Goal: Task Accomplishment & Management: Manage account settings

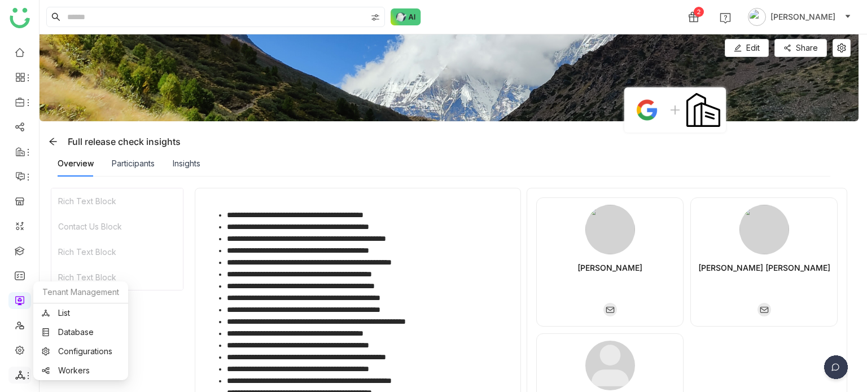
click at [28, 373] on icon at bounding box center [28, 375] width 9 height 9
click at [80, 314] on link "List" at bounding box center [81, 313] width 78 height 8
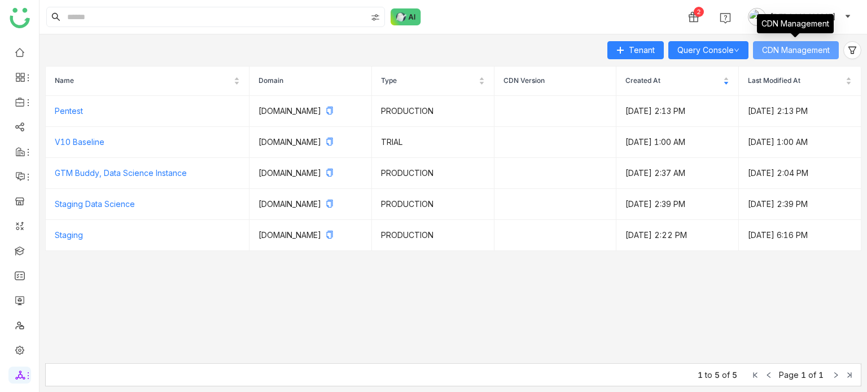
click at [782, 47] on span "CDN Management" at bounding box center [796, 50] width 68 height 12
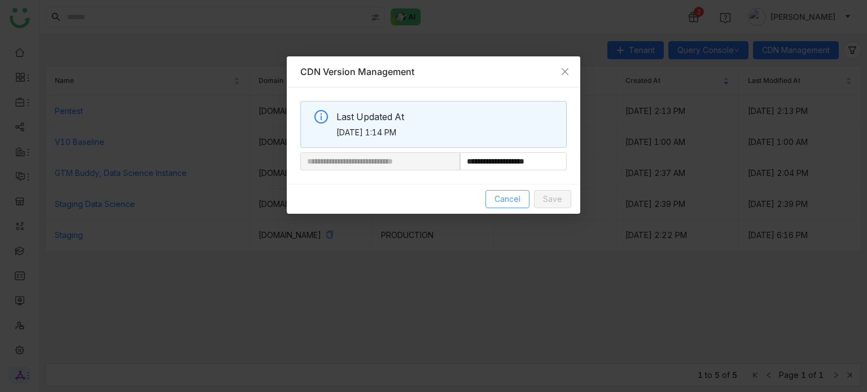
click at [499, 195] on span "Cancel" at bounding box center [507, 199] width 26 height 12
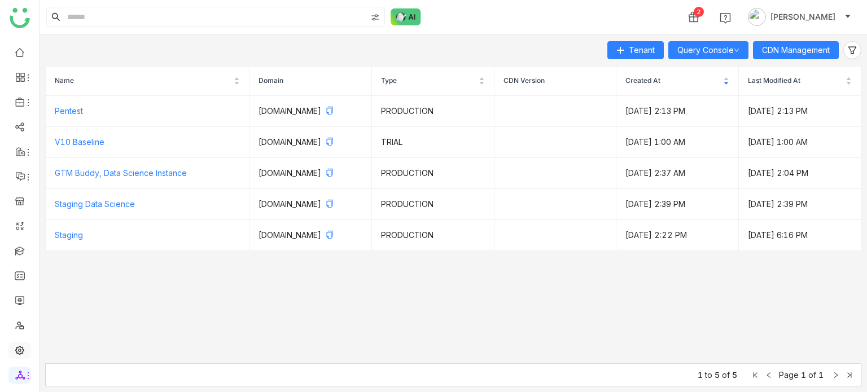
click at [23, 345] on link at bounding box center [20, 350] width 10 height 10
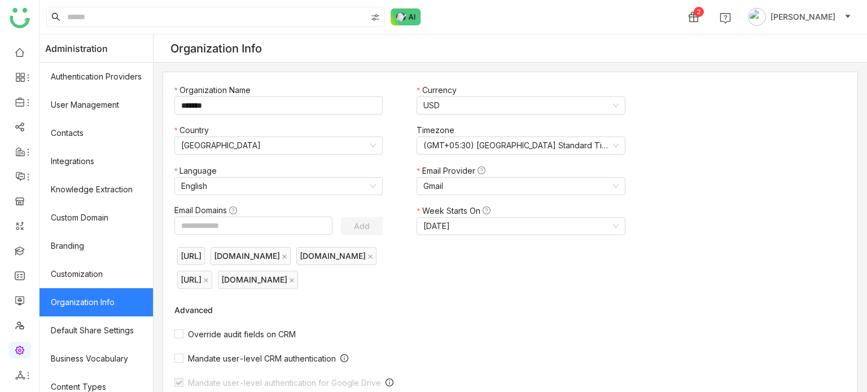
scroll to position [206, 0]
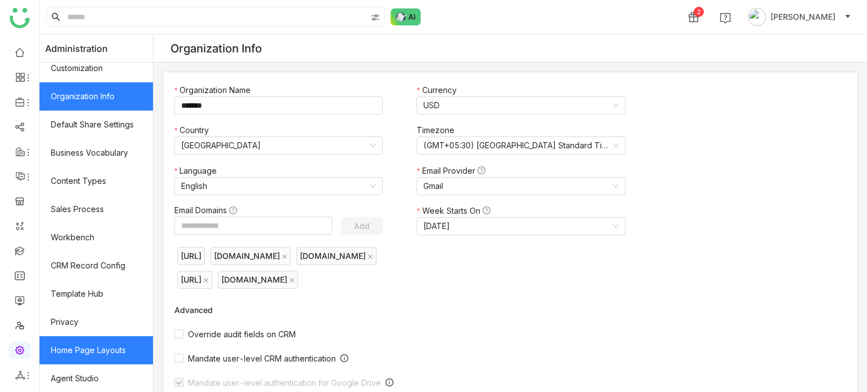
click at [126, 347] on link "Home Page Layouts" at bounding box center [96, 350] width 113 height 28
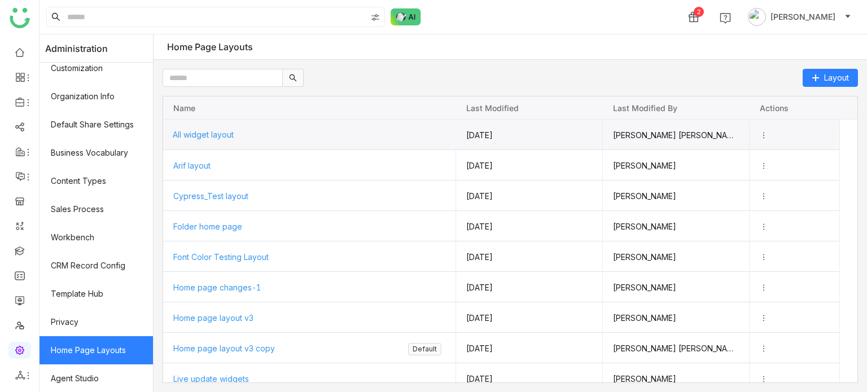
click at [251, 128] on div "All widget layout" at bounding box center [310, 135] width 274 height 30
click at [210, 142] on div "All widget layout" at bounding box center [310, 135] width 274 height 30
click at [217, 135] on span "All widget layout" at bounding box center [203, 135] width 61 height 10
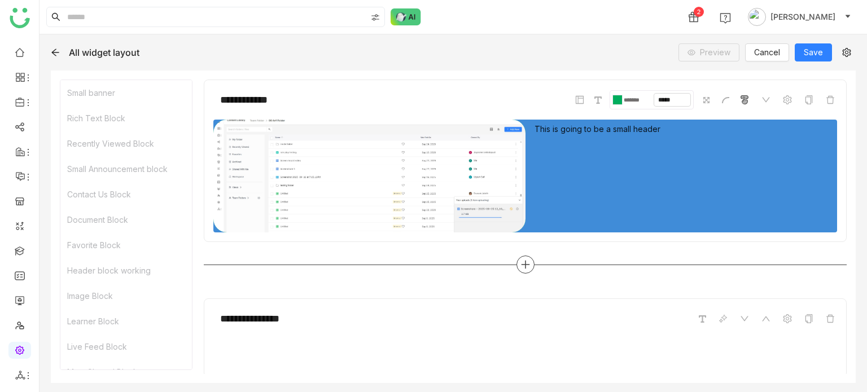
click at [524, 265] on icon at bounding box center [525, 265] width 8 height 1
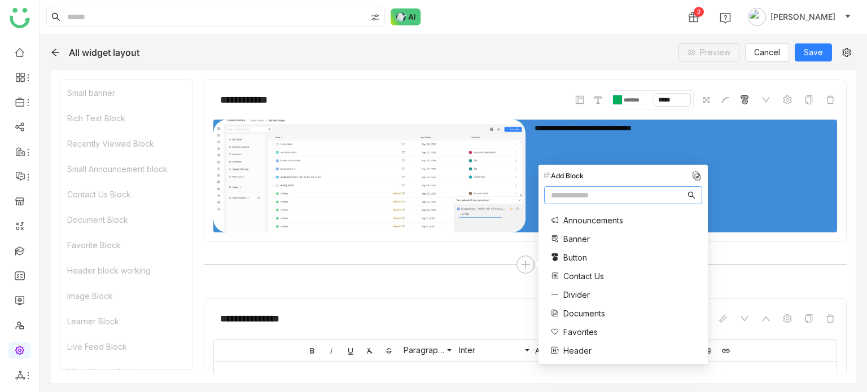
click at [580, 195] on input "text" at bounding box center [618, 195] width 134 height 12
type input "***"
click at [596, 218] on span "Documents" at bounding box center [584, 220] width 42 height 12
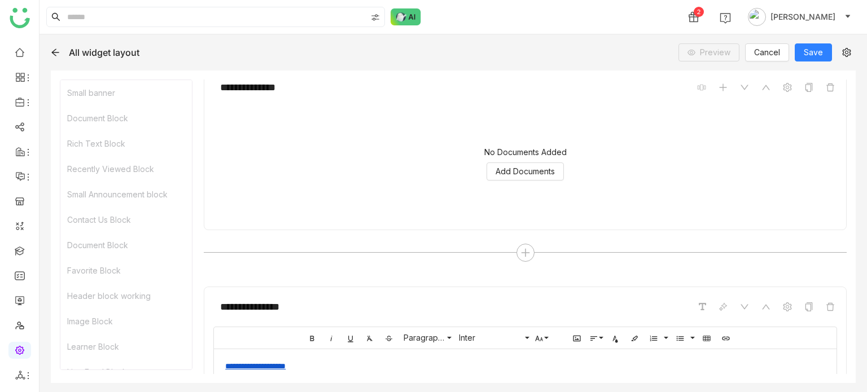
scroll to position [232, 0]
click at [542, 173] on span "Add Documents" at bounding box center [524, 171] width 59 height 12
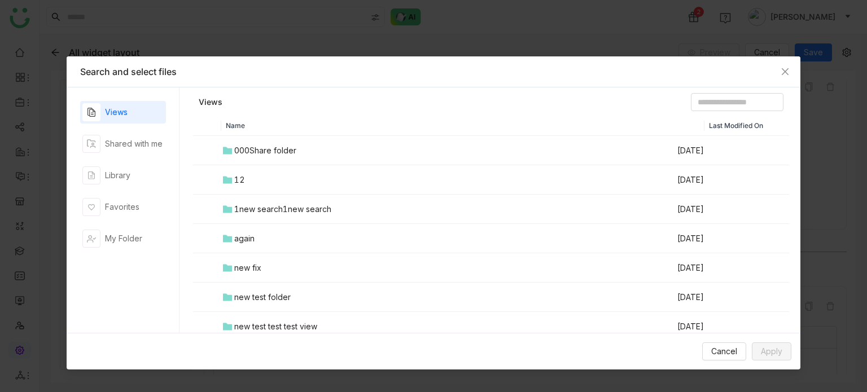
click at [253, 160] on td "000Share folder" at bounding box center [448, 150] width 455 height 29
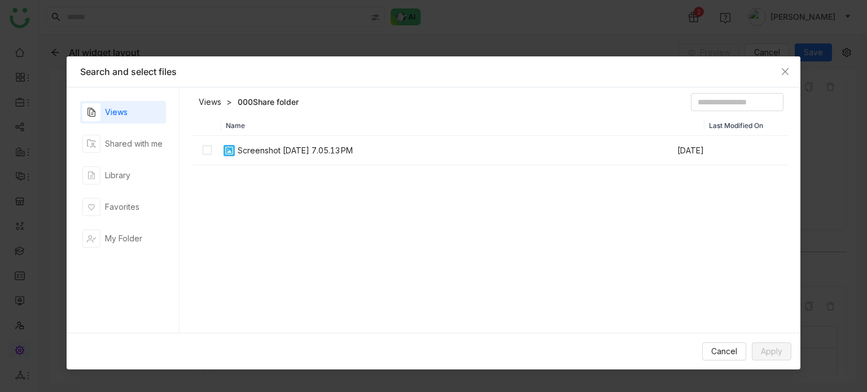
drag, startPoint x: 255, startPoint y: 151, endPoint x: 260, endPoint y: 156, distance: 7.2
click at [255, 151] on div "Screenshot 2025-09-16 at 7.05.13 PM" at bounding box center [295, 150] width 115 height 12
drag, startPoint x: 774, startPoint y: 363, endPoint x: 778, endPoint y: 354, distance: 9.9
click at [774, 362] on div "Cancel Apply" at bounding box center [434, 351] width 734 height 37
click at [779, 352] on span "Apply" at bounding box center [771, 351] width 21 height 12
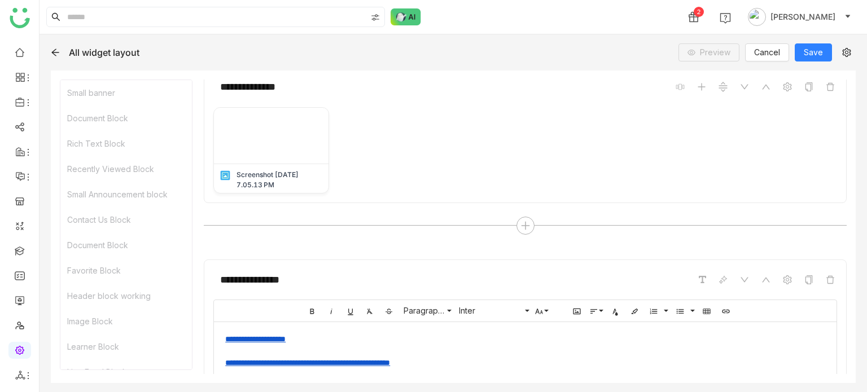
scroll to position [106, 0]
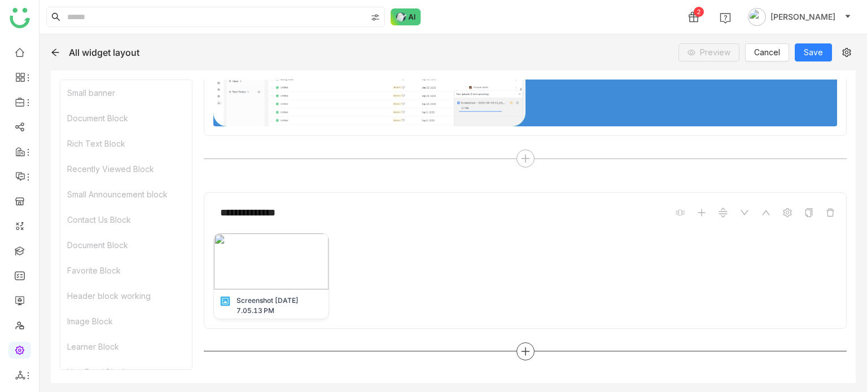
click at [516, 350] on div at bounding box center [525, 352] width 18 height 18
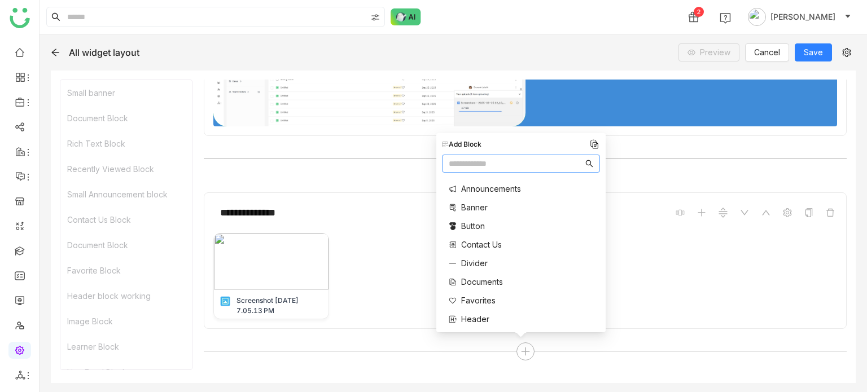
click at [493, 163] on input "text" at bounding box center [516, 163] width 134 height 12
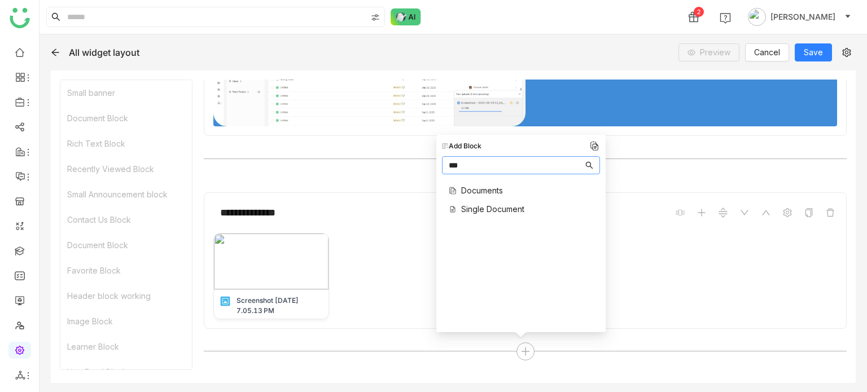
type input "***"
click at [497, 201] on div "Documents Single Document" at bounding box center [483, 200] width 82 height 43
click at [497, 203] on div "Documents Single Document" at bounding box center [483, 200] width 82 height 43
click at [497, 207] on span "Single Document" at bounding box center [492, 209] width 63 height 12
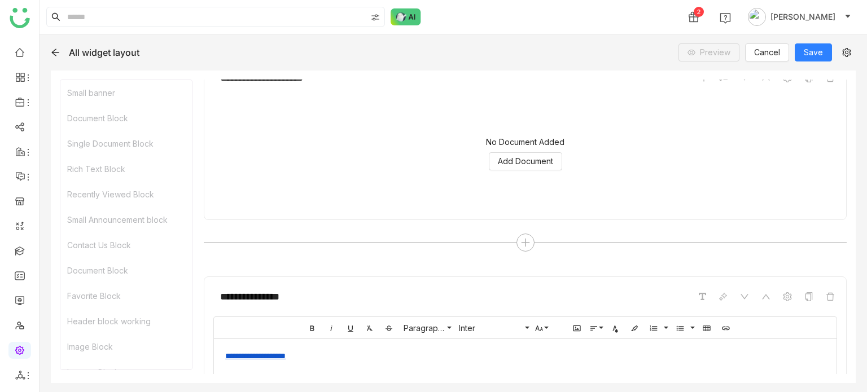
scroll to position [444, 0]
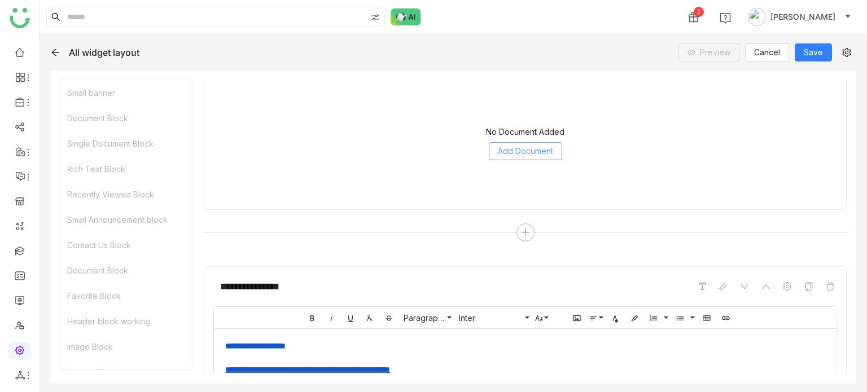
click at [524, 151] on span "Add Document" at bounding box center [525, 151] width 55 height 12
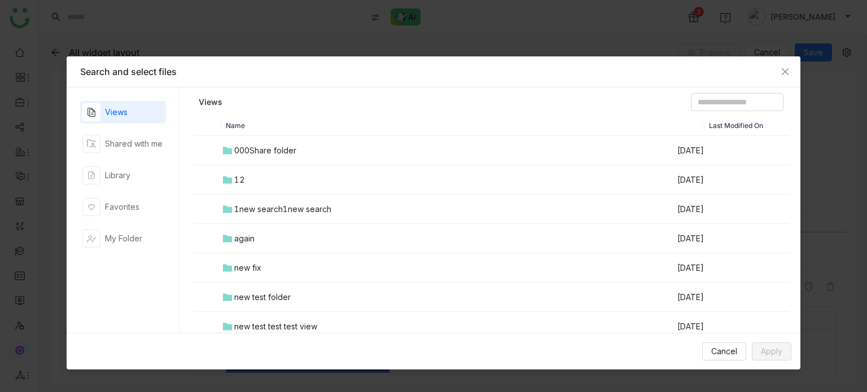
click at [261, 152] on div "000Share folder" at bounding box center [265, 150] width 62 height 12
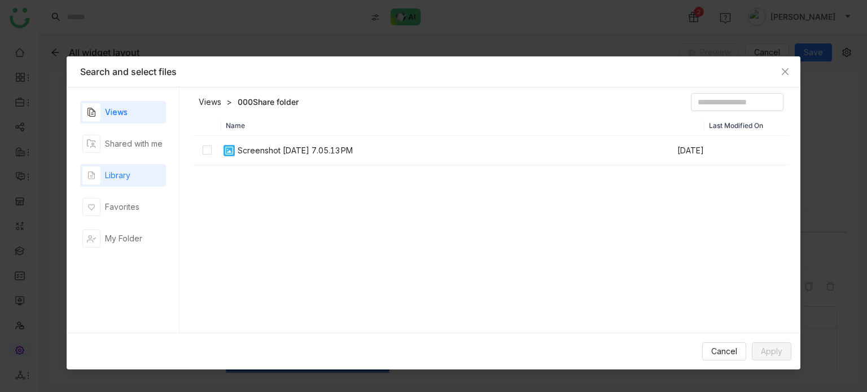
click at [137, 177] on div "Library" at bounding box center [123, 175] width 86 height 23
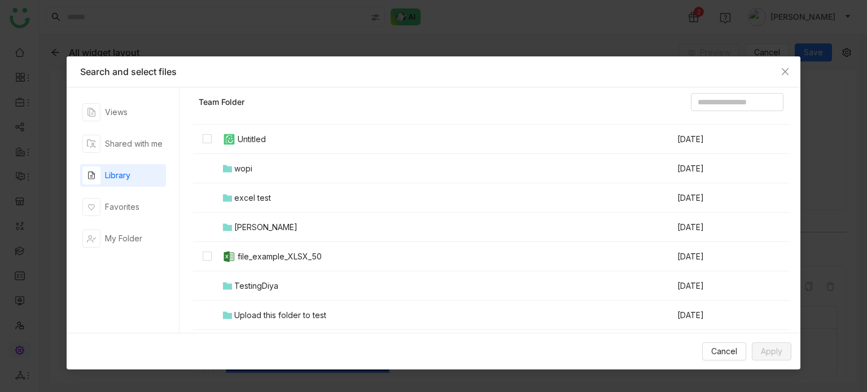
scroll to position [341, 0]
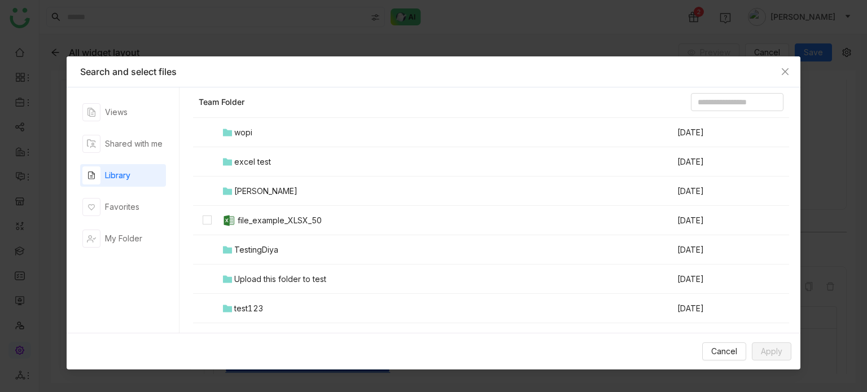
click at [283, 221] on div "file_example_XLSX_50" at bounding box center [280, 220] width 84 height 12
click at [756, 350] on button "Apply" at bounding box center [772, 352] width 40 height 18
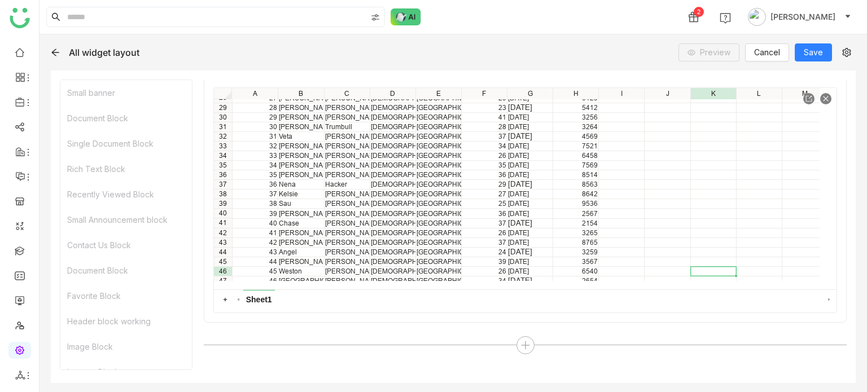
scroll to position [266, 0]
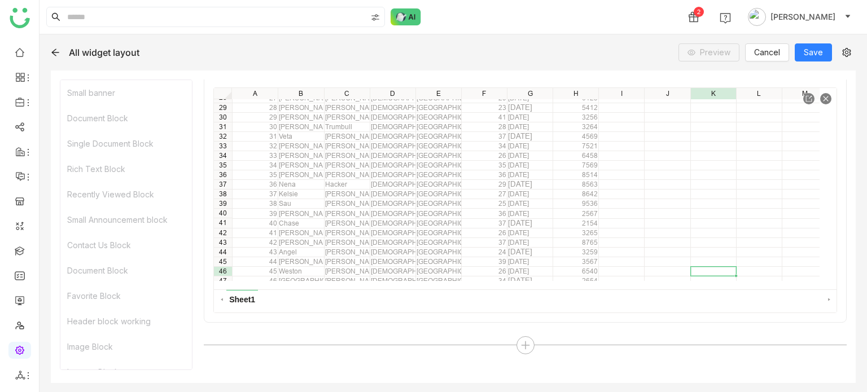
click at [805, 98] on icon at bounding box center [808, 98] width 7 height 7
click at [19, 378] on icon at bounding box center [20, 375] width 10 height 10
click at [86, 311] on link "List" at bounding box center [81, 313] width 78 height 8
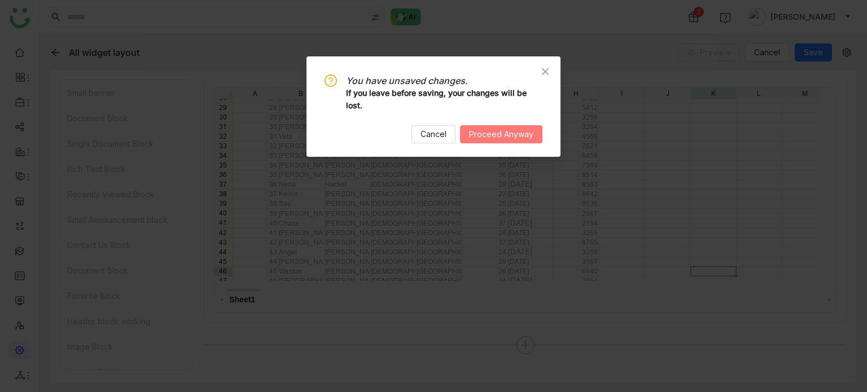
click at [506, 130] on span "Proceed Anyway" at bounding box center [501, 134] width 64 height 12
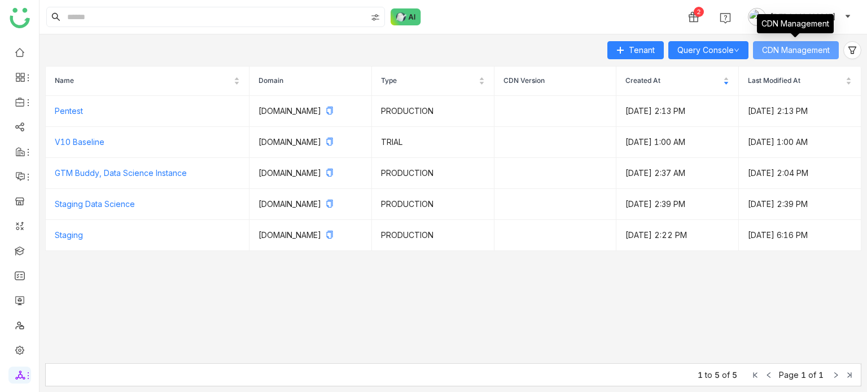
click at [808, 45] on span "CDN Management" at bounding box center [796, 50] width 68 height 12
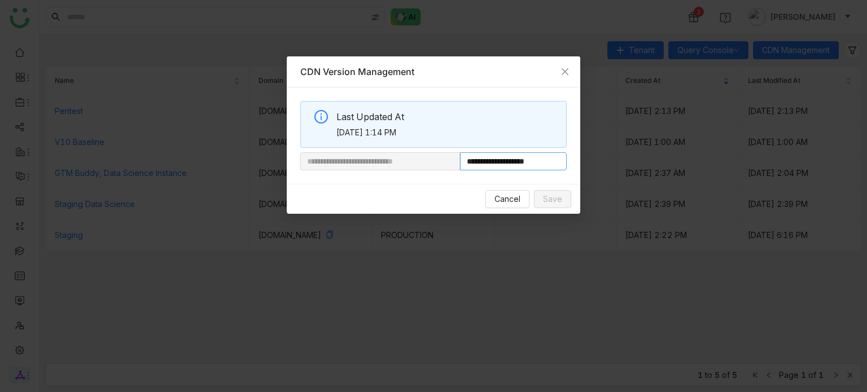
drag, startPoint x: 543, startPoint y: 160, endPoint x: 495, endPoint y: 162, distance: 48.6
click at [495, 162] on input "**********" at bounding box center [513, 161] width 107 height 18
paste input "*********"
type input "**********"
click at [559, 200] on span "Save" at bounding box center [552, 199] width 19 height 12
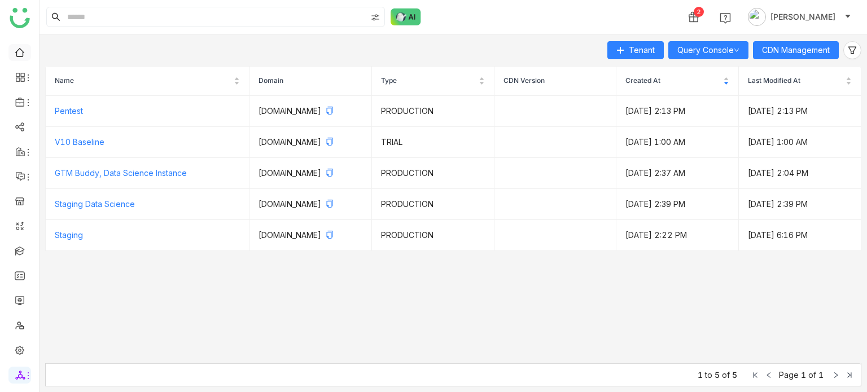
click at [25, 49] on link at bounding box center [20, 52] width 10 height 10
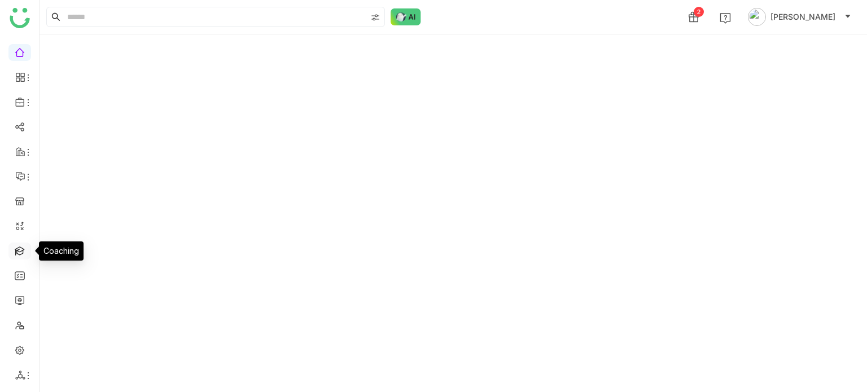
click at [19, 247] on link at bounding box center [20, 250] width 10 height 10
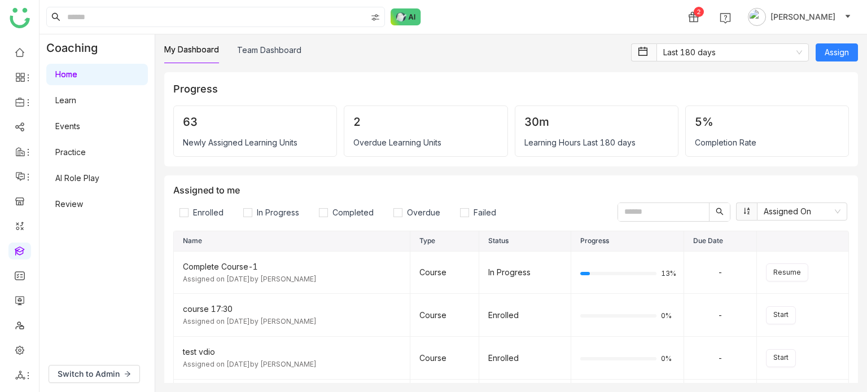
click at [427, 43] on div "My Dashboard Team Dashboard" at bounding box center [394, 53] width 460 height 20
click at [25, 49] on link at bounding box center [20, 52] width 10 height 10
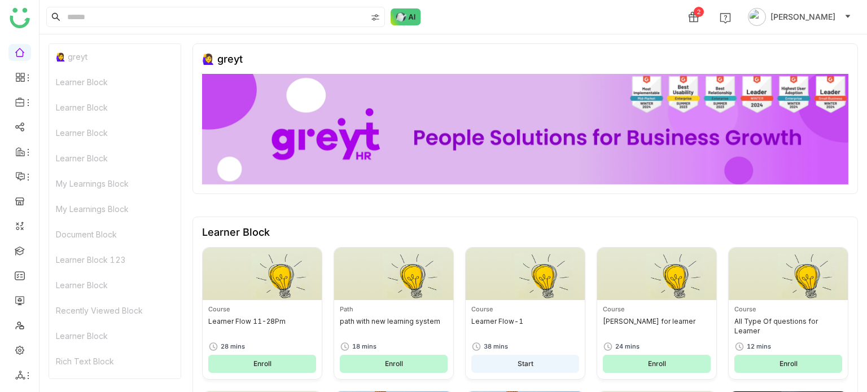
click at [19, 56] on link at bounding box center [20, 52] width 10 height 10
click at [33, 234] on ul at bounding box center [19, 214] width 39 height 356
click at [29, 240] on ul at bounding box center [19, 214] width 39 height 356
click at [20, 260] on ul at bounding box center [19, 214] width 39 height 356
click at [21, 252] on link at bounding box center [20, 250] width 10 height 10
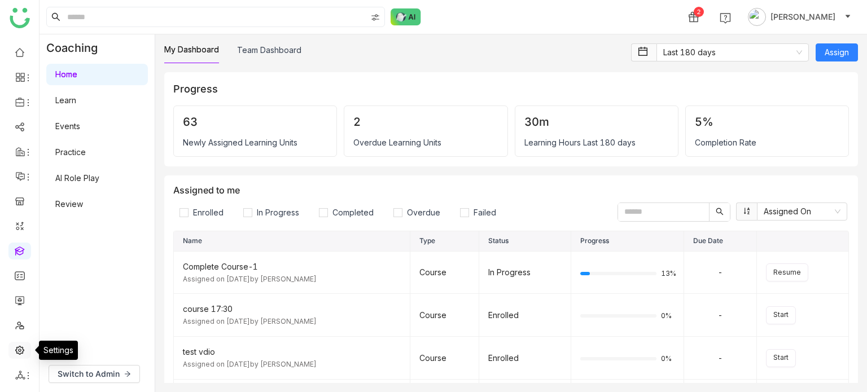
click at [20, 354] on link at bounding box center [20, 350] width 10 height 10
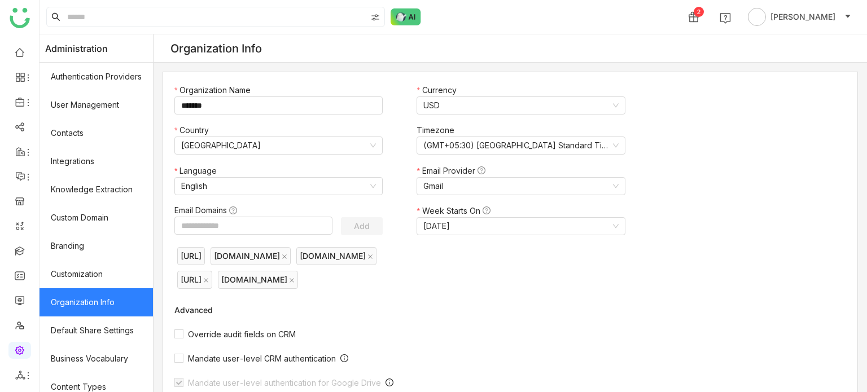
scroll to position [206, 0]
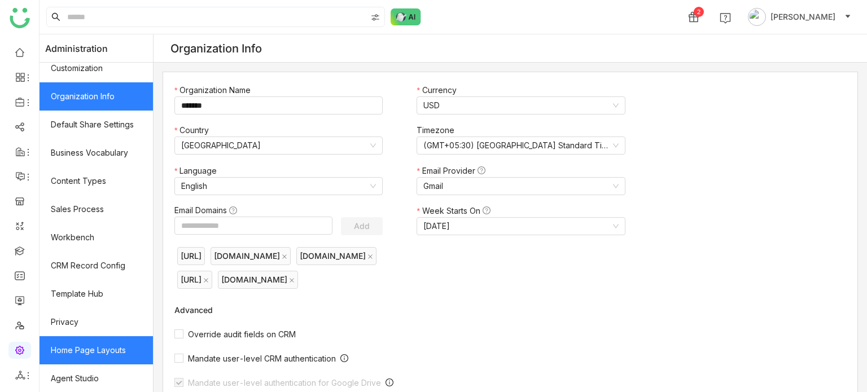
click at [103, 361] on link "Home Page Layouts" at bounding box center [96, 350] width 113 height 28
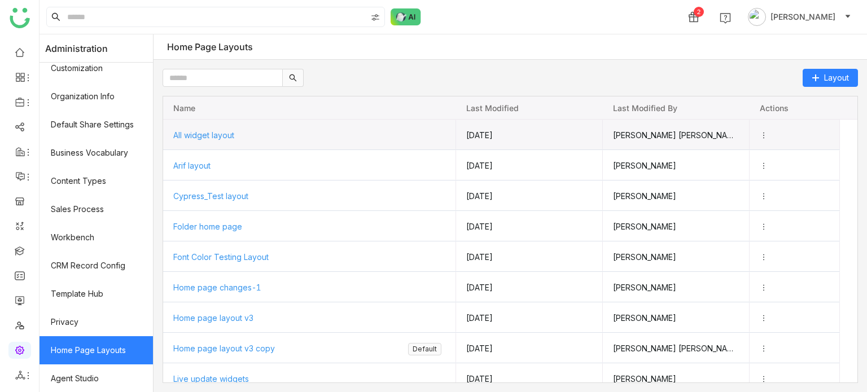
click at [234, 135] on span "All widget layout" at bounding box center [203, 135] width 61 height 10
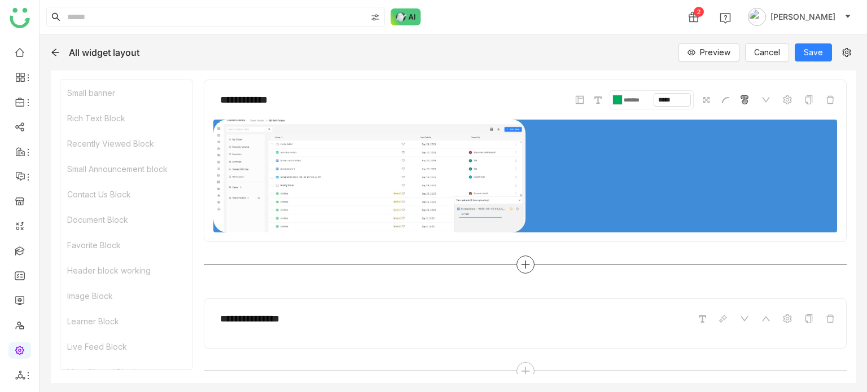
click at [523, 264] on icon at bounding box center [525, 265] width 10 height 10
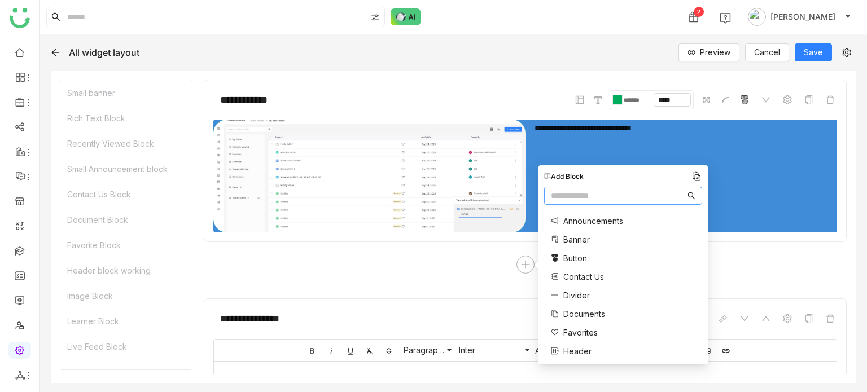
click at [361, 81] on div "**********" at bounding box center [525, 161] width 643 height 163
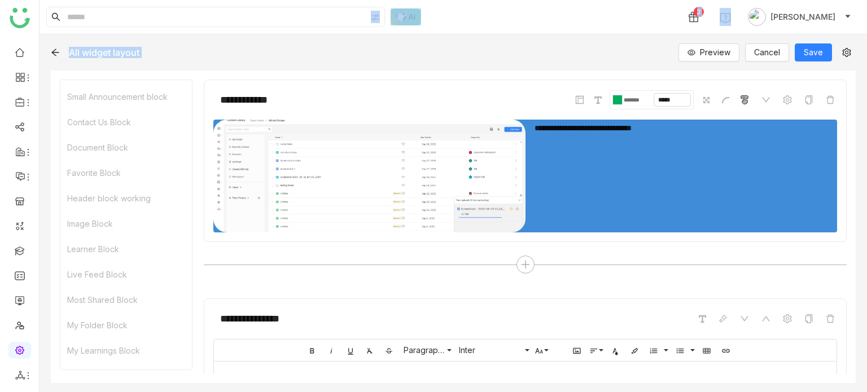
scroll to position [116, 0]
drag, startPoint x: 153, startPoint y: 103, endPoint x: 316, endPoint y: 261, distance: 227.1
click at [327, 269] on div at bounding box center [525, 265] width 643 height 18
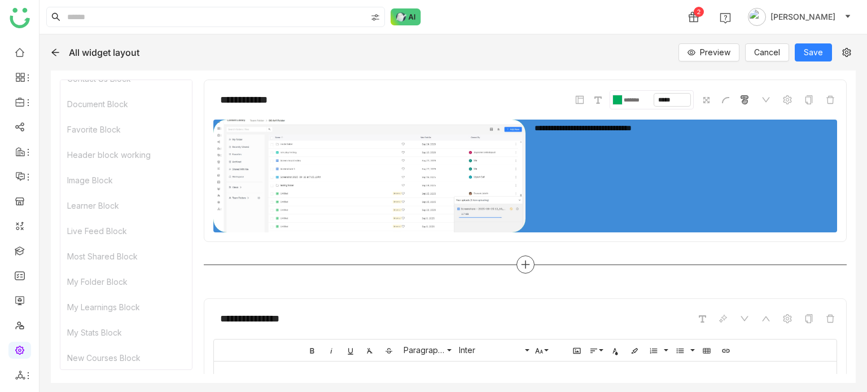
click at [520, 266] on icon at bounding box center [525, 265] width 10 height 10
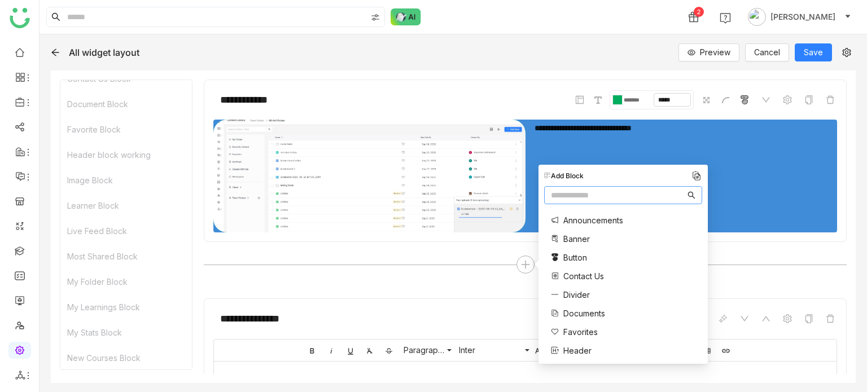
type input "*"
type input "***"
click at [585, 236] on span "Two Column" at bounding box center [586, 233] width 46 height 12
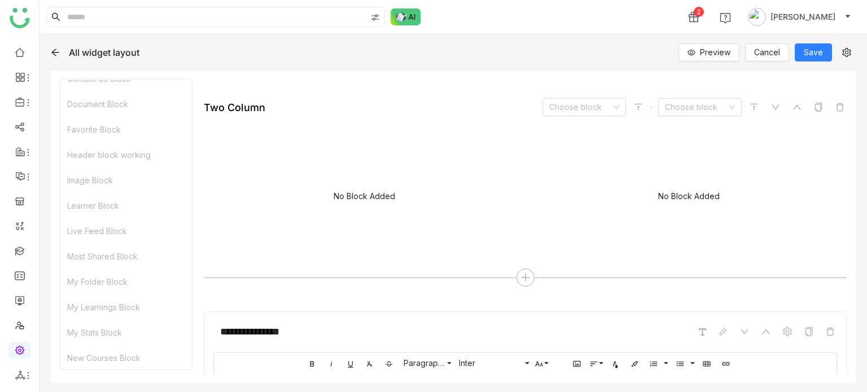
scroll to position [218, 0]
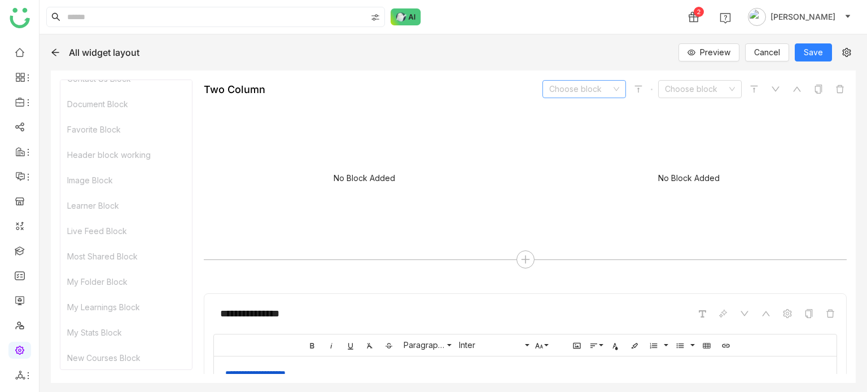
click at [605, 93] on nz-select-top-control "Choose block" at bounding box center [584, 89] width 84 height 18
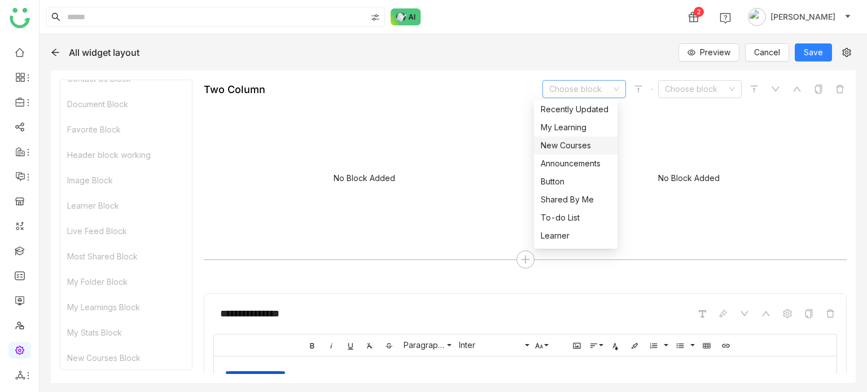
scroll to position [271, 0]
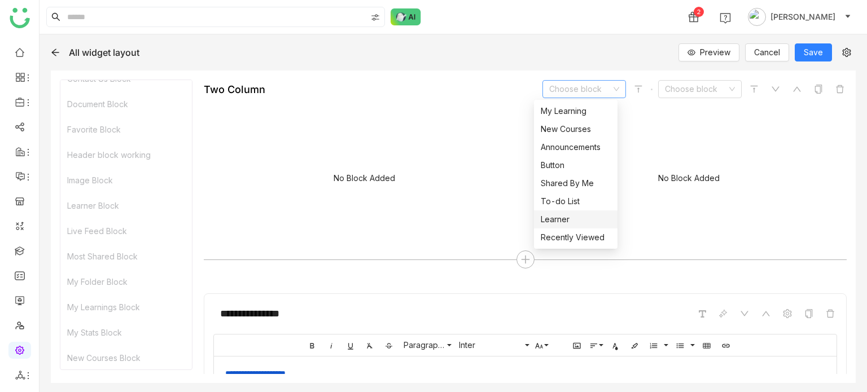
click at [585, 221] on div "Learner" at bounding box center [576, 219] width 70 height 12
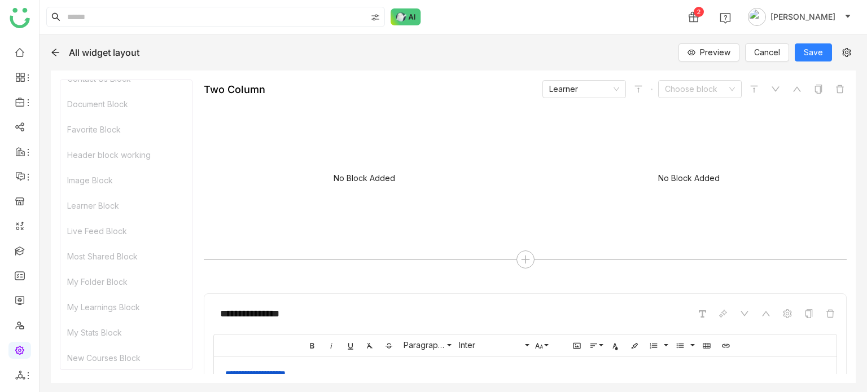
scroll to position [141, 0]
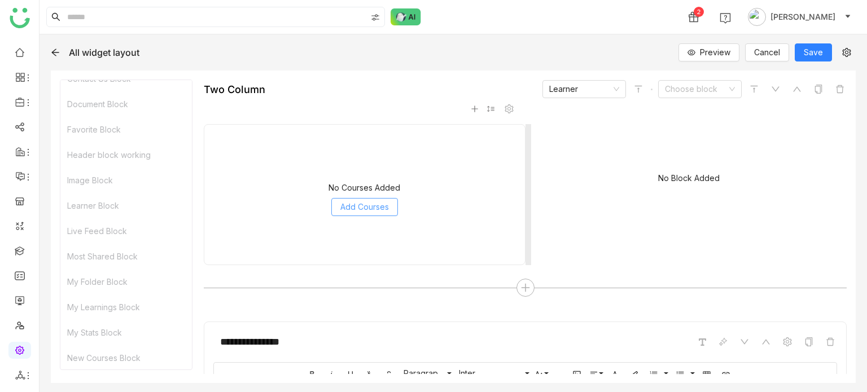
click at [367, 212] on span "Add Courses" at bounding box center [364, 207] width 49 height 12
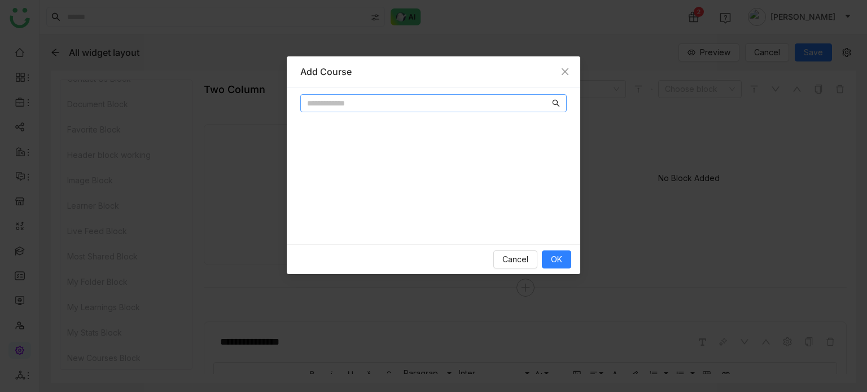
click at [372, 110] on nz-input-group at bounding box center [433, 103] width 266 height 18
click at [382, 103] on input "text" at bounding box center [428, 103] width 243 height 12
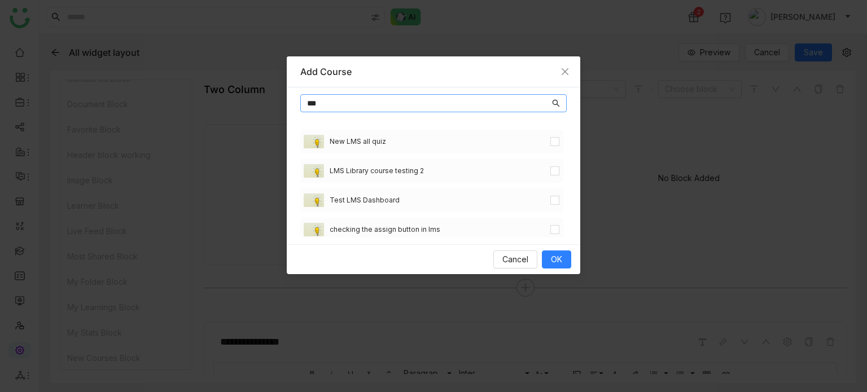
type input "***"
click at [544, 134] on div "New LMS all quiz" at bounding box center [431, 142] width 263 height 24
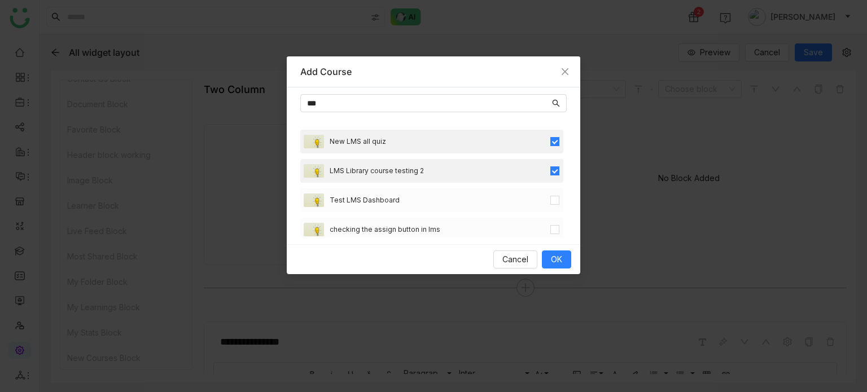
click at [550, 191] on div "Test LMS Dashboard" at bounding box center [431, 200] width 263 height 24
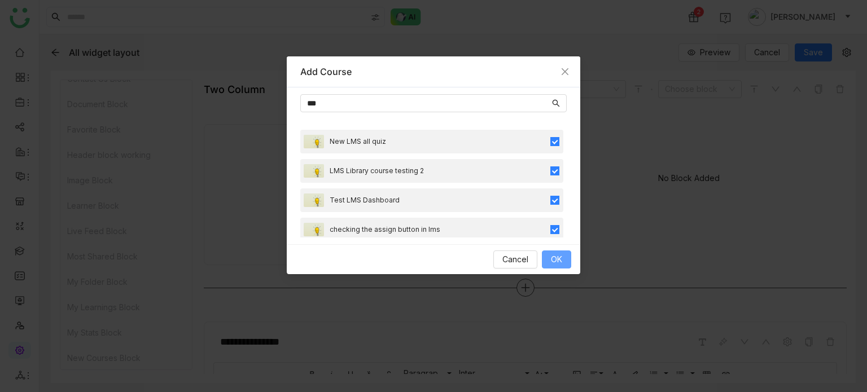
click at [551, 252] on button "OK" at bounding box center [556, 260] width 29 height 18
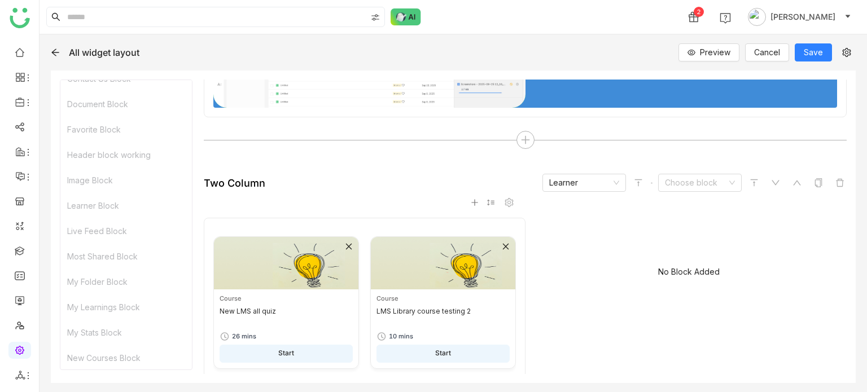
scroll to position [124, 0]
click at [729, 185] on icon at bounding box center [732, 184] width 7 height 7
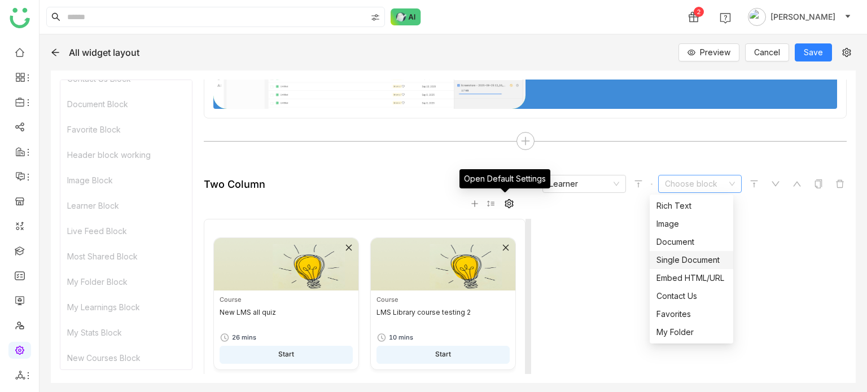
click at [504, 203] on icon at bounding box center [508, 203] width 9 height 9
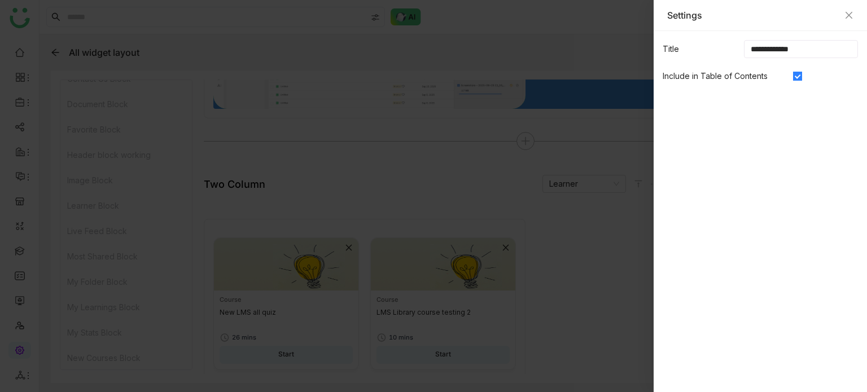
click at [821, 46] on input "**********" at bounding box center [801, 49] width 114 height 18
click at [849, 16] on icon "Close" at bounding box center [848, 15] width 9 height 9
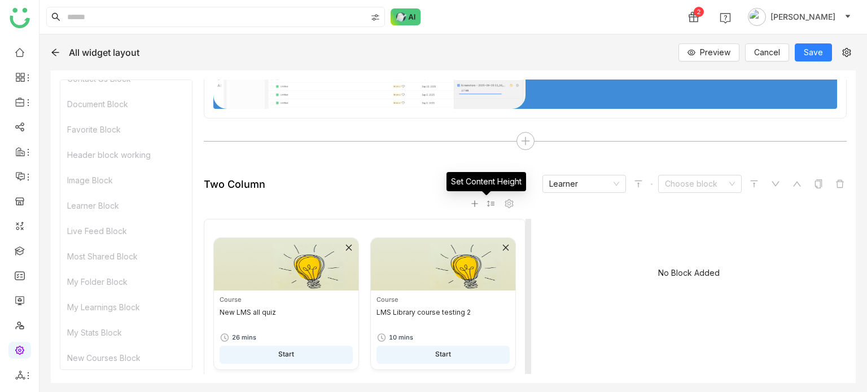
click at [488, 203] on icon at bounding box center [490, 204] width 8 height 8
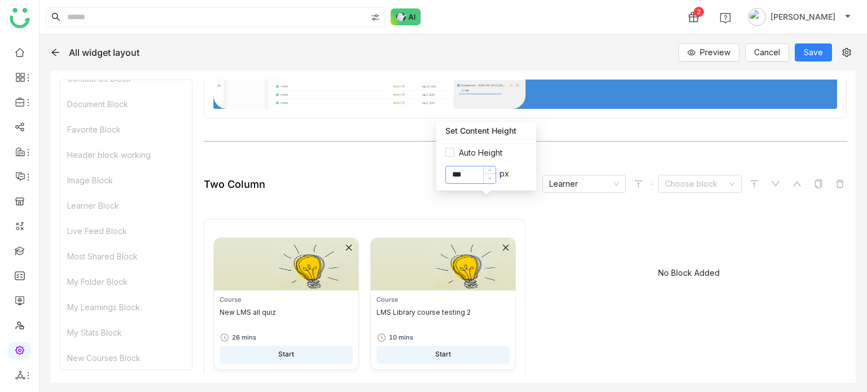
click at [488, 174] on span at bounding box center [489, 178] width 12 height 10
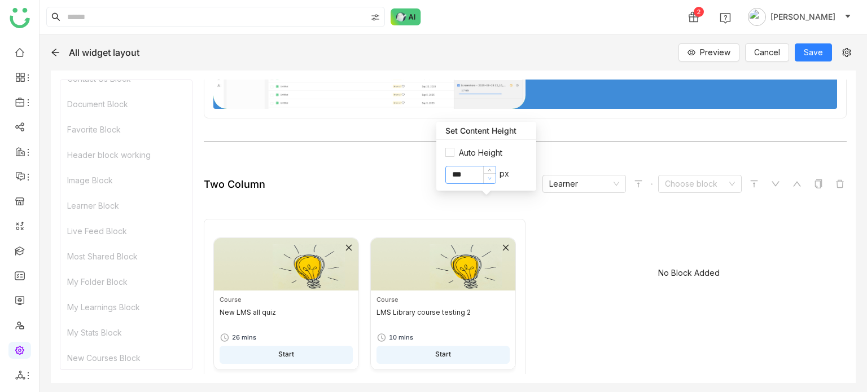
click at [488, 174] on span at bounding box center [489, 178] width 12 height 10
type input "***"
click at [488, 174] on span at bounding box center [489, 178] width 12 height 10
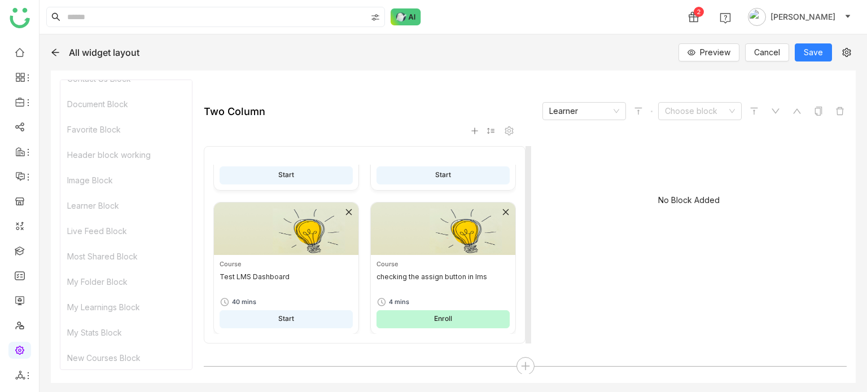
scroll to position [176, 0]
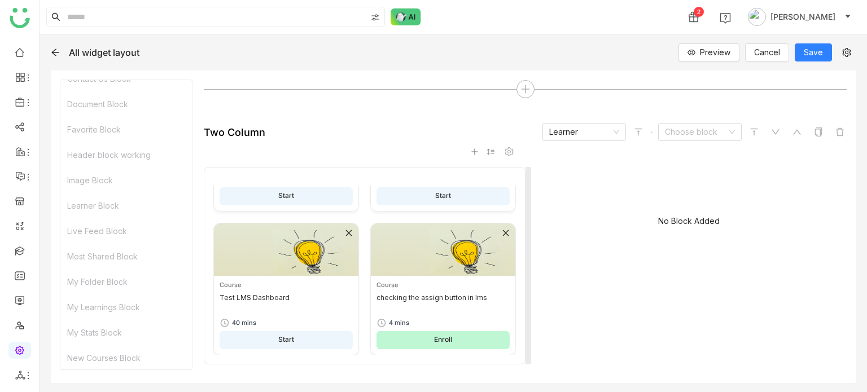
click at [486, 150] on icon at bounding box center [490, 152] width 8 height 8
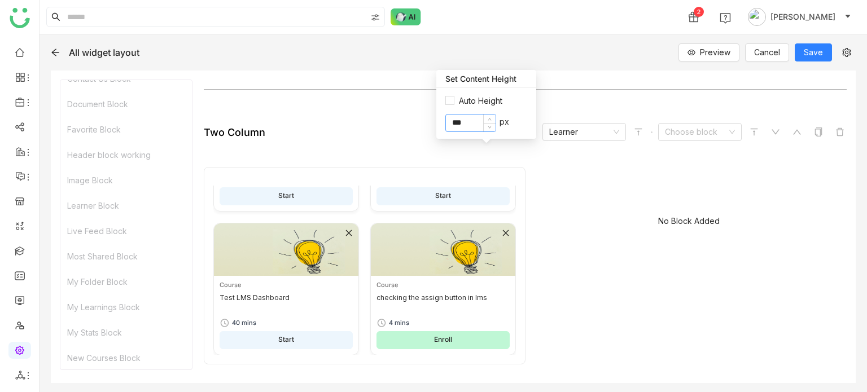
click at [455, 121] on input "***" at bounding box center [471, 123] width 50 height 17
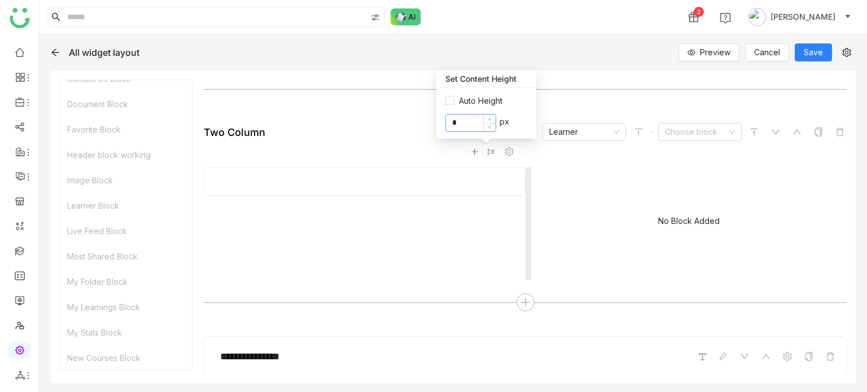
type input "*"
click at [482, 261] on div "Course New LMS all quiz 26 mins Start Course LMS Library course testing 2 10 mi…" at bounding box center [364, 223] width 321 height 113
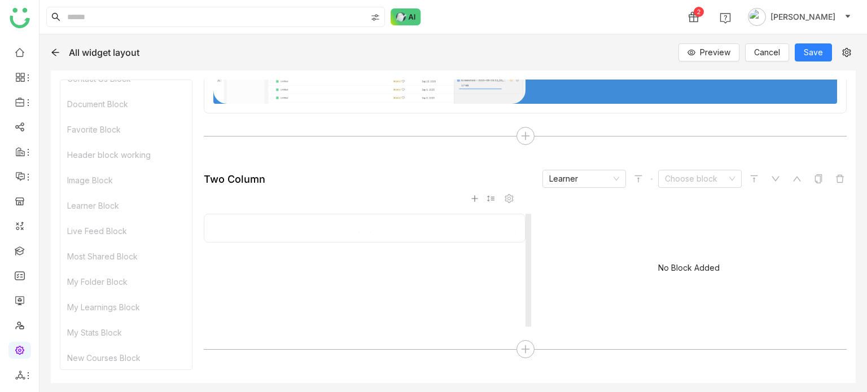
scroll to position [124, 0]
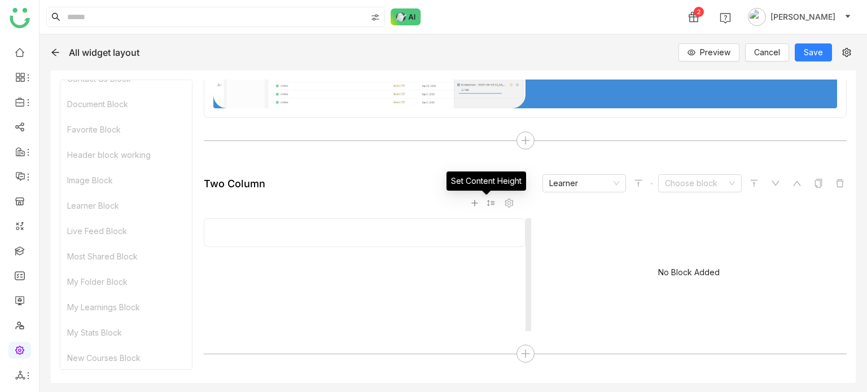
click at [487, 203] on icon at bounding box center [490, 203] width 8 height 8
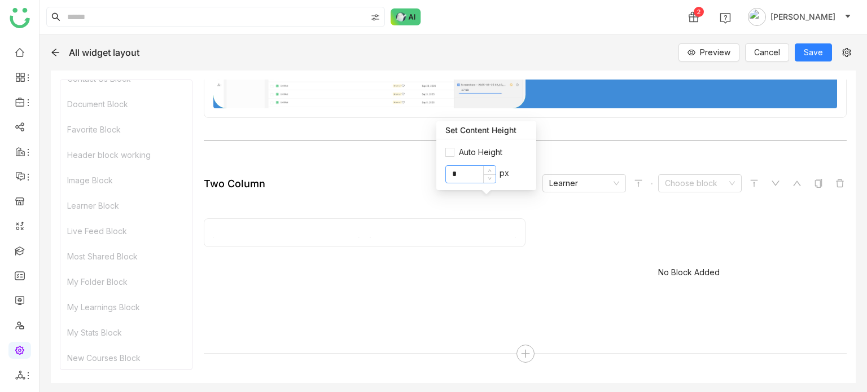
click at [470, 168] on input "*" at bounding box center [471, 174] width 50 height 17
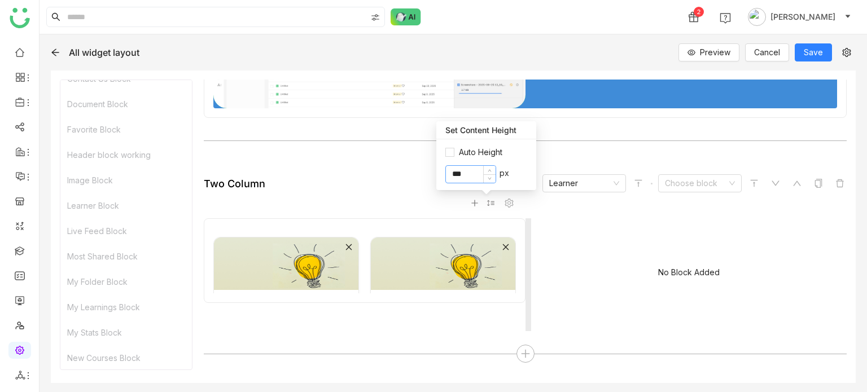
scroll to position [220, 0]
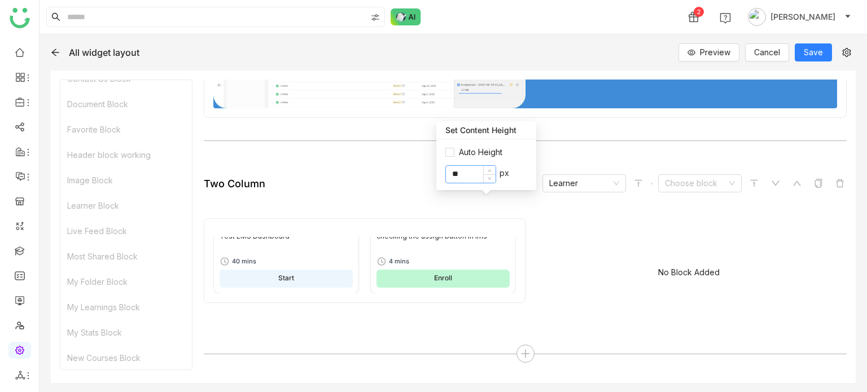
type input "*"
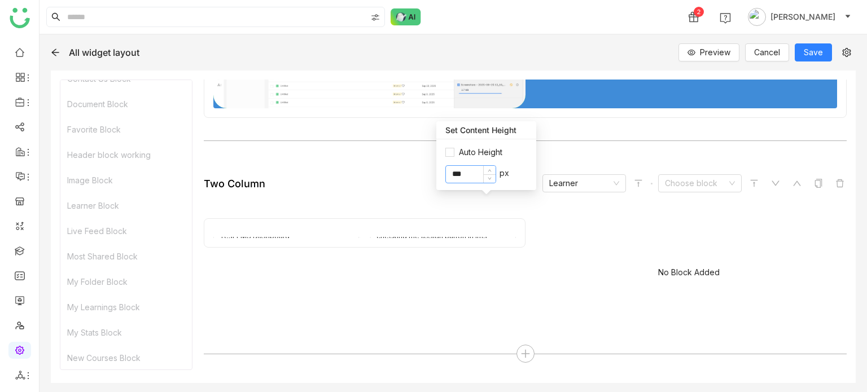
scroll to position [164, 0]
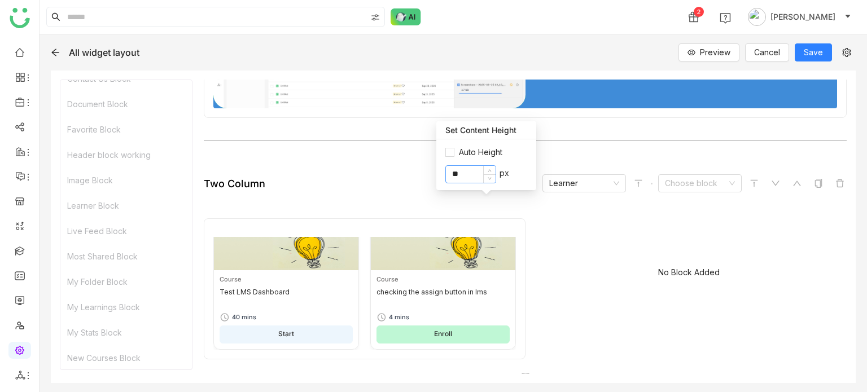
type input "*"
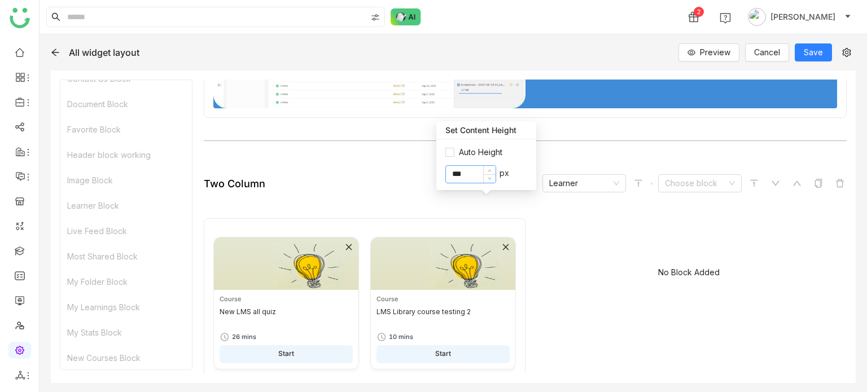
scroll to position [0, 0]
type input "*"
click at [489, 185] on div "Auto Height px" at bounding box center [486, 164] width 100 height 51
click at [486, 177] on nz-icon at bounding box center [489, 177] width 7 height 7
click at [488, 169] on nz-icon at bounding box center [489, 171] width 7 height 7
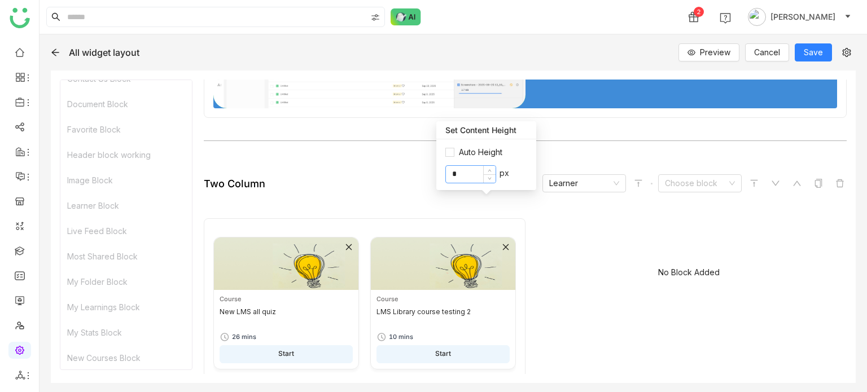
click at [470, 174] on input "*" at bounding box center [471, 174] width 50 height 17
click at [491, 178] on icon at bounding box center [490, 178] width 4 height 4
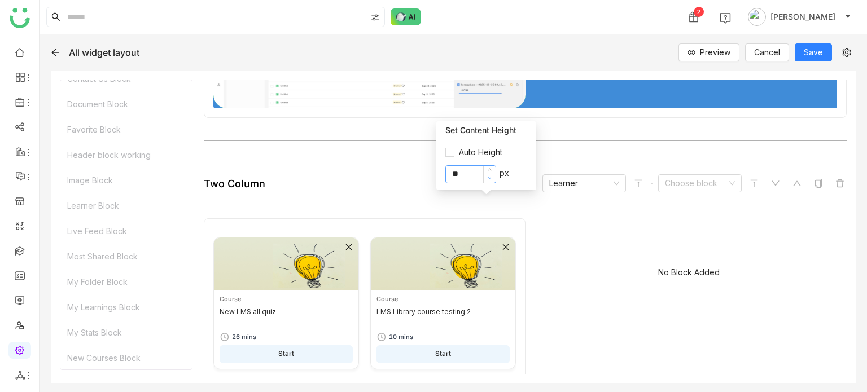
click at [491, 178] on icon at bounding box center [490, 178] width 4 height 4
type input "**"
click at [491, 178] on icon at bounding box center [490, 178] width 4 height 4
click at [572, 239] on div "No Block Added" at bounding box center [688, 274] width 315 height 113
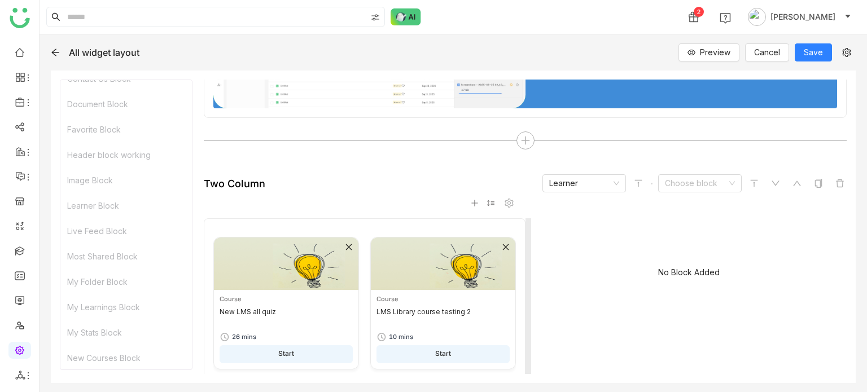
click at [490, 202] on icon at bounding box center [490, 203] width 8 height 8
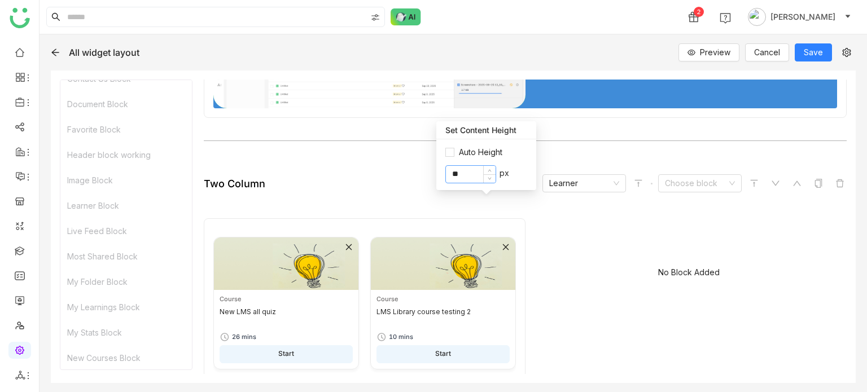
click at [465, 178] on input "**" at bounding box center [471, 174] width 50 height 17
type input "*"
drag, startPoint x: 449, startPoint y: 171, endPoint x: 397, endPoint y: 164, distance: 52.4
click at [397, 164] on body "**********" at bounding box center [433, 196] width 867 height 392
click at [498, 181] on nz-input-number-group "*** px" at bounding box center [486, 174] width 82 height 18
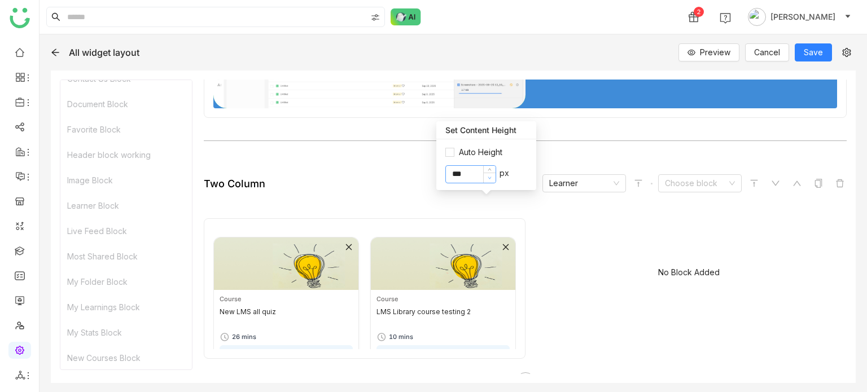
type input "***"
click at [489, 180] on icon at bounding box center [490, 178] width 4 height 4
click at [565, 209] on gtmb-native-column-block "Course New LMS all quiz 26 mins Start Course LMS Library course testing 2 10 mi…" at bounding box center [525, 279] width 643 height 157
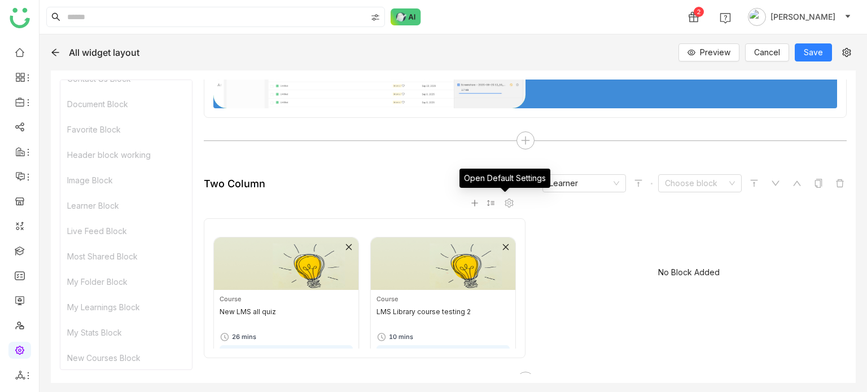
click at [511, 203] on gtmb-native-column-block "Course New LMS all quiz 26 mins Start Course LMS Library course testing 2 10 mi…" at bounding box center [525, 279] width 643 height 157
click at [506, 203] on icon at bounding box center [508, 203] width 9 height 9
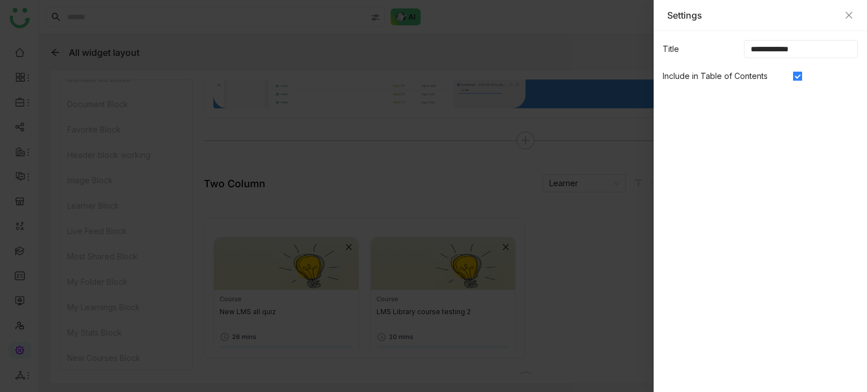
click at [550, 169] on div at bounding box center [433, 196] width 867 height 392
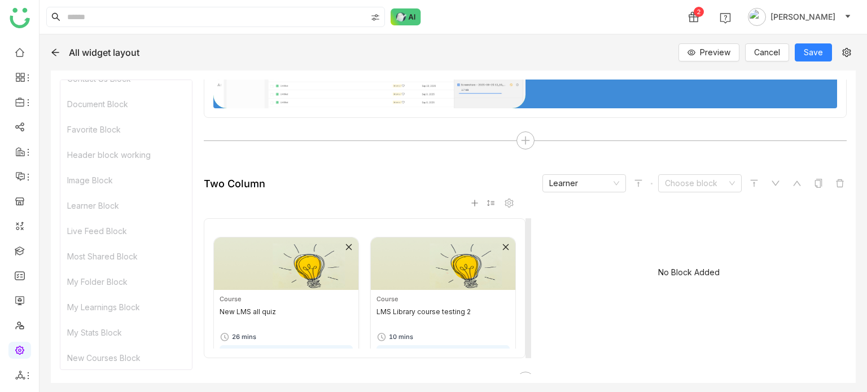
click at [489, 201] on icon at bounding box center [490, 203] width 8 height 8
drag, startPoint x: 479, startPoint y: 178, endPoint x: 391, endPoint y: 177, distance: 88.6
click at [391, 177] on body "**********" at bounding box center [433, 196] width 867 height 392
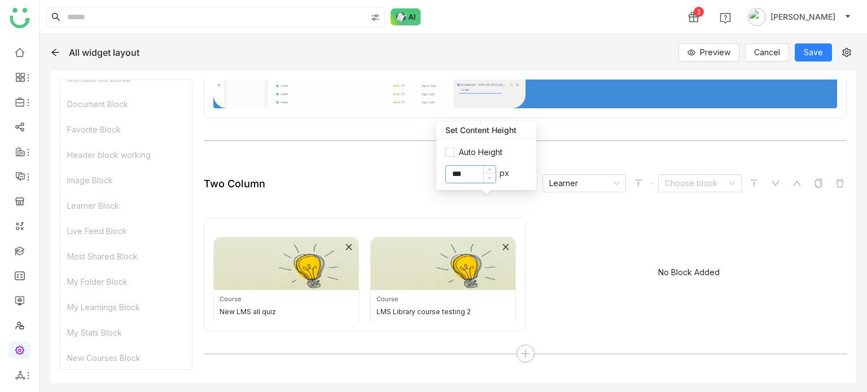
click at [492, 178] on icon at bounding box center [490, 178] width 4 height 4
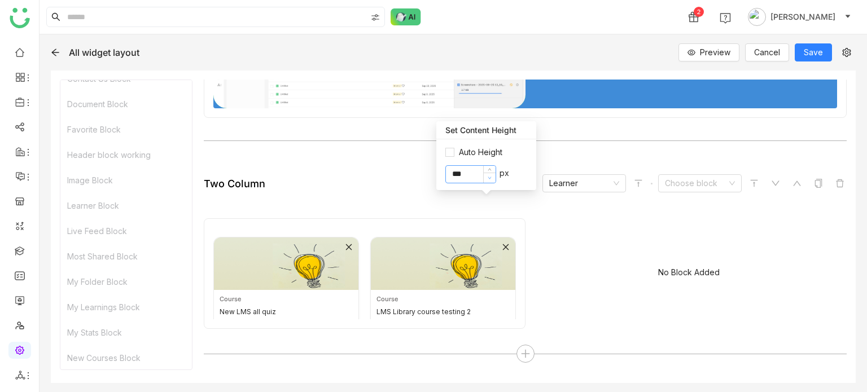
click at [492, 178] on icon at bounding box center [490, 178] width 4 height 4
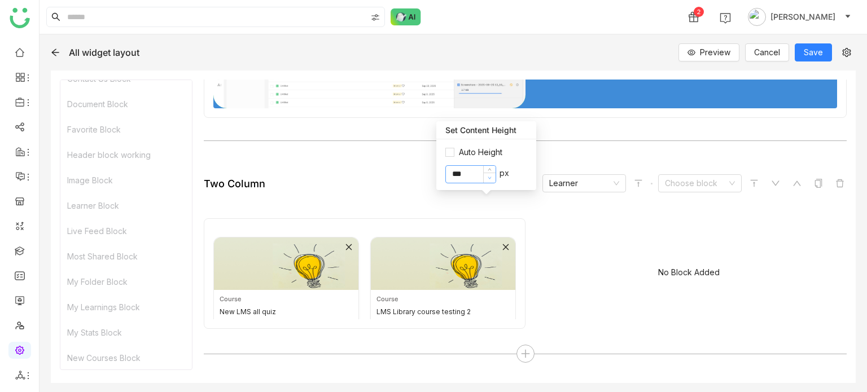
click at [492, 178] on icon at bounding box center [490, 178] width 4 height 4
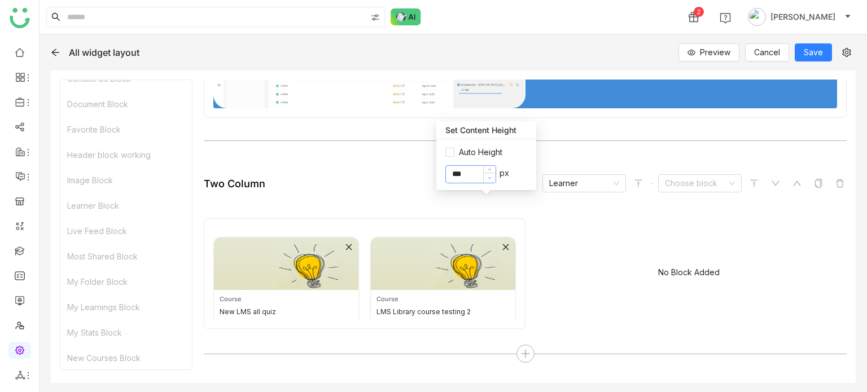
click at [492, 178] on icon at bounding box center [490, 178] width 4 height 4
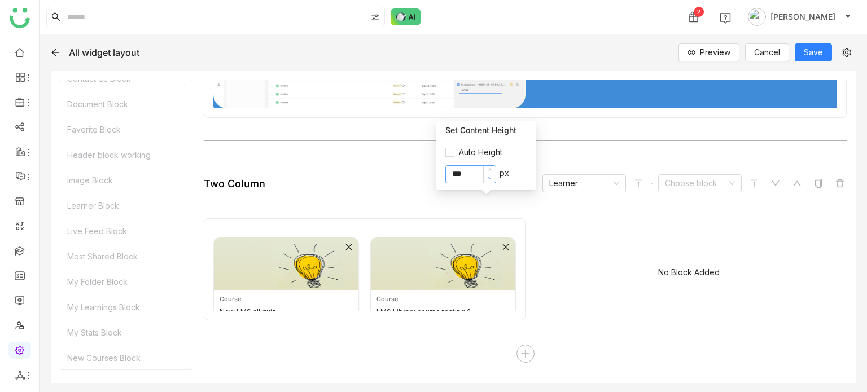
click at [492, 178] on icon at bounding box center [490, 178] width 4 height 4
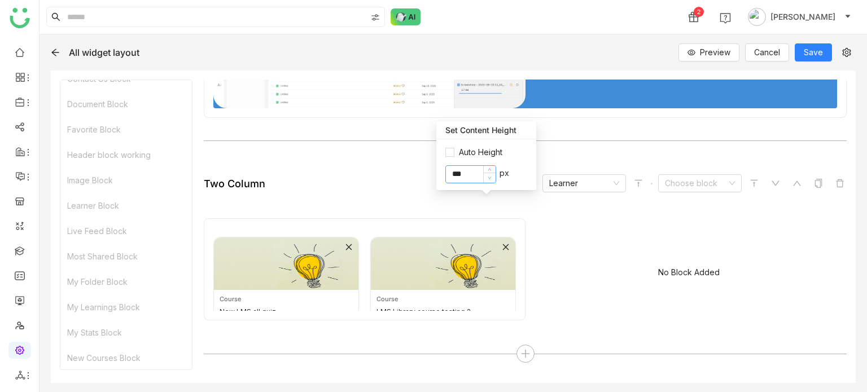
click at [492, 178] on icon at bounding box center [490, 178] width 4 height 4
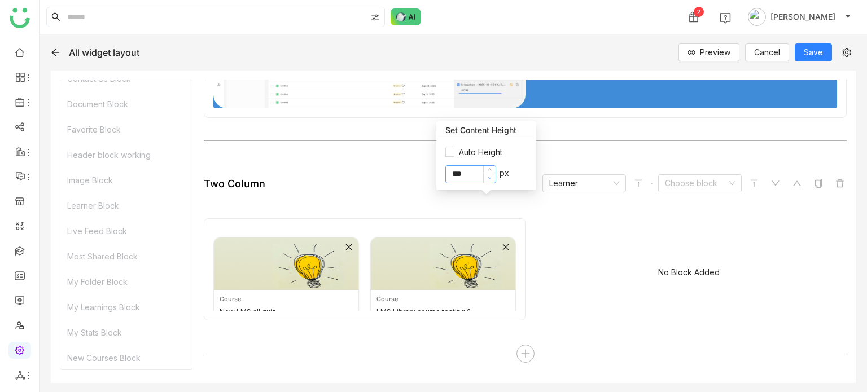
click at [492, 178] on icon at bounding box center [490, 178] width 4 height 4
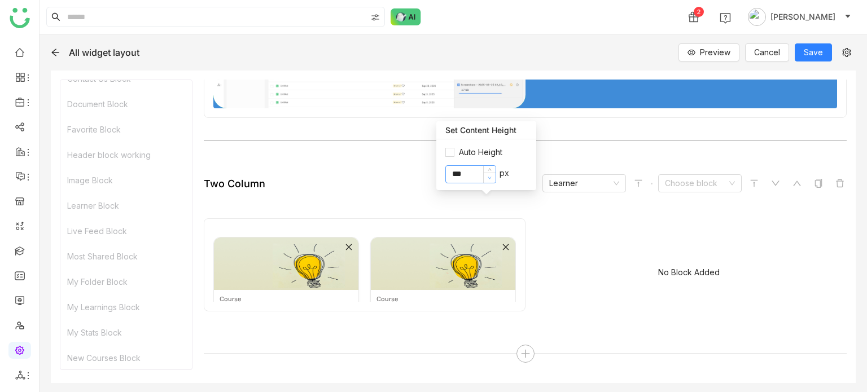
click at [492, 178] on icon at bounding box center [490, 178] width 4 height 4
type input "***"
click at [492, 178] on icon at bounding box center [490, 178] width 4 height 4
drag, startPoint x: 463, startPoint y: 173, endPoint x: 420, endPoint y: 178, distance: 43.2
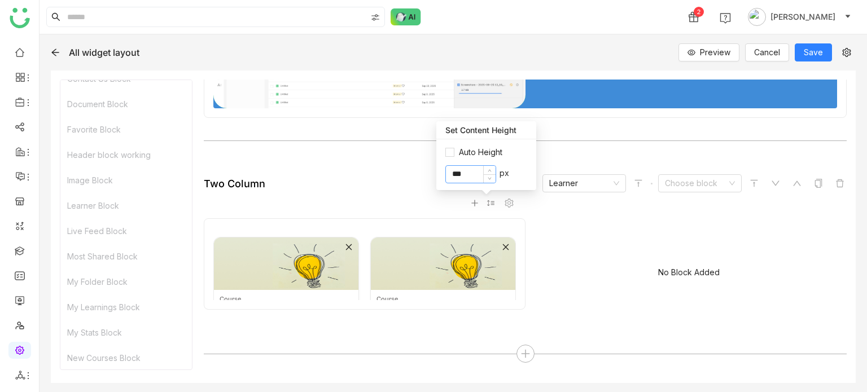
click at [420, 178] on body "**********" at bounding box center [433, 196] width 867 height 392
click at [451, 146] on label "Auto Height" at bounding box center [486, 152] width 82 height 12
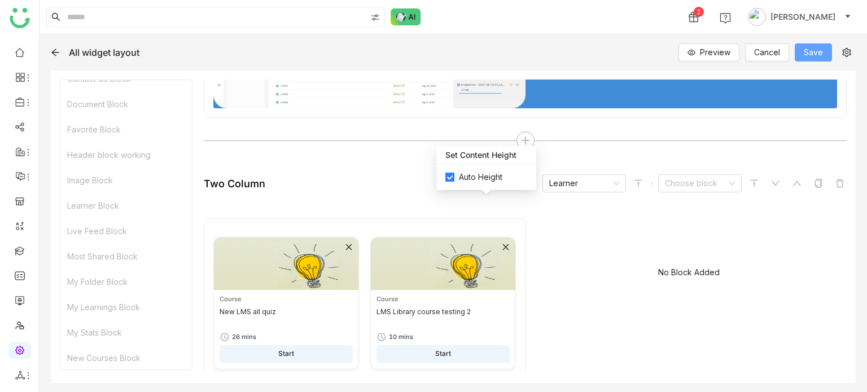
click at [811, 51] on span "Save" at bounding box center [813, 52] width 19 height 12
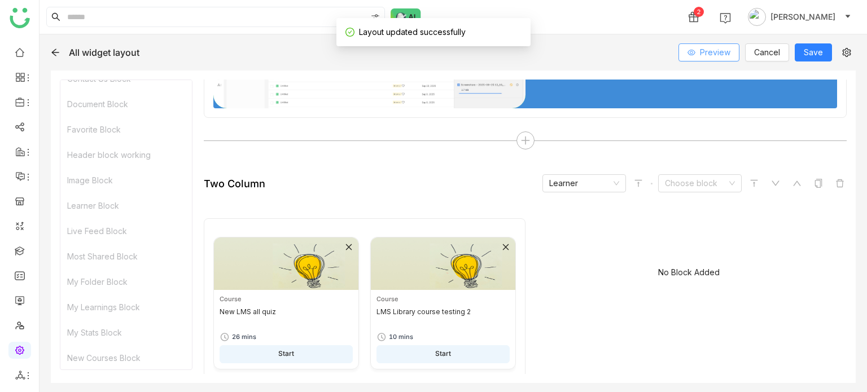
click at [723, 54] on span "Preview" at bounding box center [715, 52] width 30 height 12
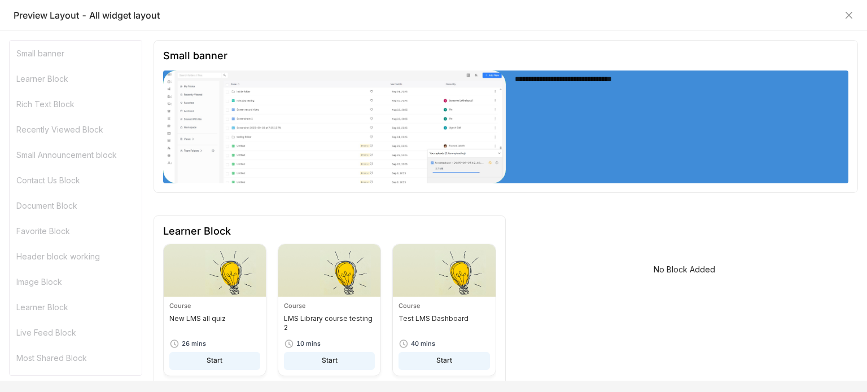
click at [855, 17] on div "Preview Layout - All widget layout" at bounding box center [433, 15] width 867 height 31
click at [846, 14] on icon "Close" at bounding box center [848, 15] width 9 height 9
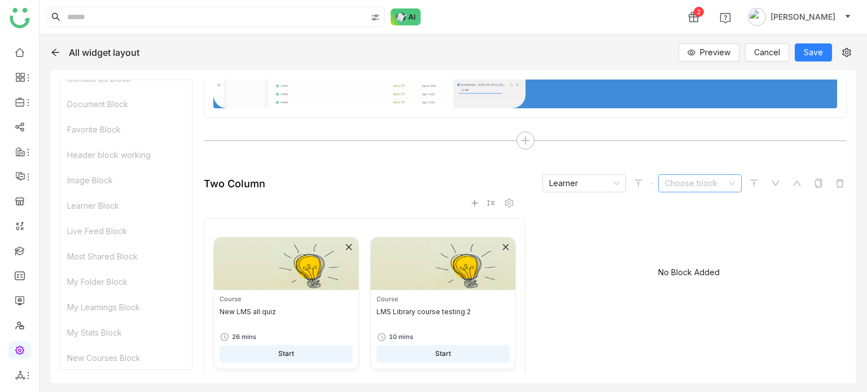
click at [707, 184] on input at bounding box center [696, 183] width 62 height 17
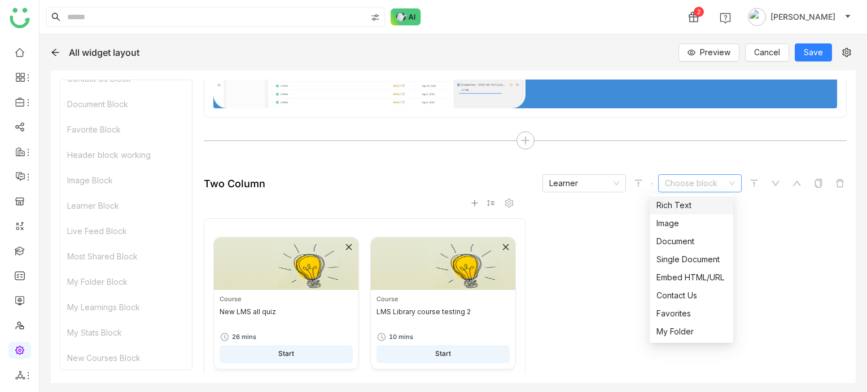
click at [690, 186] on input at bounding box center [696, 183] width 62 height 17
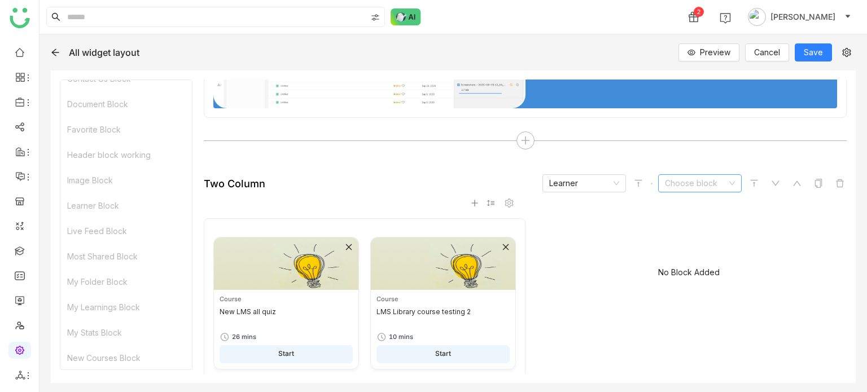
click at [690, 186] on input at bounding box center [696, 183] width 62 height 17
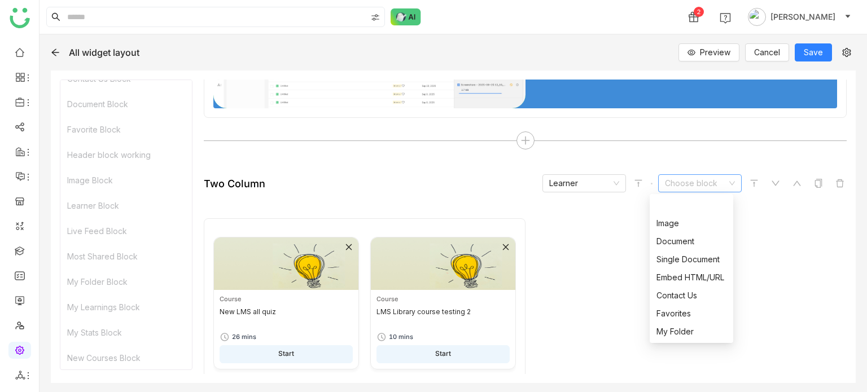
scroll to position [271, 0]
click at [691, 309] on div "Learner" at bounding box center [691, 314] width 70 height 12
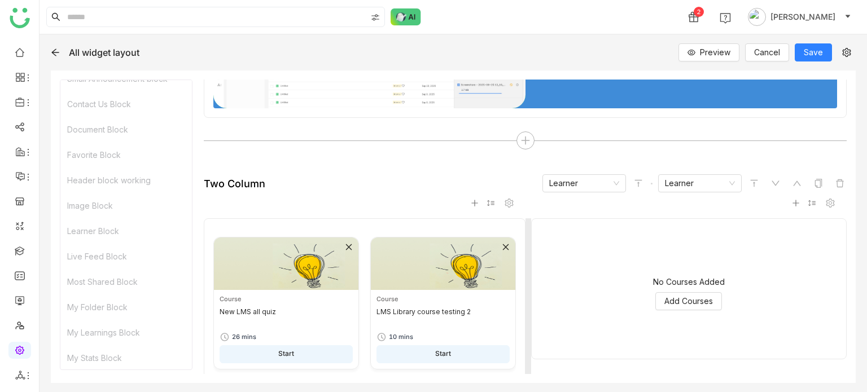
scroll to position [167, 0]
click at [690, 290] on div "No Courses Added Add Courses" at bounding box center [689, 293] width 296 height 113
click at [690, 304] on span "Add Courses" at bounding box center [688, 301] width 49 height 12
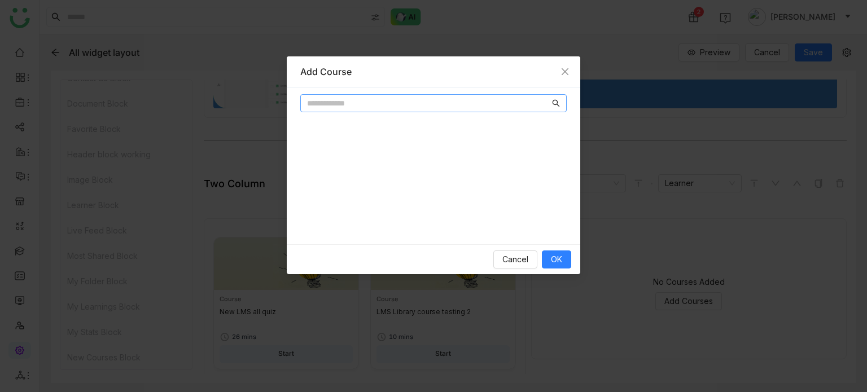
click at [356, 101] on input "text" at bounding box center [428, 103] width 243 height 12
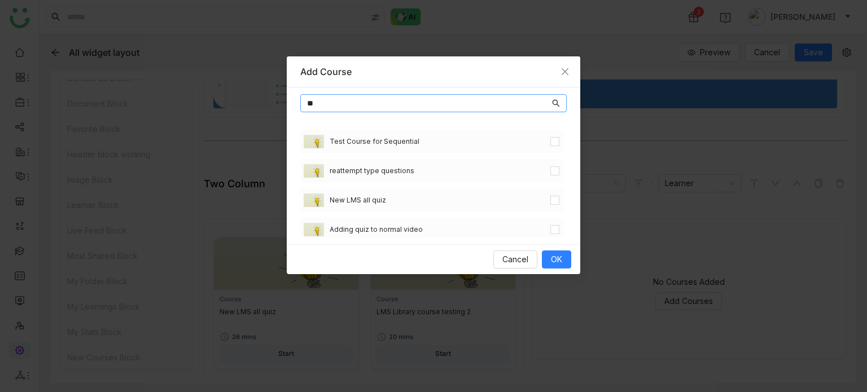
type input "**"
click at [546, 166] on div "reattempt type questions" at bounding box center [431, 171] width 263 height 24
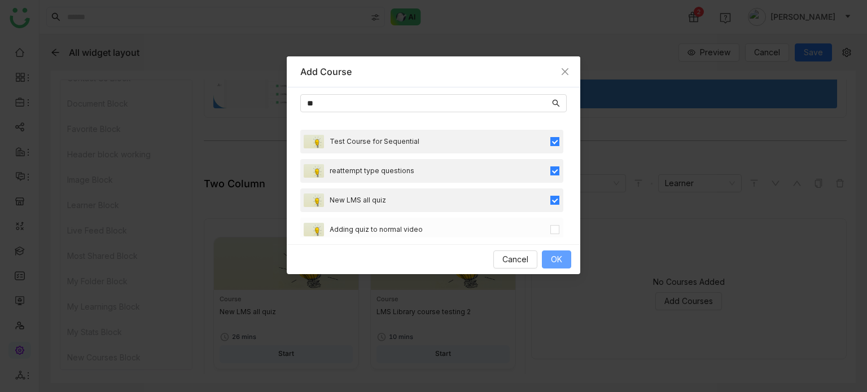
click at [557, 265] on span "OK" at bounding box center [556, 259] width 11 height 12
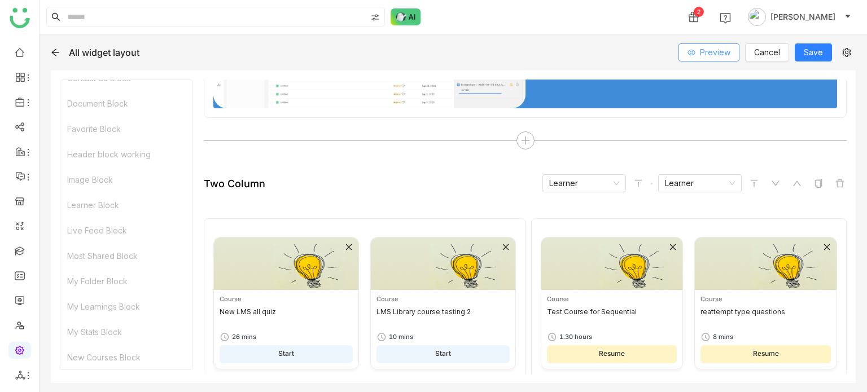
click at [718, 52] on span "Preview" at bounding box center [715, 52] width 30 height 12
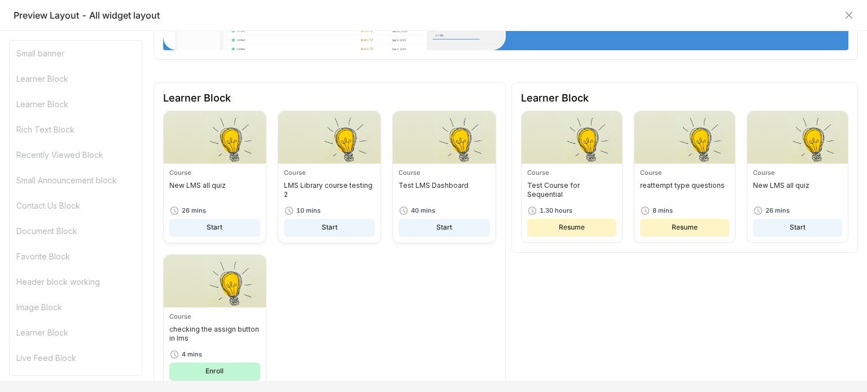
scroll to position [133, 0]
click at [847, 17] on icon "Close" at bounding box center [848, 15] width 7 height 7
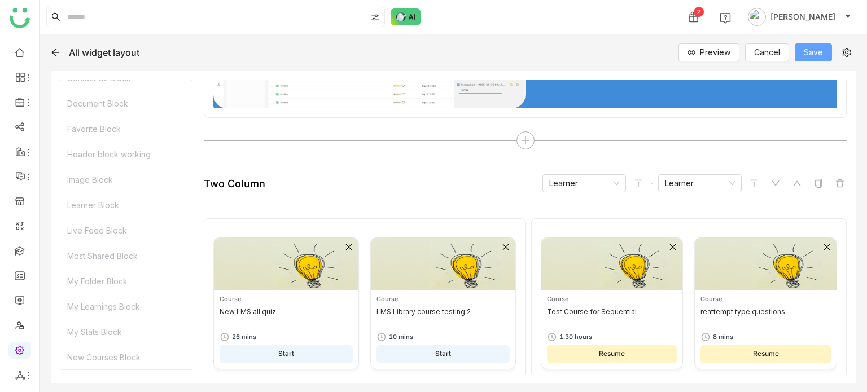
click at [815, 50] on span "Save" at bounding box center [813, 52] width 19 height 12
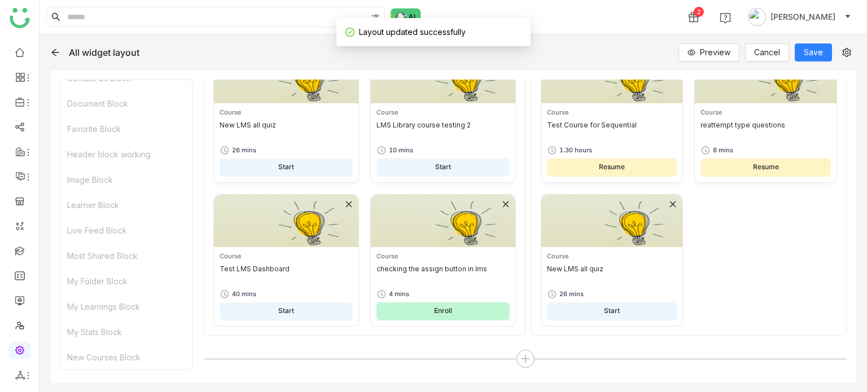
scroll to position [310, 0]
click at [732, 60] on button "Preview" at bounding box center [708, 52] width 61 height 18
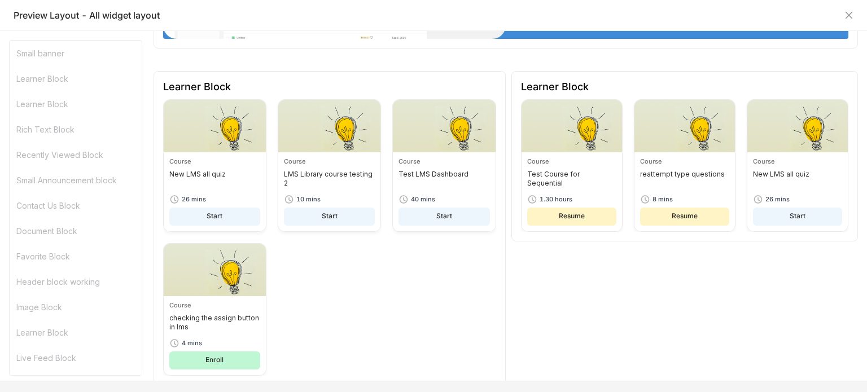
scroll to position [0, 0]
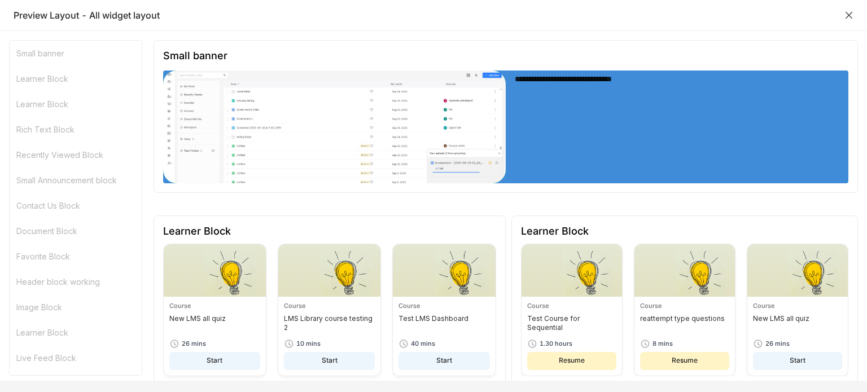
click at [852, 18] on icon "Close" at bounding box center [848, 15] width 9 height 9
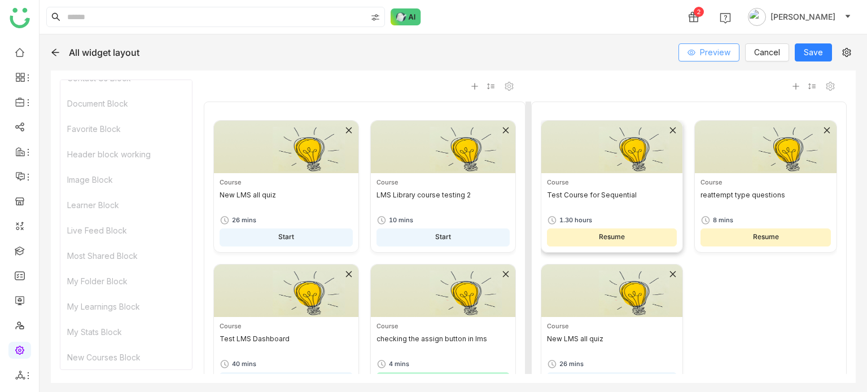
scroll to position [240, 0]
click at [792, 90] on div at bounding box center [814, 87] width 45 height 14
click at [792, 85] on icon at bounding box center [796, 87] width 8 height 8
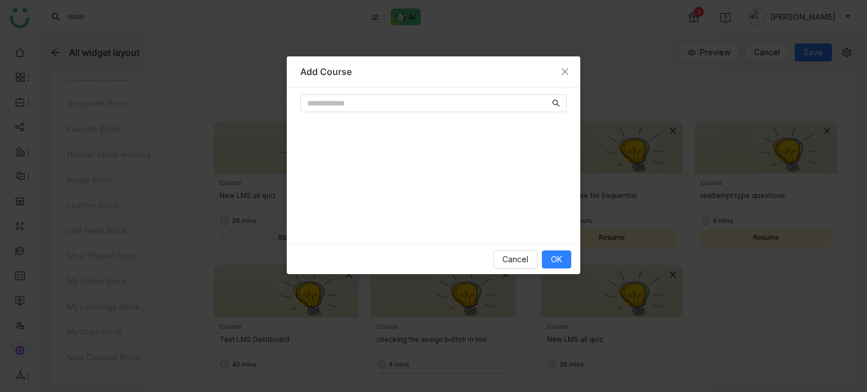
drag, startPoint x: 448, startPoint y: 133, endPoint x: 448, endPoint y: 114, distance: 19.2
click at [448, 114] on div at bounding box center [433, 165] width 266 height 143
click at [455, 104] on input "text" at bounding box center [428, 103] width 243 height 12
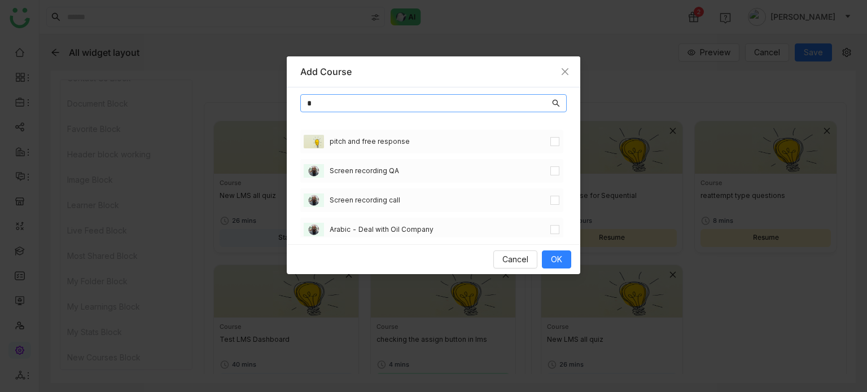
type input "*"
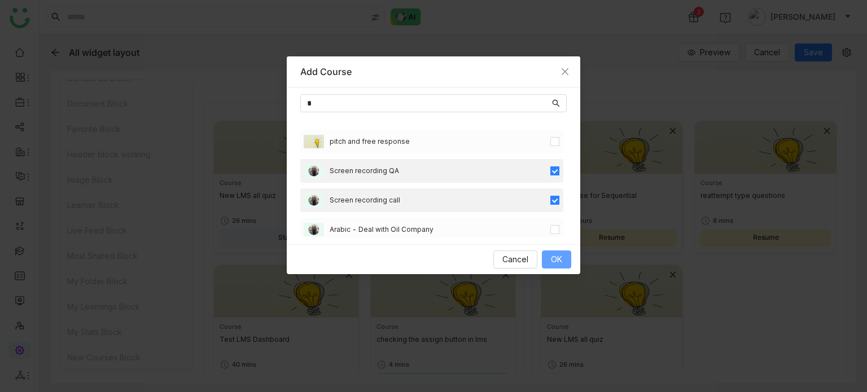
click at [554, 255] on span "OK" at bounding box center [556, 259] width 11 height 12
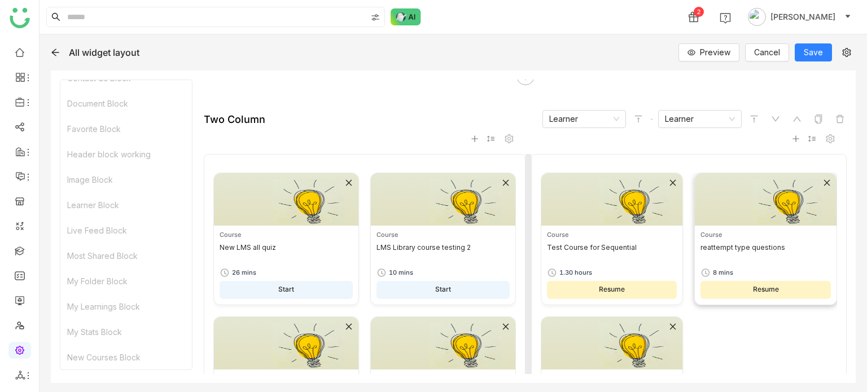
scroll to position [183, 0]
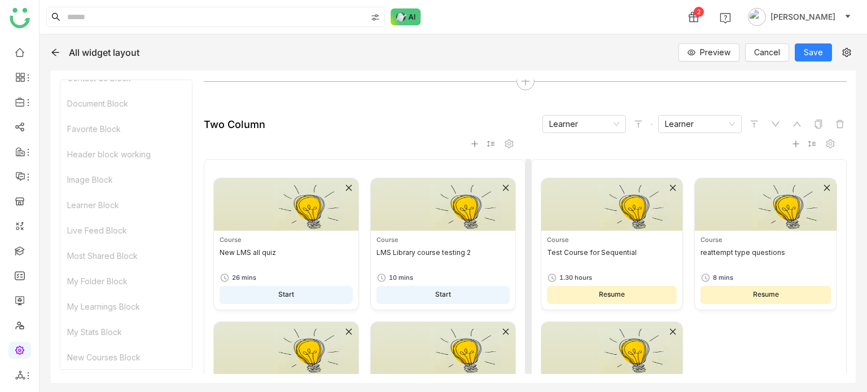
click at [792, 144] on icon at bounding box center [796, 144] width 8 height 8
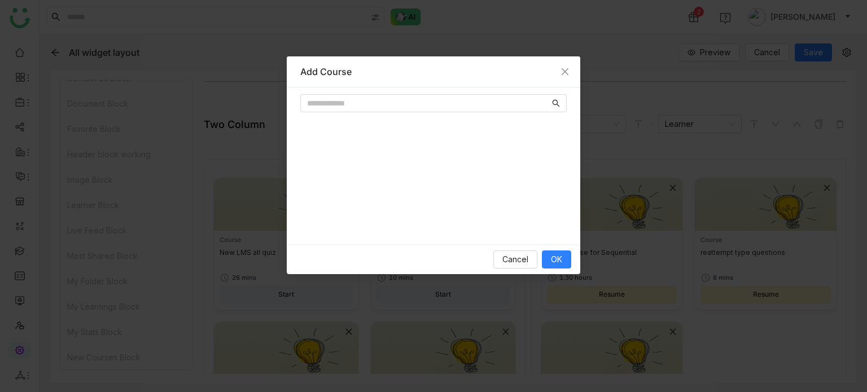
click at [486, 93] on div at bounding box center [433, 165] width 293 height 157
click at [485, 102] on input "text" at bounding box center [428, 103] width 243 height 12
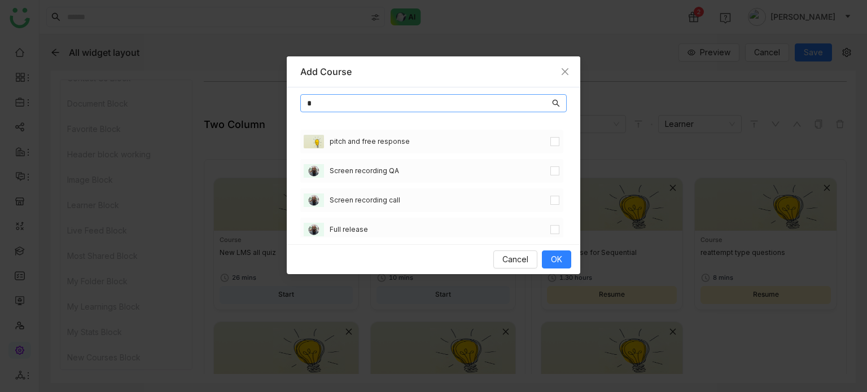
type input "*"
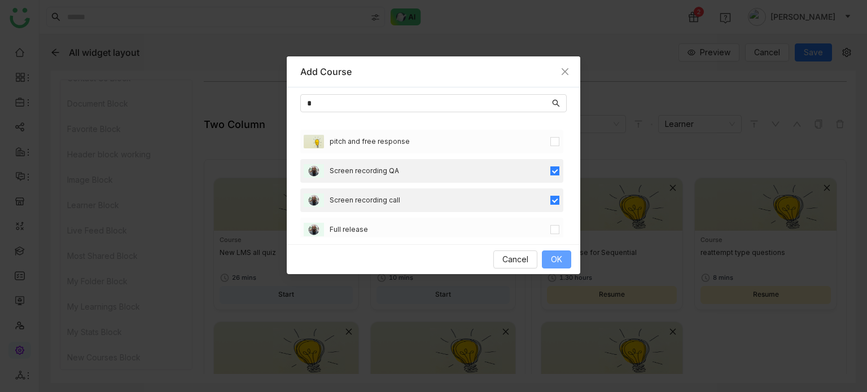
click at [555, 255] on span "OK" at bounding box center [556, 259] width 11 height 12
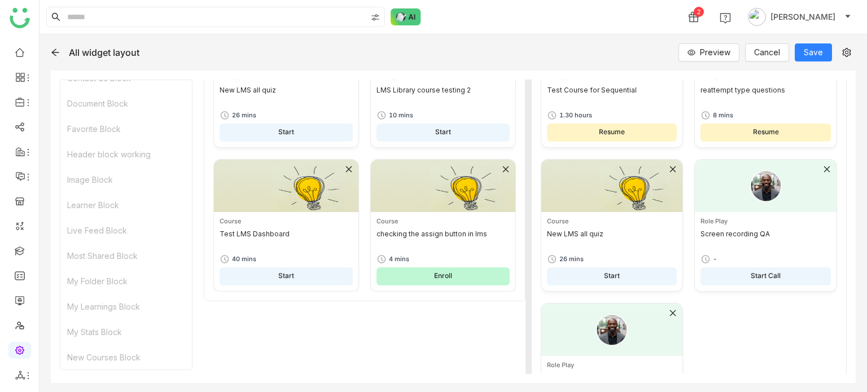
click at [723, 340] on div "Course Test Course for Sequential 1.30 hours Resume Course reattempt type quest…" at bounding box center [689, 225] width 296 height 420
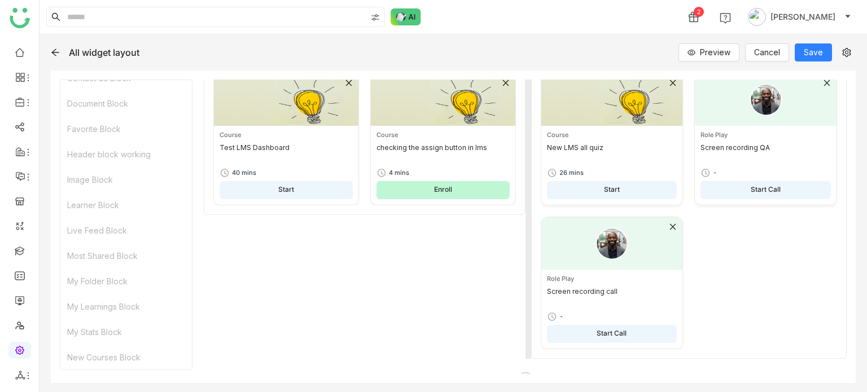
scroll to position [439, 0]
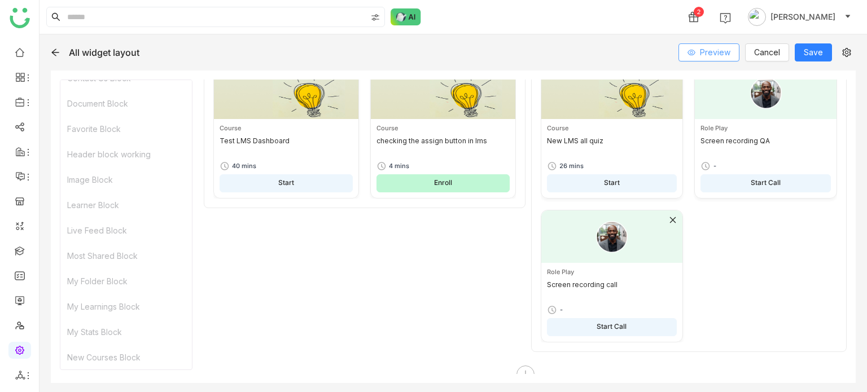
click at [730, 57] on span "Preview" at bounding box center [715, 52] width 30 height 12
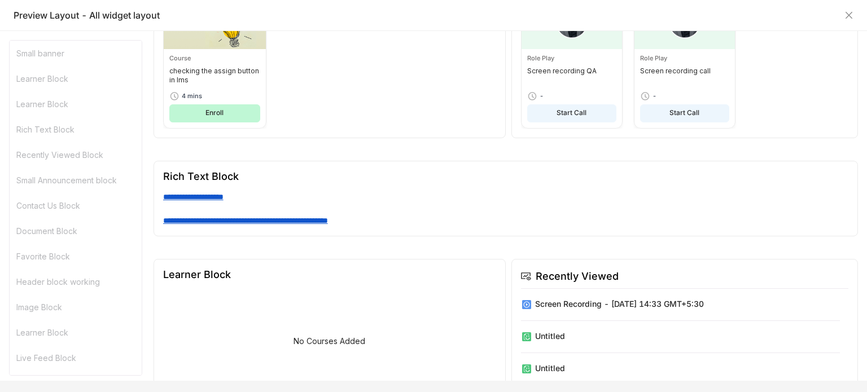
scroll to position [394, 0]
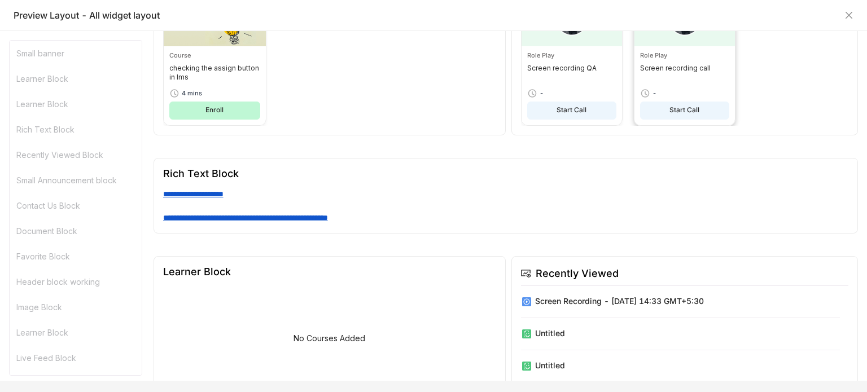
click at [640, 120] on button "Start Call" at bounding box center [684, 111] width 89 height 18
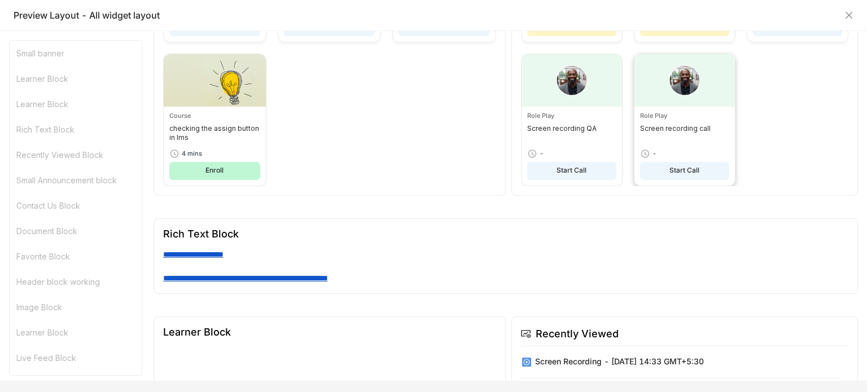
scroll to position [334, 0]
click at [662, 107] on div at bounding box center [684, 81] width 100 height 52
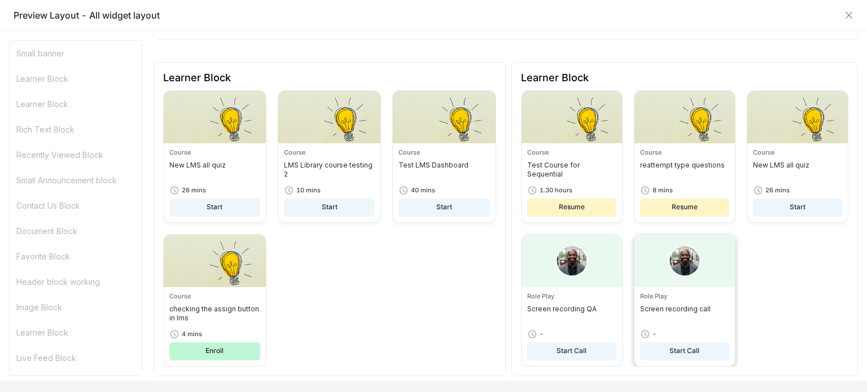
scroll to position [147, 0]
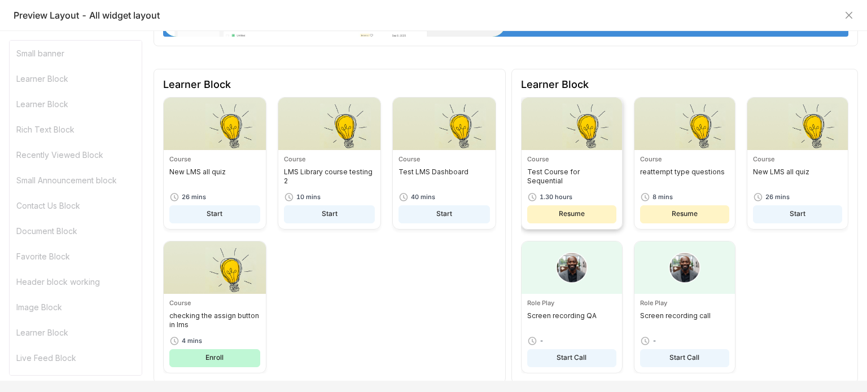
click at [622, 165] on div "Course Test Course for Sequential 1.30 hours Resume" at bounding box center [571, 192] width 100 height 74
click at [497, 87] on div "Learner Block Course New LMS all quiz 26 mins Start Course LMS Library course t…" at bounding box center [329, 226] width 352 height 314
click at [511, 76] on div "Learner Block Course Test Course for Sequential 1.30 hours Resume Course reatte…" at bounding box center [684, 226] width 346 height 314
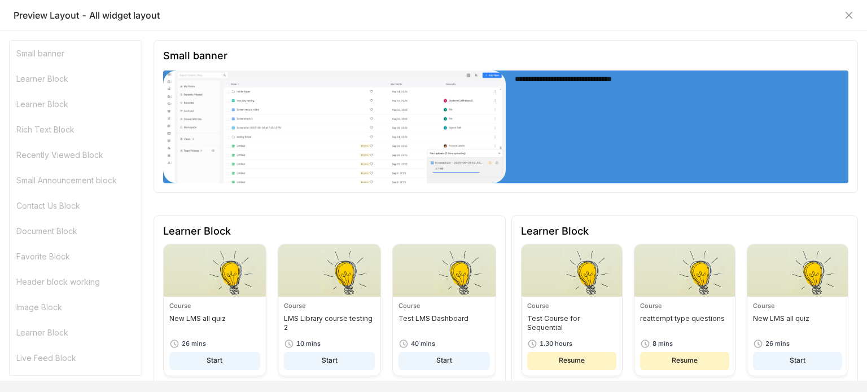
click at [515, 76] on div "**********" at bounding box center [675, 80] width 321 height 10
click at [385, 65] on div "**********" at bounding box center [505, 116] width 704 height 153
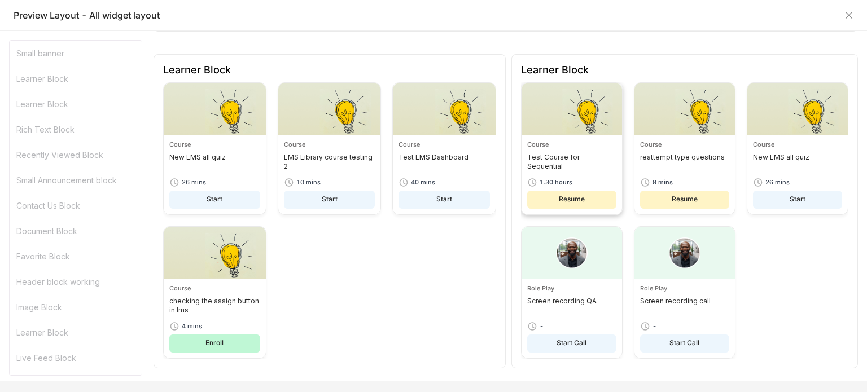
scroll to position [194, 0]
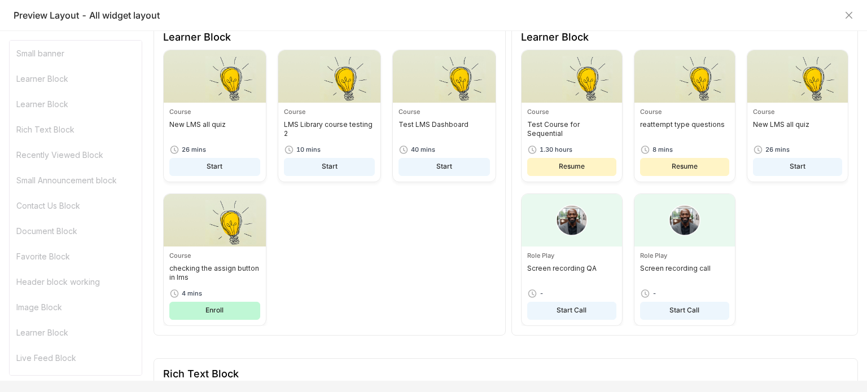
click at [367, 187] on div "Course New LMS all quiz 26 mins Start Course LMS Library course testing 2 10 mi…" at bounding box center [329, 188] width 333 height 277
drag, startPoint x: 500, startPoint y: 227, endPoint x: 484, endPoint y: 280, distance: 55.0
click at [499, 230] on div "Learner Block Course New LMS all quiz 26 mins Start Course LMS Library course t…" at bounding box center [329, 178] width 352 height 314
drag, startPoint x: 479, startPoint y: 332, endPoint x: 476, endPoint y: 361, distance: 29.4
click at [477, 336] on div "Learner Block Course New LMS all quiz 26 mins Start Course LMS Library course t…" at bounding box center [329, 178] width 352 height 314
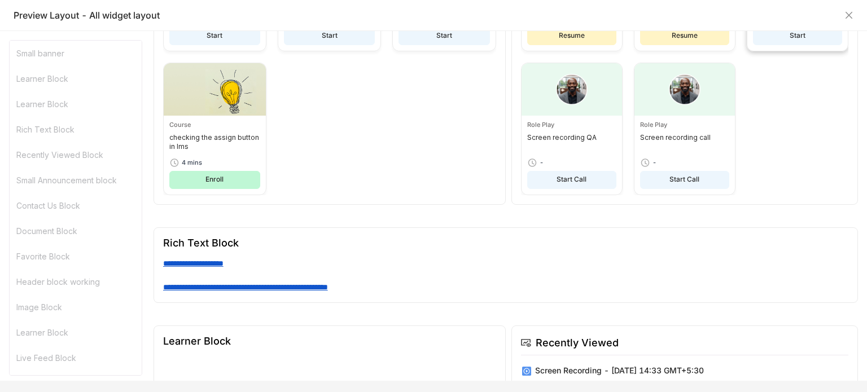
scroll to position [0, 0]
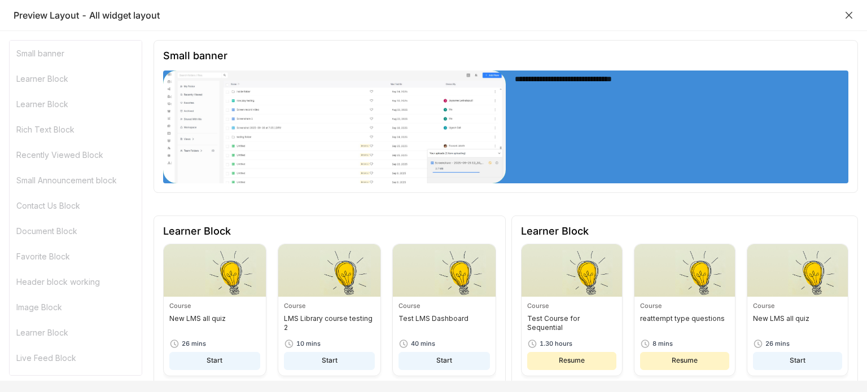
click at [846, 16] on icon "Close" at bounding box center [848, 15] width 9 height 9
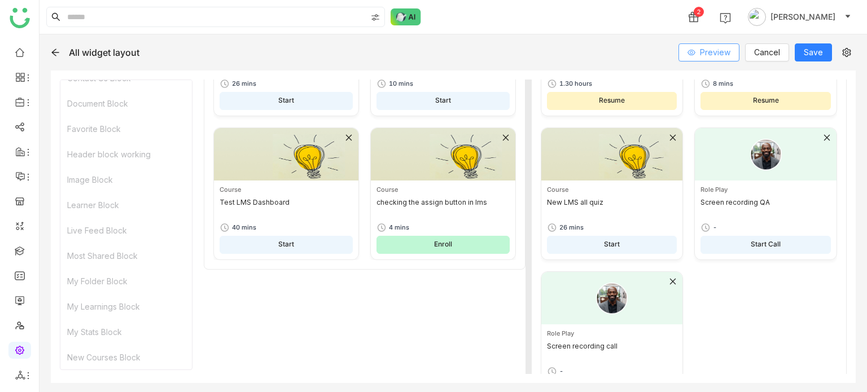
scroll to position [391, 0]
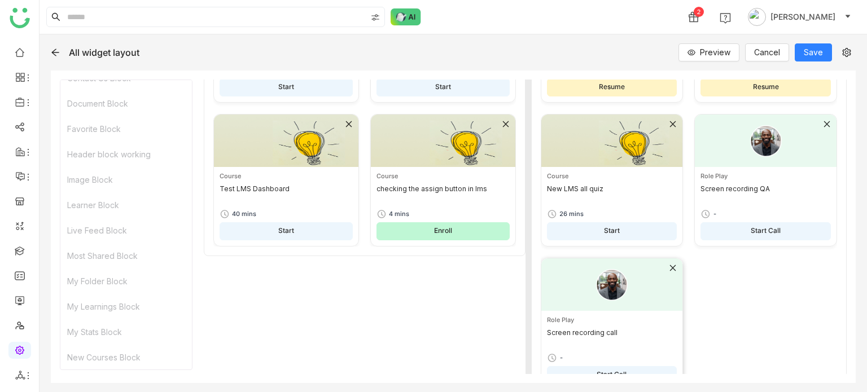
click at [669, 267] on icon at bounding box center [673, 268] width 8 height 8
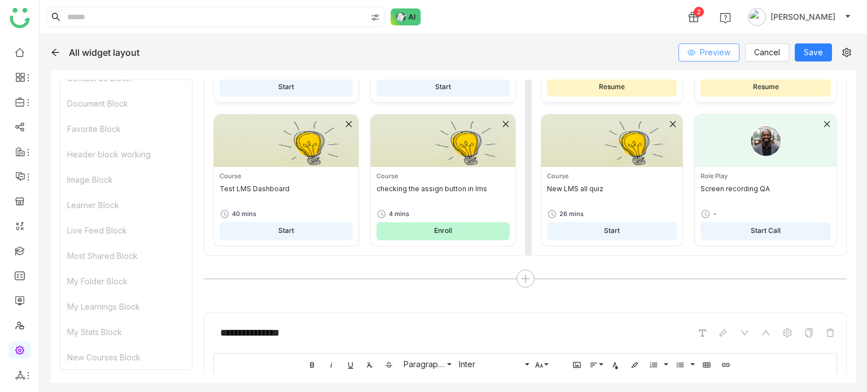
click at [707, 54] on span "Preview" at bounding box center [715, 52] width 30 height 12
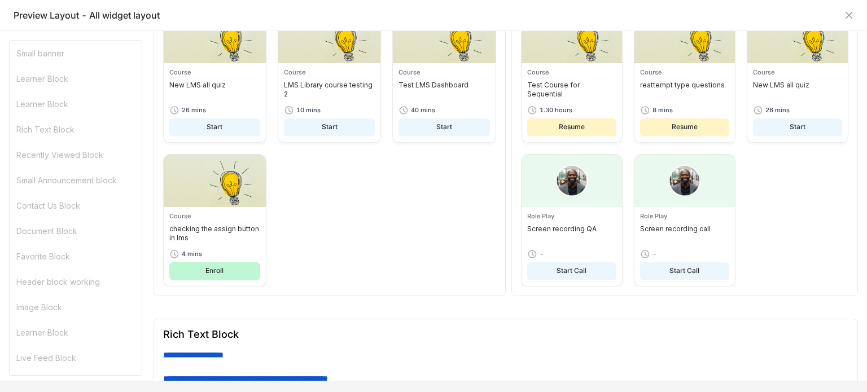
scroll to position [235, 0]
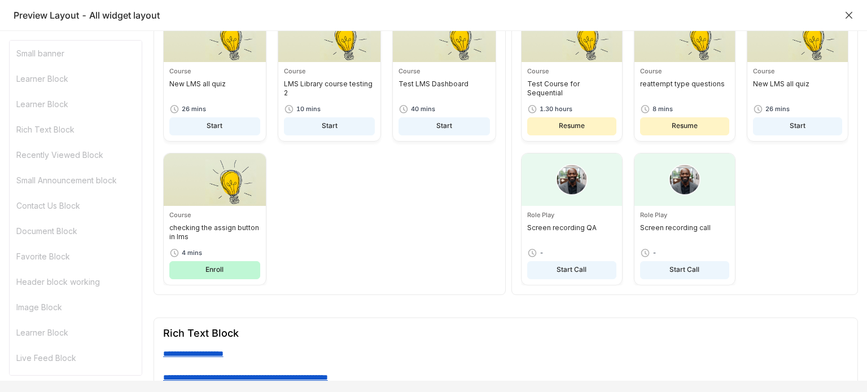
click at [850, 11] on icon "Close" at bounding box center [848, 15] width 9 height 9
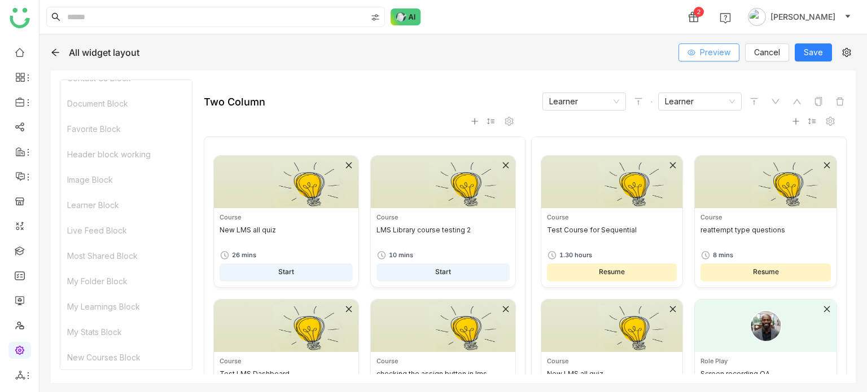
scroll to position [204, 0]
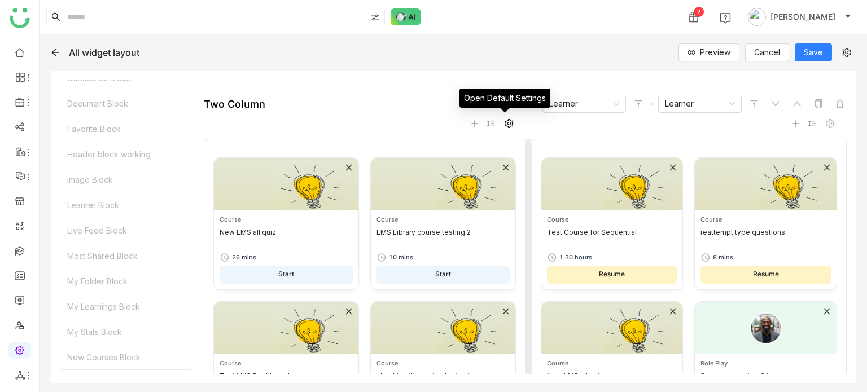
click at [506, 122] on icon at bounding box center [508, 123] width 9 height 9
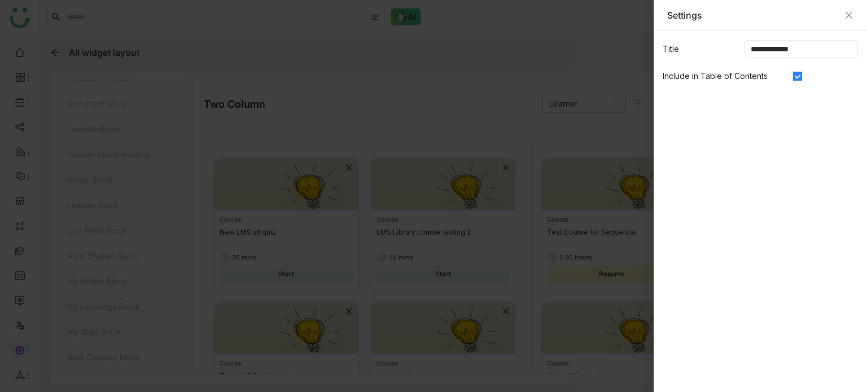
click at [546, 111] on div at bounding box center [433, 196] width 867 height 392
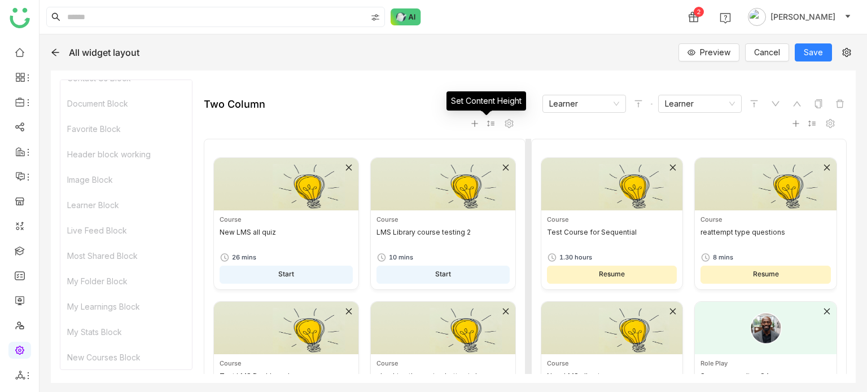
click at [486, 124] on icon at bounding box center [490, 124] width 8 height 8
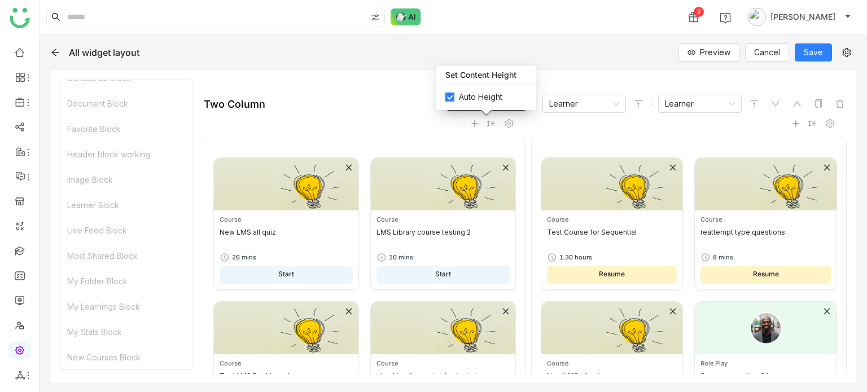
click at [606, 130] on gtmb-native-column-block "Course New LMS all quiz 26 mins Start Course LMS Library course testing 2 10 mi…" at bounding box center [525, 283] width 643 height 322
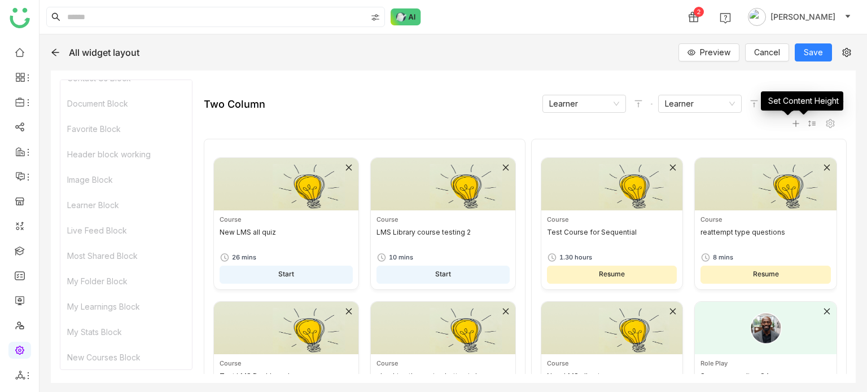
click at [808, 124] on icon at bounding box center [812, 124] width 8 height 8
click at [799, 99] on span "Auto Height" at bounding box center [797, 97] width 52 height 12
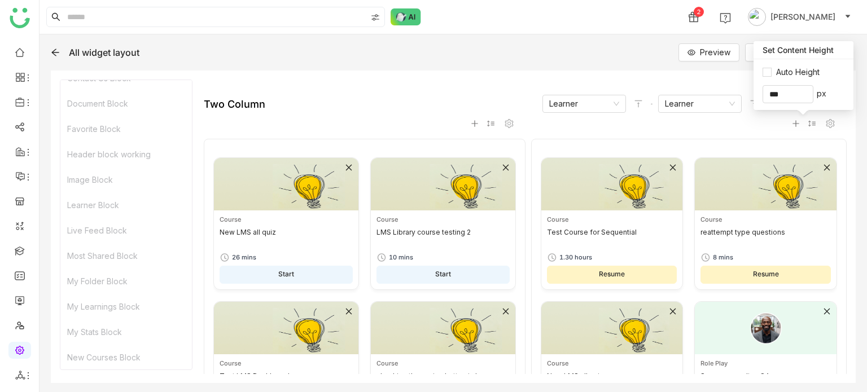
click at [477, 115] on div "Two Column Learner Learner Course New LMS all quiz 26 mins Start Course LMS Lib…" at bounding box center [525, 269] width 643 height 349
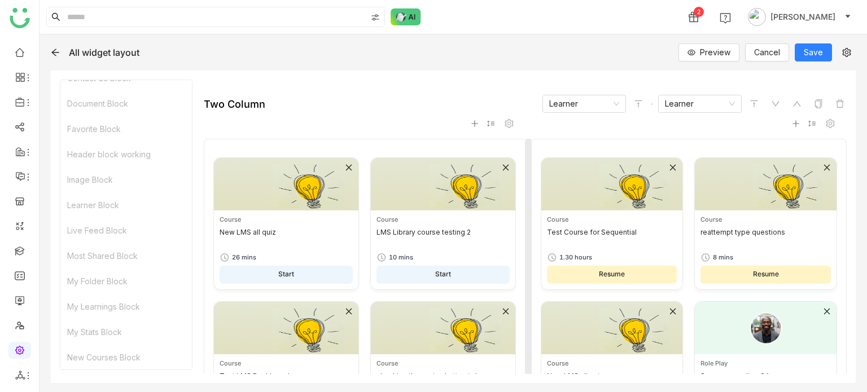
click at [486, 122] on icon at bounding box center [490, 124] width 8 height 8
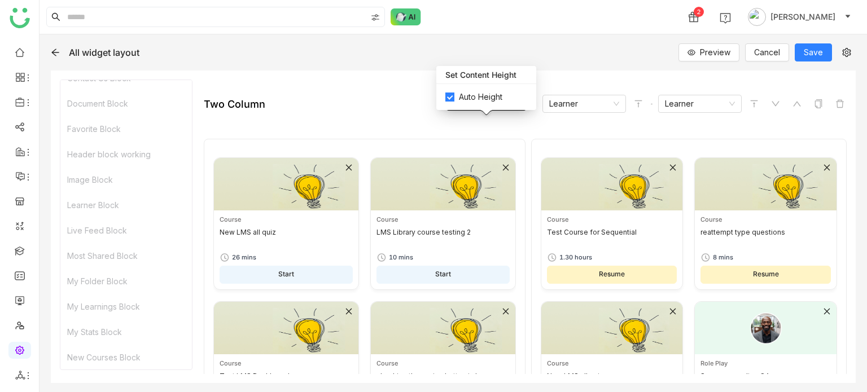
click at [468, 99] on span "Auto Height" at bounding box center [480, 97] width 52 height 12
click at [819, 51] on span "Save" at bounding box center [813, 52] width 19 height 12
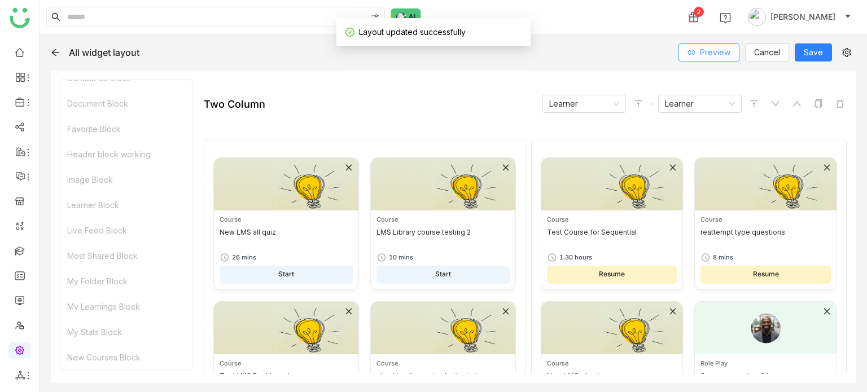
click at [723, 60] on button "Preview" at bounding box center [708, 52] width 61 height 18
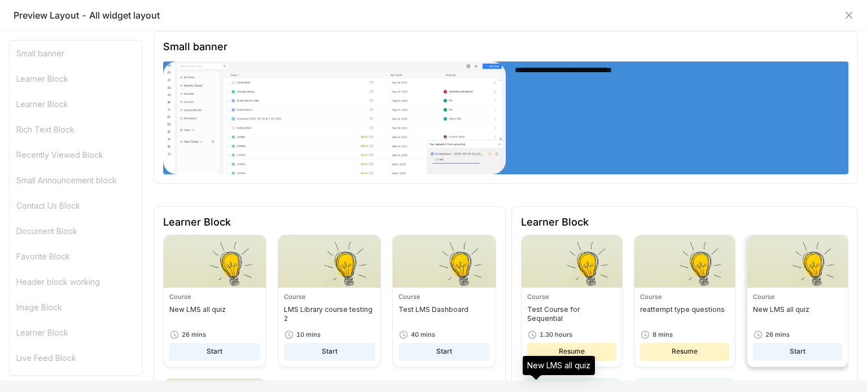
scroll to position [0, 0]
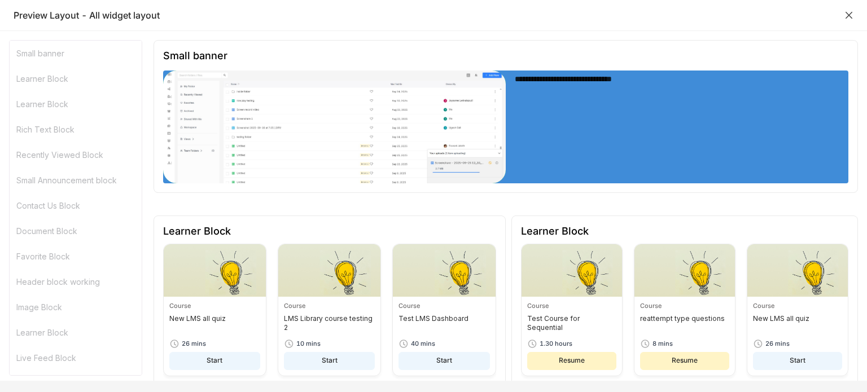
click at [846, 15] on icon "Close" at bounding box center [848, 15] width 9 height 9
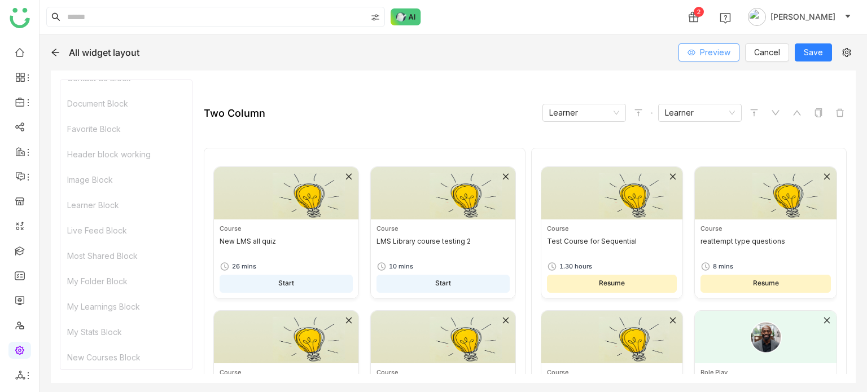
scroll to position [192, 0]
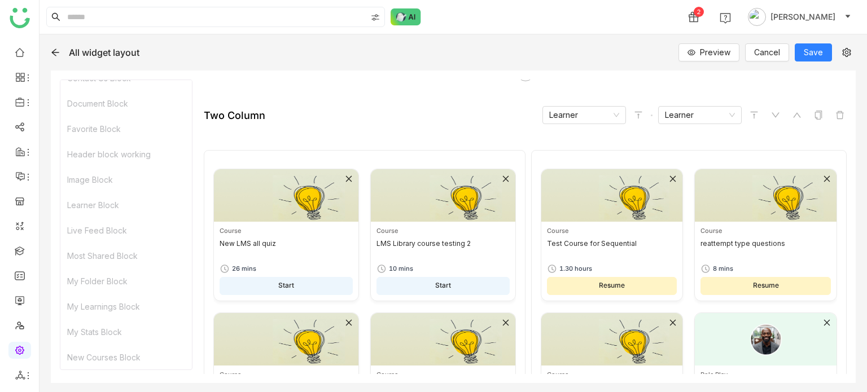
click at [648, 205] on img at bounding box center [612, 195] width 142 height 52
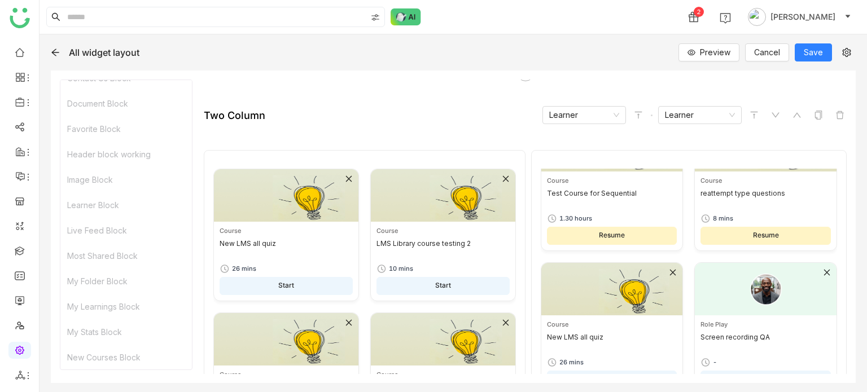
click at [0, 0] on div at bounding box center [0, 0] width 0 height 0
click at [0, 0] on icon at bounding box center [0, 0] width 0 height 0
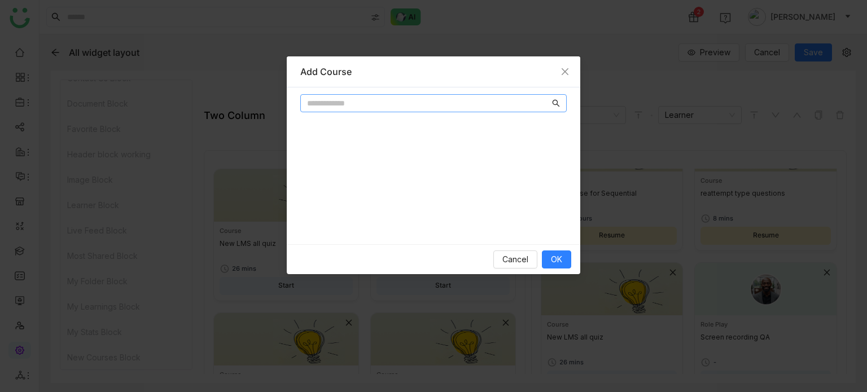
click at [481, 103] on input "text" at bounding box center [428, 103] width 243 height 12
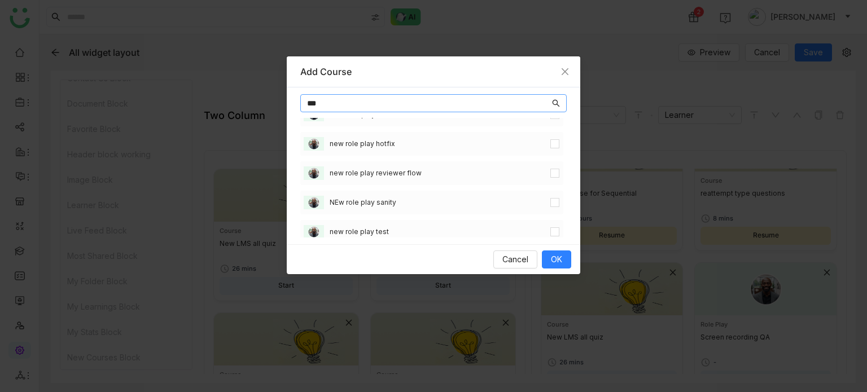
scroll to position [327, 0]
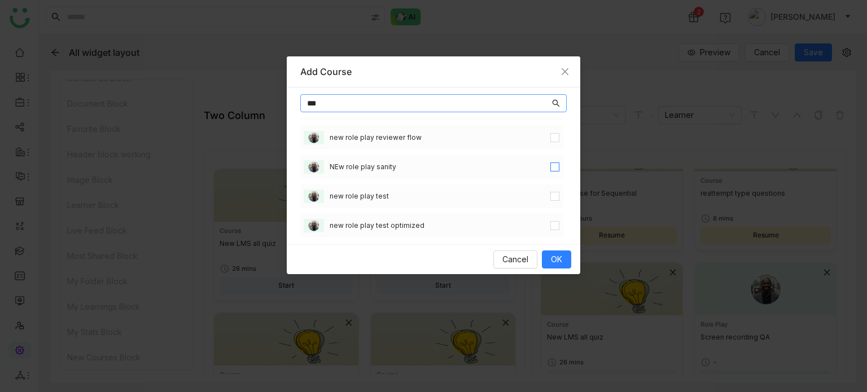
type input "***"
click at [550, 171] on label at bounding box center [554, 167] width 9 height 12
click at [550, 220] on label at bounding box center [554, 226] width 9 height 12
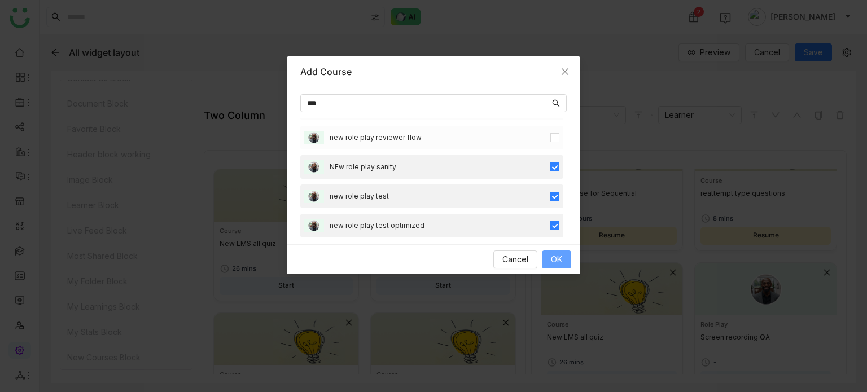
click at [554, 258] on span "OK" at bounding box center [556, 259] width 11 height 12
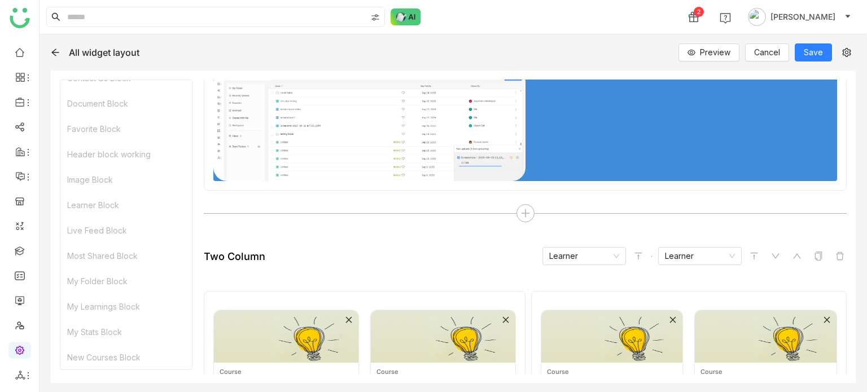
scroll to position [41, 0]
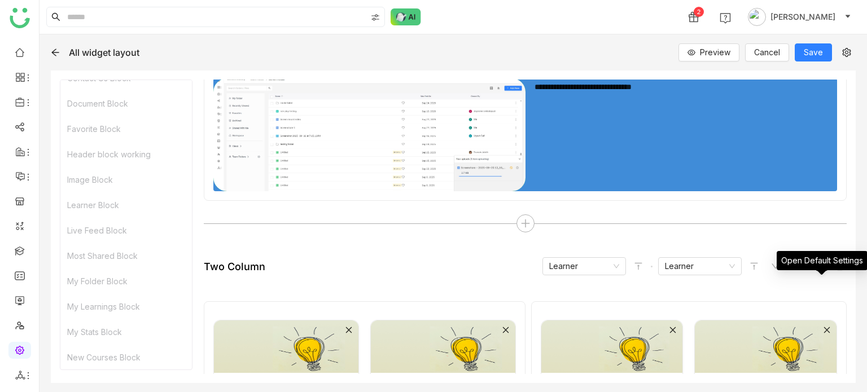
drag, startPoint x: 826, startPoint y: 279, endPoint x: 828, endPoint y: 264, distance: 15.9
click at [828, 264] on div "Open Default Settings" at bounding box center [821, 260] width 91 height 19
click at [835, 262] on icon at bounding box center [839, 266] width 9 height 9
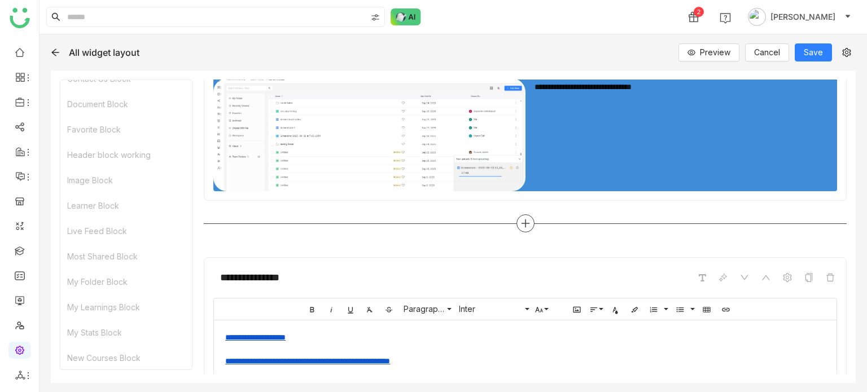
scroll to position [53, 0]
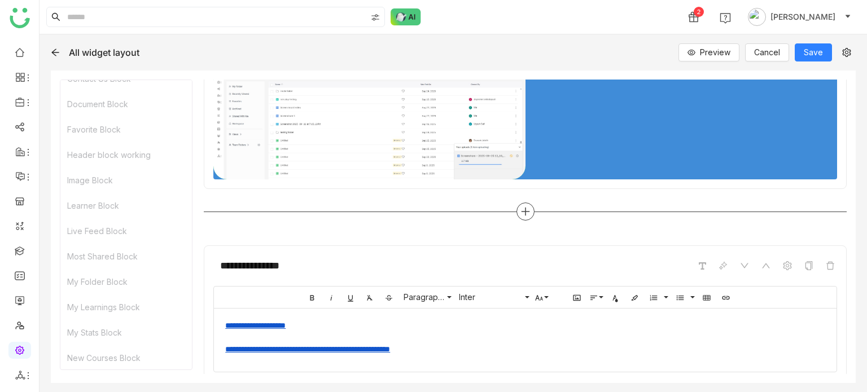
click at [527, 214] on div at bounding box center [525, 212] width 18 height 18
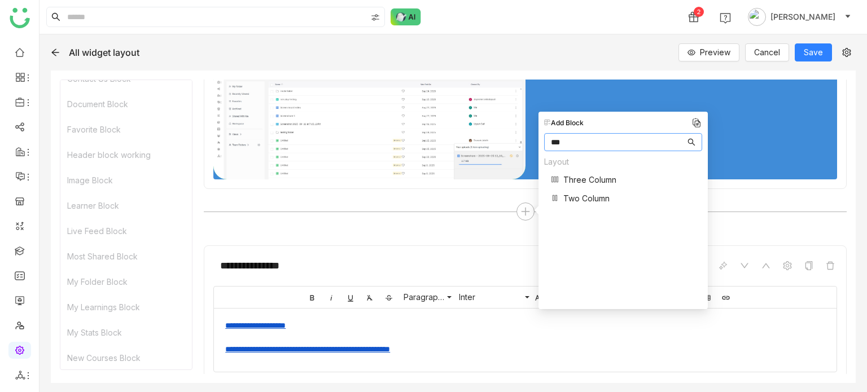
type input "***"
click at [578, 200] on span "Two Column" at bounding box center [586, 198] width 46 height 12
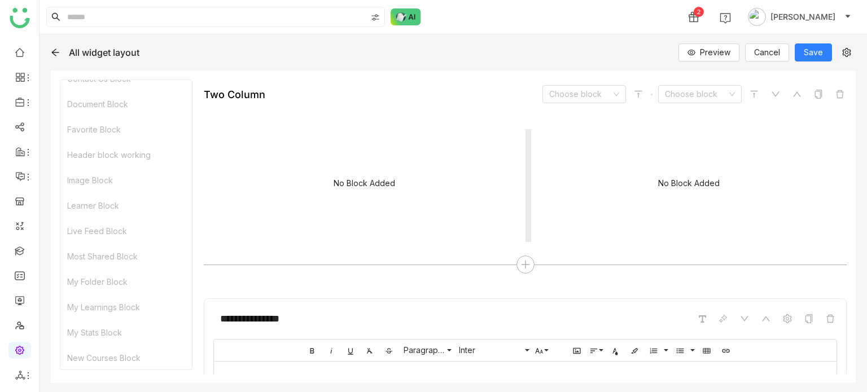
scroll to position [218, 0]
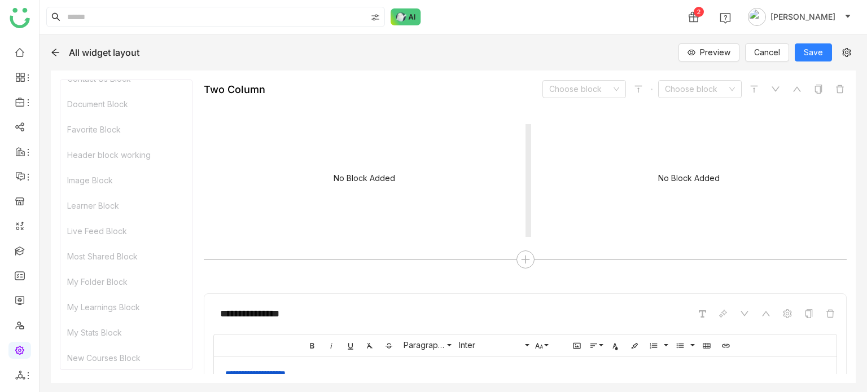
click at [374, 191] on div "No Block Added" at bounding box center [364, 180] width 321 height 113
click at [613, 94] on nz-select-top-control "Choose block" at bounding box center [584, 89] width 84 height 18
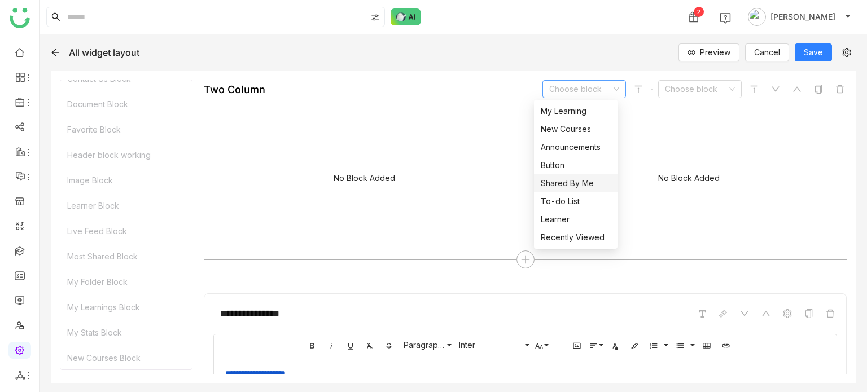
scroll to position [270, 0]
click at [564, 217] on div "Learner" at bounding box center [576, 220] width 70 height 12
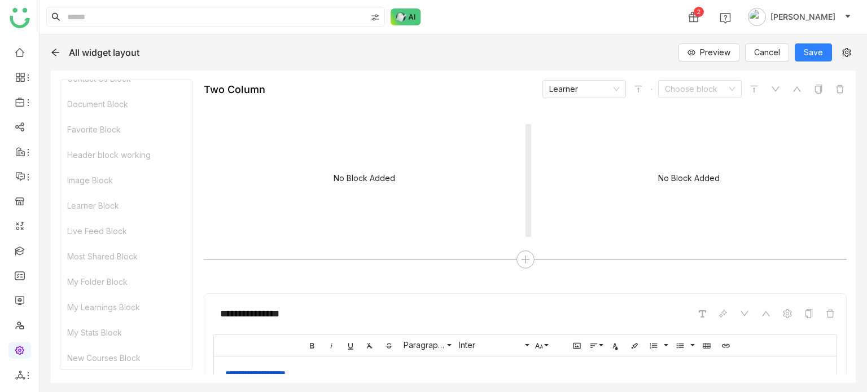
scroll to position [141, 0]
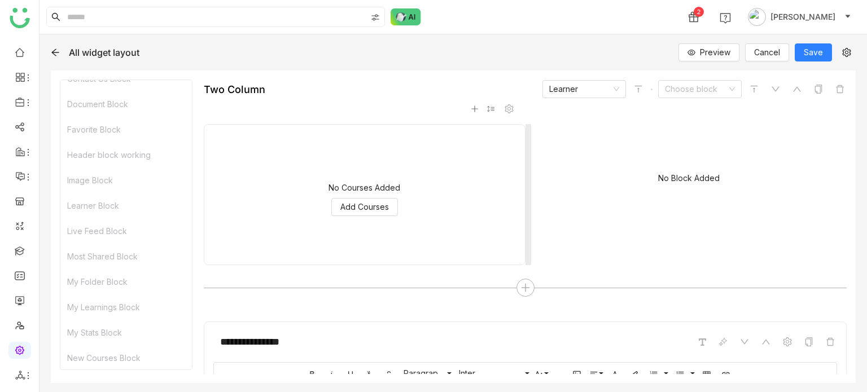
click at [473, 109] on icon at bounding box center [475, 109] width 8 height 8
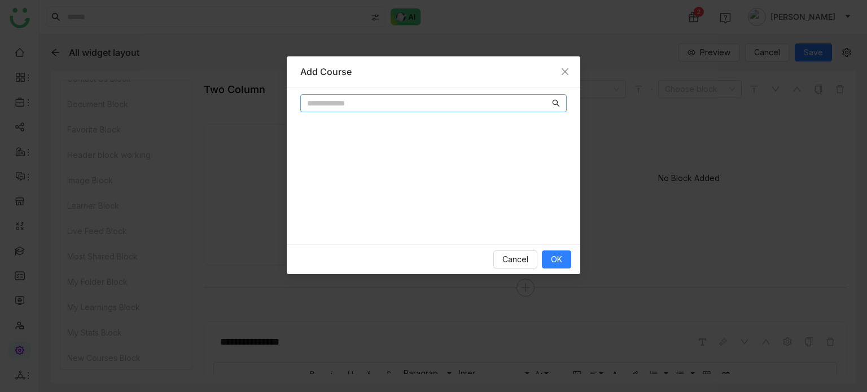
click at [473, 108] on input "text" at bounding box center [428, 103] width 243 height 12
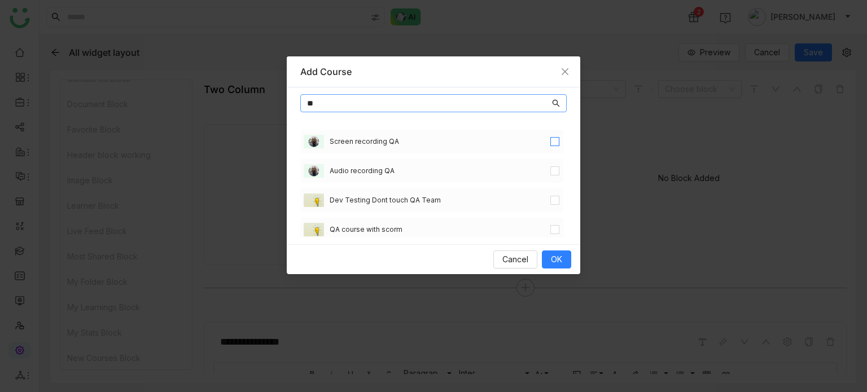
type input "**"
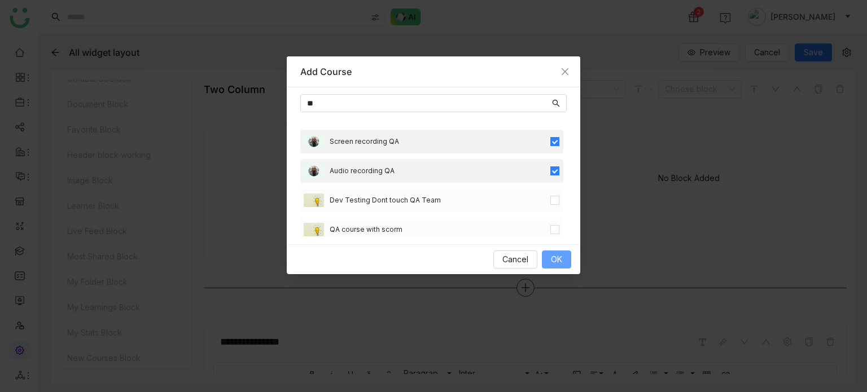
click at [561, 258] on button "OK" at bounding box center [556, 260] width 29 height 18
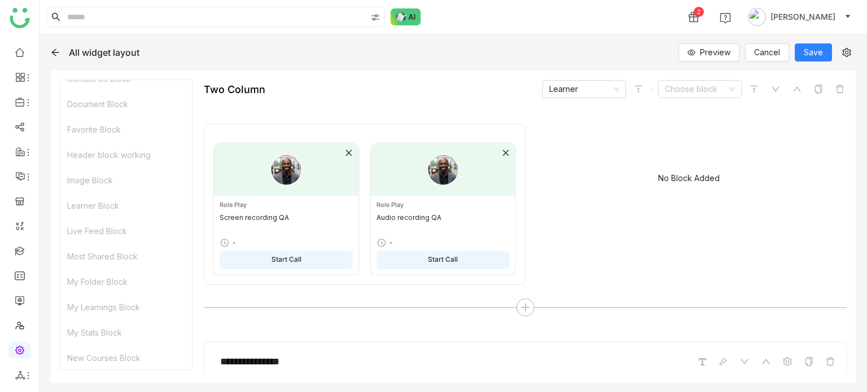
click at [721, 63] on div "**********" at bounding box center [453, 213] width 827 height 358
click at [725, 55] on span "Preview" at bounding box center [715, 52] width 30 height 12
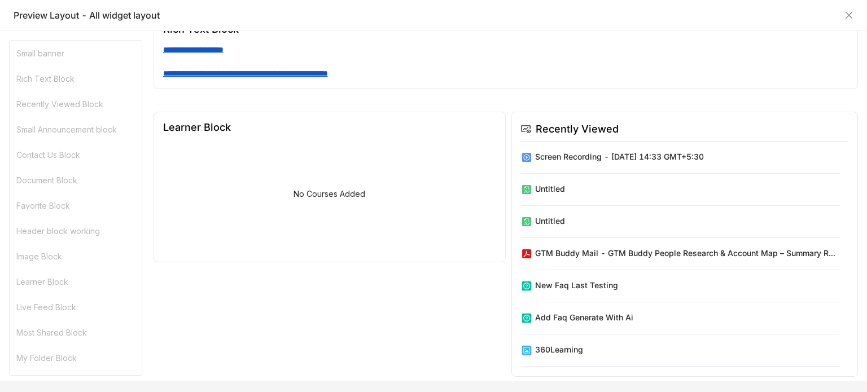
scroll to position [0, 0]
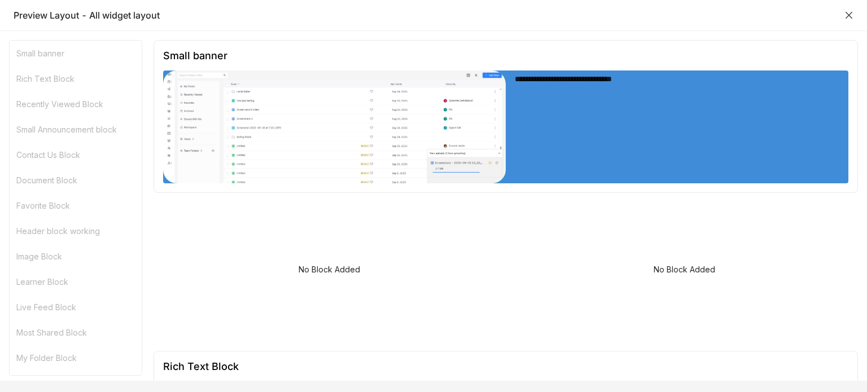
click at [852, 16] on icon "Close" at bounding box center [848, 15] width 9 height 9
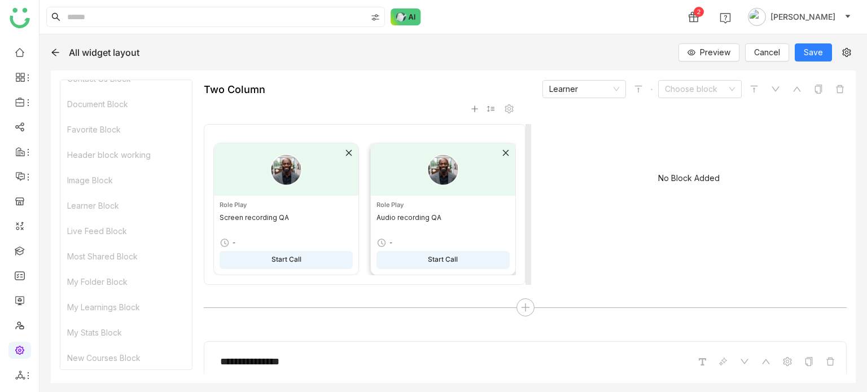
click at [503, 151] on icon at bounding box center [506, 153] width 8 height 8
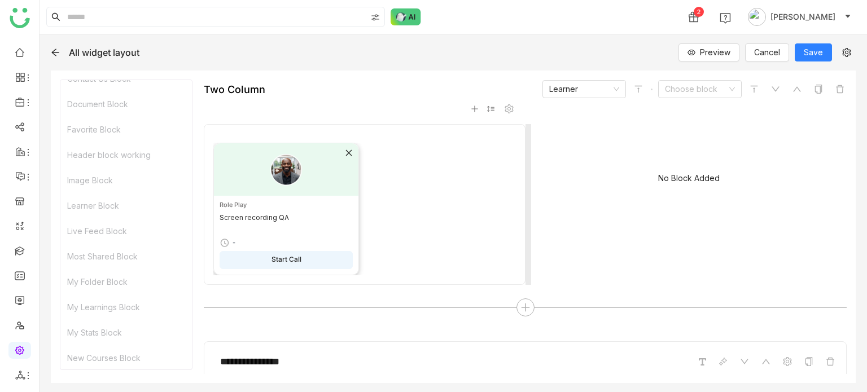
click at [348, 151] on icon at bounding box center [349, 153] width 6 height 6
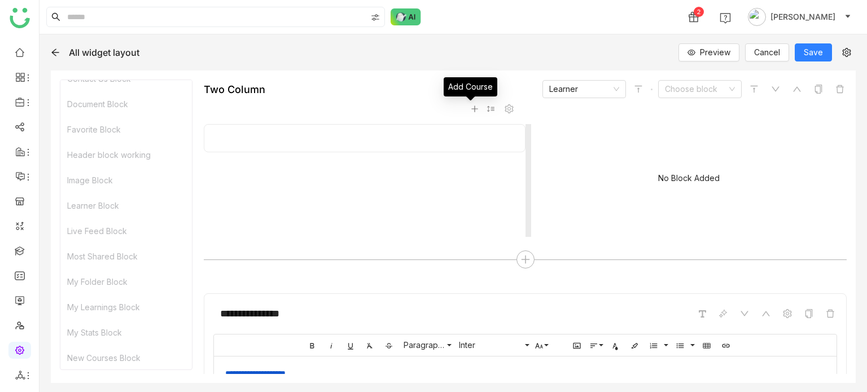
click at [471, 107] on icon at bounding box center [475, 109] width 8 height 8
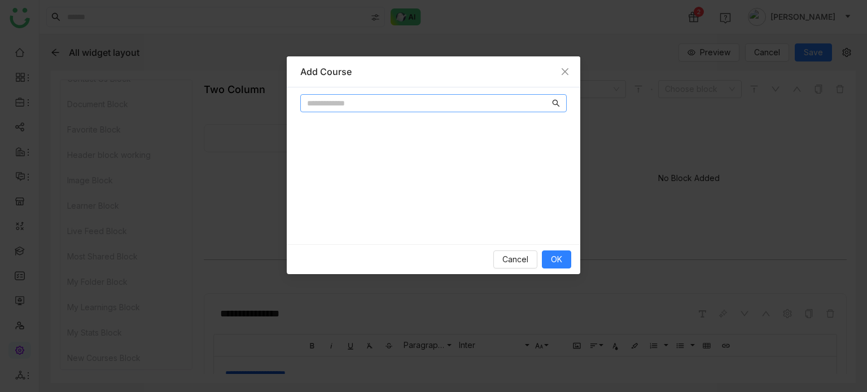
click at [472, 104] on input "text" at bounding box center [428, 103] width 243 height 12
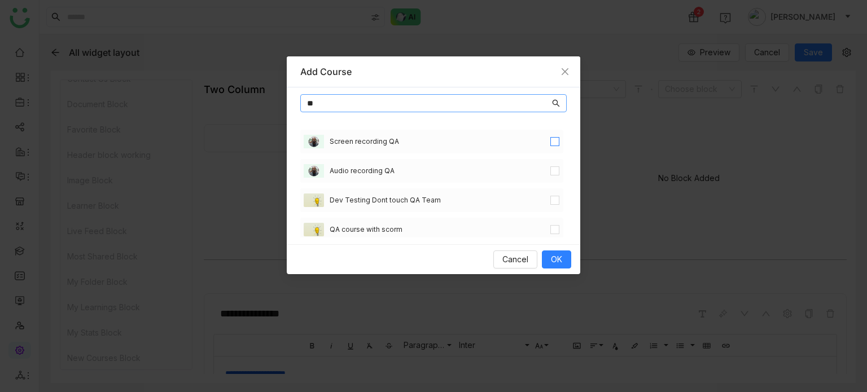
type input "**"
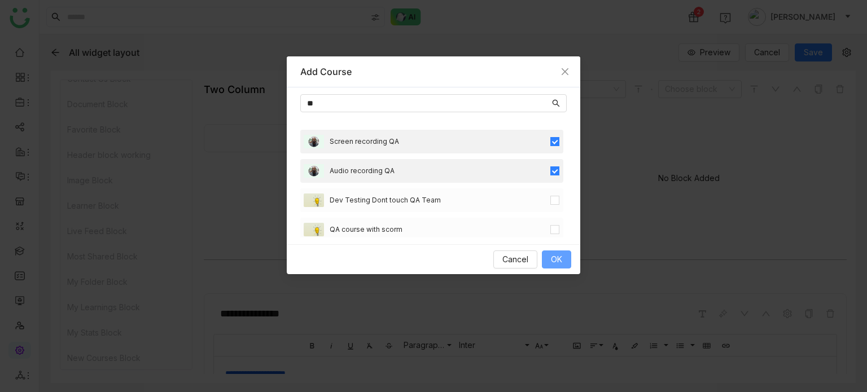
click at [563, 256] on button "OK" at bounding box center [556, 260] width 29 height 18
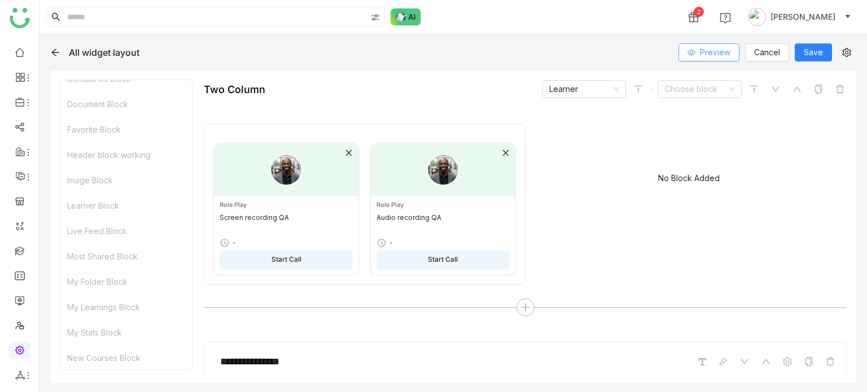
click at [725, 51] on span "Preview" at bounding box center [715, 52] width 30 height 12
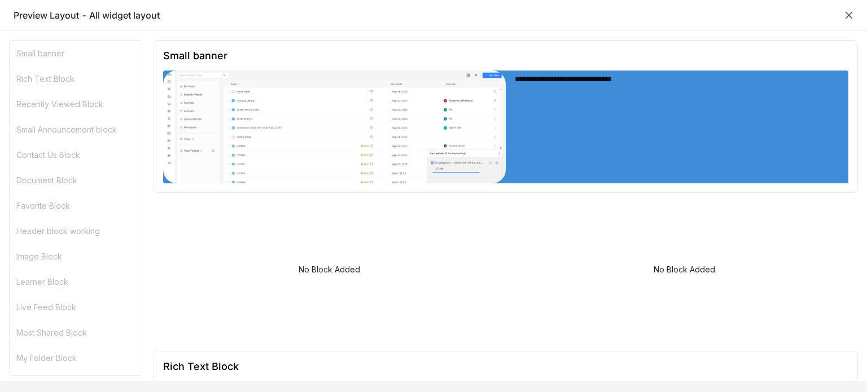
click at [846, 17] on icon "Close" at bounding box center [848, 15] width 7 height 7
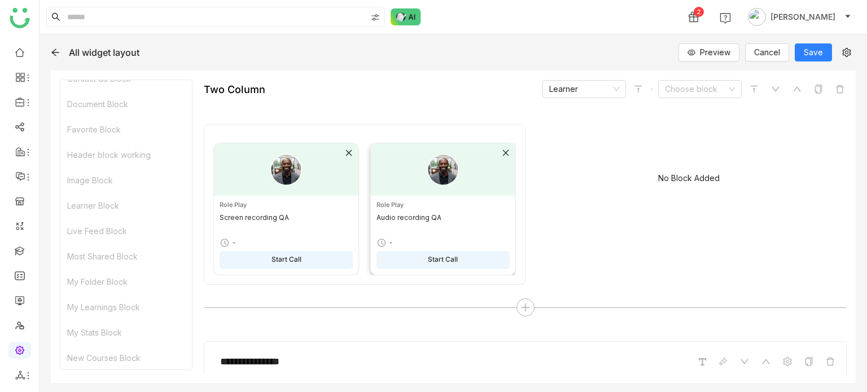
click at [502, 151] on icon at bounding box center [506, 153] width 8 height 8
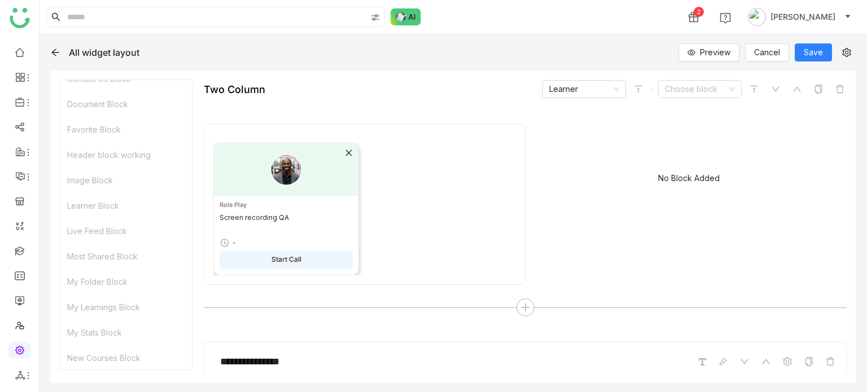
click at [346, 154] on icon at bounding box center [349, 153] width 6 height 6
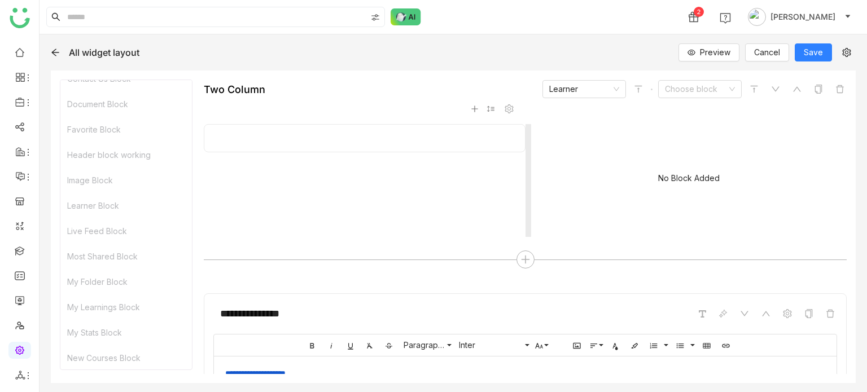
click at [472, 107] on icon at bounding box center [475, 109] width 8 height 8
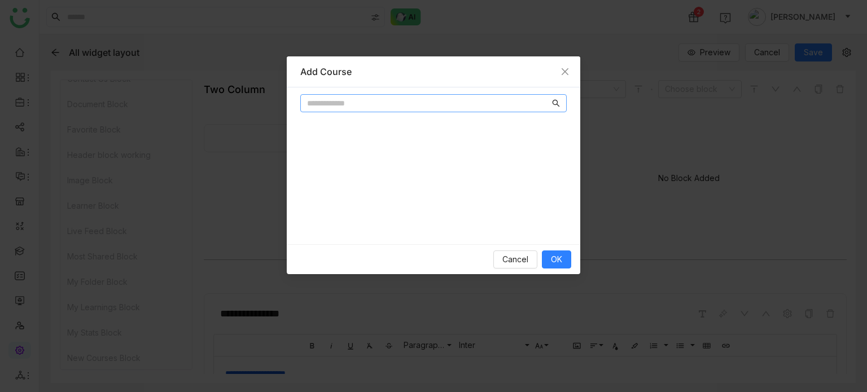
click at [409, 102] on input "text" at bounding box center [428, 103] width 243 height 12
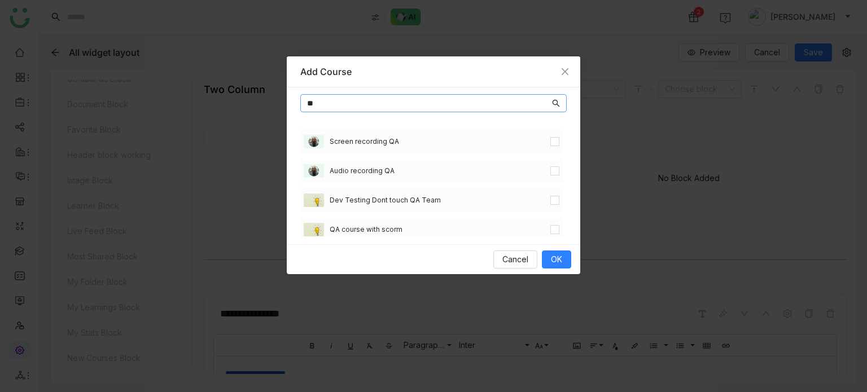
scroll to position [62, 0]
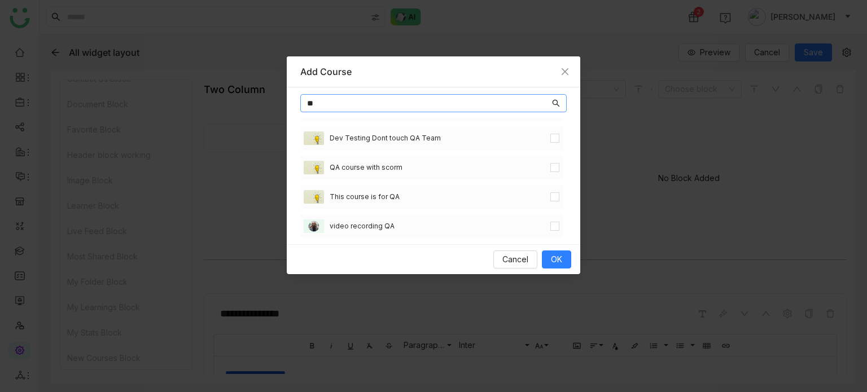
type input "**"
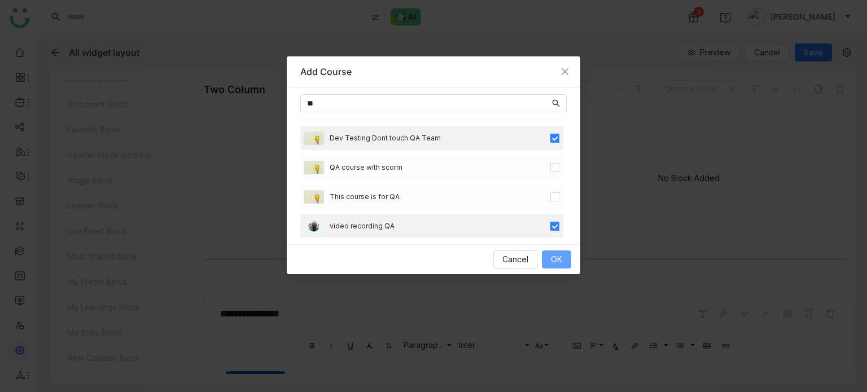
click at [563, 268] on div "Cancel OK" at bounding box center [433, 259] width 293 height 30
click at [564, 261] on button "OK" at bounding box center [556, 260] width 29 height 18
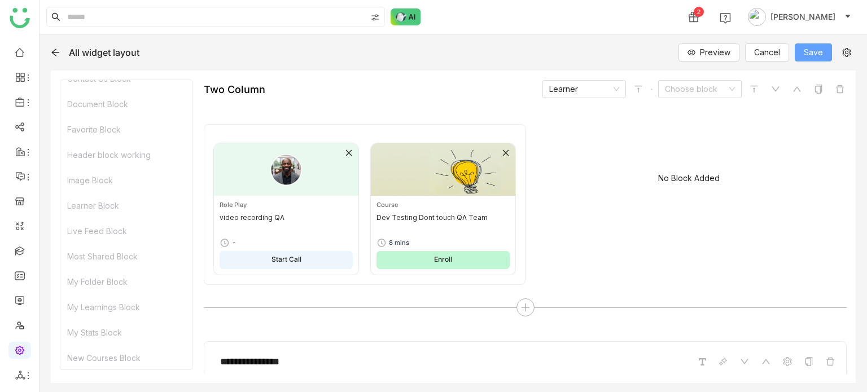
click at [828, 54] on button "Save" at bounding box center [813, 52] width 37 height 18
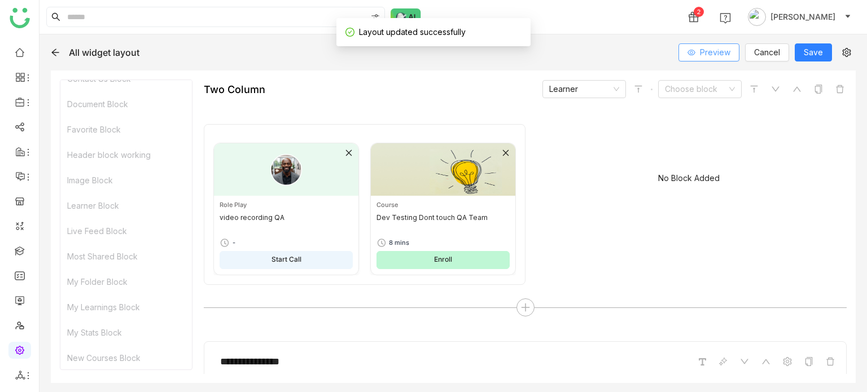
click at [707, 58] on button "Preview" at bounding box center [708, 52] width 61 height 18
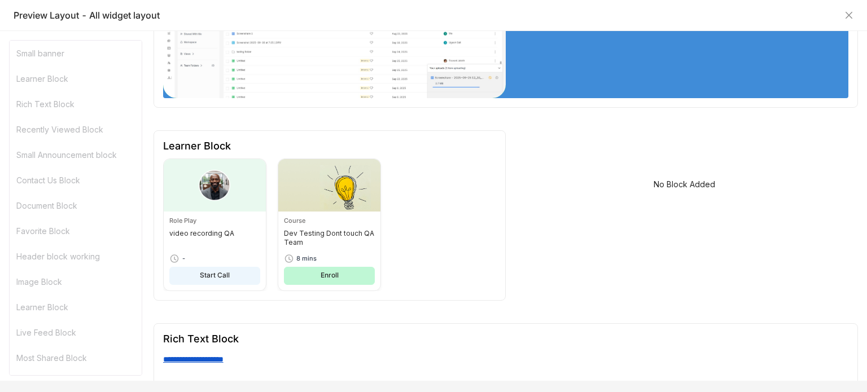
scroll to position [0, 0]
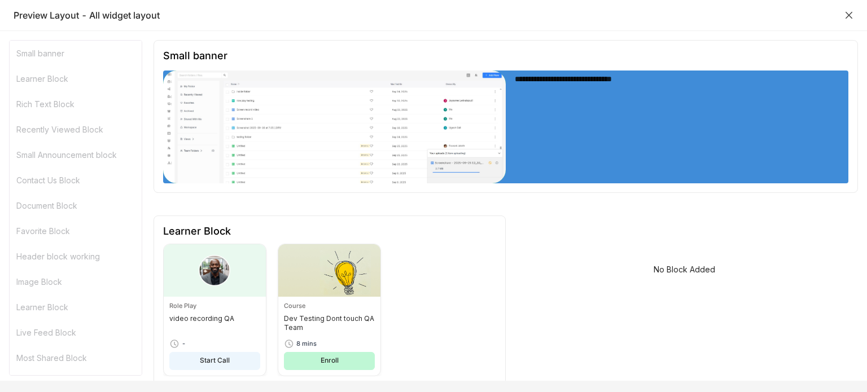
click at [851, 19] on icon "Close" at bounding box center [848, 15] width 9 height 9
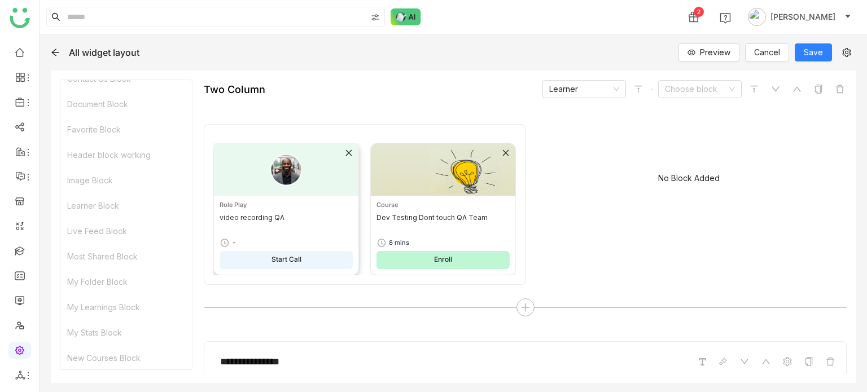
click at [349, 154] on icon at bounding box center [349, 153] width 8 height 8
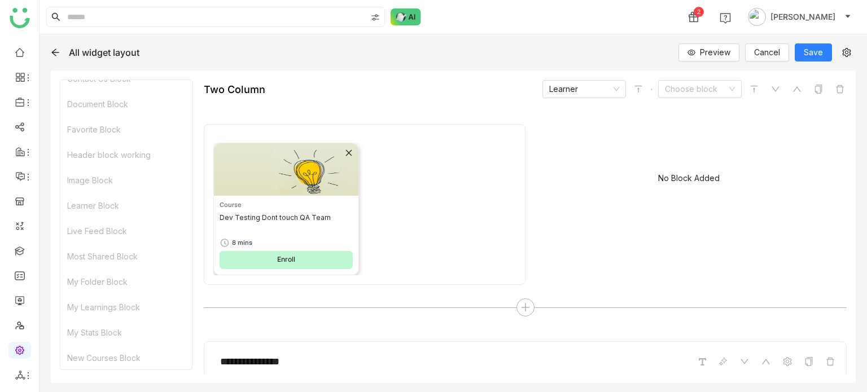
click at [349, 154] on icon at bounding box center [349, 153] width 8 height 8
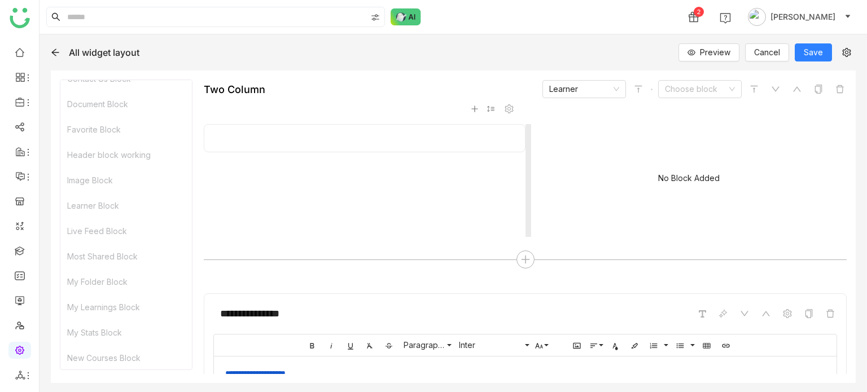
click at [471, 109] on icon at bounding box center [475, 109] width 8 height 8
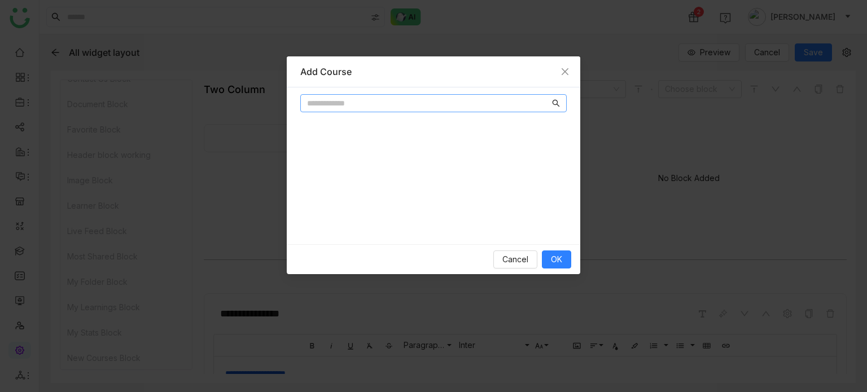
click at [471, 107] on input "text" at bounding box center [428, 103] width 243 height 12
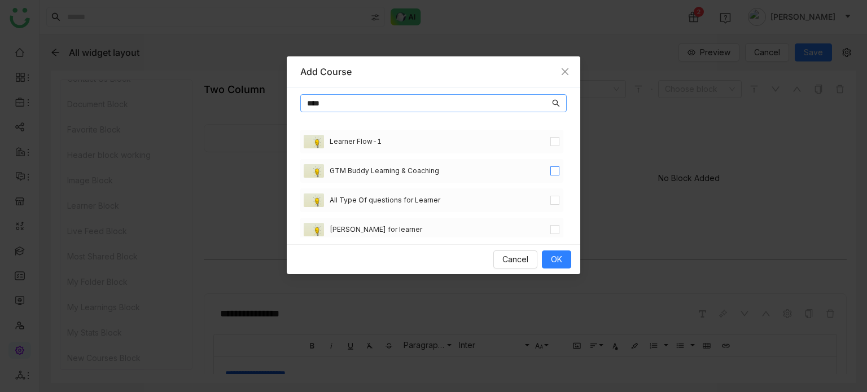
type input "****"
click at [547, 191] on div "All Type Of questions for Learner" at bounding box center [431, 200] width 263 height 24
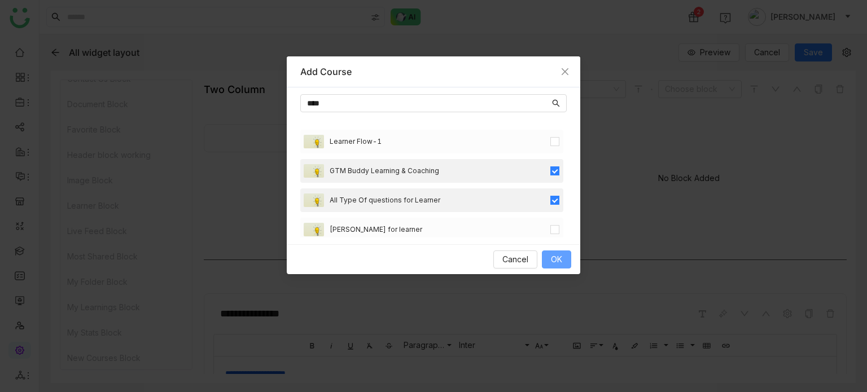
click at [559, 253] on span "OK" at bounding box center [556, 259] width 11 height 12
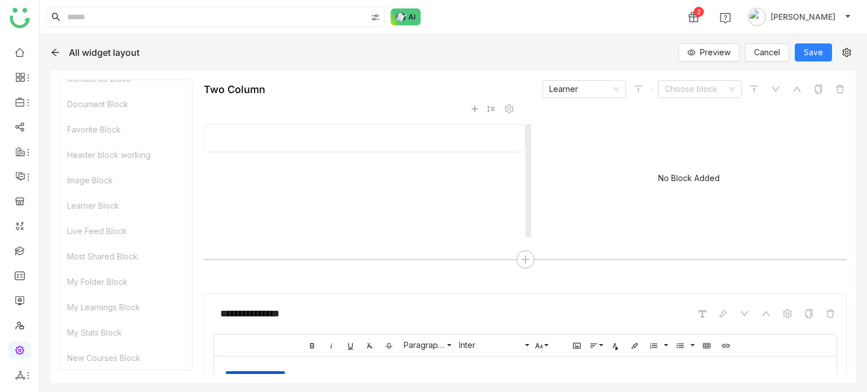
click at [472, 109] on icon at bounding box center [475, 109] width 8 height 8
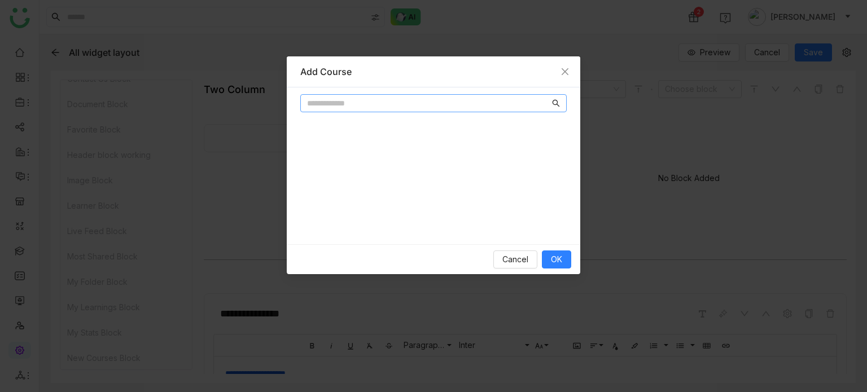
click at [459, 102] on input "text" at bounding box center [428, 103] width 243 height 12
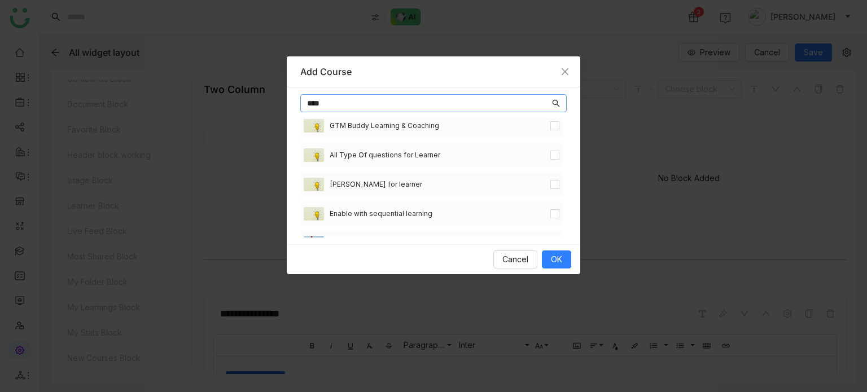
scroll to position [46, 0]
type input "****"
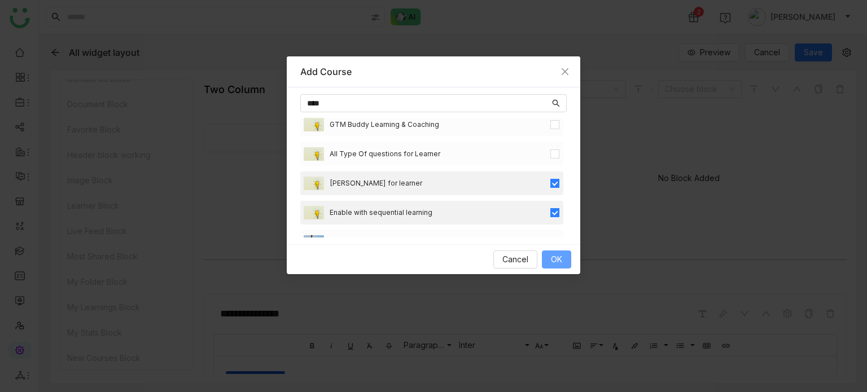
click at [552, 248] on div "Cancel OK" at bounding box center [433, 259] width 293 height 30
click at [553, 255] on span "OK" at bounding box center [556, 259] width 11 height 12
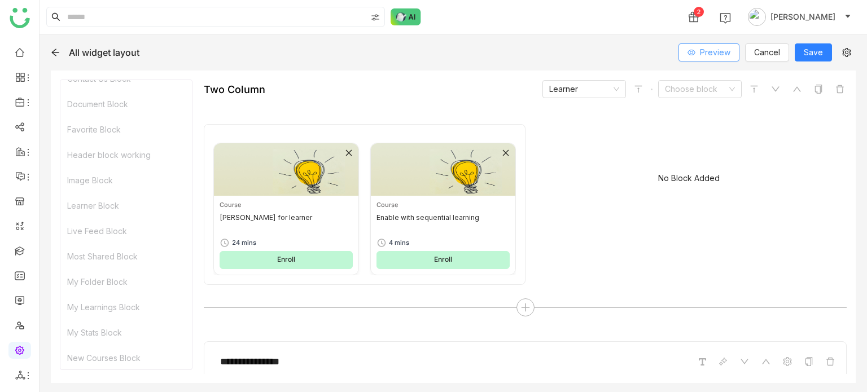
click at [710, 54] on span "Preview" at bounding box center [715, 52] width 30 height 12
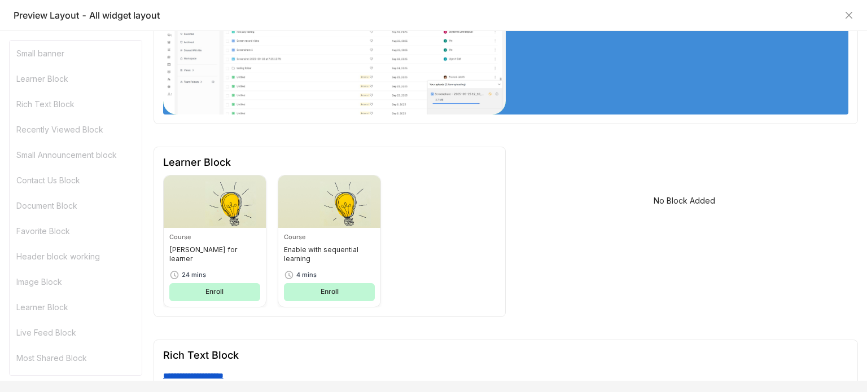
scroll to position [0, 0]
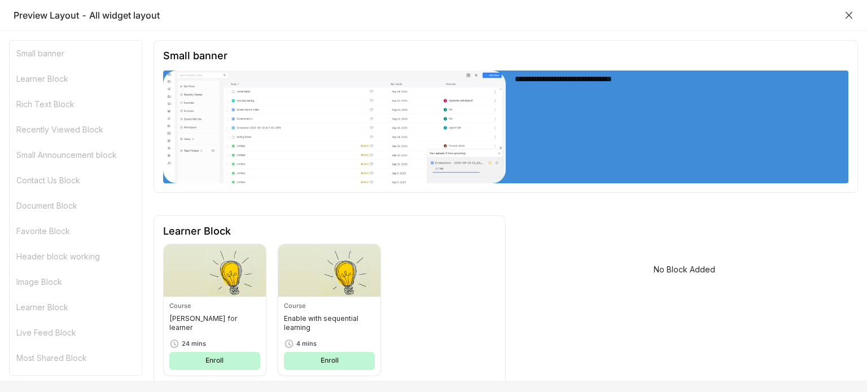
click at [850, 16] on icon "Close" at bounding box center [848, 15] width 9 height 9
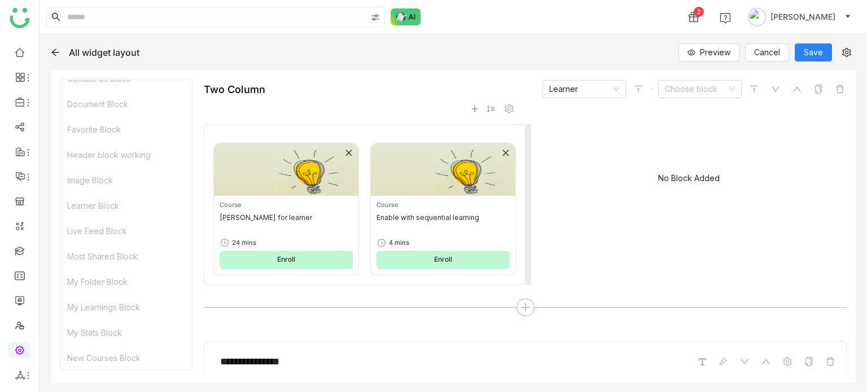
click at [471, 105] on icon at bounding box center [475, 109] width 8 height 8
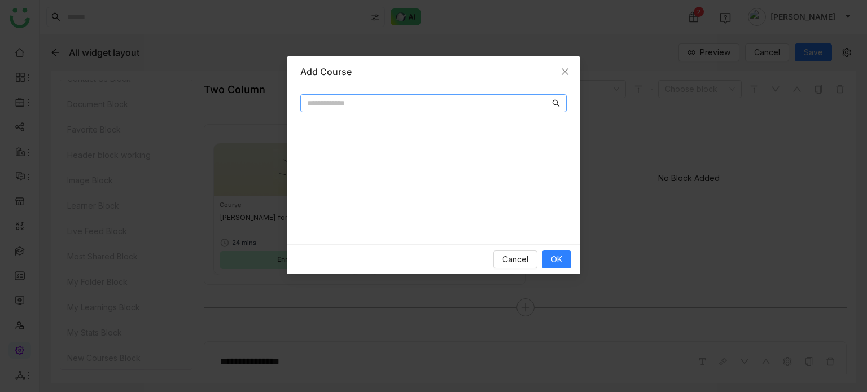
click at [442, 100] on input "text" at bounding box center [428, 103] width 243 height 12
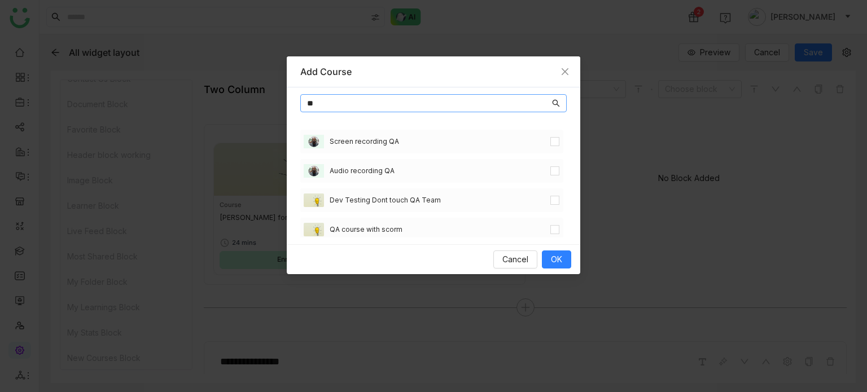
type input "**"
click at [554, 259] on span "OK" at bounding box center [556, 259] width 11 height 12
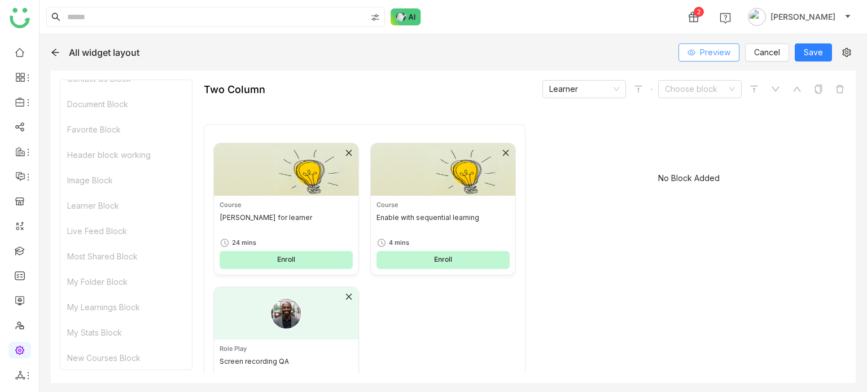
click at [721, 50] on span "Preview" at bounding box center [715, 52] width 30 height 12
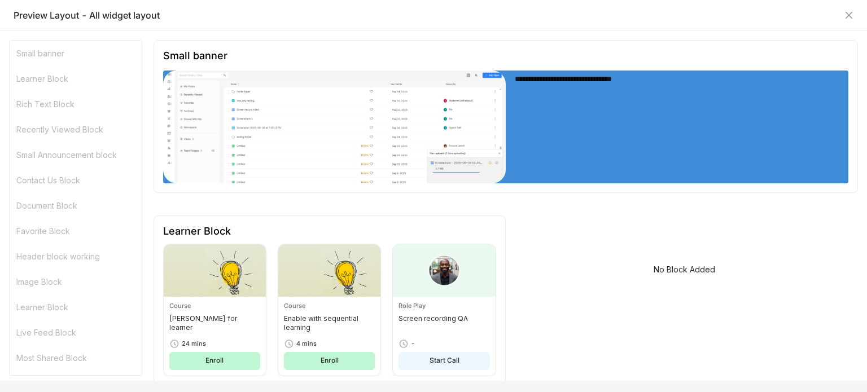
scroll to position [100, 0]
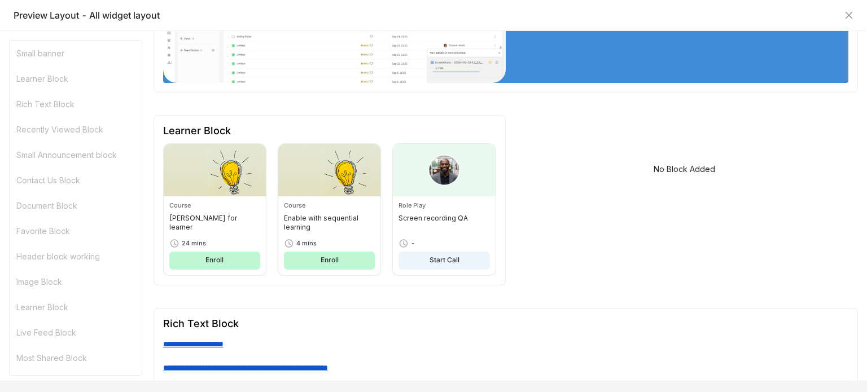
click at [842, 14] on div "Preview Layout - All widget layout" at bounding box center [434, 15] width 840 height 12
click at [849, 14] on icon "Close" at bounding box center [848, 15] width 9 height 9
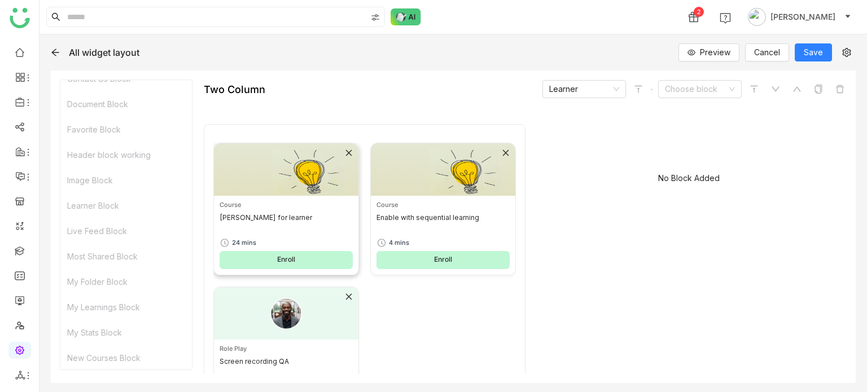
click at [346, 149] on icon at bounding box center [349, 153] width 8 height 8
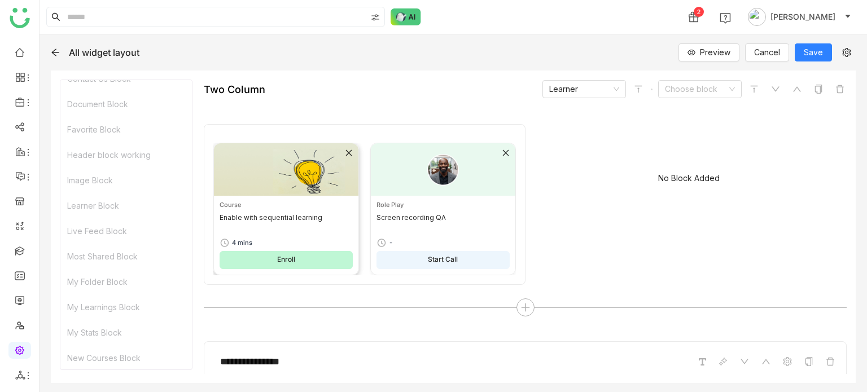
click at [346, 149] on icon at bounding box center [349, 153] width 8 height 8
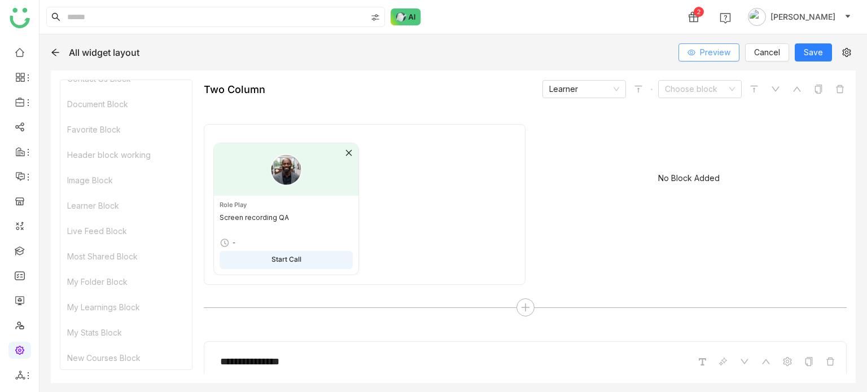
click at [726, 51] on span "Preview" at bounding box center [715, 52] width 30 height 12
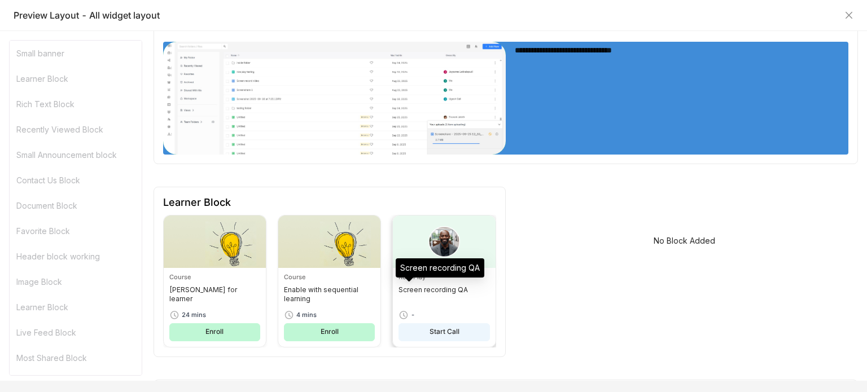
scroll to position [29, 0]
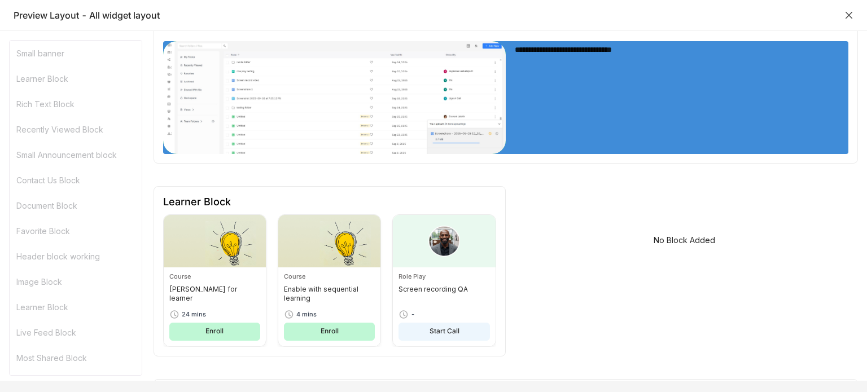
click at [850, 11] on icon "Close" at bounding box center [848, 15] width 9 height 9
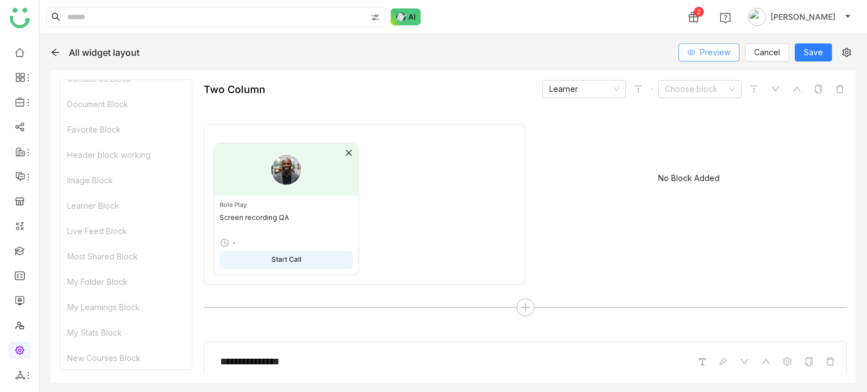
click at [711, 44] on button "Preview" at bounding box center [708, 52] width 61 height 18
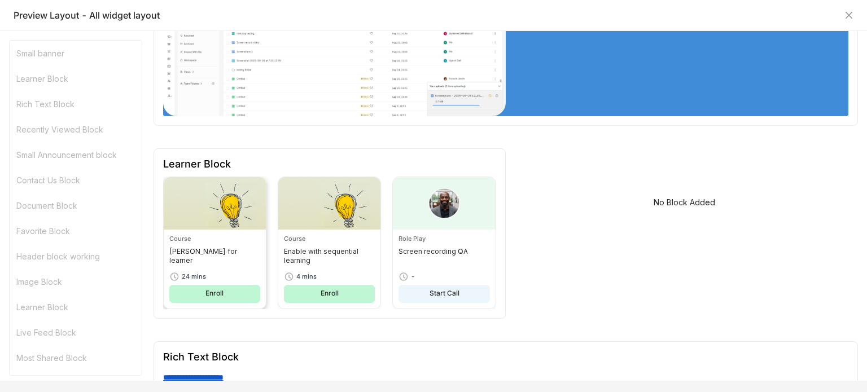
scroll to position [68, 0]
click at [849, 16] on icon "Close" at bounding box center [848, 15] width 7 height 7
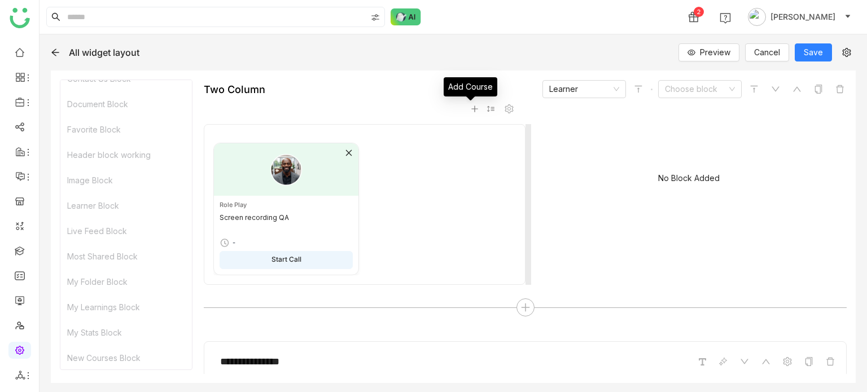
click at [471, 109] on icon at bounding box center [475, 109] width 8 height 8
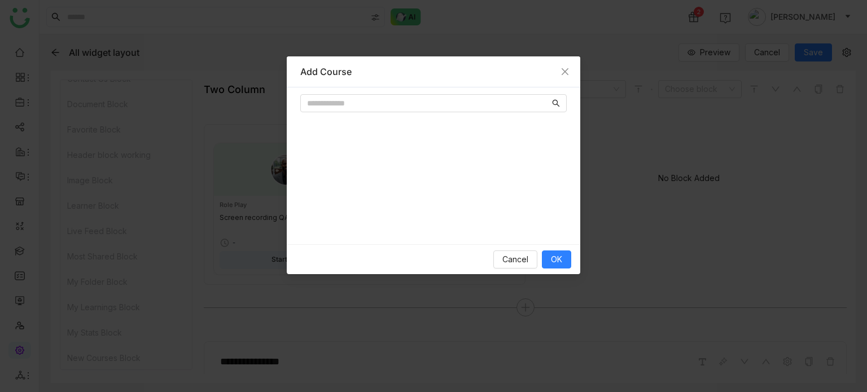
click at [409, 115] on div at bounding box center [433, 106] width 266 height 24
click at [425, 96] on nz-input-group at bounding box center [433, 103] width 266 height 18
click at [424, 99] on input "text" at bounding box center [428, 103] width 243 height 12
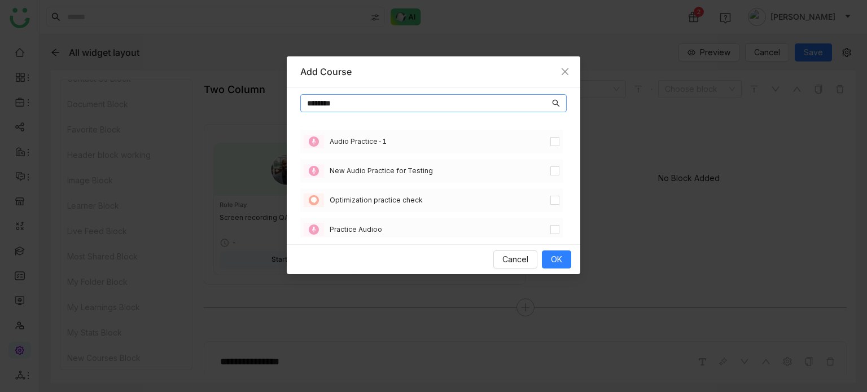
type input "********"
click at [560, 261] on span "OK" at bounding box center [556, 259] width 11 height 12
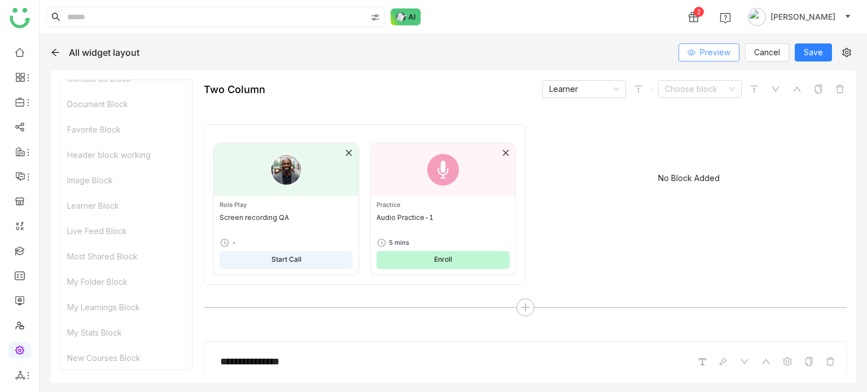
click at [718, 59] on button "Preview" at bounding box center [708, 52] width 61 height 18
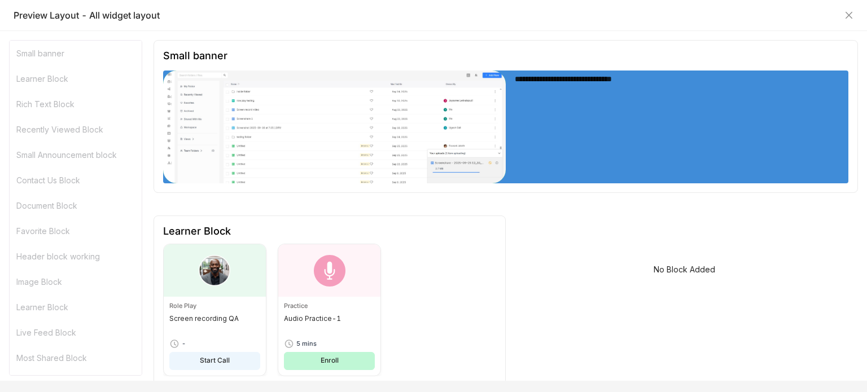
scroll to position [72, 0]
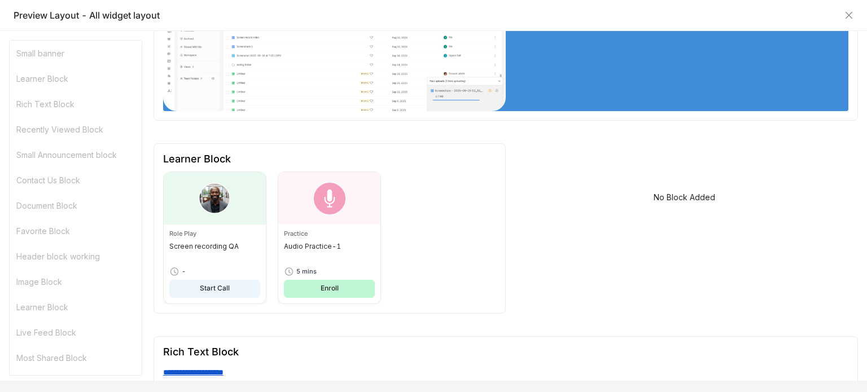
click at [421, 191] on div "Role Play Screen recording QA - Start Call Practice Audio Practice-1 5 mins Enr…" at bounding box center [329, 238] width 333 height 133
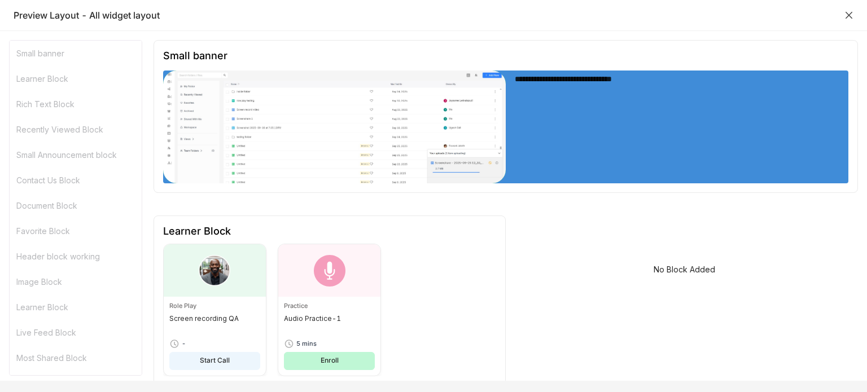
click at [848, 17] on icon "Close" at bounding box center [848, 15] width 9 height 9
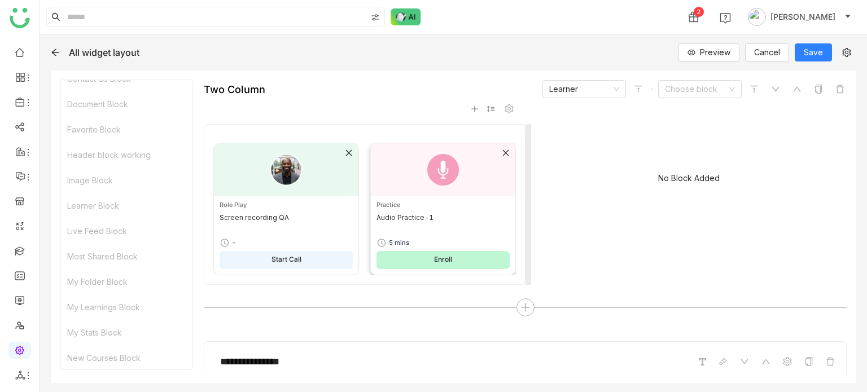
click at [502, 153] on icon at bounding box center [506, 153] width 8 height 8
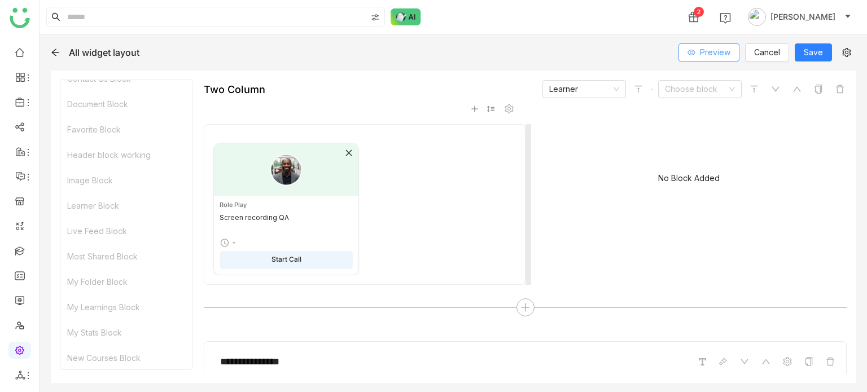
click at [721, 50] on span "Preview" at bounding box center [715, 52] width 30 height 12
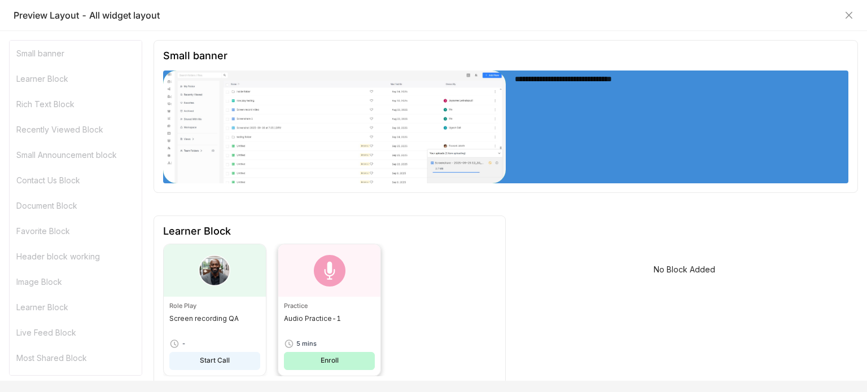
scroll to position [88, 0]
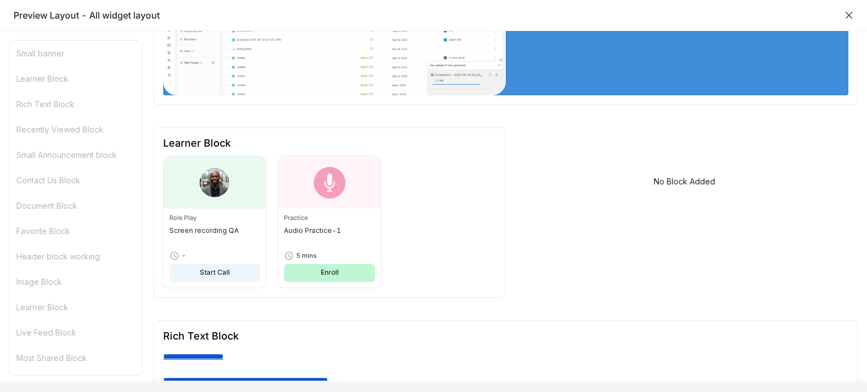
click at [850, 17] on icon "Close" at bounding box center [848, 15] width 7 height 7
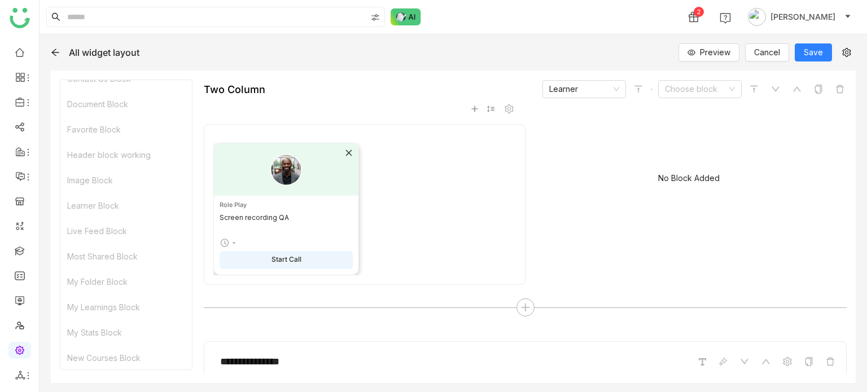
click at [345, 152] on icon at bounding box center [349, 153] width 8 height 8
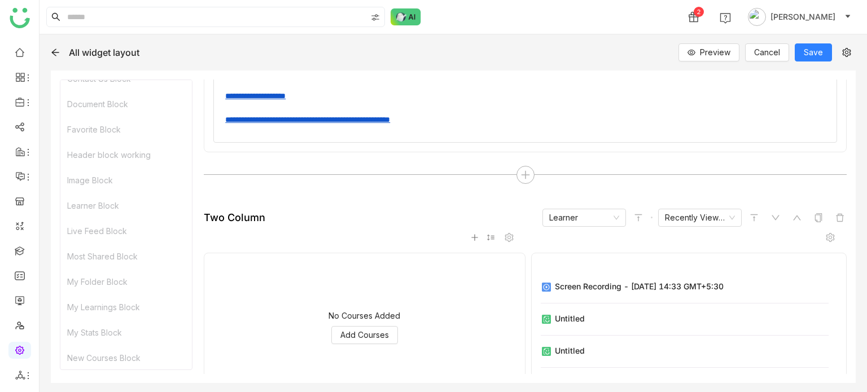
scroll to position [492, 0]
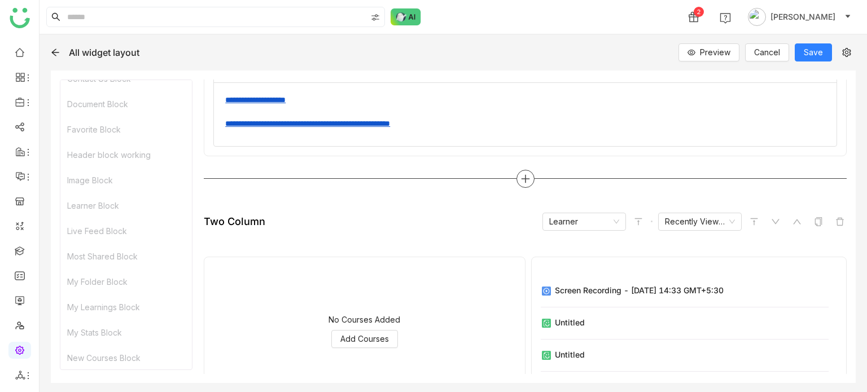
click at [521, 179] on icon at bounding box center [525, 179] width 10 height 10
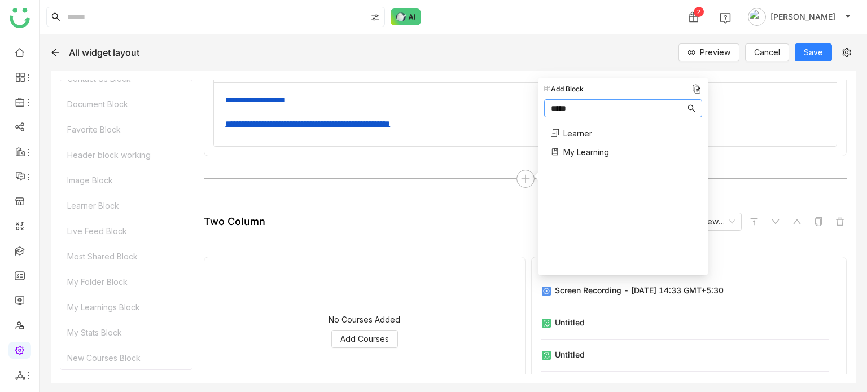
type input "*****"
click at [582, 133] on span "Learner" at bounding box center [577, 134] width 29 height 12
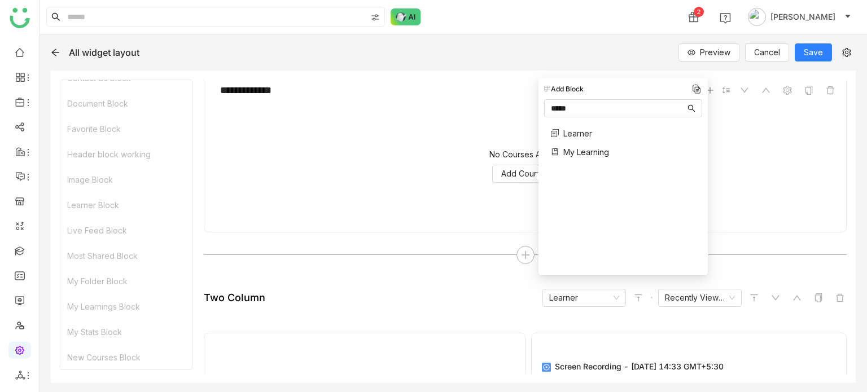
scroll to position [640, 0]
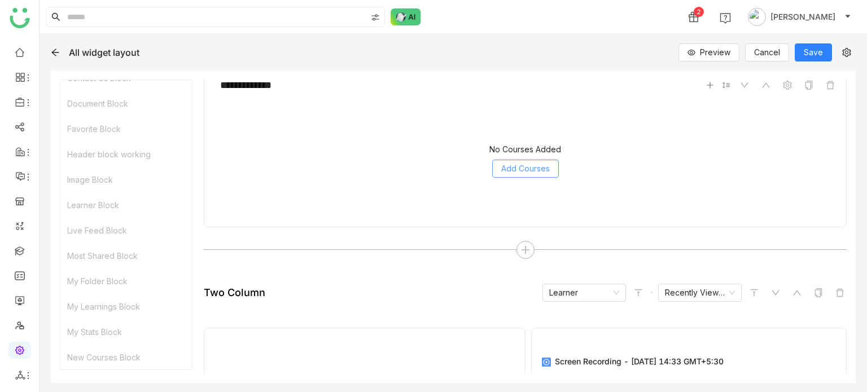
click at [514, 167] on span "Add Courses" at bounding box center [525, 169] width 49 height 12
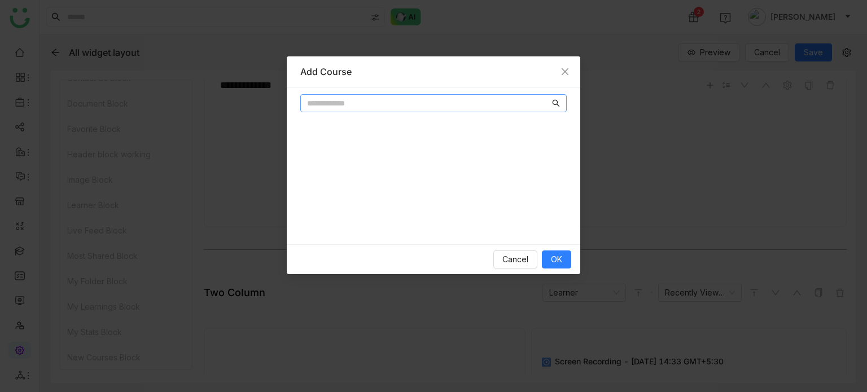
click at [435, 94] on nz-input-group at bounding box center [433, 103] width 266 height 18
click at [435, 96] on nz-input-group at bounding box center [433, 103] width 266 height 18
click at [433, 106] on input "text" at bounding box center [428, 103] width 243 height 12
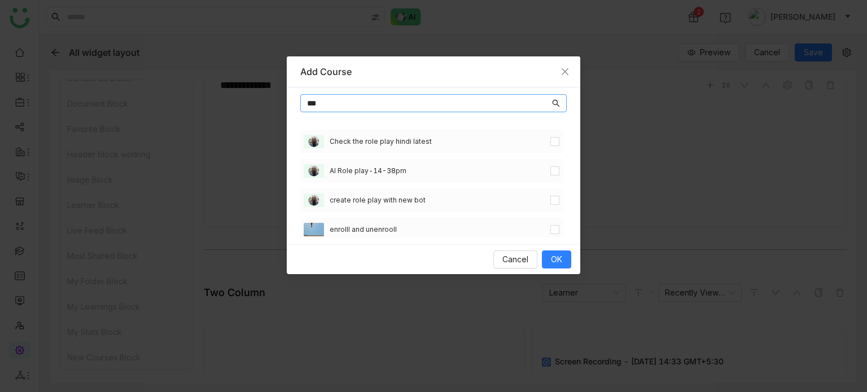
type input "***"
click at [546, 163] on div "AI Role play-14-38pm" at bounding box center [431, 171] width 263 height 24
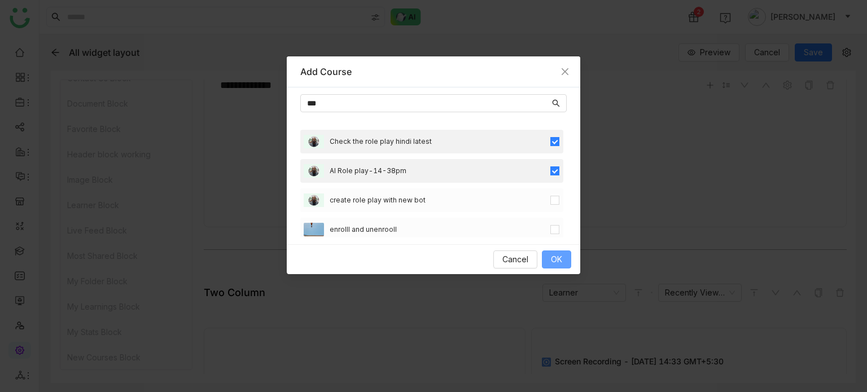
click at [560, 261] on span "OK" at bounding box center [556, 259] width 11 height 12
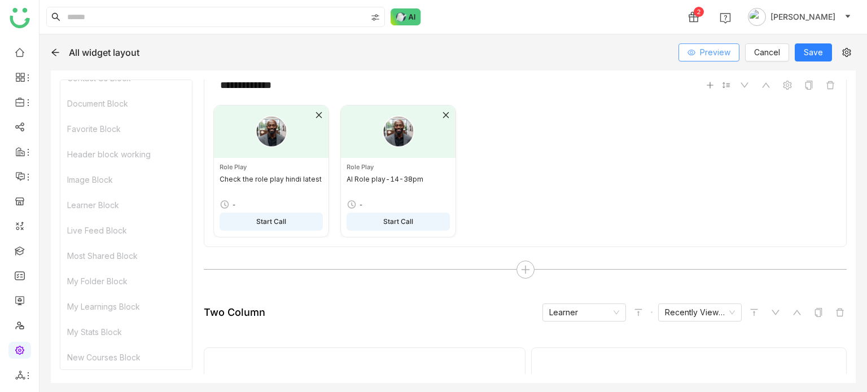
click at [712, 52] on span "Preview" at bounding box center [715, 52] width 30 height 12
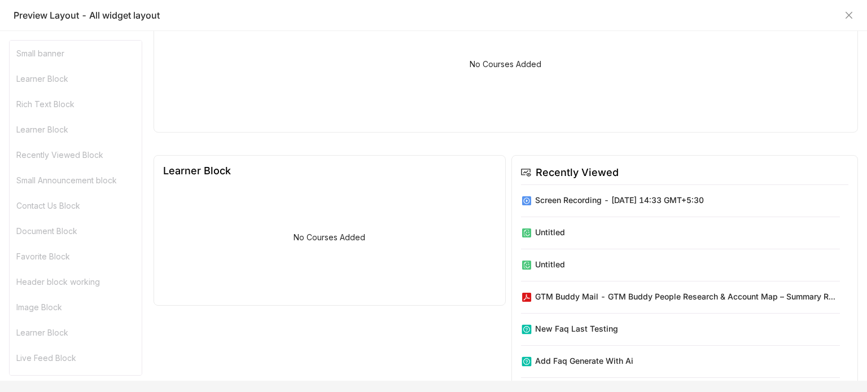
scroll to position [525, 0]
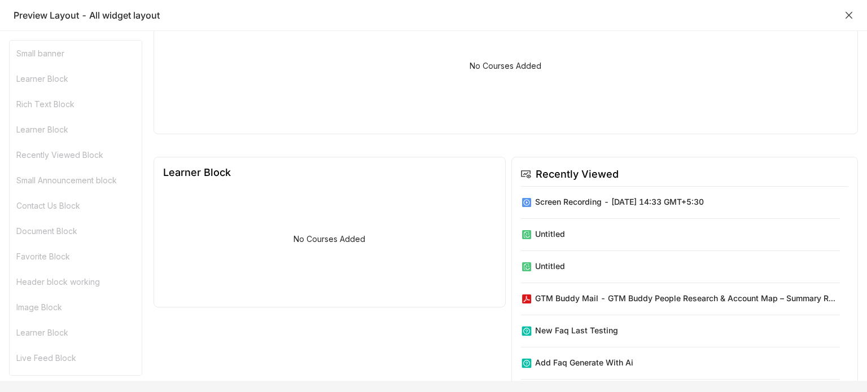
click at [847, 15] on icon "Close" at bounding box center [848, 15] width 9 height 9
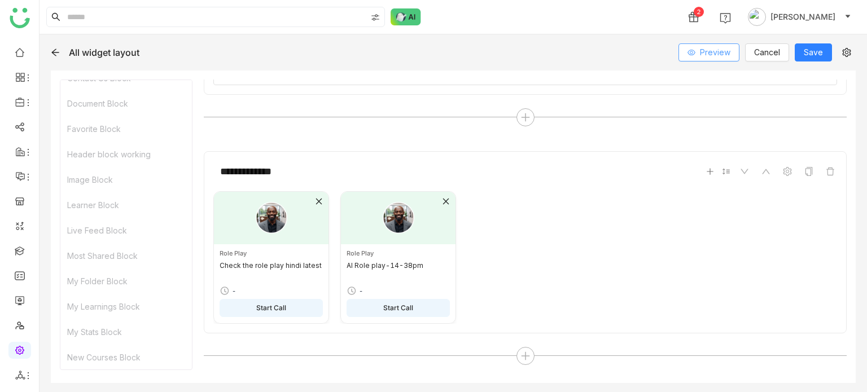
scroll to position [559, 0]
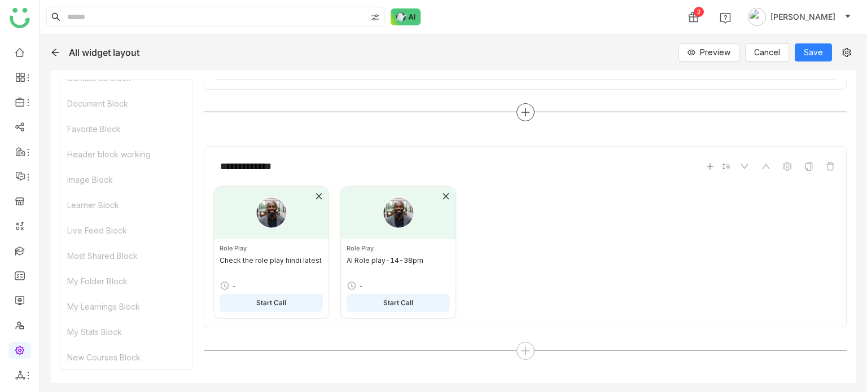
click at [525, 111] on icon at bounding box center [525, 112] width 1 height 8
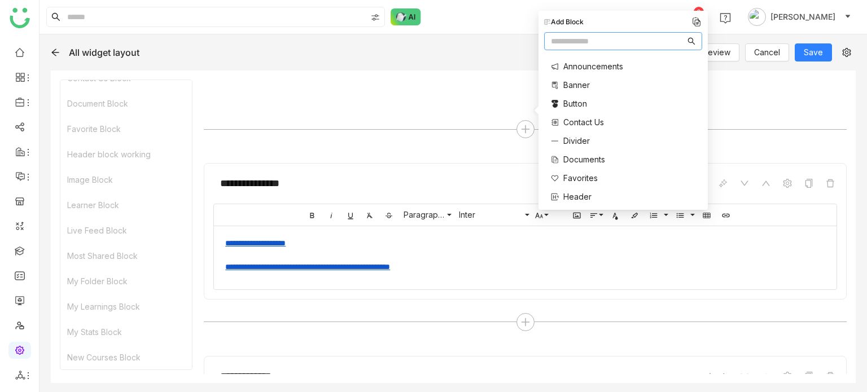
scroll to position [351, 0]
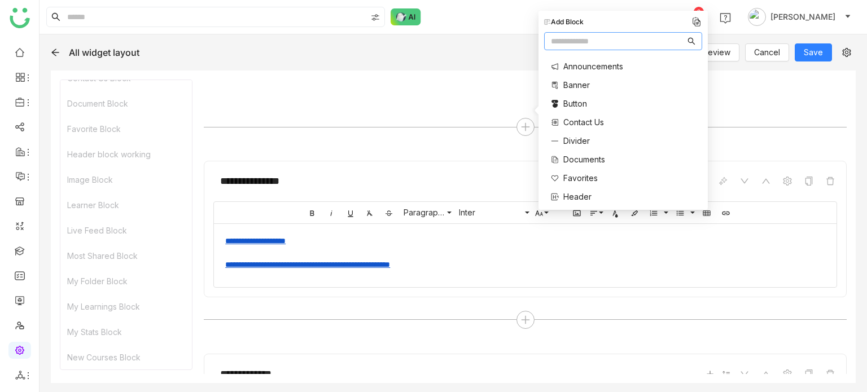
click at [481, 255] on div "**********" at bounding box center [525, 253] width 600 height 36
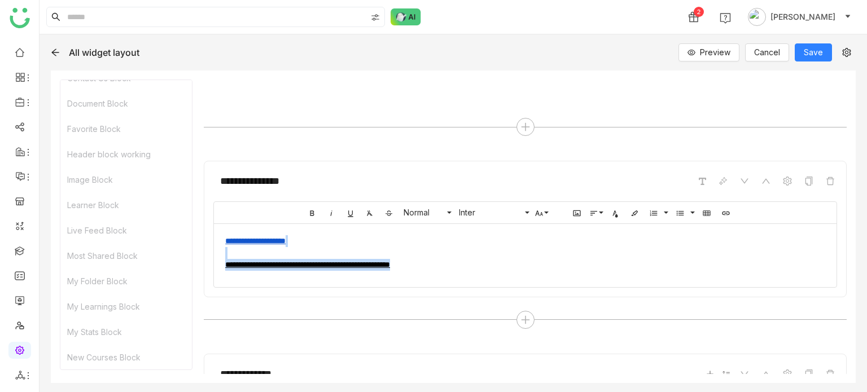
drag, startPoint x: 500, startPoint y: 261, endPoint x: 208, endPoint y: 256, distance: 291.8
click at [208, 256] on div "**********" at bounding box center [525, 229] width 643 height 136
drag, startPoint x: 515, startPoint y: 262, endPoint x: 231, endPoint y: 271, distance: 284.0
click at [231, 271] on div "**********" at bounding box center [525, 253] width 622 height 58
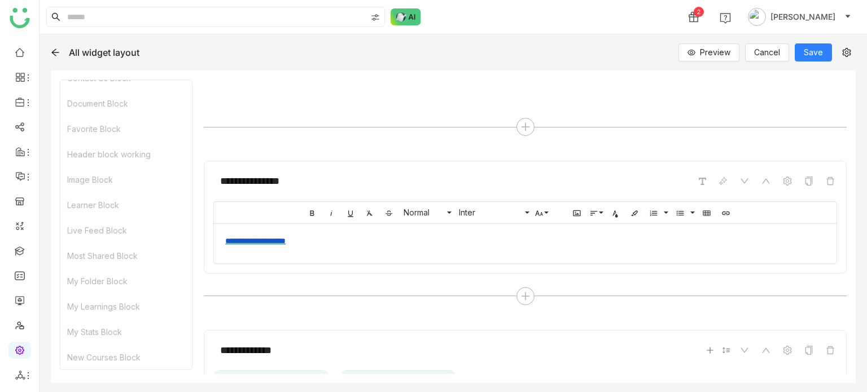
click at [342, 270] on div "**********" at bounding box center [525, 217] width 643 height 112
click at [725, 59] on button "Preview" at bounding box center [708, 52] width 61 height 18
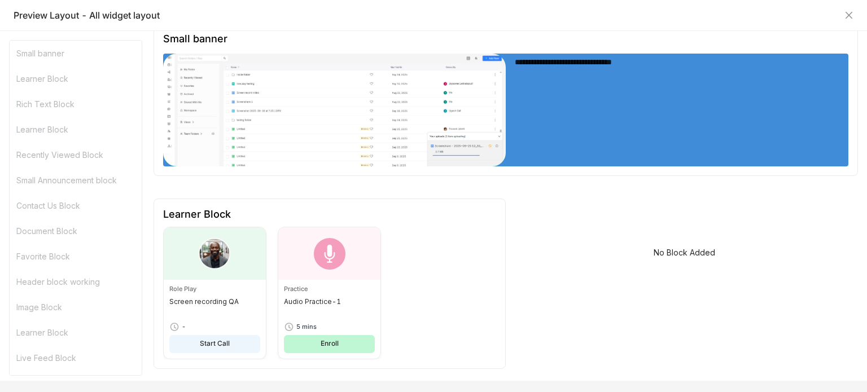
scroll to position [0, 0]
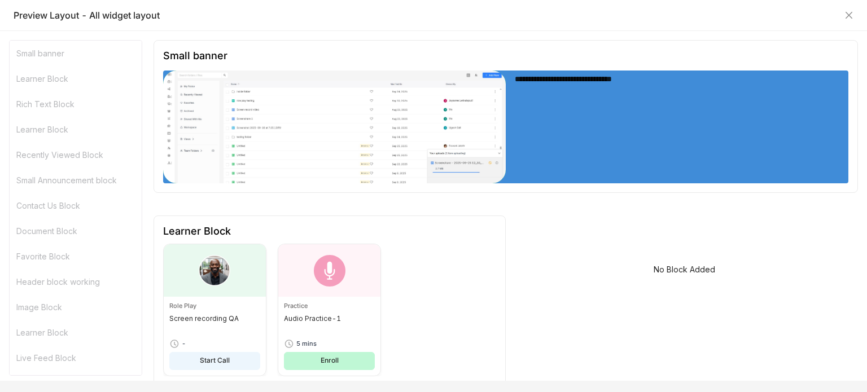
click at [854, 20] on div "Preview Layout - All widget layout" at bounding box center [433, 15] width 867 height 31
click at [852, 19] on icon "Close" at bounding box center [848, 15] width 9 height 9
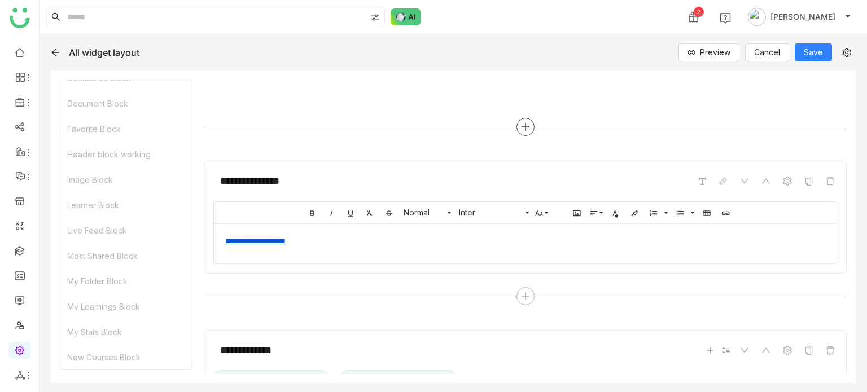
click at [527, 122] on div at bounding box center [525, 127] width 18 height 18
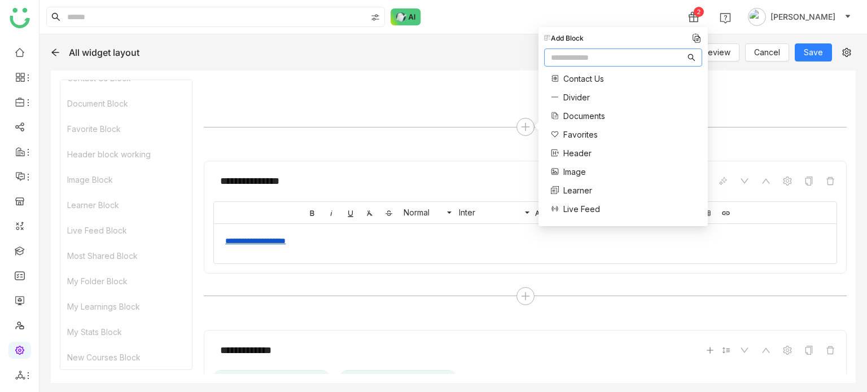
scroll to position [63, 0]
click at [580, 97] on span "Divider" at bounding box center [576, 94] width 27 height 12
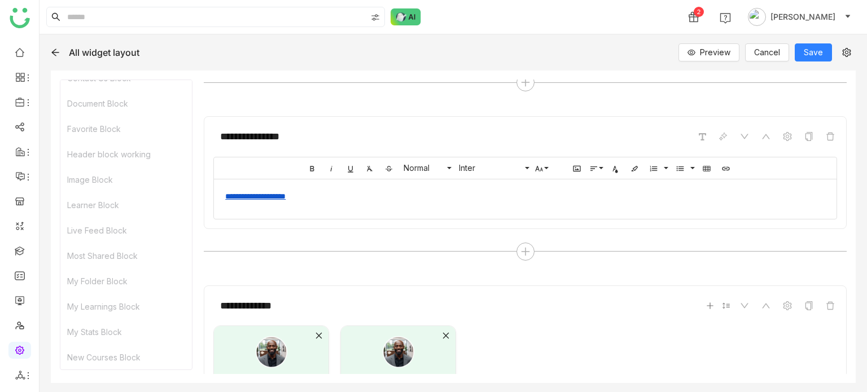
scroll to position [488, 0]
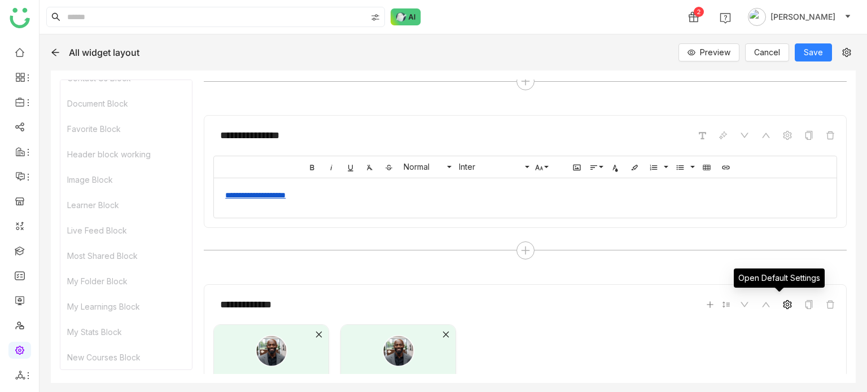
click at [780, 298] on span at bounding box center [787, 305] width 14 height 14
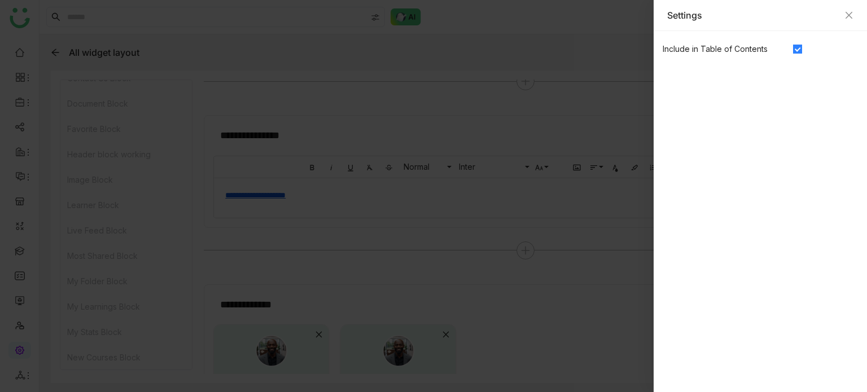
click at [854, 19] on div "Settings" at bounding box center [759, 15] width 213 height 31
click at [847, 15] on icon "Close" at bounding box center [848, 15] width 9 height 9
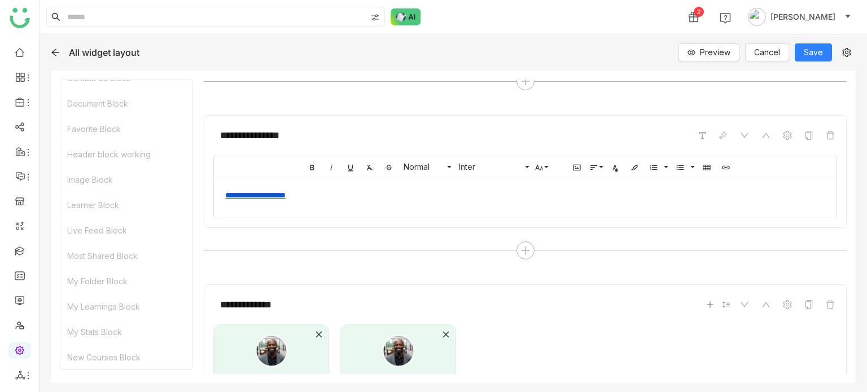
scroll to position [512, 0]
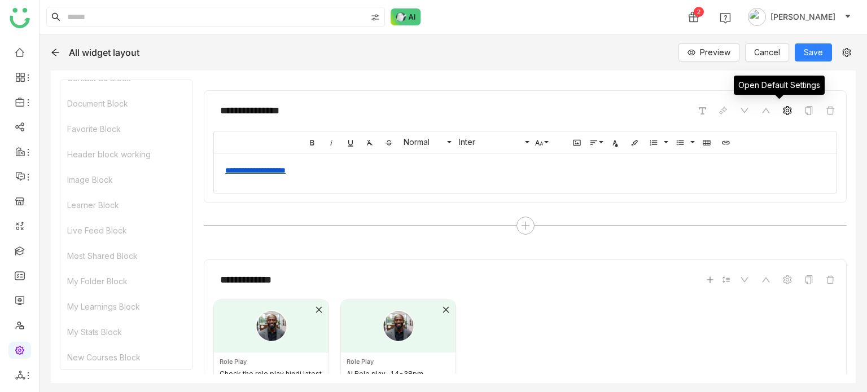
click at [784, 106] on span at bounding box center [787, 111] width 14 height 14
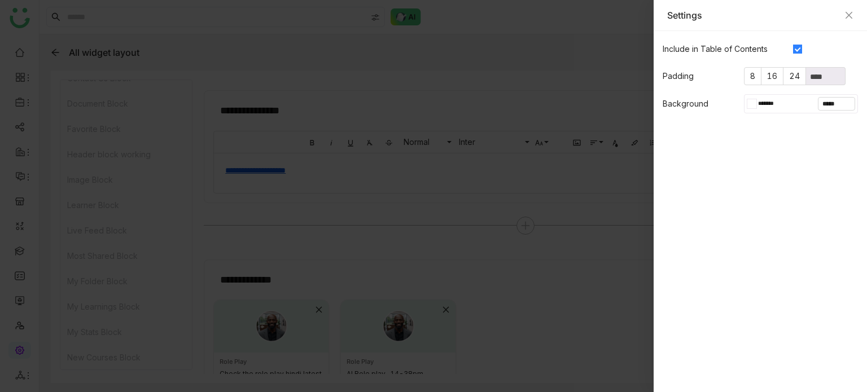
click at [773, 101] on input "*******" at bounding box center [772, 104] width 31 height 10
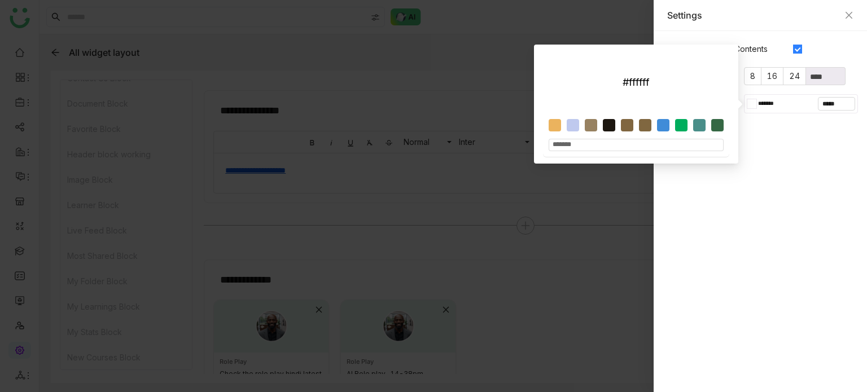
click at [598, 120] on div at bounding box center [639, 128] width 181 height 18
click at [606, 122] on div at bounding box center [609, 125] width 12 height 12
type input "*******"
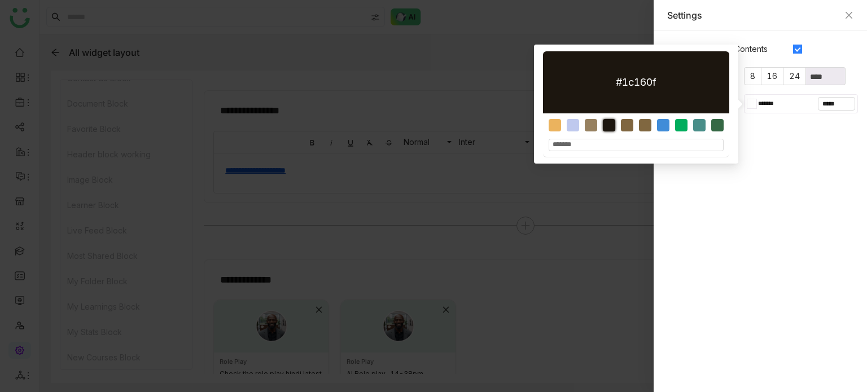
type input "*******"
drag, startPoint x: 637, startPoint y: 200, endPoint x: 637, endPoint y: 207, distance: 6.8
click at [637, 207] on div at bounding box center [433, 196] width 867 height 392
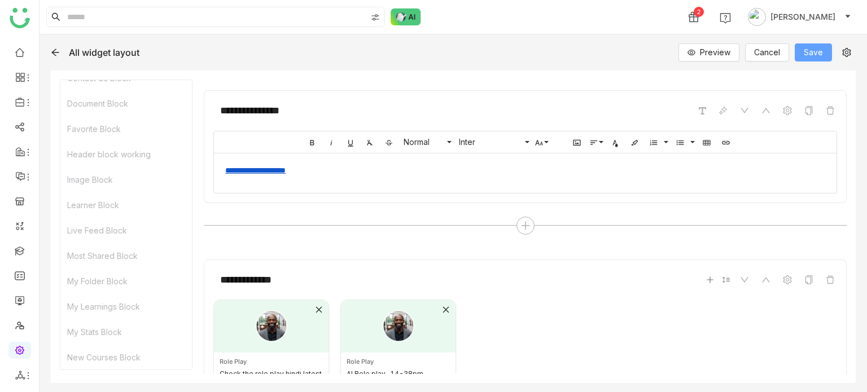
click at [818, 55] on span "Save" at bounding box center [813, 52] width 19 height 12
click at [703, 59] on button "Preview" at bounding box center [696, 52] width 61 height 18
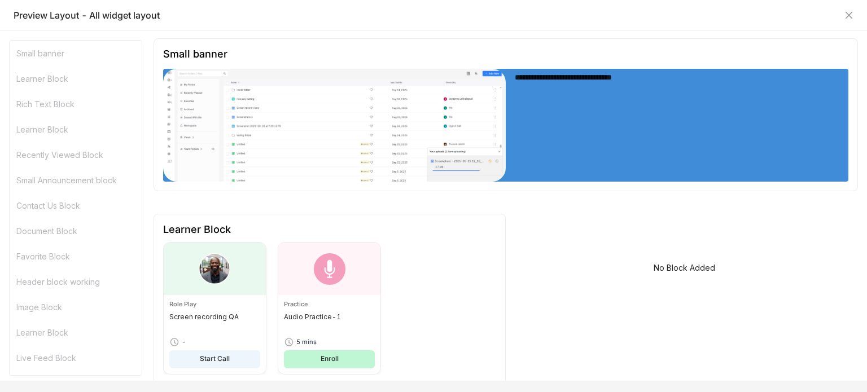
scroll to position [0, 0]
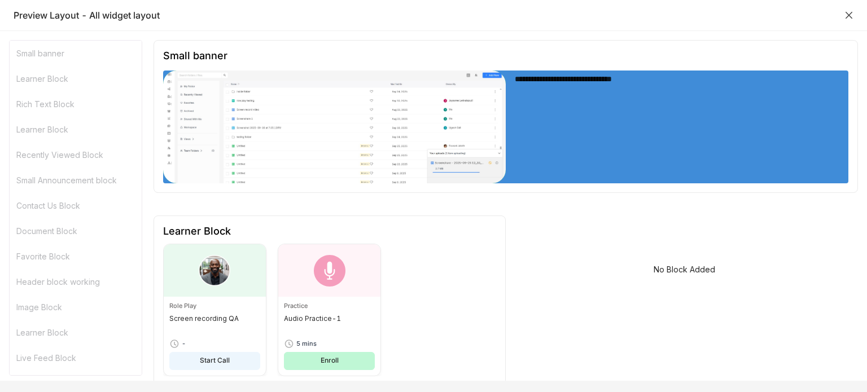
click at [852, 12] on icon "Close" at bounding box center [848, 15] width 7 height 7
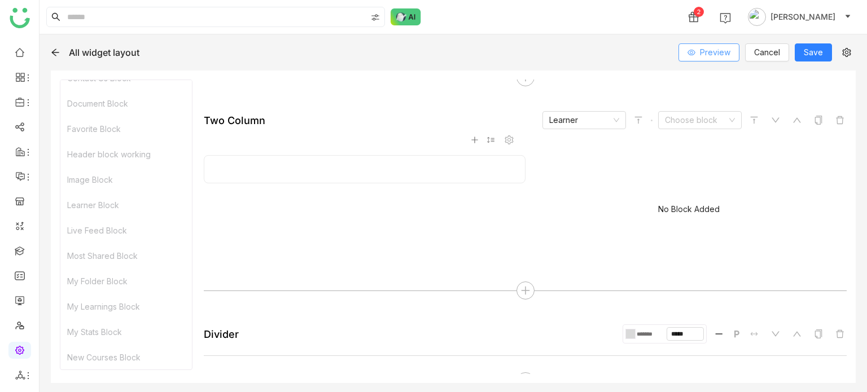
scroll to position [186, 0]
click at [635, 334] on input "*******" at bounding box center [650, 335] width 31 height 7
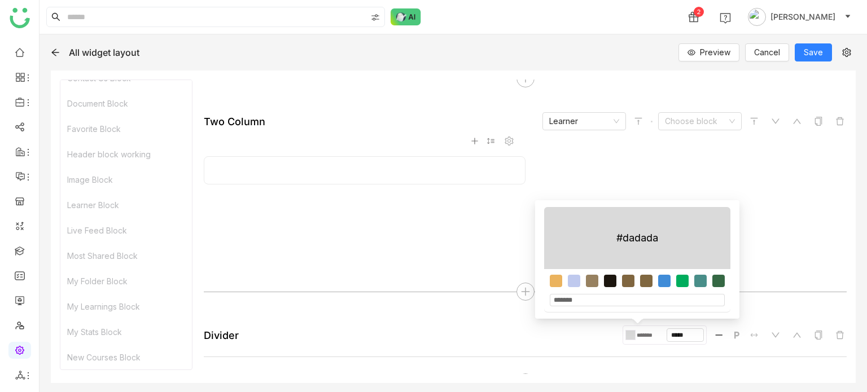
click at [608, 286] on div at bounding box center [610, 281] width 12 height 12
type input "*******"
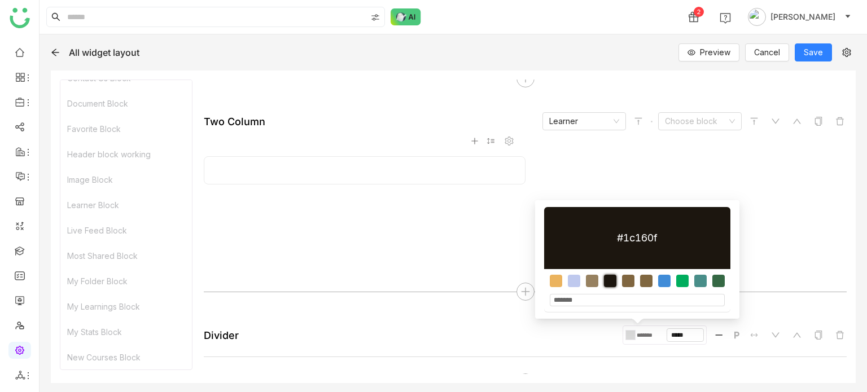
type input "*******"
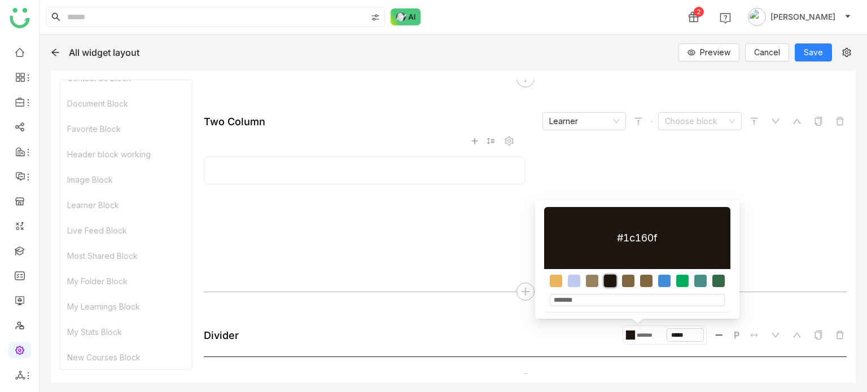
click at [666, 279] on div at bounding box center [664, 281] width 12 height 12
type input "*******"
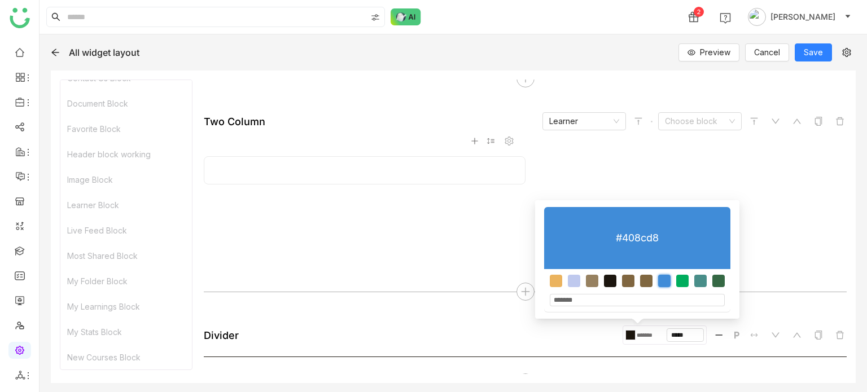
type input "*******"
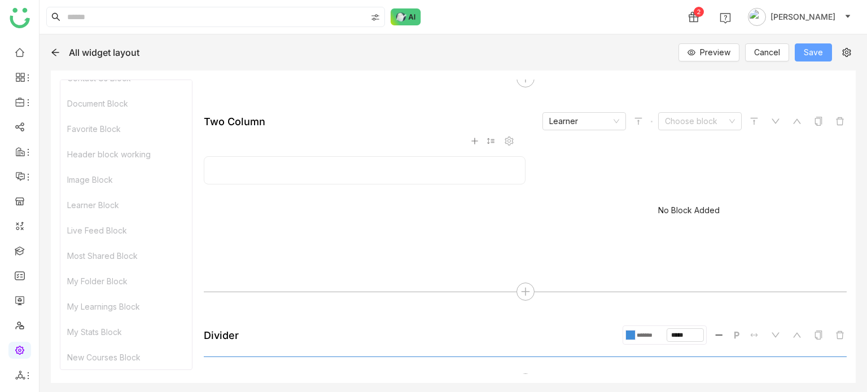
click at [813, 49] on span "Save" at bounding box center [813, 52] width 19 height 12
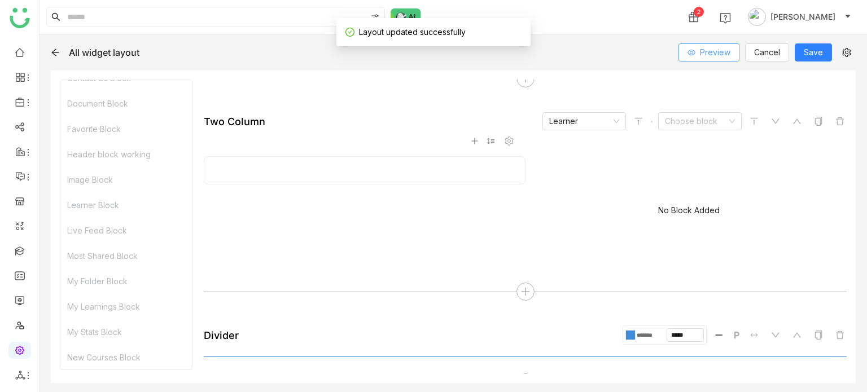
click at [690, 59] on button "Preview" at bounding box center [708, 52] width 61 height 18
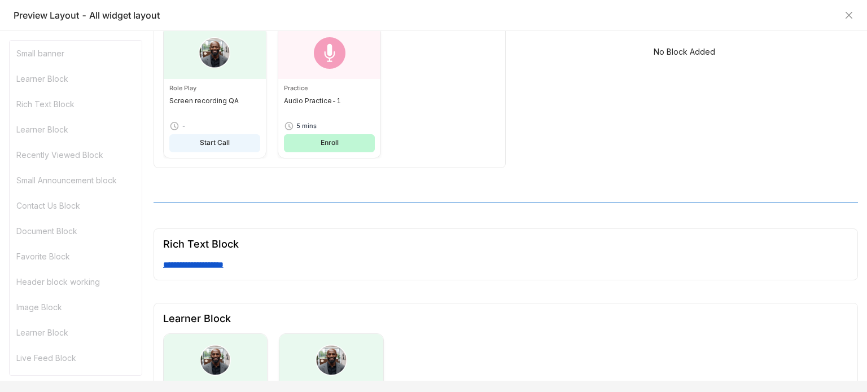
scroll to position [234, 0]
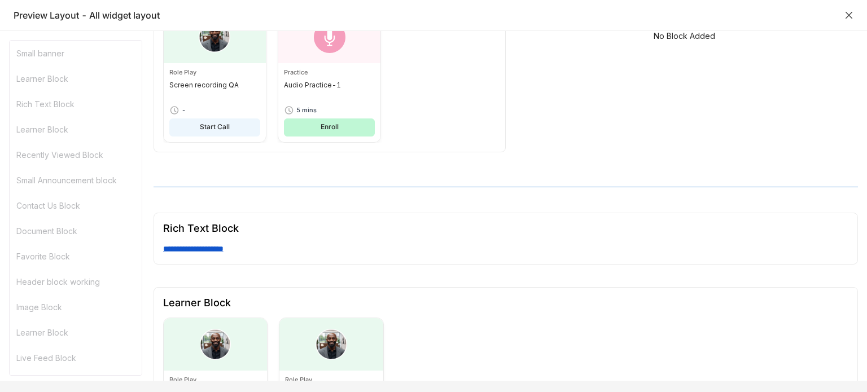
click at [849, 15] on icon "Close" at bounding box center [848, 15] width 7 height 7
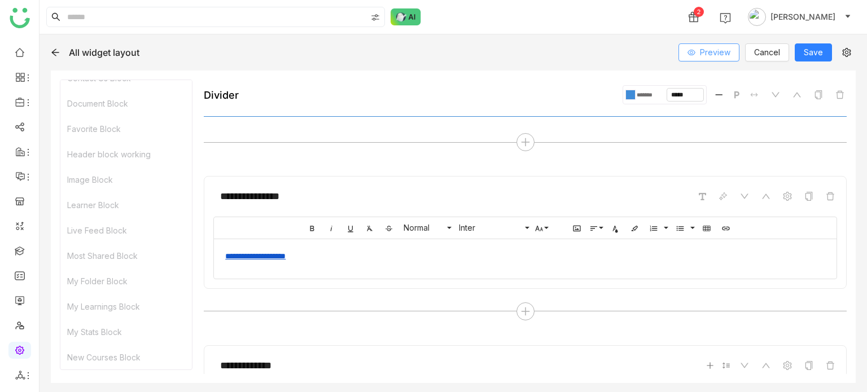
scroll to position [428, 0]
click at [442, 259] on div "**********" at bounding box center [525, 255] width 622 height 34
click at [780, 195] on span at bounding box center [787, 195] width 14 height 14
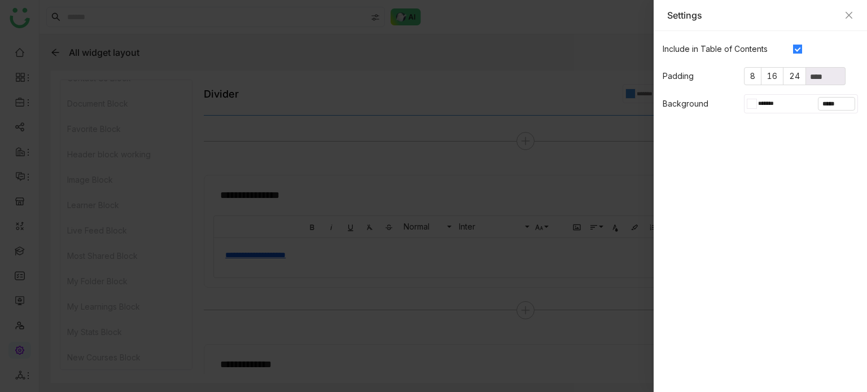
click at [754, 102] on div at bounding box center [754, 103] width 5 height 9
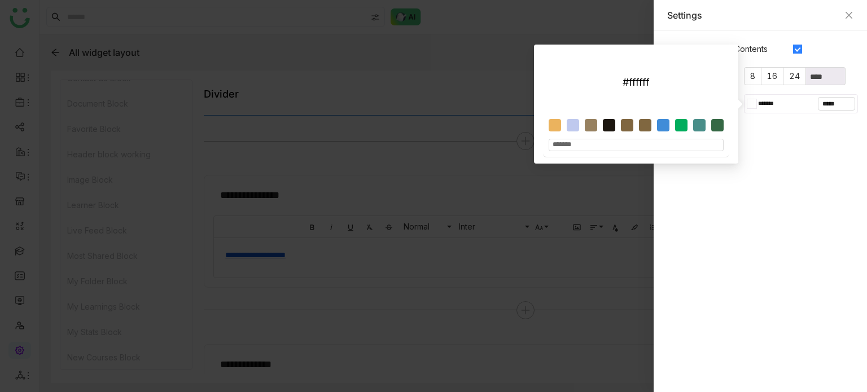
click at [607, 123] on div at bounding box center [609, 125] width 12 height 12
type input "*******"
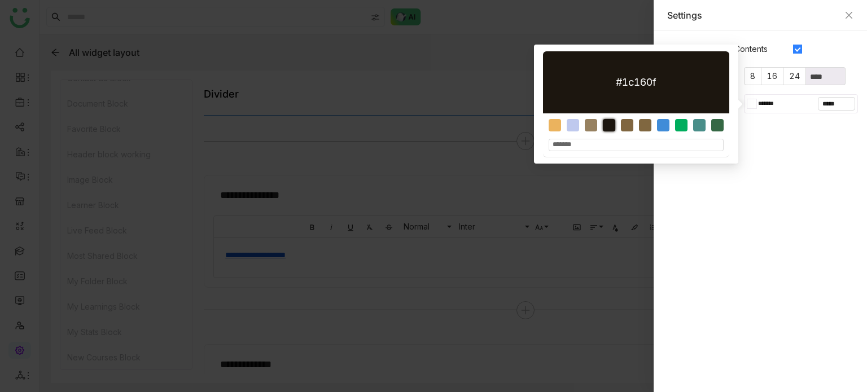
type input "*******"
click at [503, 182] on div at bounding box center [433, 196] width 867 height 392
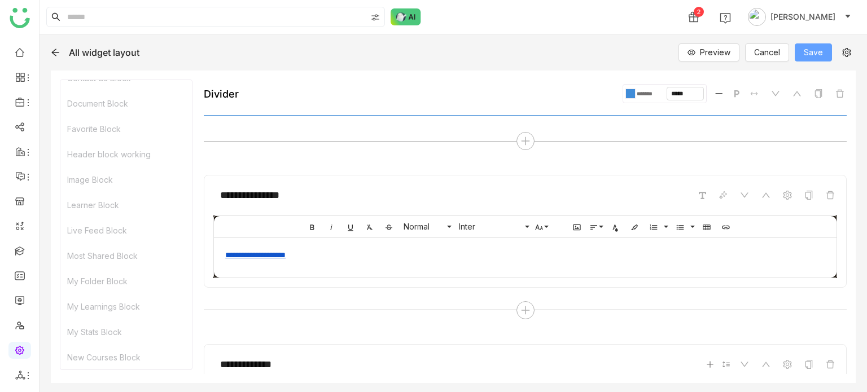
click at [817, 46] on span "Save" at bounding box center [813, 52] width 19 height 12
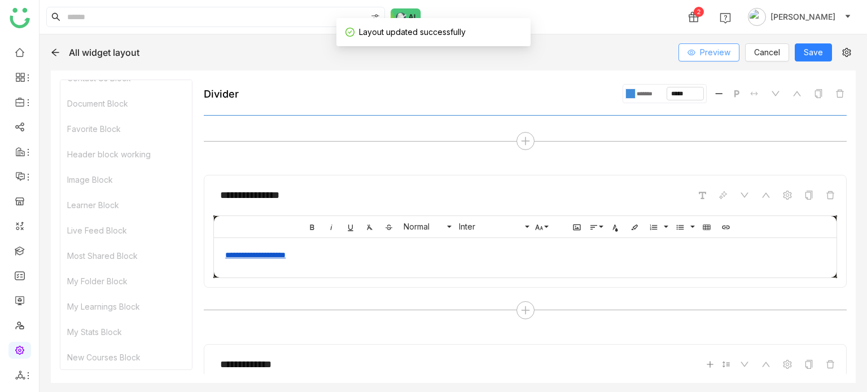
click at [690, 51] on icon at bounding box center [691, 53] width 8 height 8
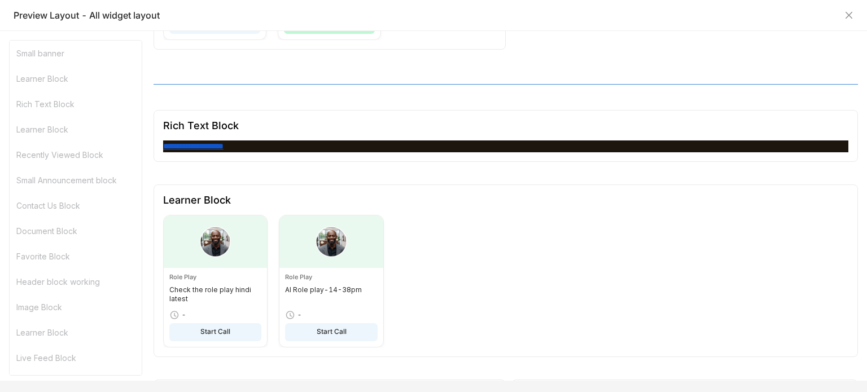
scroll to position [0, 0]
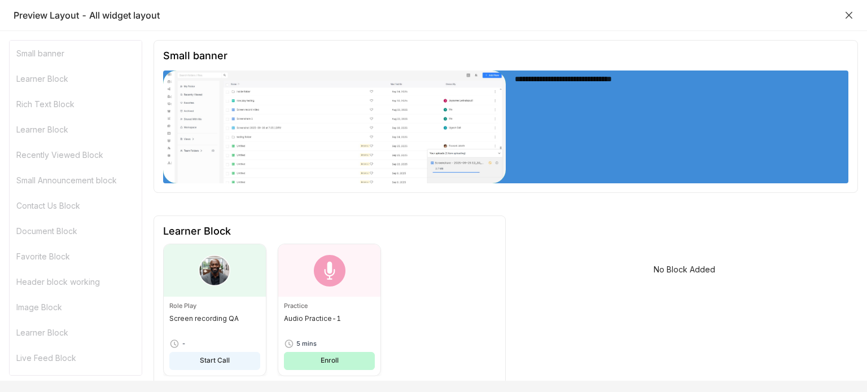
click at [845, 12] on icon "Close" at bounding box center [848, 15] width 7 height 7
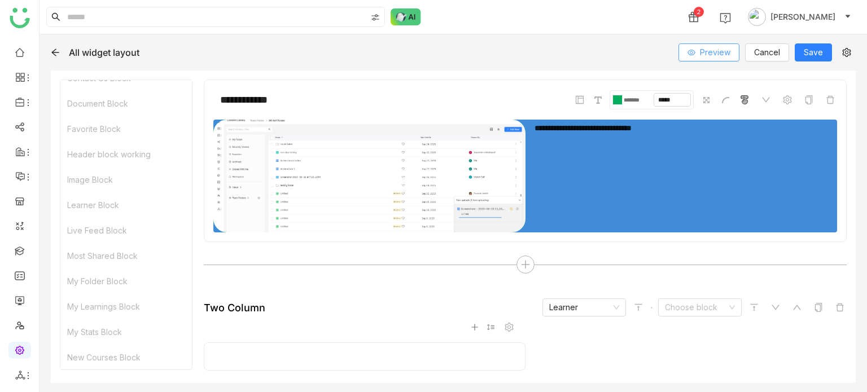
click at [712, 45] on button "Preview" at bounding box center [708, 52] width 61 height 18
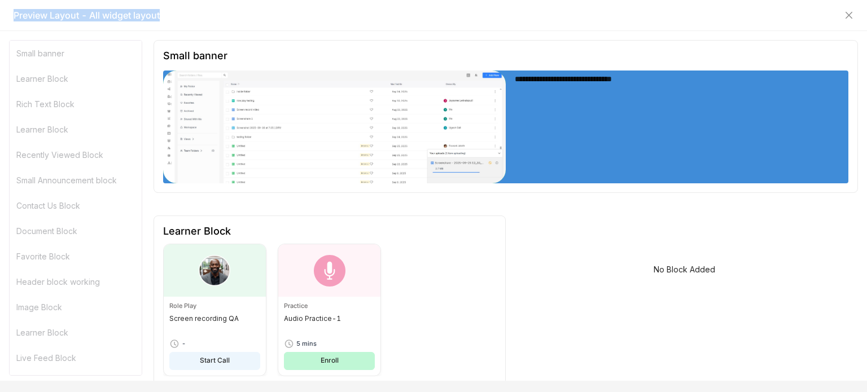
drag, startPoint x: 174, startPoint y: 22, endPoint x: 0, endPoint y: 9, distance: 174.3
click at [0, 9] on div "Preview Layout - All widget layout" at bounding box center [433, 15] width 867 height 31
click at [54, 109] on div "Rich Text Block" at bounding box center [76, 103] width 132 height 25
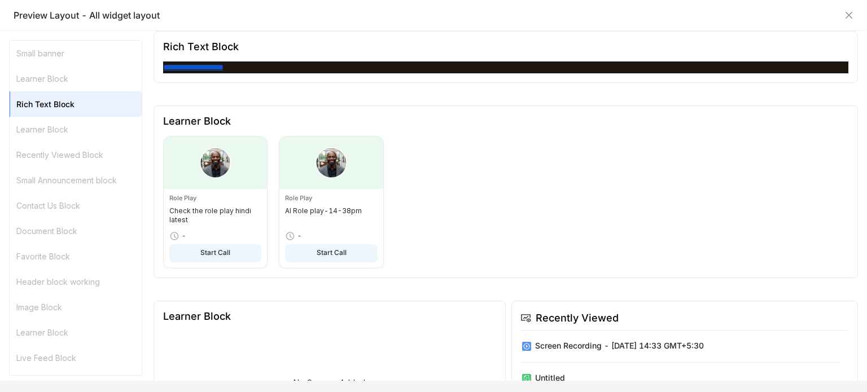
click at [54, 116] on div "Rich Text Block" at bounding box center [76, 103] width 132 height 25
click at [54, 139] on div "Learner Block" at bounding box center [76, 129] width 132 height 25
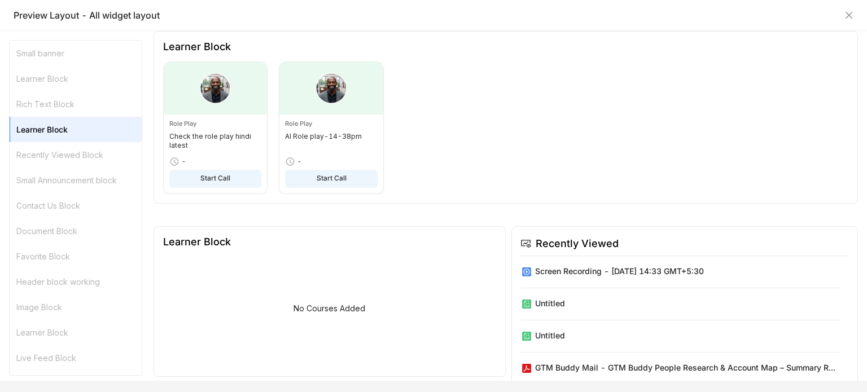
click at [57, 157] on div "Recently Viewed Block" at bounding box center [76, 154] width 132 height 25
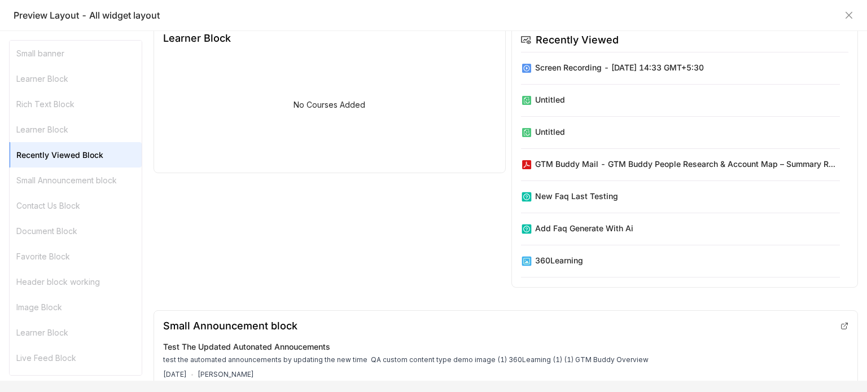
click at [62, 182] on div "Small Announcement block" at bounding box center [76, 180] width 132 height 25
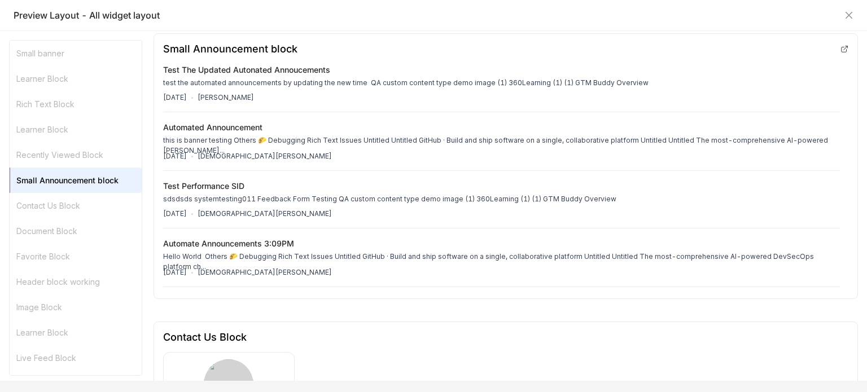
click at [60, 212] on div "Contact Us Block" at bounding box center [76, 205] width 132 height 25
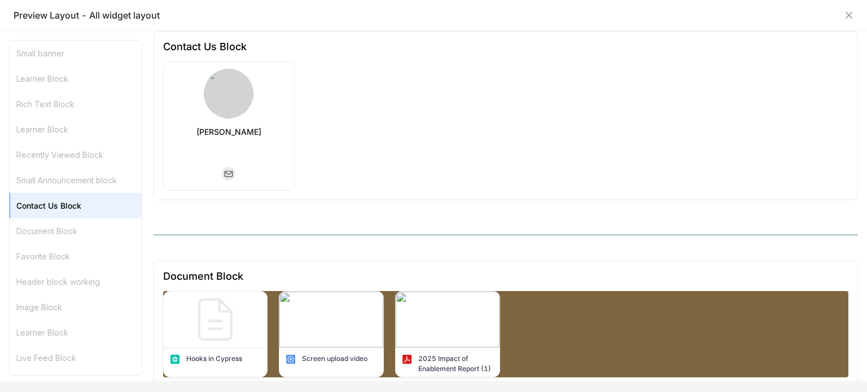
click at [61, 229] on div "Document Block" at bounding box center [76, 230] width 132 height 25
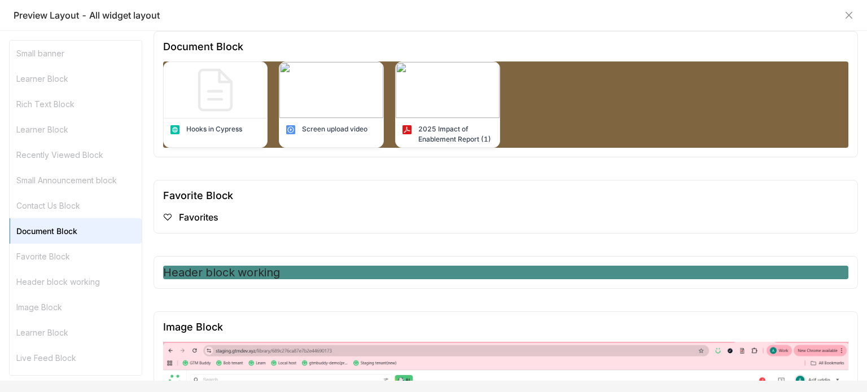
click at [63, 252] on div "Favorite Block" at bounding box center [76, 256] width 132 height 25
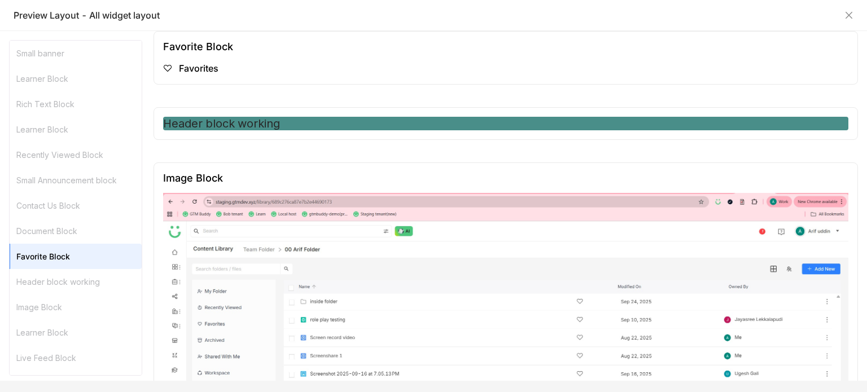
click at [63, 267] on div "Favorite Block" at bounding box center [76, 256] width 132 height 25
drag, startPoint x: 63, startPoint y: 280, endPoint x: 82, endPoint y: 293, distance: 22.7
click at [63, 281] on div "Header block working" at bounding box center [76, 281] width 132 height 25
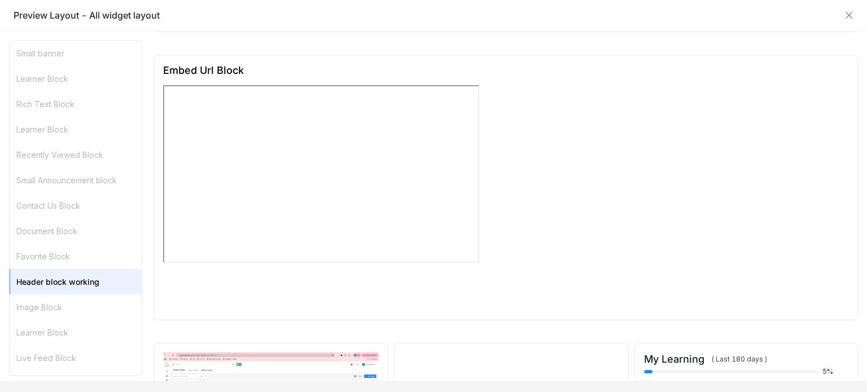
scroll to position [5505, 0]
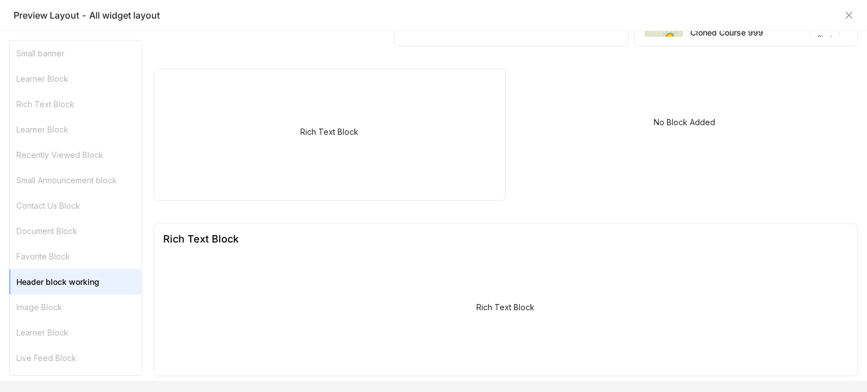
click at [291, 233] on div "Rich Text Block" at bounding box center [505, 239] width 685 height 12
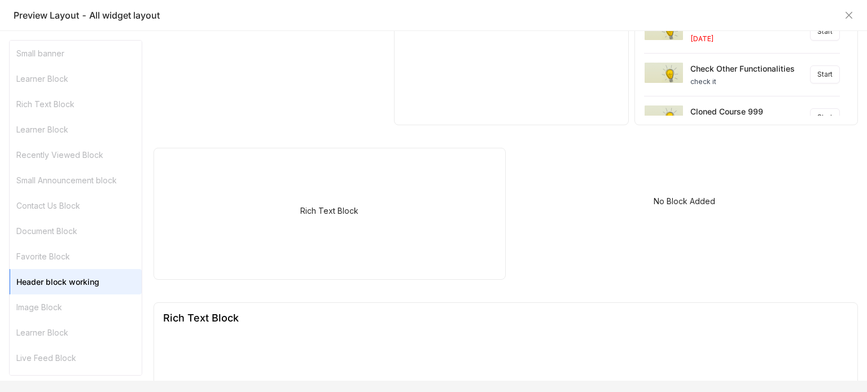
scroll to position [5431, 0]
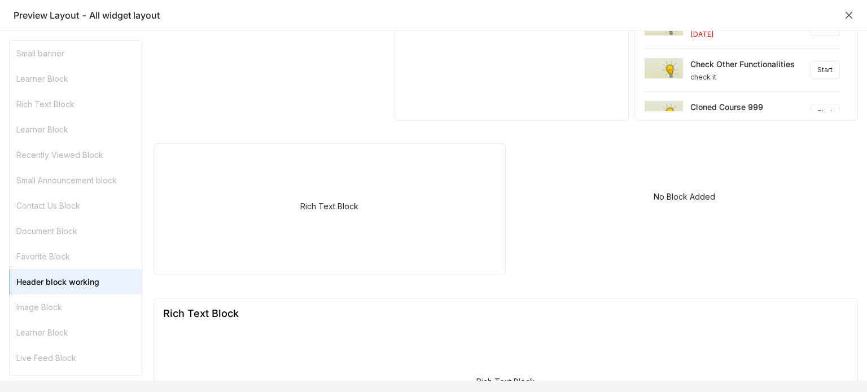
click at [845, 16] on icon "Close" at bounding box center [848, 15] width 9 height 9
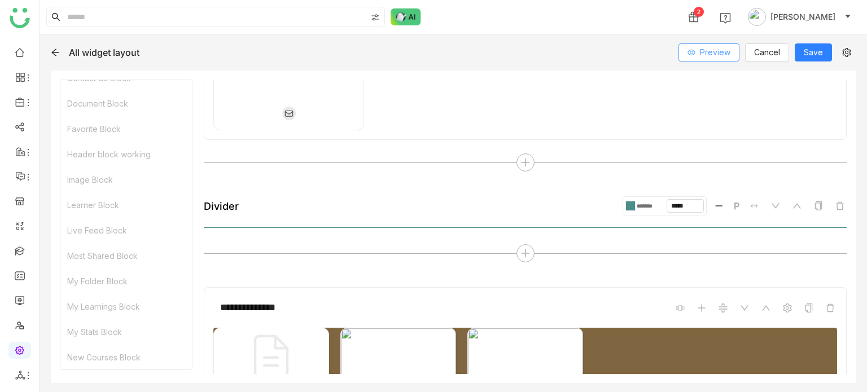
scroll to position [1946, 0]
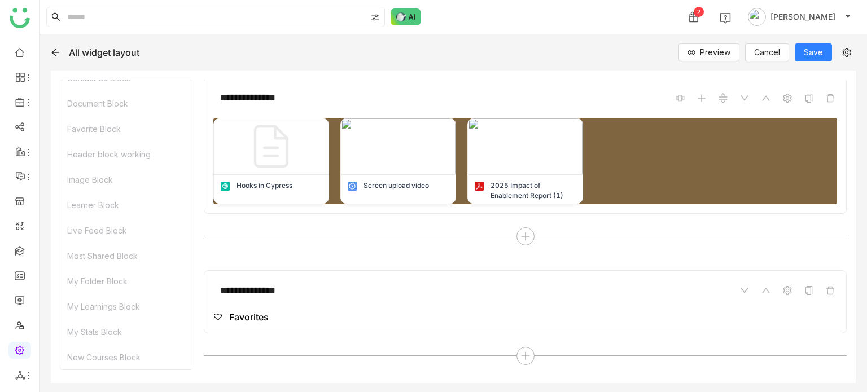
click at [56, 49] on icon at bounding box center [55, 52] width 9 height 9
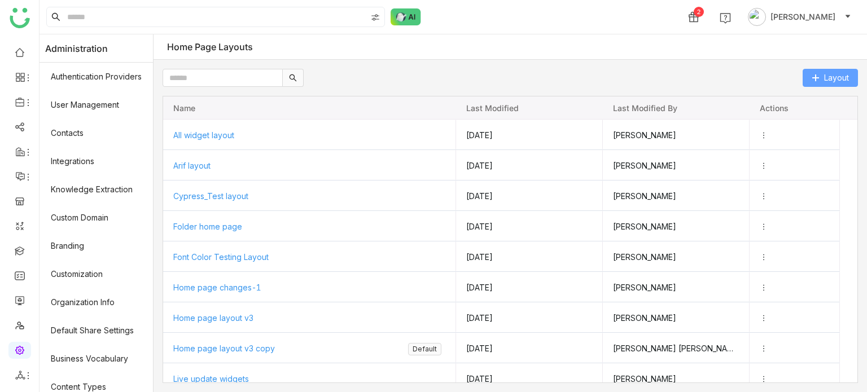
click at [817, 73] on button "Layout" at bounding box center [829, 78] width 55 height 18
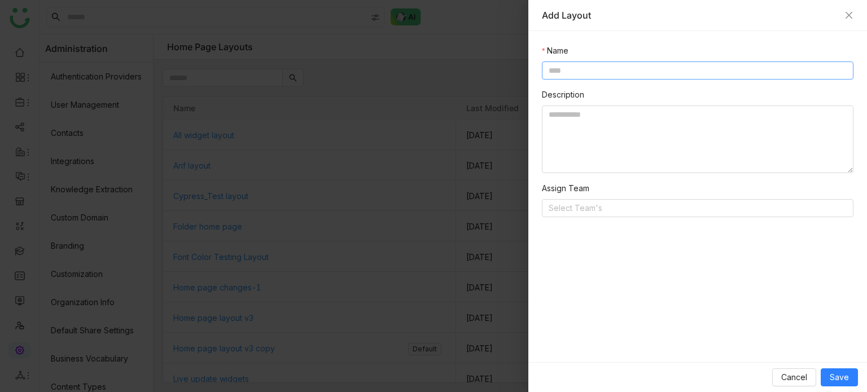
click at [708, 65] on input at bounding box center [698, 71] width 312 height 18
type input "**********"
click at [678, 131] on textarea "*" at bounding box center [698, 140] width 312 height 68
type textarea "********"
click at [847, 374] on span "Save" at bounding box center [839, 377] width 19 height 12
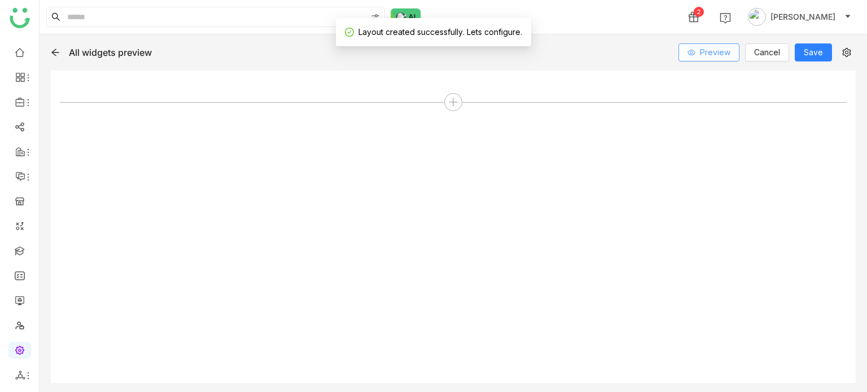
click at [707, 55] on span "Preview" at bounding box center [715, 52] width 30 height 12
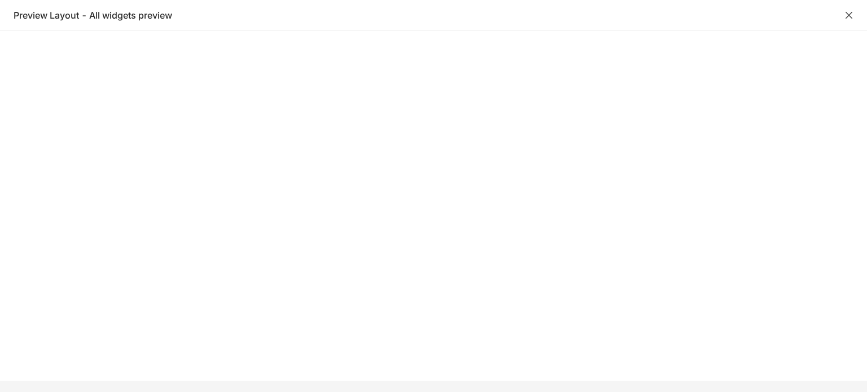
click at [853, 19] on button "Close" at bounding box center [848, 15] width 9 height 9
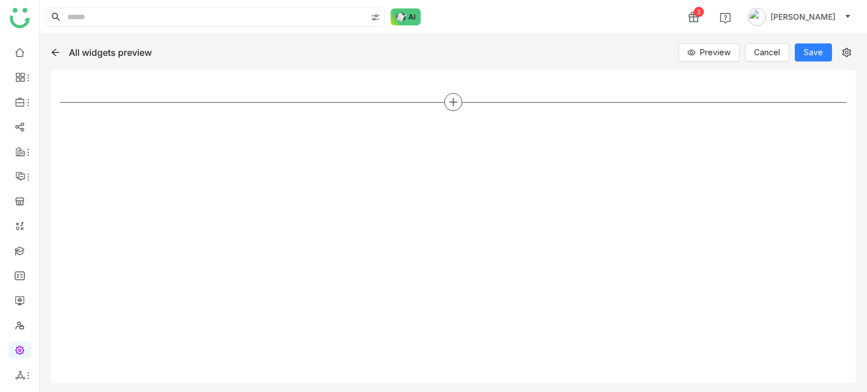
click at [453, 103] on icon at bounding box center [453, 102] width 1 height 8
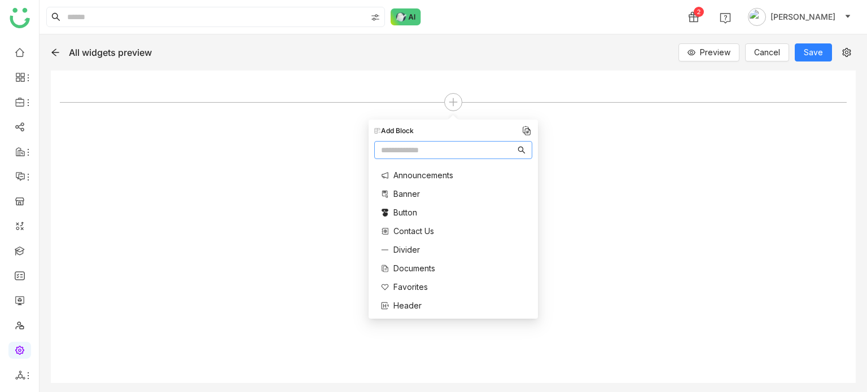
click at [452, 151] on input "text" at bounding box center [448, 150] width 134 height 12
click at [448, 170] on span "Announcements" at bounding box center [423, 175] width 60 height 12
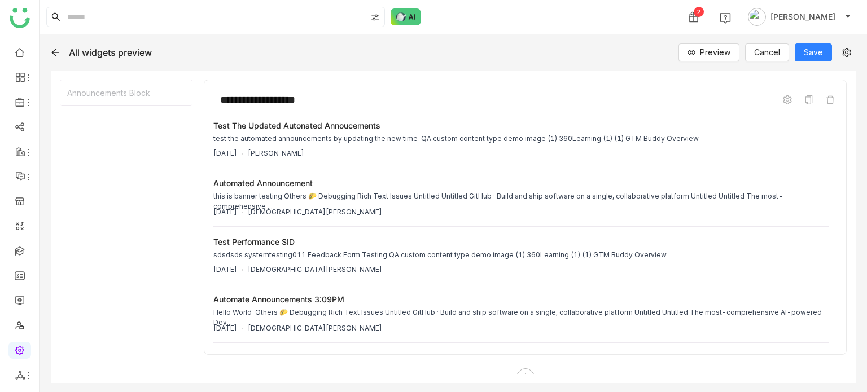
scroll to position [14, 0]
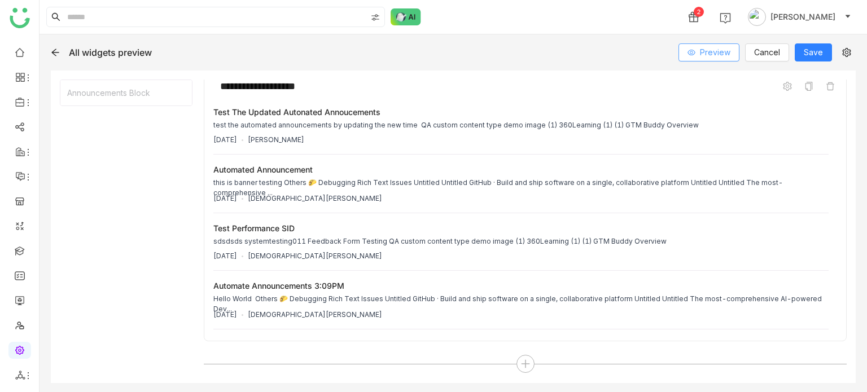
click at [705, 55] on span "Preview" at bounding box center [715, 52] width 30 height 12
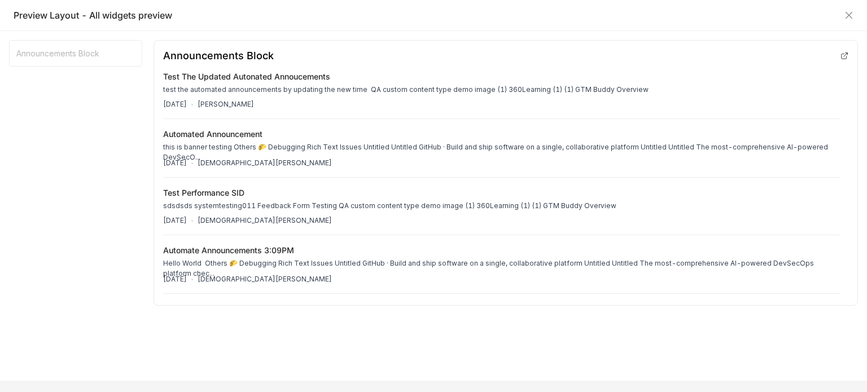
click at [845, 54] on icon at bounding box center [844, 56] width 8 height 8
click at [842, 13] on div "Preview Layout - All widgets preview" at bounding box center [434, 15] width 840 height 12
click at [850, 15] on icon "Close" at bounding box center [848, 15] width 9 height 9
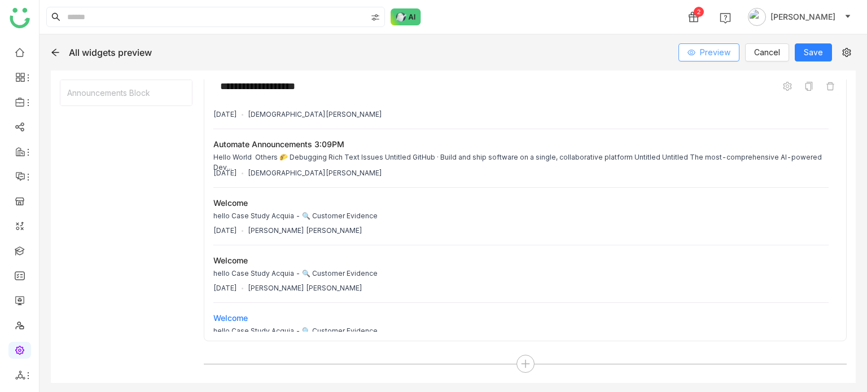
scroll to position [150, 0]
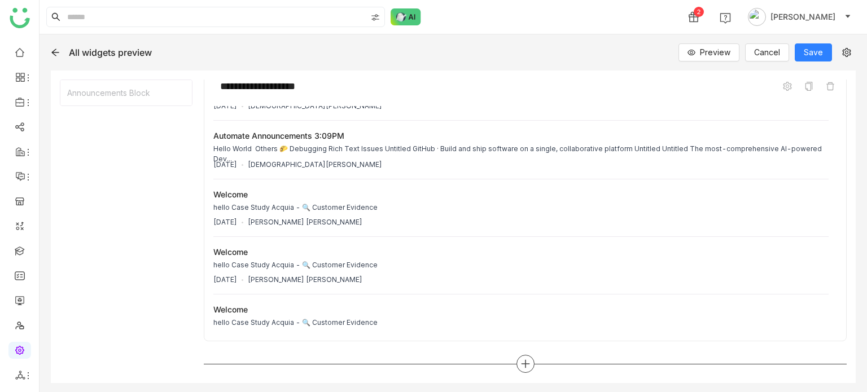
click at [520, 359] on icon at bounding box center [525, 364] width 10 height 10
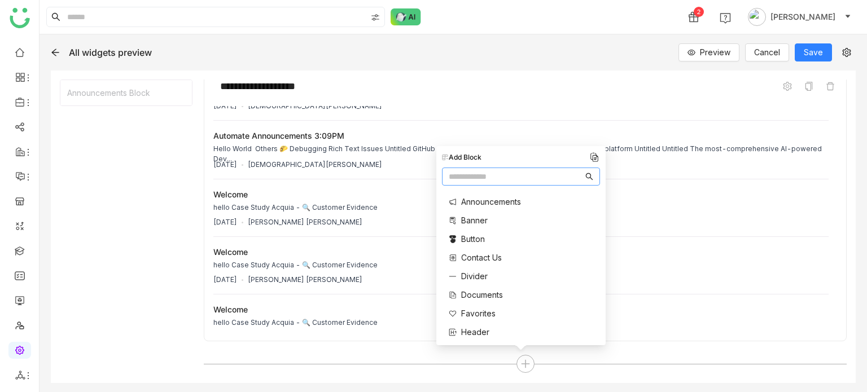
click at [478, 215] on span "Banner" at bounding box center [474, 220] width 27 height 12
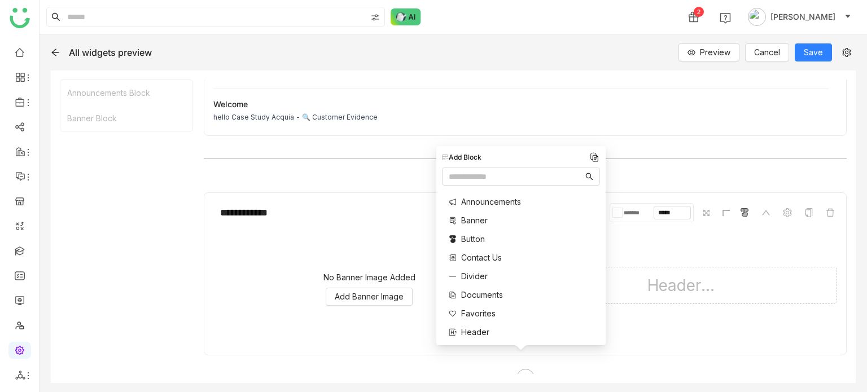
scroll to position [232, 0]
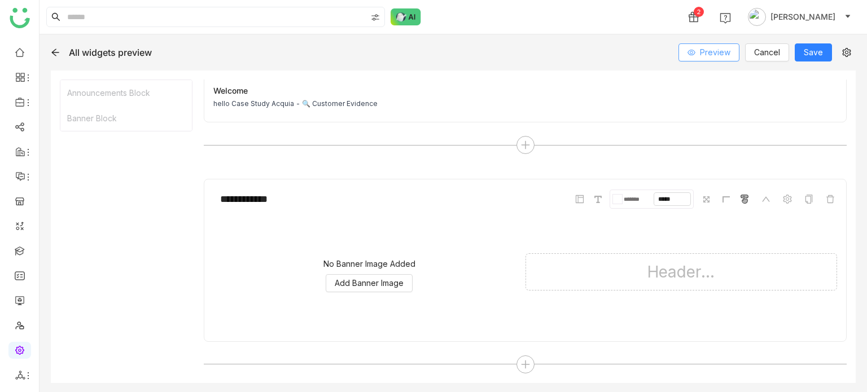
click at [714, 57] on span "Preview" at bounding box center [715, 52] width 30 height 12
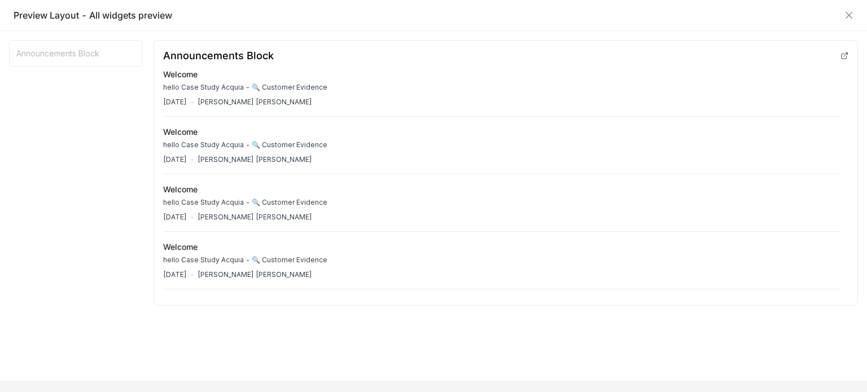
scroll to position [339, 0]
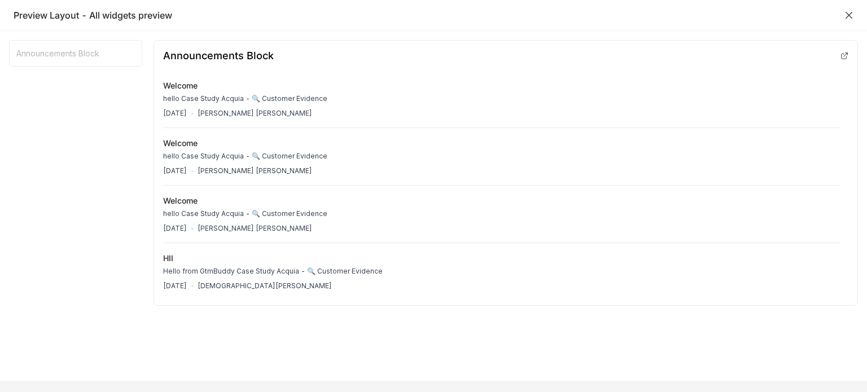
click at [852, 10] on div "Preview Layout - All widgets preview" at bounding box center [434, 15] width 840 height 12
click at [850, 16] on icon "Close" at bounding box center [848, 15] width 9 height 9
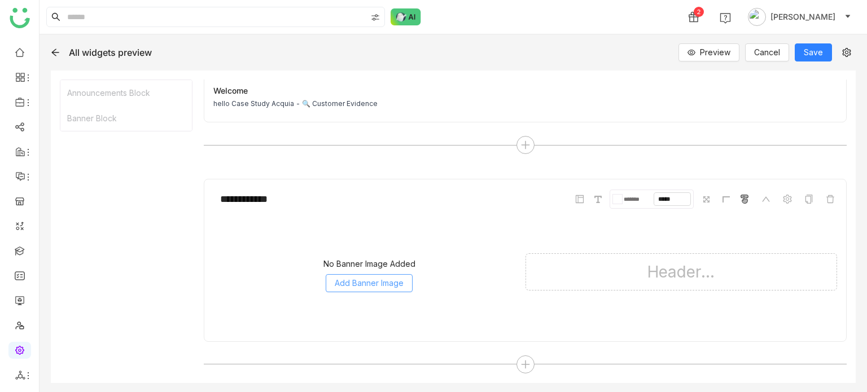
click at [391, 283] on span "Add Banner Image" at bounding box center [369, 283] width 69 height 12
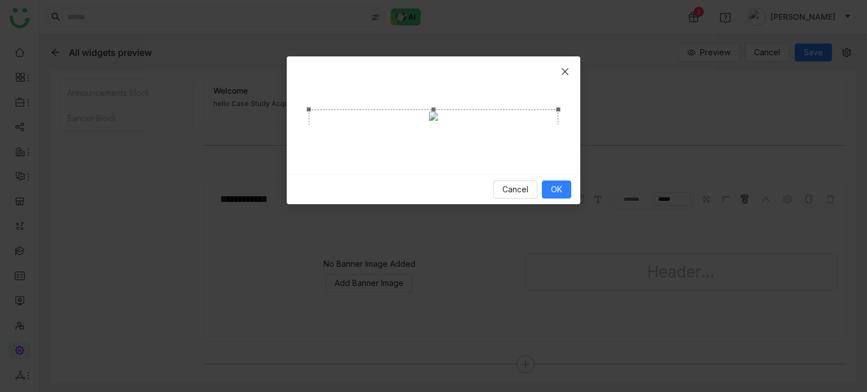
drag, startPoint x: 482, startPoint y: 256, endPoint x: 511, endPoint y: 148, distance: 111.4
click at [511, 182] on span "Crop photo" at bounding box center [433, 188] width 237 height 12
drag, startPoint x: 448, startPoint y: 99, endPoint x: 473, endPoint y: 179, distance: 84.1
click at [473, 190] on div "Crop photo" at bounding box center [433, 229] width 249 height 79
click at [553, 196] on span "OK" at bounding box center [556, 189] width 11 height 12
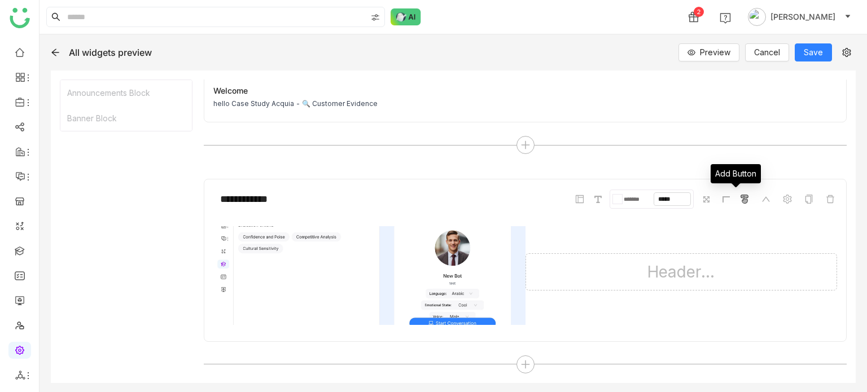
click at [699, 261] on div "Header..." at bounding box center [681, 271] width 312 height 37
click at [694, 273] on div "Header..." at bounding box center [681, 271] width 312 height 37
click at [594, 196] on icon at bounding box center [597, 199] width 7 height 7
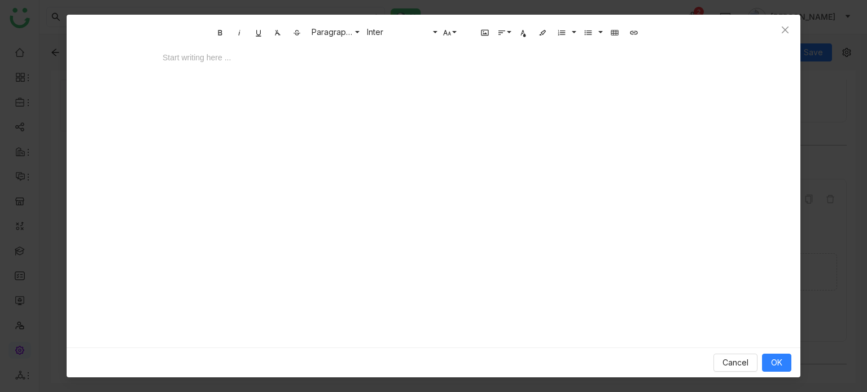
click at [494, 103] on div "Start writing here ..." at bounding box center [433, 156] width 564 height 226
click at [455, 62] on div at bounding box center [433, 68] width 564 height 34
click at [455, 62] on div at bounding box center [434, 57] width 542 height 12
click at [770, 359] on button "OK" at bounding box center [776, 363] width 29 height 18
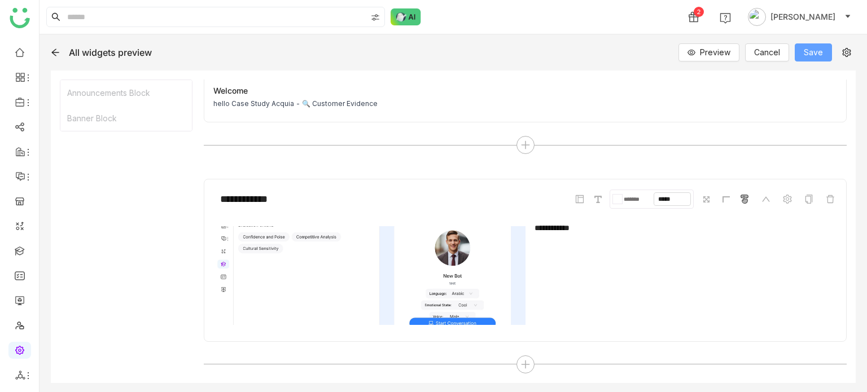
click at [799, 58] on button "Save" at bounding box center [813, 52] width 37 height 18
click at [743, 43] on div "Preview Cancel Save" at bounding box center [766, 52] width 177 height 18
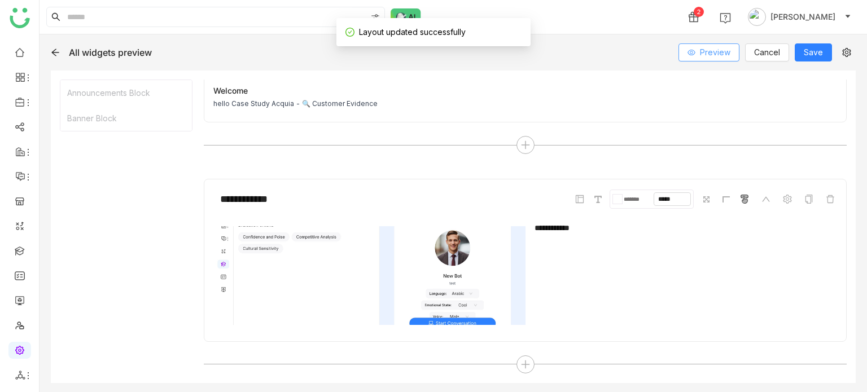
click at [730, 51] on span "Preview" at bounding box center [715, 52] width 30 height 12
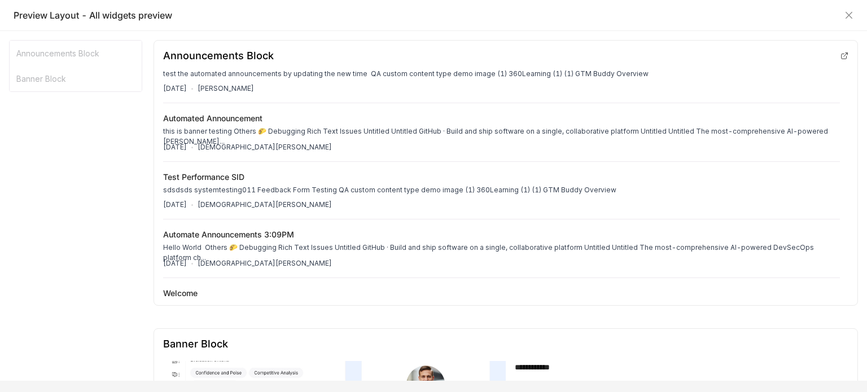
scroll to position [0, 0]
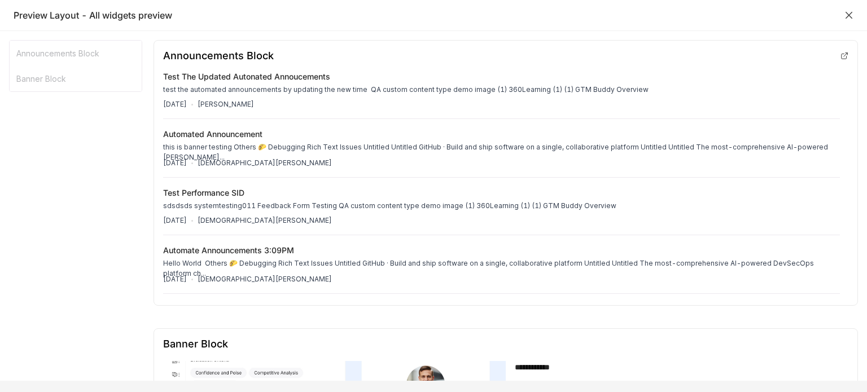
click at [844, 18] on icon "Close" at bounding box center [848, 15] width 9 height 9
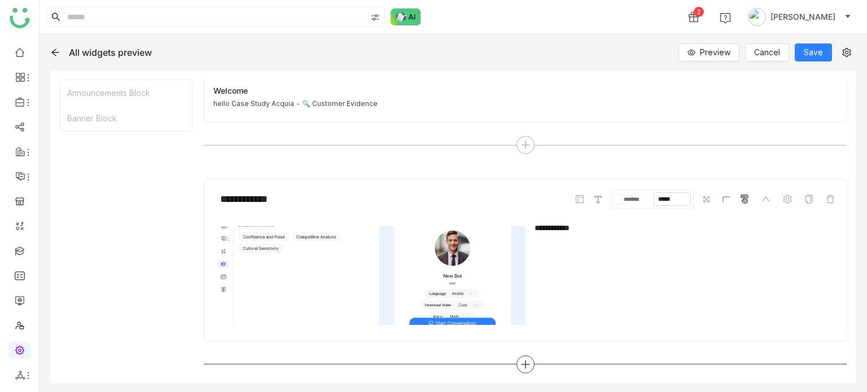
click at [525, 364] on icon at bounding box center [525, 364] width 1 height 8
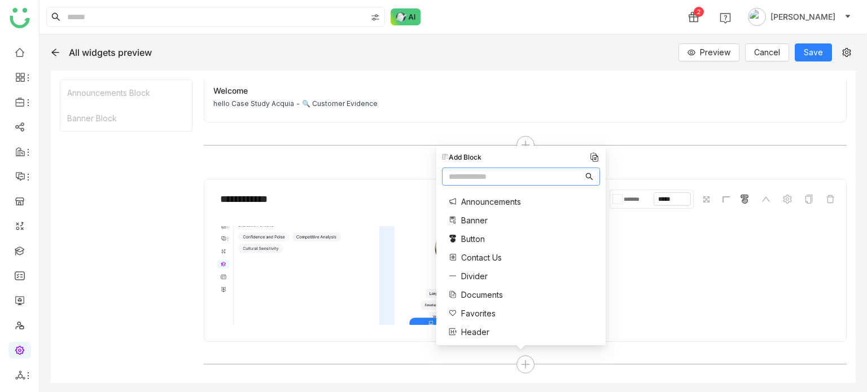
click at [598, 160] on img at bounding box center [594, 157] width 11 height 11
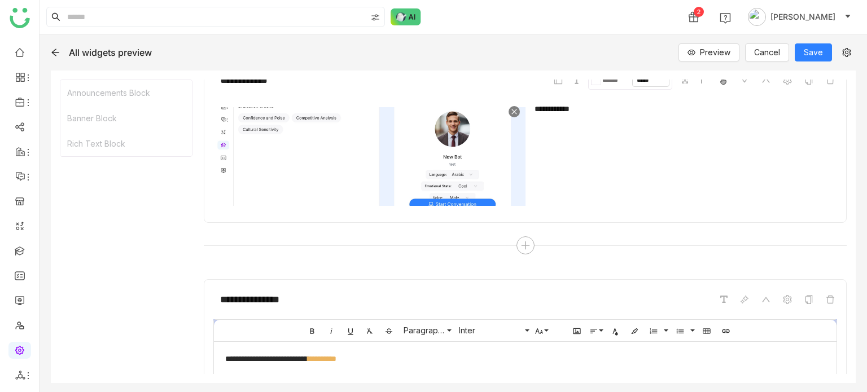
scroll to position [401, 0]
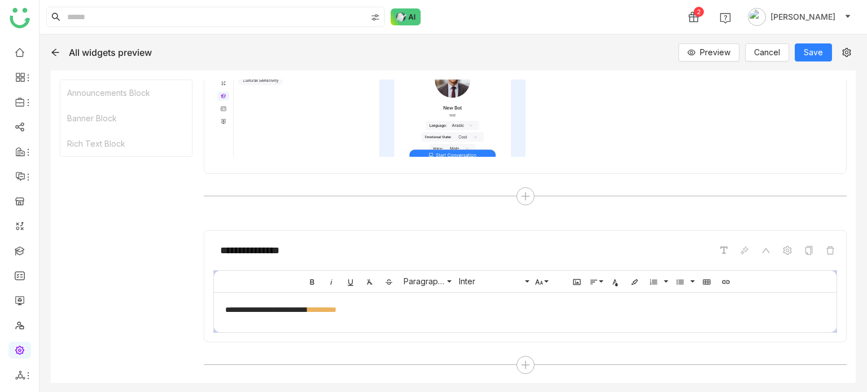
click at [817, 63] on div "**********" at bounding box center [453, 213] width 827 height 358
click at [821, 55] on span "Save" at bounding box center [813, 52] width 19 height 12
click at [704, 49] on span "Preview" at bounding box center [702, 52] width 30 height 12
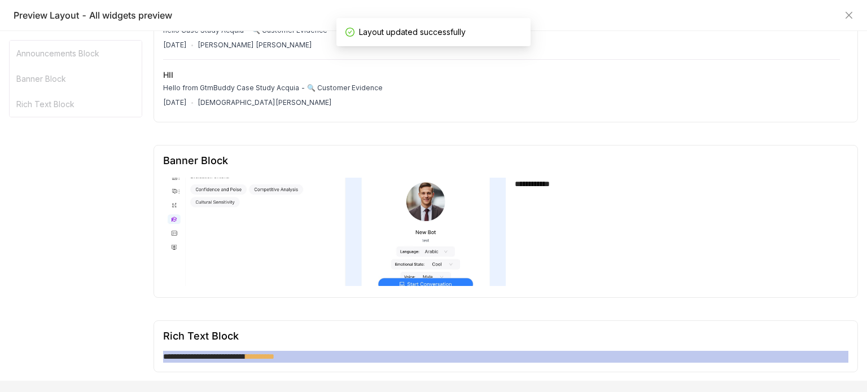
scroll to position [0, 0]
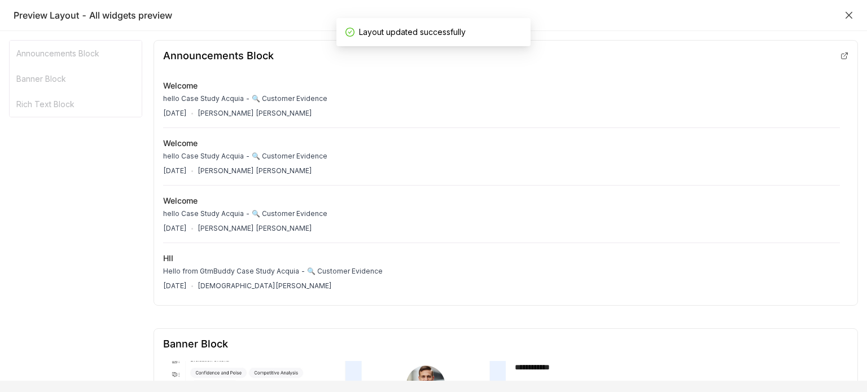
click at [848, 15] on icon "Close" at bounding box center [848, 15] width 7 height 7
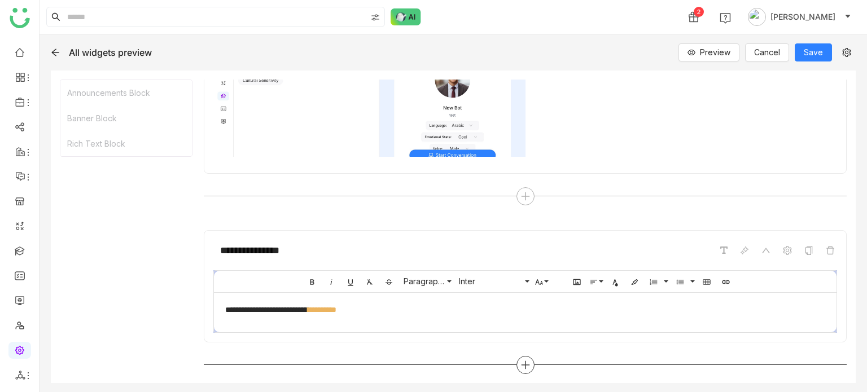
drag, startPoint x: 519, startPoint y: 376, endPoint x: 521, endPoint y: 361, distance: 15.5
click at [521, 361] on div "**********" at bounding box center [453, 227] width 805 height 313
click at [521, 361] on icon at bounding box center [525, 365] width 10 height 10
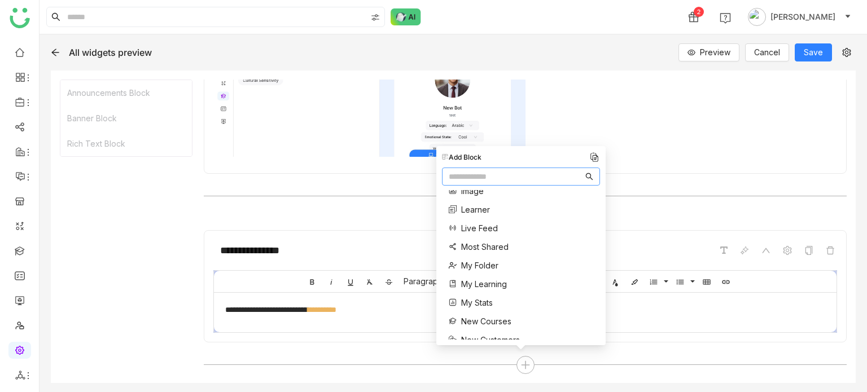
scroll to position [160, 0]
click at [487, 249] on span "Most Shared" at bounding box center [484, 246] width 47 height 12
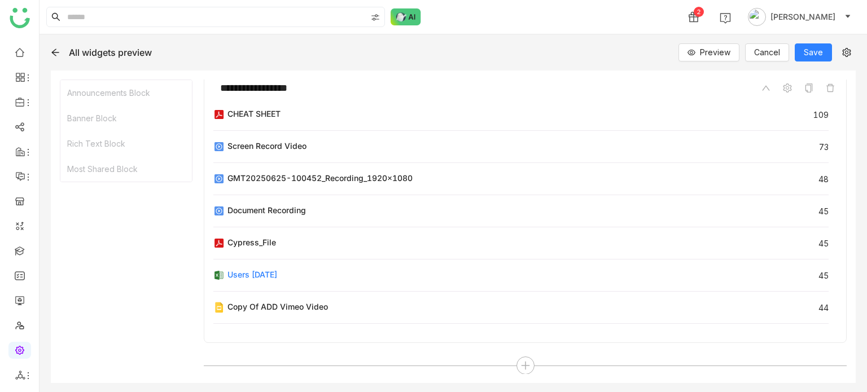
scroll to position [85, 0]
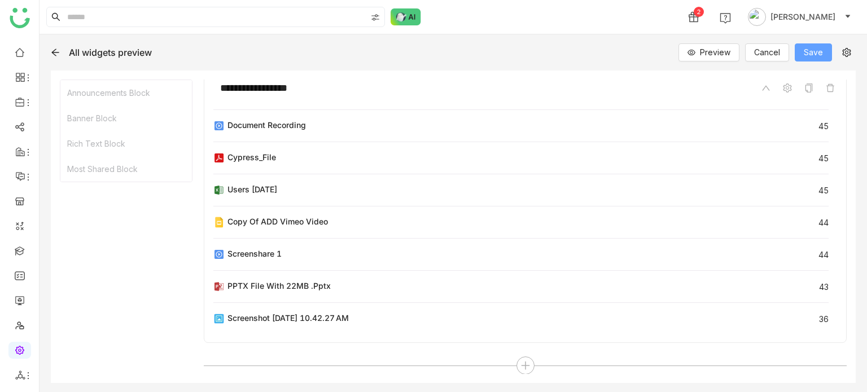
click at [815, 55] on span "Save" at bounding box center [813, 52] width 19 height 12
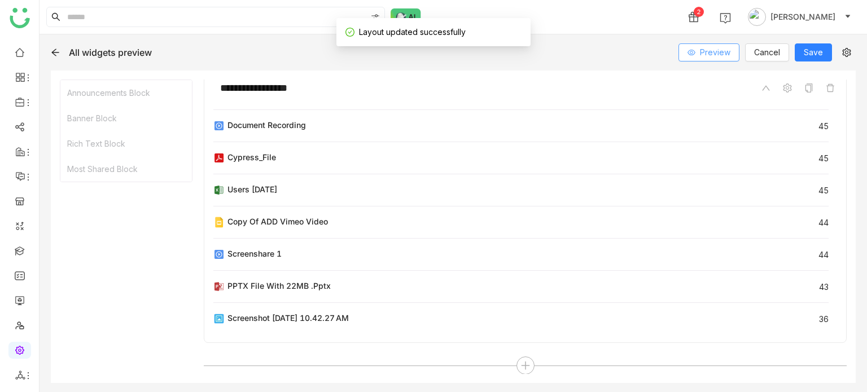
click at [711, 56] on span "Preview" at bounding box center [715, 52] width 30 height 12
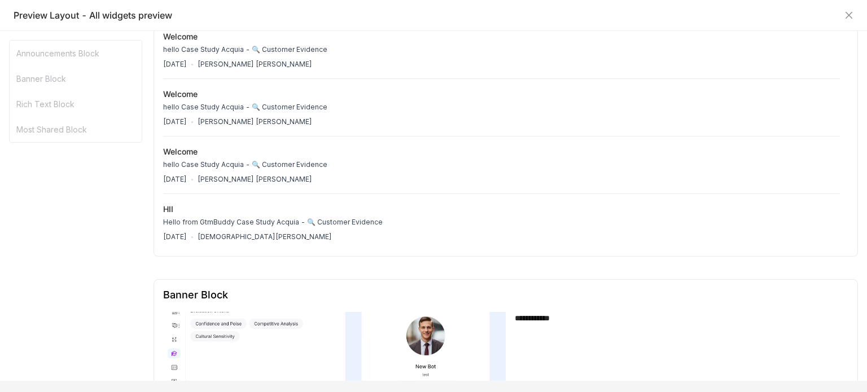
scroll to position [0, 0]
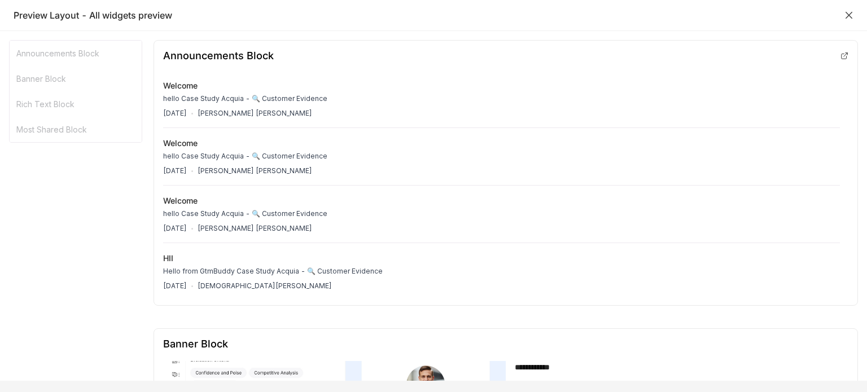
drag, startPoint x: 853, startPoint y: 20, endPoint x: 849, endPoint y: 13, distance: 8.6
click at [849, 13] on div "Preview Layout - All widgets preview" at bounding box center [433, 15] width 867 height 31
click at [849, 13] on icon "Close" at bounding box center [848, 15] width 9 height 9
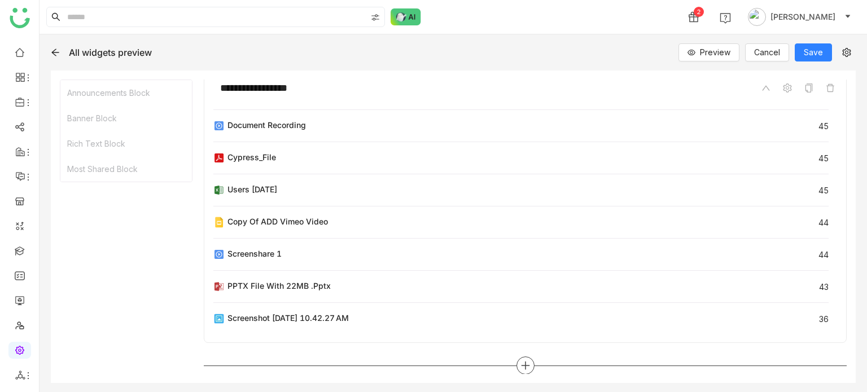
click at [520, 367] on icon at bounding box center [525, 366] width 10 height 10
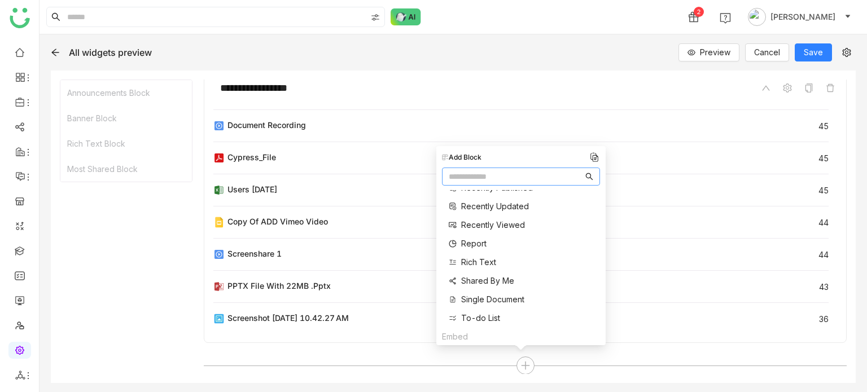
scroll to position [379, 0]
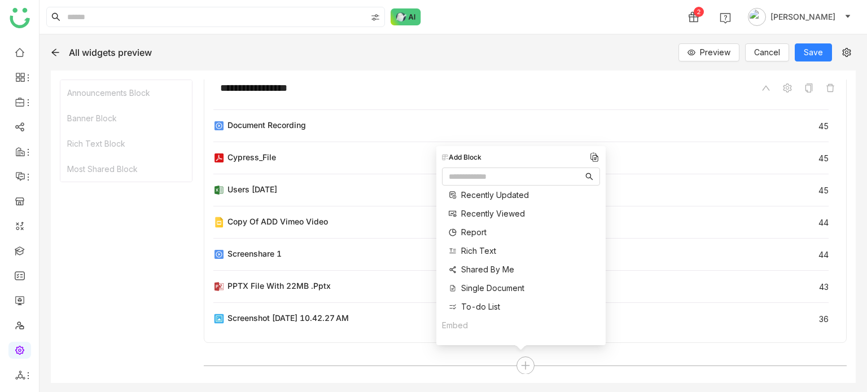
click at [489, 303] on span "To-do List" at bounding box center [480, 307] width 39 height 12
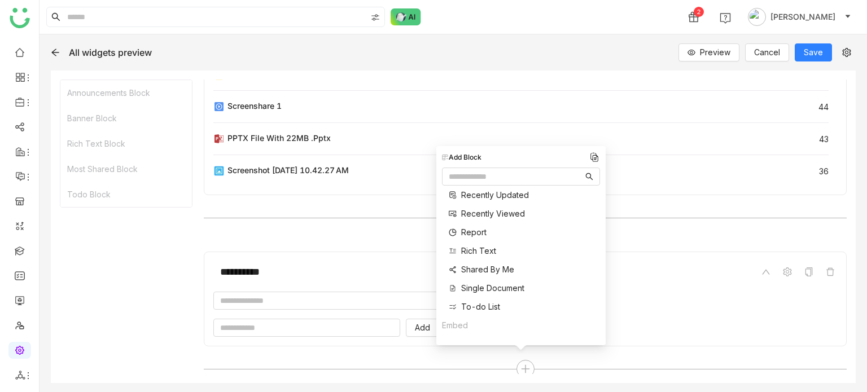
scroll to position [883, 0]
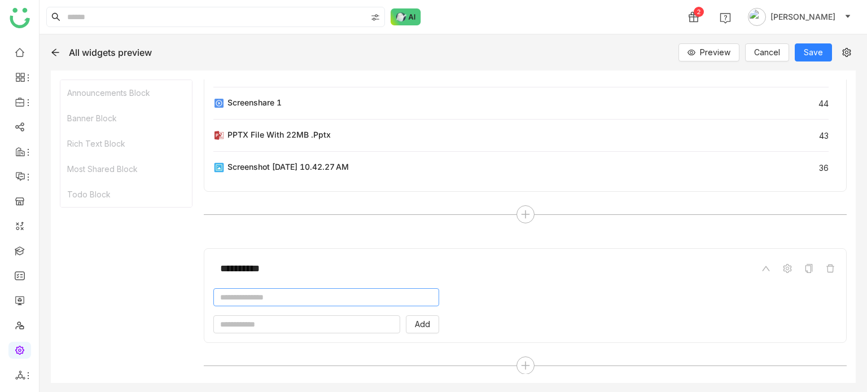
click at [372, 294] on input at bounding box center [326, 297] width 226 height 18
type input "*"
type input "**********"
click at [359, 324] on input "text" at bounding box center [306, 324] width 187 height 18
type input "*"
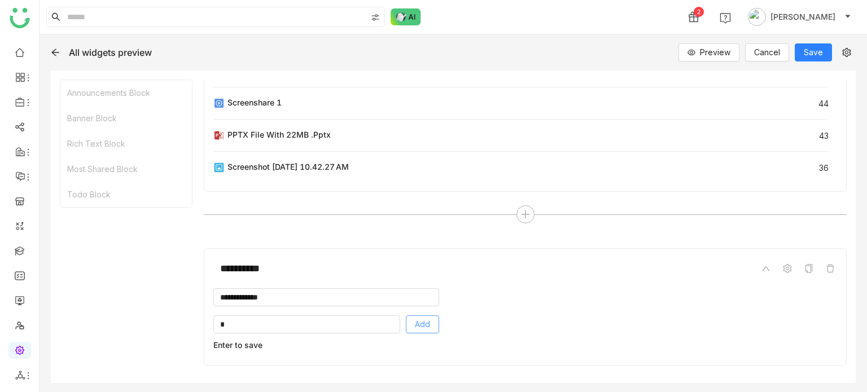
click at [422, 324] on span "Add" at bounding box center [422, 324] width 15 height 12
click at [817, 47] on span "Save" at bounding box center [813, 52] width 19 height 12
click at [698, 51] on button "Preview" at bounding box center [708, 52] width 61 height 18
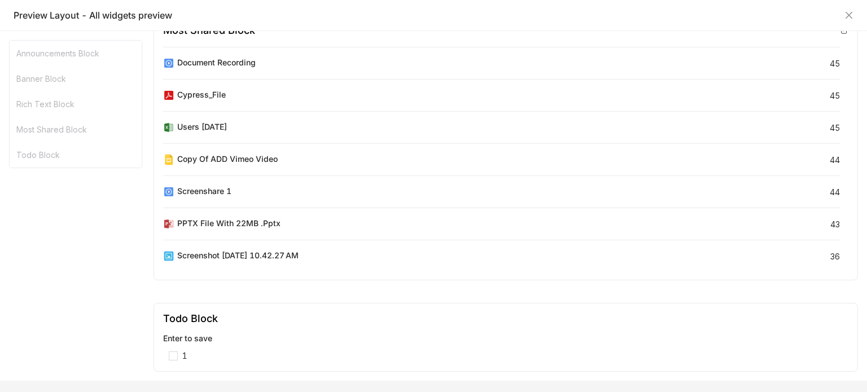
scroll to position [0, 0]
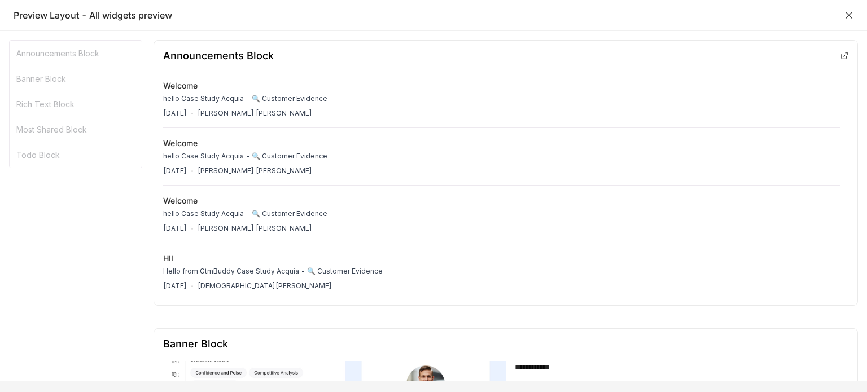
click at [852, 11] on icon "Close" at bounding box center [848, 15] width 9 height 9
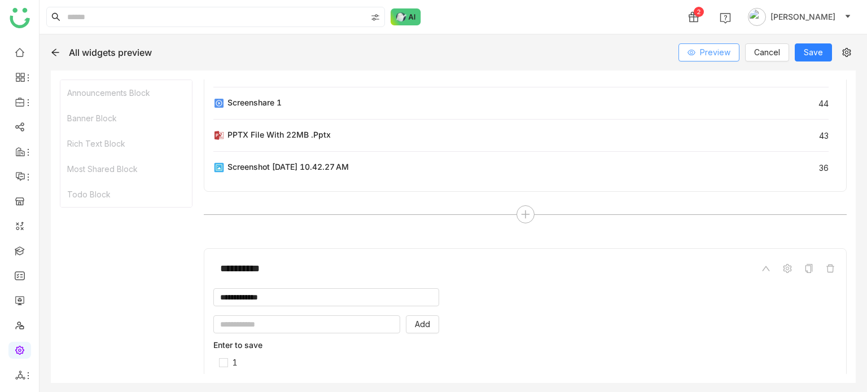
scroll to position [919, 0]
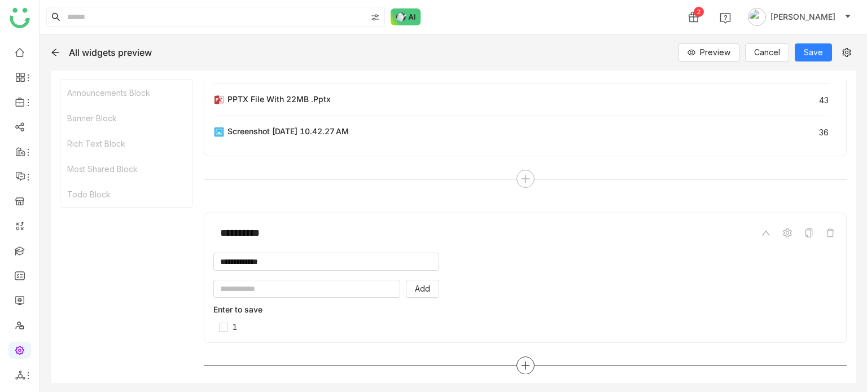
click at [520, 365] on icon at bounding box center [525, 366] width 10 height 10
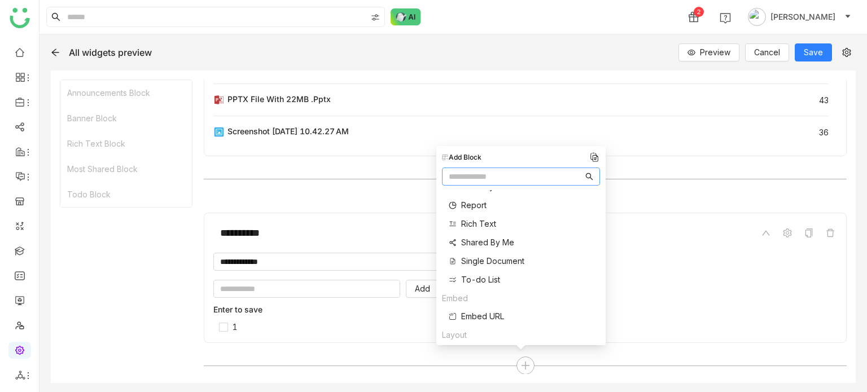
scroll to position [470, 0]
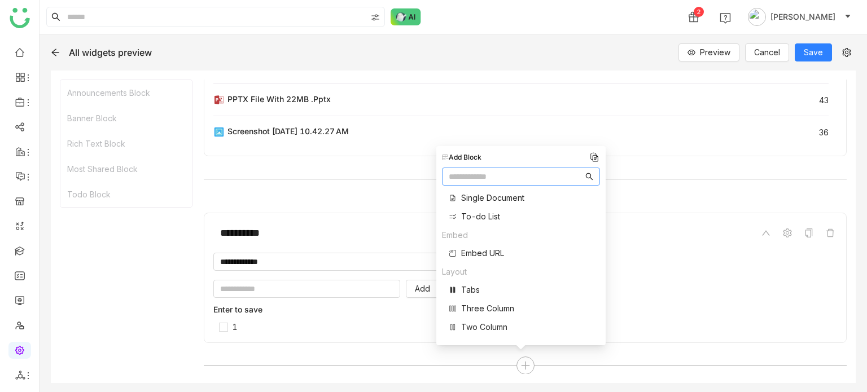
click at [489, 259] on div "Embed Embed URL" at bounding box center [473, 247] width 62 height 37
click at [490, 257] on span "Embed URL" at bounding box center [482, 253] width 43 height 12
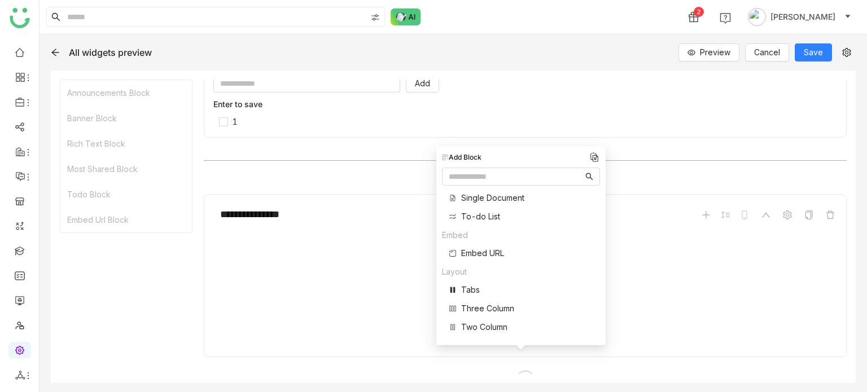
scroll to position [1138, 0]
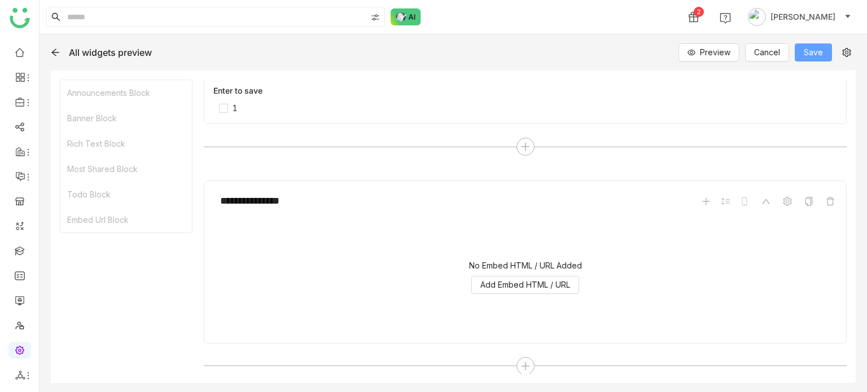
click at [811, 54] on span "Save" at bounding box center [813, 52] width 19 height 12
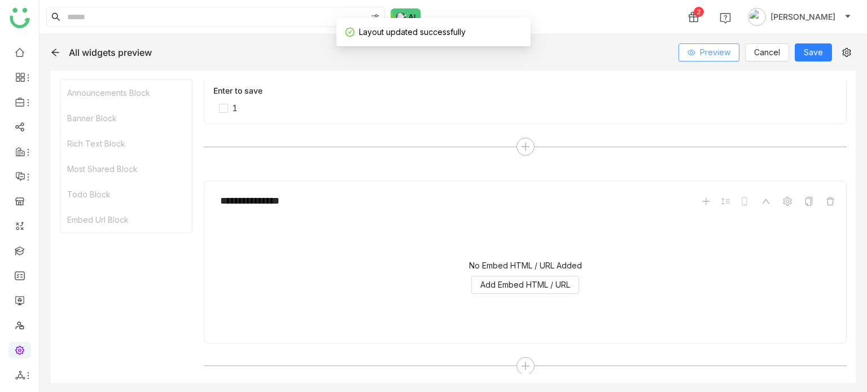
click at [703, 56] on span "Preview" at bounding box center [715, 52] width 30 height 12
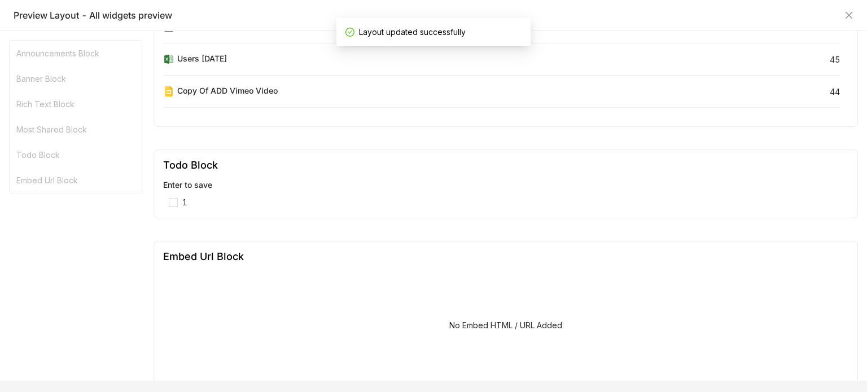
scroll to position [739, 0]
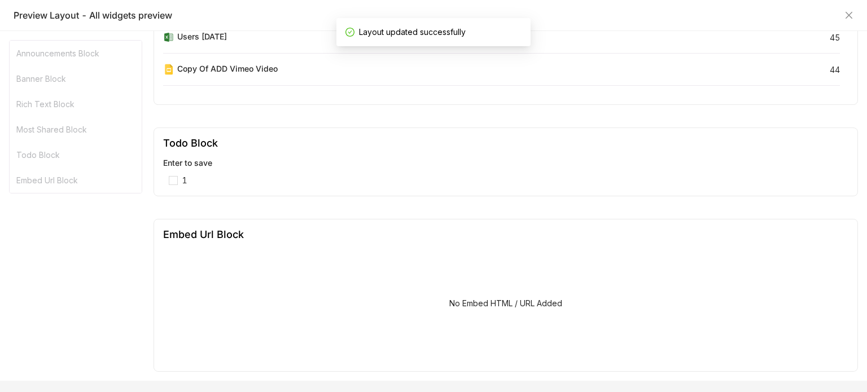
drag, startPoint x: 758, startPoint y: 258, endPoint x: 560, endPoint y: 279, distance: 199.2
click at [758, 258] on div "No Embed HTML / URL Added" at bounding box center [505, 305] width 685 height 113
click at [433, 264] on div "No Embed HTML / URL Added" at bounding box center [505, 305] width 685 height 113
click at [475, 310] on div "No Embed HTML / URL Added" at bounding box center [505, 305] width 685 height 113
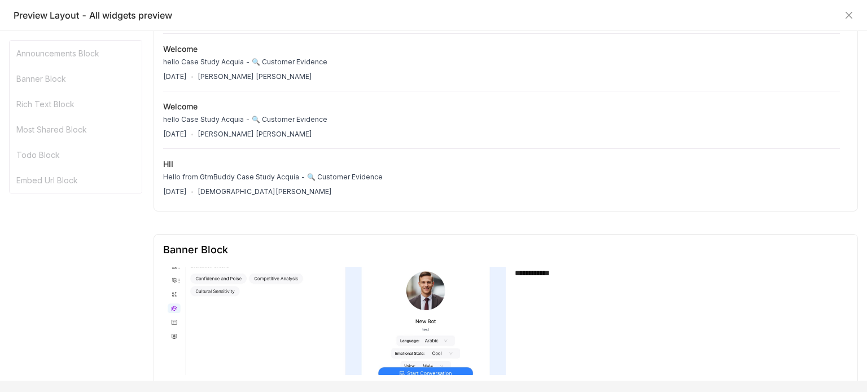
scroll to position [0, 0]
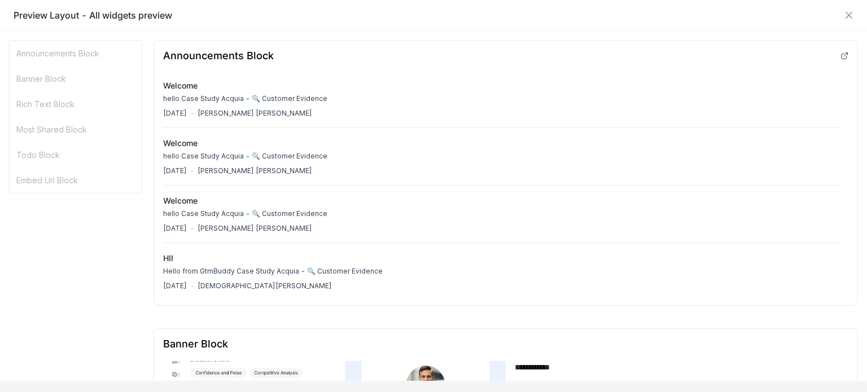
click at [853, 20] on div "Preview Layout - All widgets preview" at bounding box center [433, 15] width 867 height 31
click at [853, 11] on icon "Close" at bounding box center [848, 15] width 9 height 9
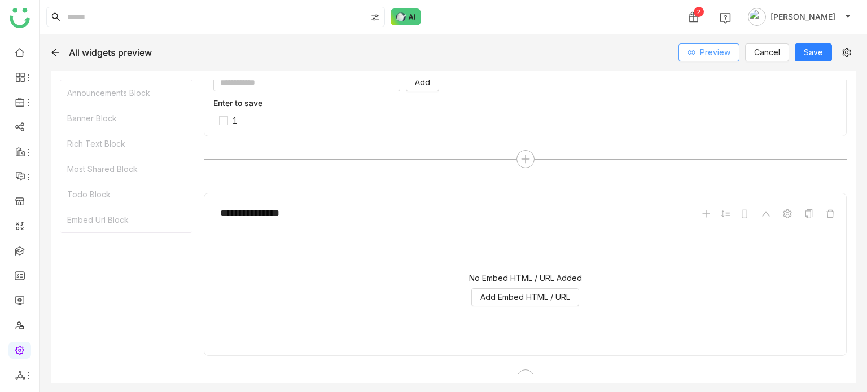
scroll to position [1138, 0]
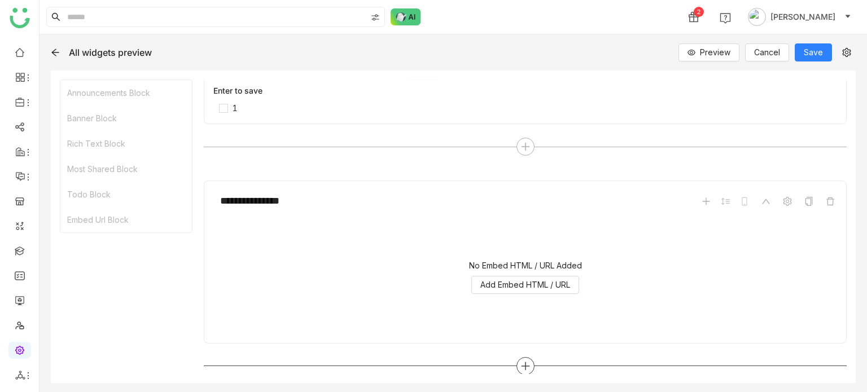
click at [528, 357] on div at bounding box center [525, 366] width 643 height 18
click at [520, 364] on icon at bounding box center [525, 366] width 10 height 10
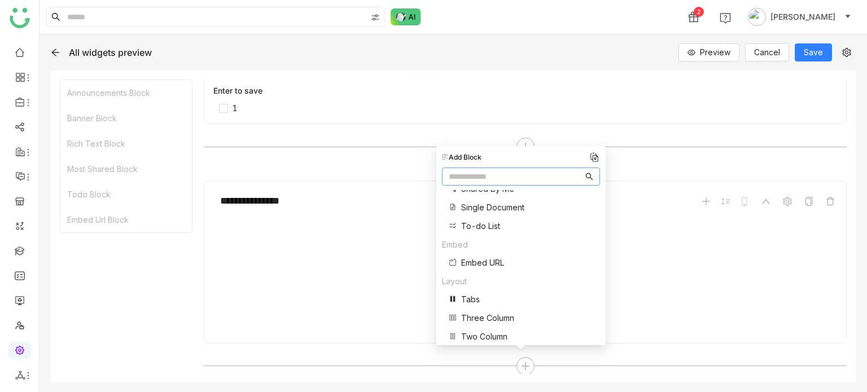
scroll to position [470, 0]
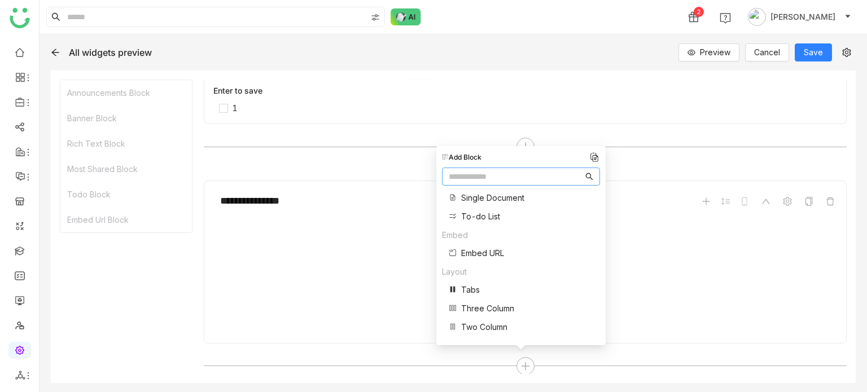
click at [472, 218] on span "To-do List" at bounding box center [480, 216] width 39 height 12
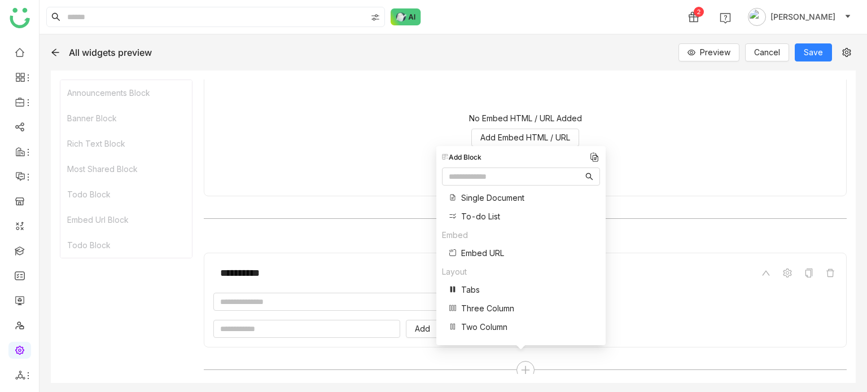
scroll to position [1288, 0]
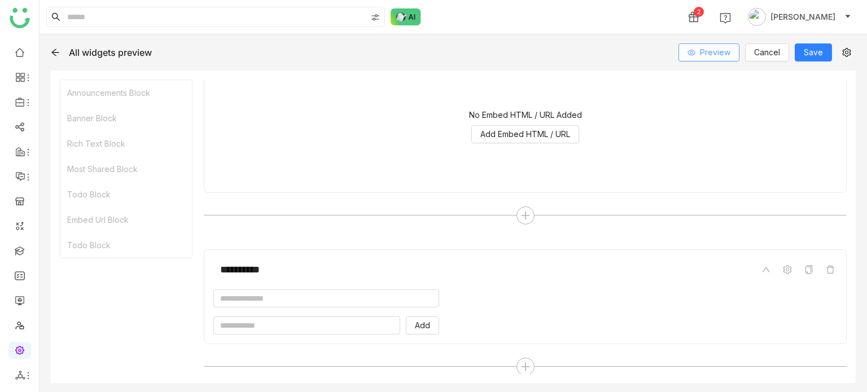
click at [710, 45] on button "Preview" at bounding box center [708, 52] width 61 height 18
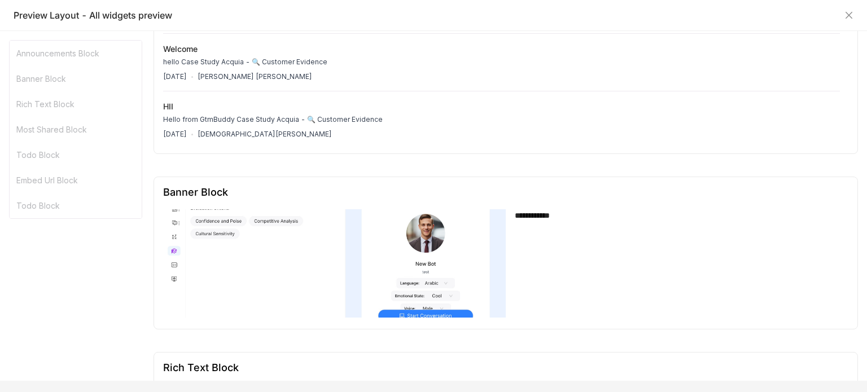
scroll to position [0, 0]
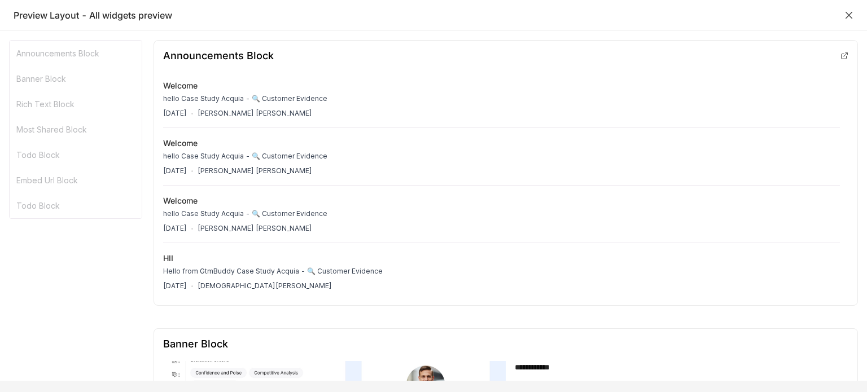
click at [852, 17] on icon "Close" at bounding box center [848, 15] width 7 height 7
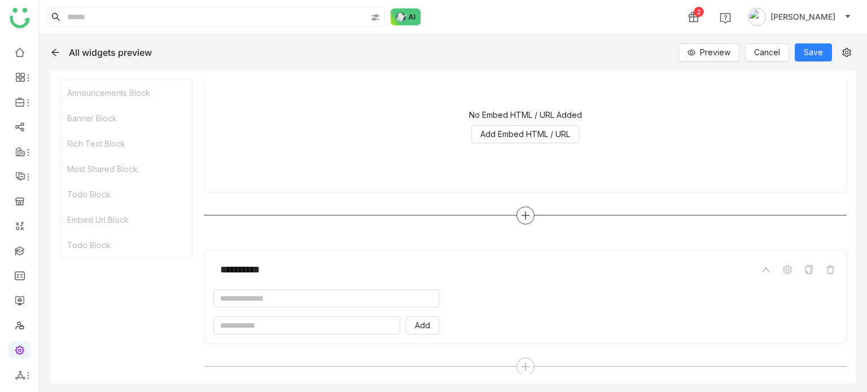
click at [522, 210] on icon at bounding box center [525, 215] width 10 height 10
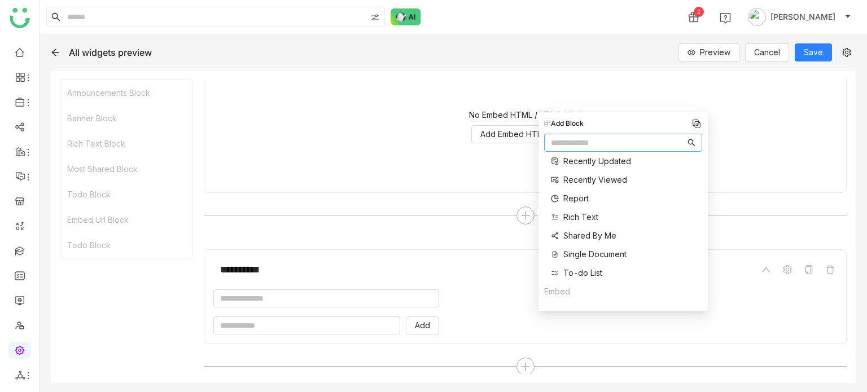
scroll to position [377, 0]
click at [580, 245] on div "Announcements Banner Button Contact Us Divider Documents Favorites Header Image…" at bounding box center [589, 33] width 91 height 508
click at [581, 241] on span "Shared By Me" at bounding box center [589, 238] width 53 height 12
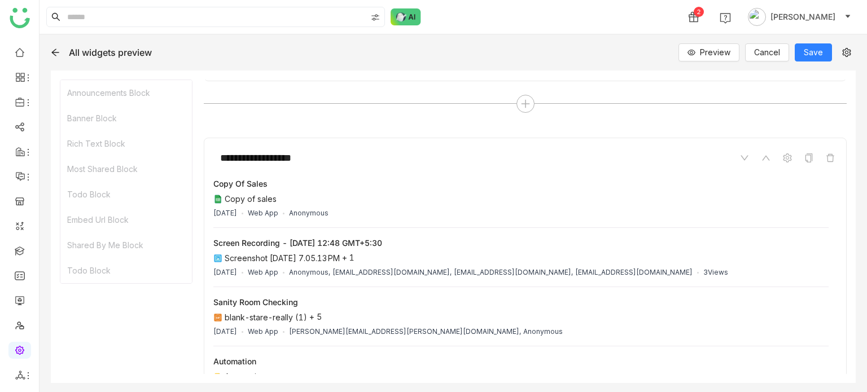
scroll to position [1398, 0]
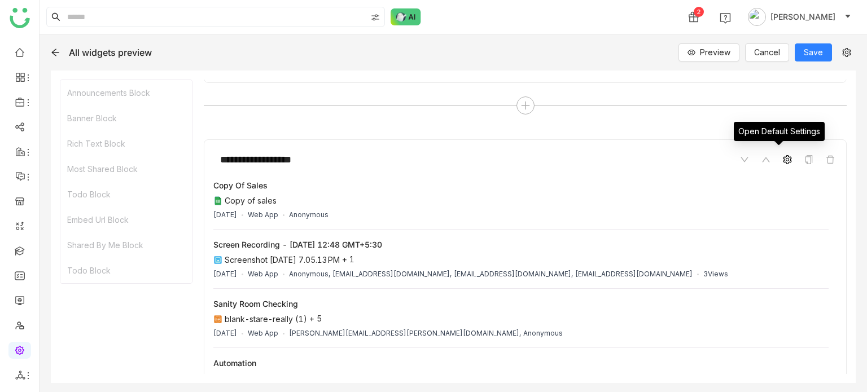
click at [783, 156] on icon at bounding box center [787, 159] width 9 height 9
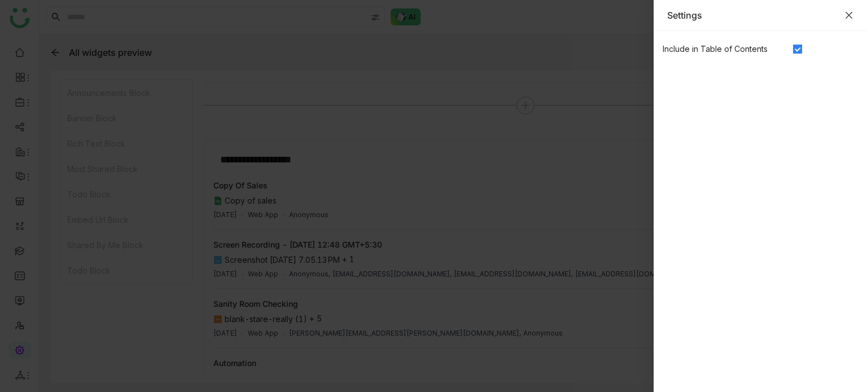
click at [849, 12] on icon "Close" at bounding box center [848, 15] width 9 height 9
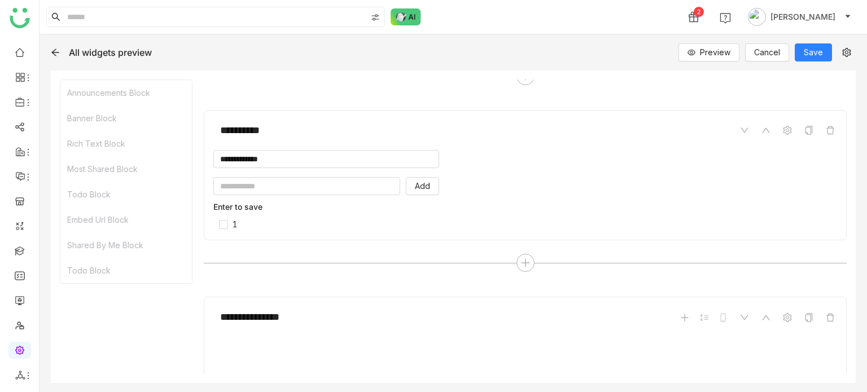
scroll to position [1062, 0]
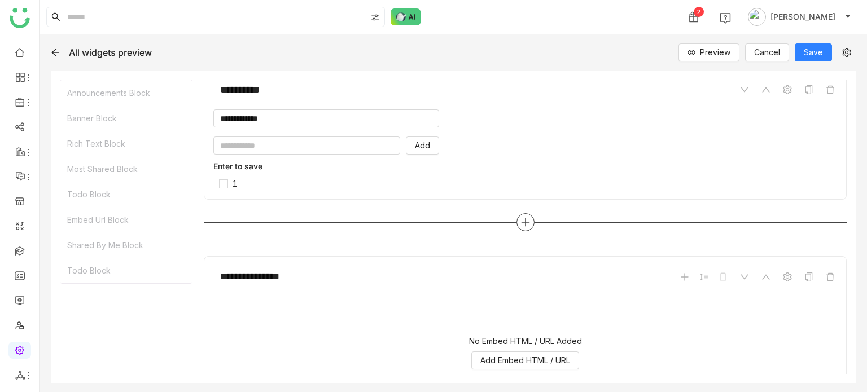
click at [523, 217] on icon at bounding box center [525, 222] width 10 height 10
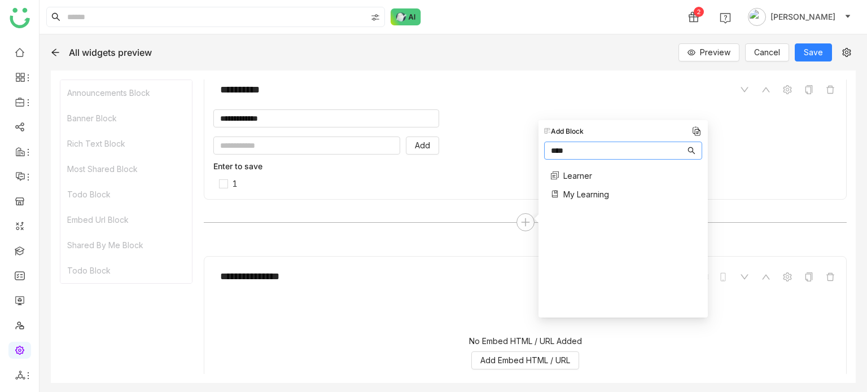
type input "****"
click at [591, 180] on span "Learner" at bounding box center [577, 176] width 29 height 12
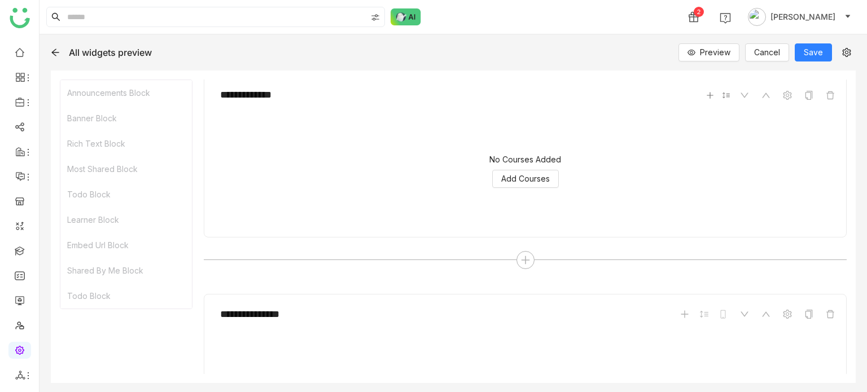
scroll to position [1252, 0]
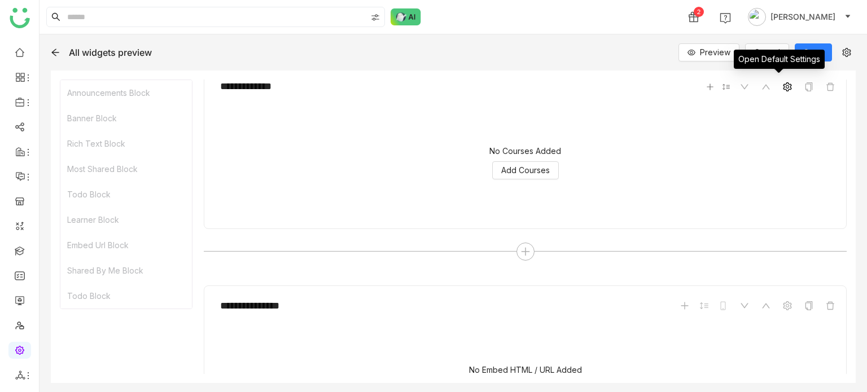
click at [783, 82] on icon at bounding box center [787, 86] width 9 height 9
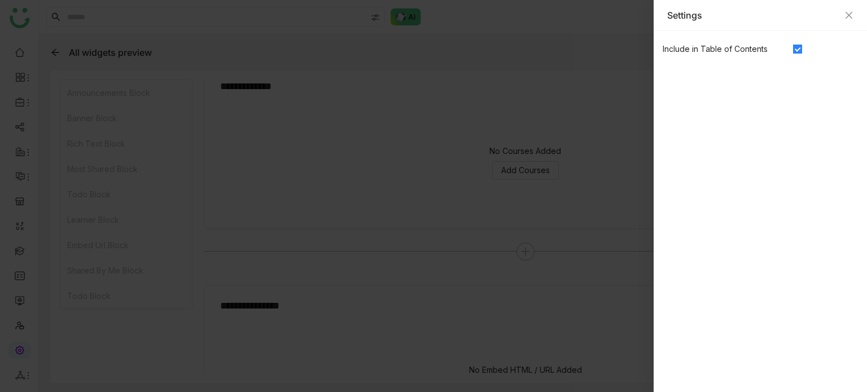
click at [856, 11] on div "Settings" at bounding box center [759, 15] width 213 height 31
click at [850, 16] on icon "Close" at bounding box center [848, 15] width 9 height 9
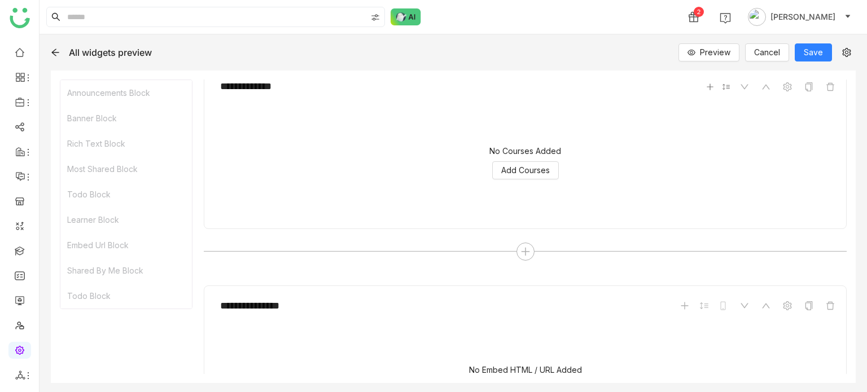
drag, startPoint x: 537, startPoint y: 153, endPoint x: 534, endPoint y: 165, distance: 12.7
click at [537, 153] on div "No Courses Added Add Courses" at bounding box center [525, 163] width 624 height 113
click at [534, 166] on span "Add Courses" at bounding box center [525, 170] width 49 height 12
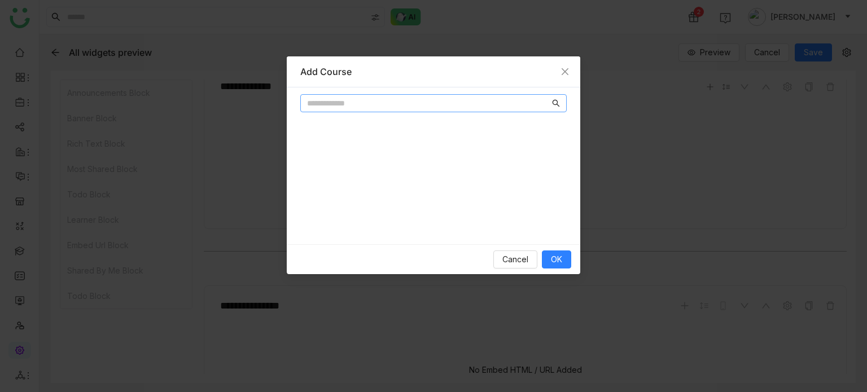
click at [360, 105] on input "text" at bounding box center [428, 103] width 243 height 12
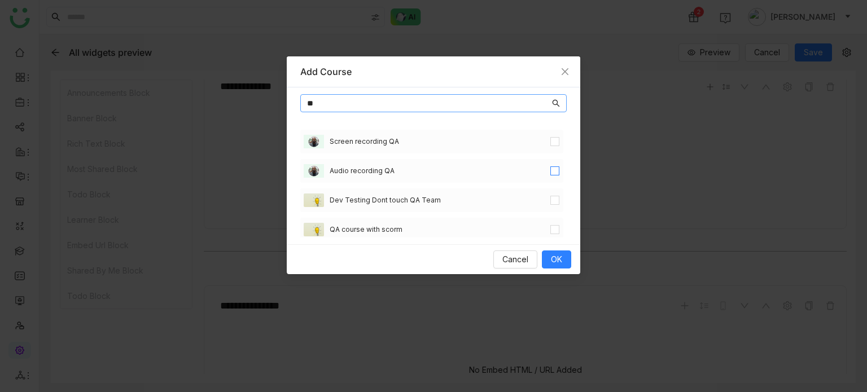
type input "**"
click at [550, 165] on label at bounding box center [554, 171] width 9 height 12
click at [552, 259] on span "OK" at bounding box center [556, 259] width 11 height 12
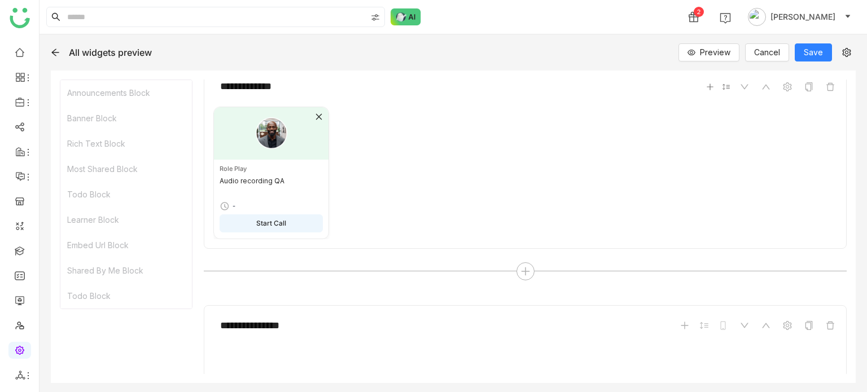
scroll to position [1198, 0]
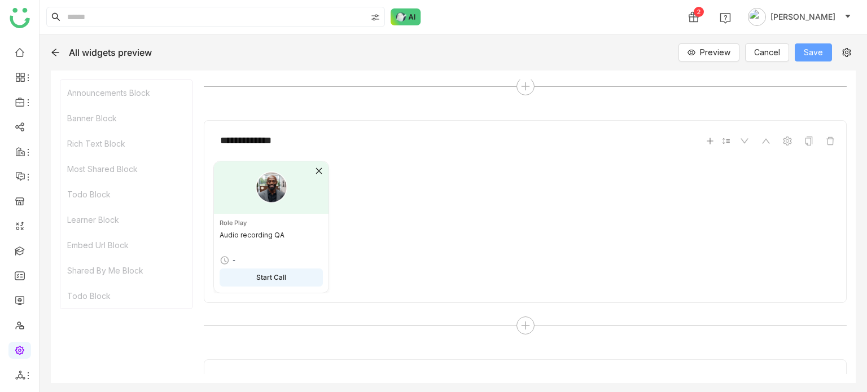
click at [813, 58] on span "Save" at bounding box center [813, 52] width 19 height 12
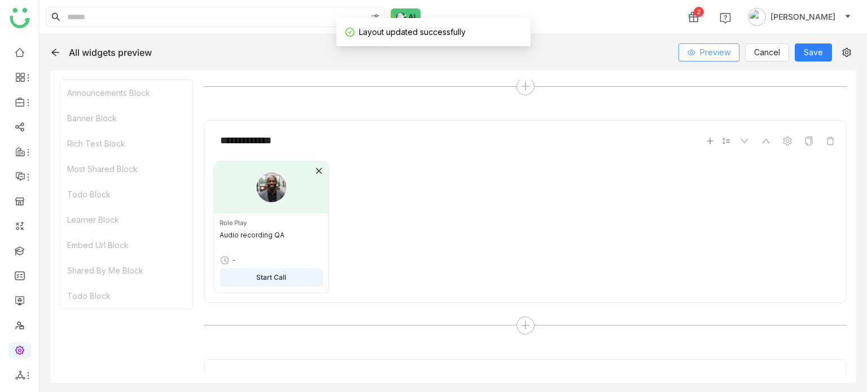
click at [700, 55] on button "Preview" at bounding box center [708, 52] width 61 height 18
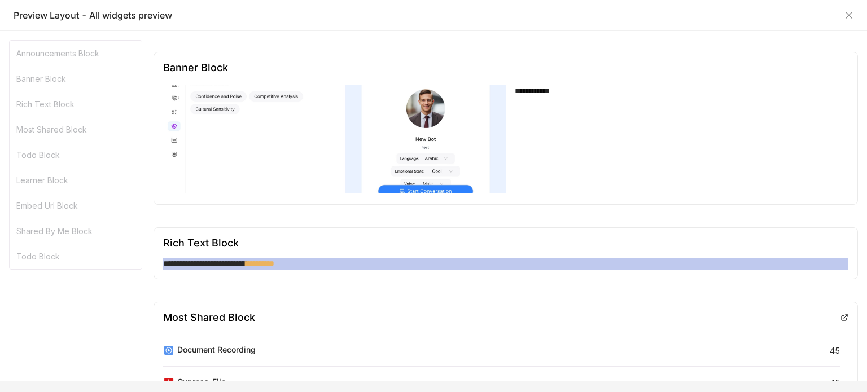
scroll to position [0, 0]
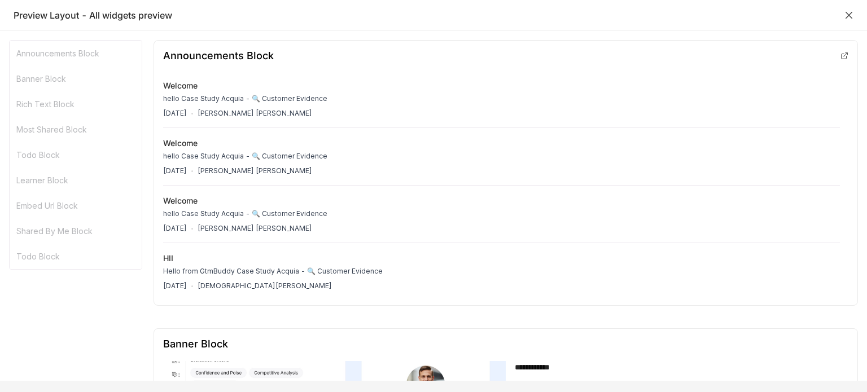
click at [846, 11] on icon "Close" at bounding box center [848, 15] width 9 height 9
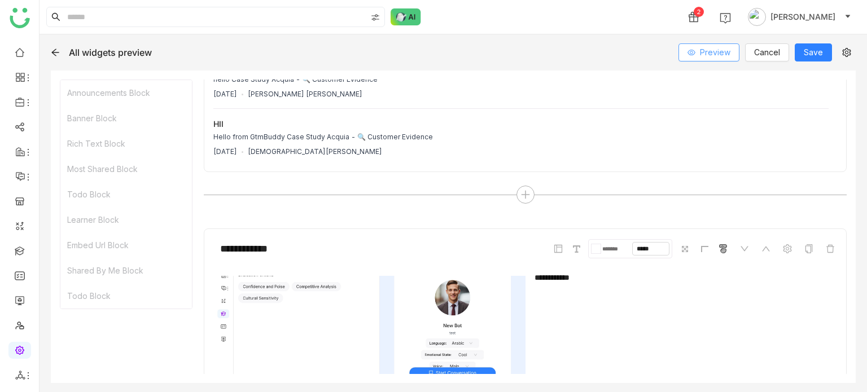
scroll to position [184, 0]
click at [525, 189] on icon at bounding box center [525, 193] width 10 height 10
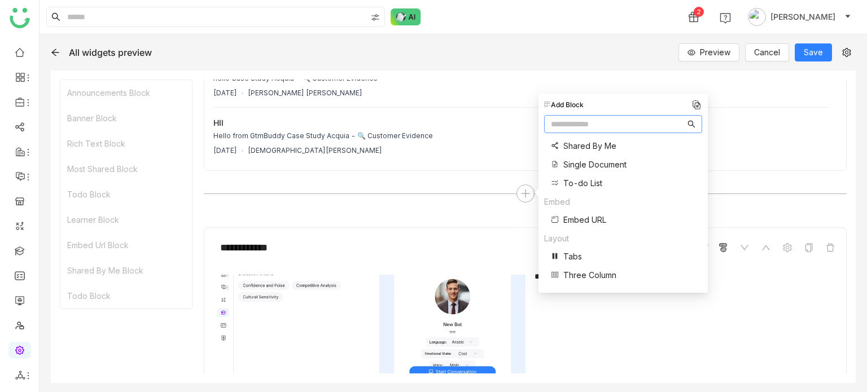
scroll to position [455, 0]
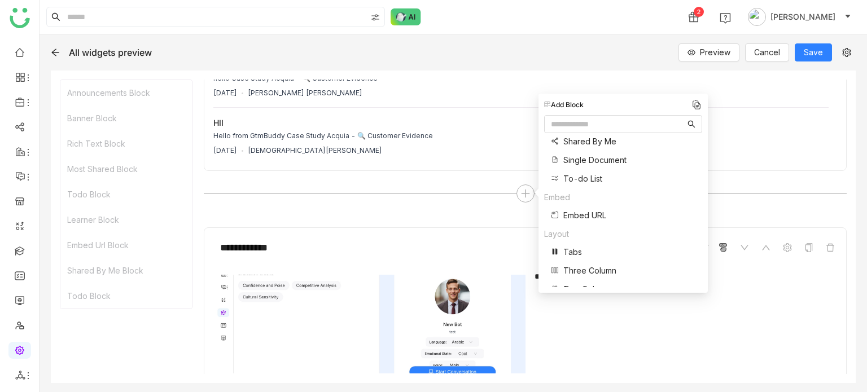
click at [591, 175] on span "To-do List" at bounding box center [582, 179] width 39 height 12
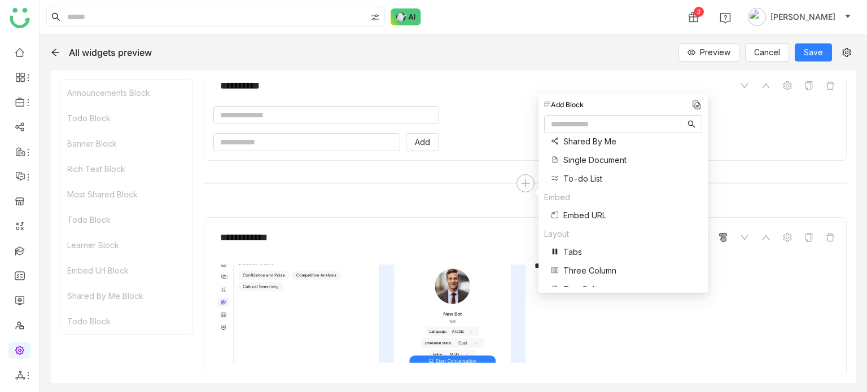
scroll to position [352, 0]
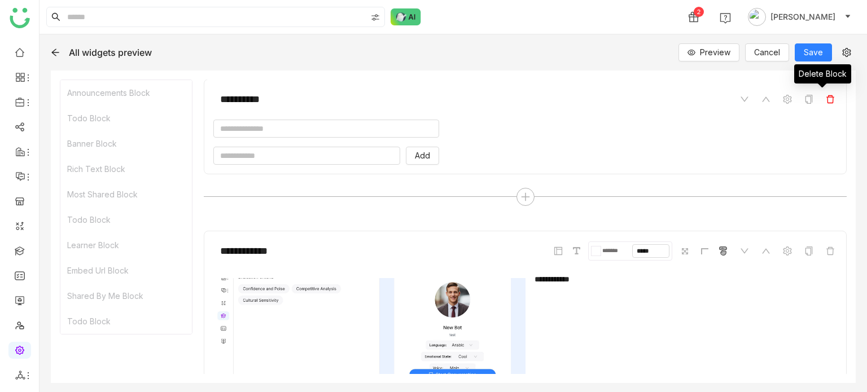
click at [826, 102] on icon at bounding box center [830, 99] width 8 height 8
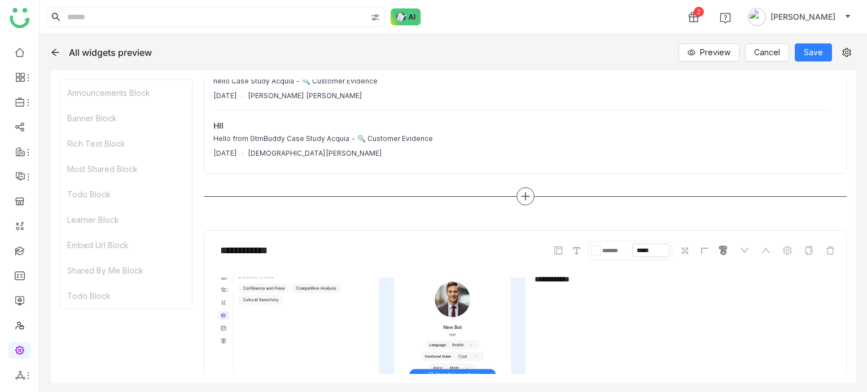
click at [525, 191] on icon at bounding box center [525, 196] width 10 height 10
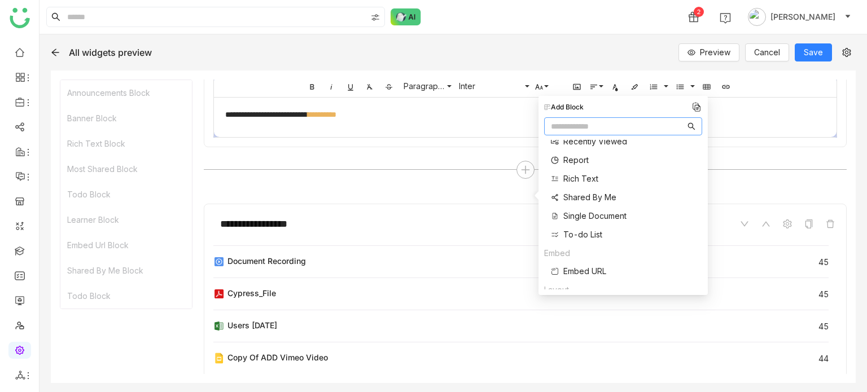
scroll to position [470, 0]
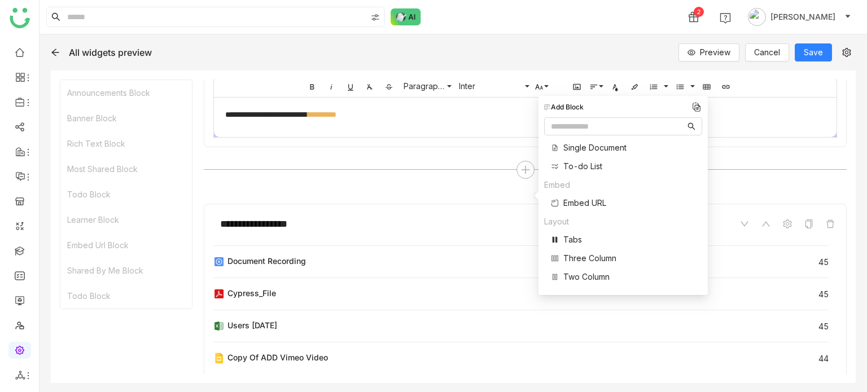
click at [568, 245] on span "Tabs" at bounding box center [572, 240] width 19 height 12
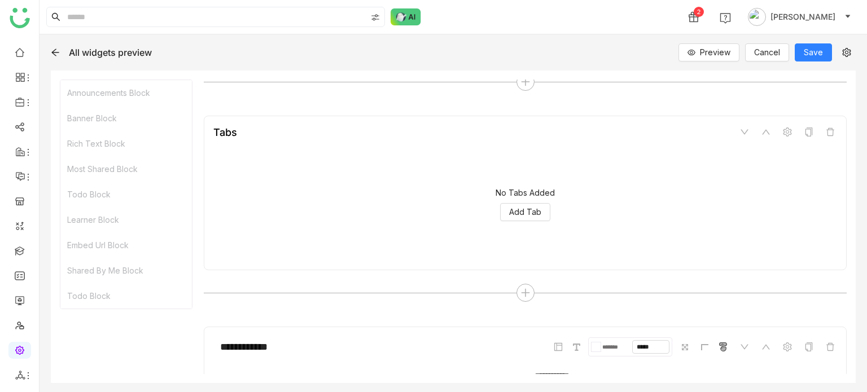
scroll to position [293, 0]
click at [521, 214] on span "Add Tab" at bounding box center [525, 215] width 32 height 12
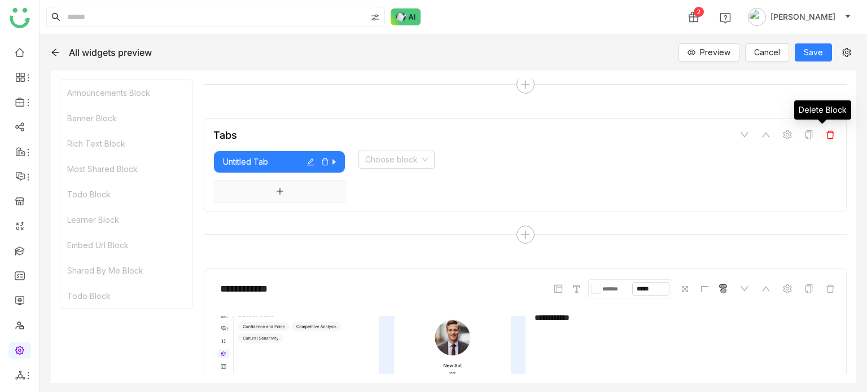
click at [826, 138] on icon at bounding box center [830, 135] width 8 height 8
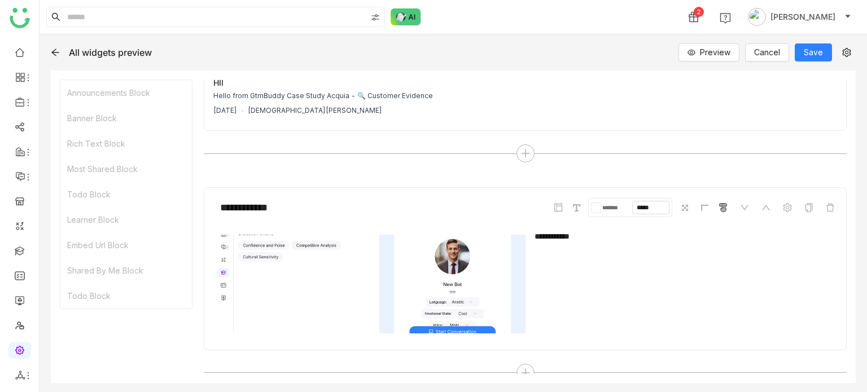
scroll to position [223, 0]
click at [826, 207] on icon at bounding box center [830, 208] width 8 height 8
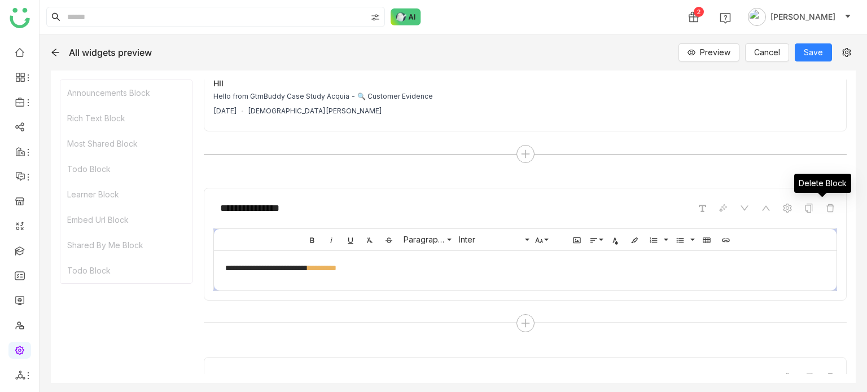
click at [826, 207] on icon at bounding box center [830, 208] width 8 height 8
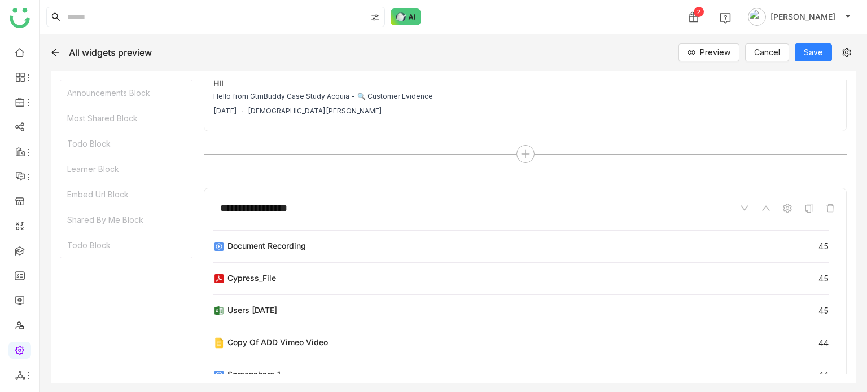
click at [826, 207] on icon at bounding box center [830, 208] width 8 height 8
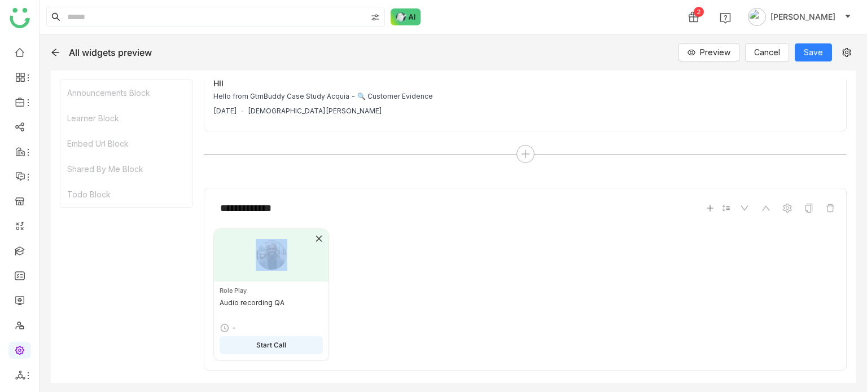
click at [826, 207] on icon at bounding box center [830, 208] width 8 height 8
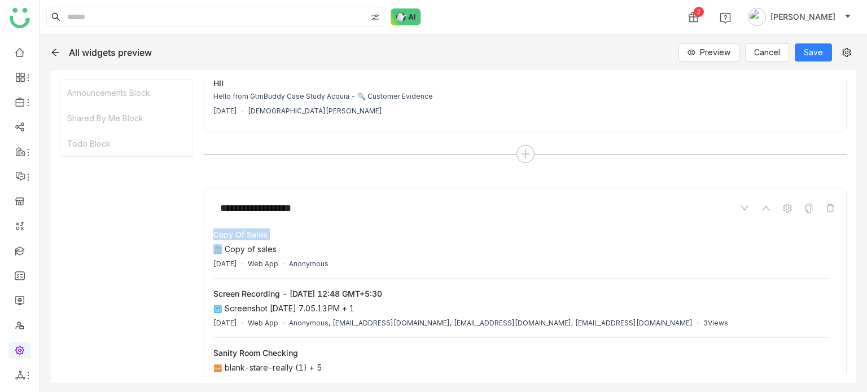
click at [826, 207] on icon at bounding box center [830, 208] width 8 height 8
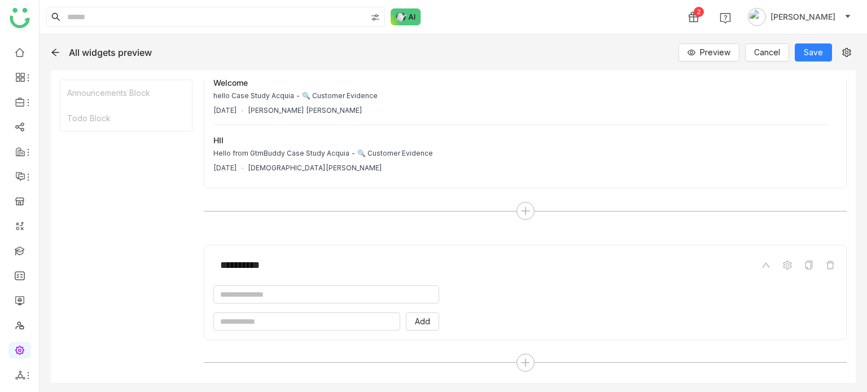
scroll to position [165, 0]
click at [824, 207] on div at bounding box center [525, 213] width 643 height 18
click at [826, 264] on icon at bounding box center [830, 267] width 8 height 8
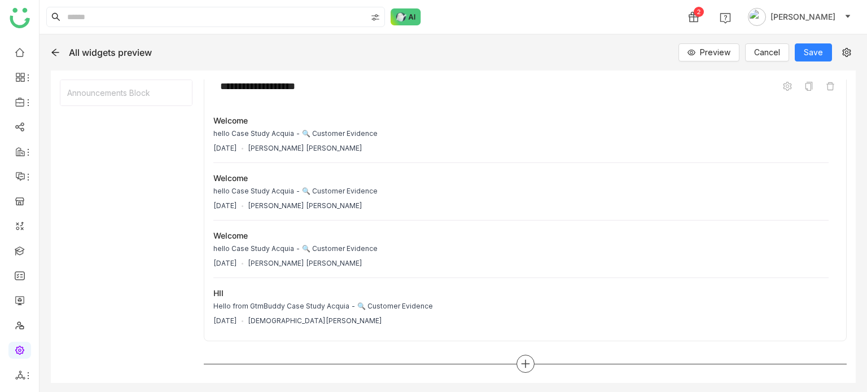
click at [526, 361] on div at bounding box center [525, 364] width 18 height 18
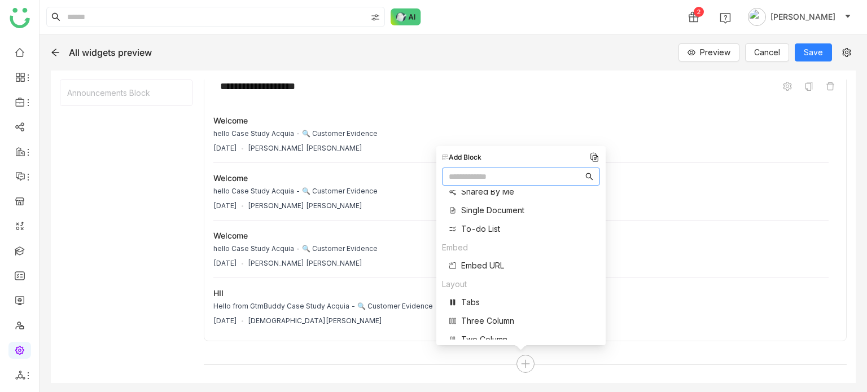
scroll to position [470, 0]
click at [481, 329] on span "Two Column" at bounding box center [484, 327] width 46 height 12
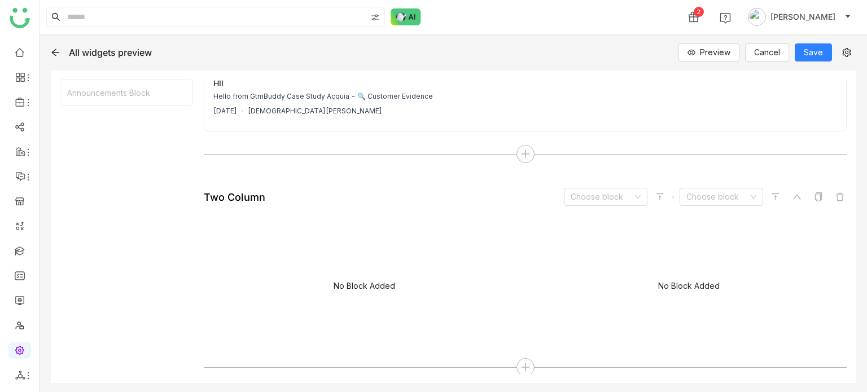
scroll to position [227, 0]
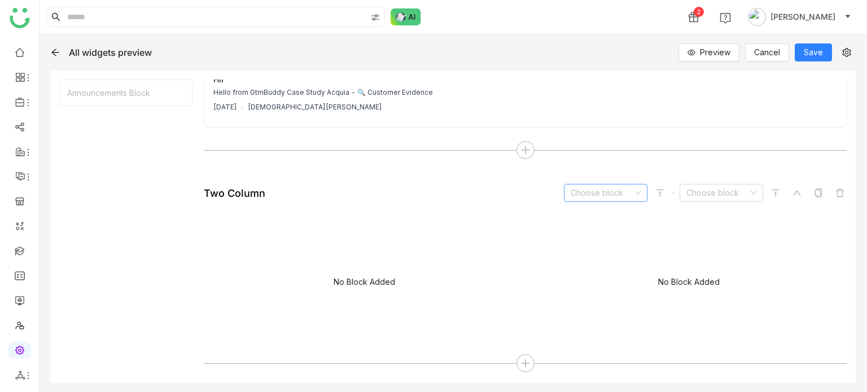
click at [590, 194] on input at bounding box center [602, 193] width 62 height 17
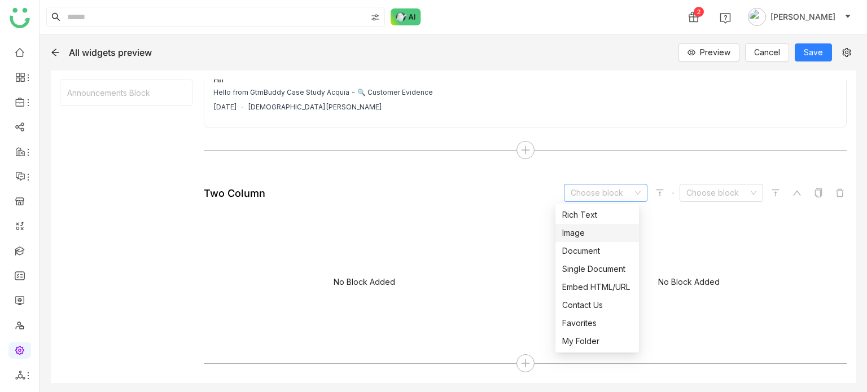
click at [591, 227] on div "Image" at bounding box center [597, 233] width 70 height 12
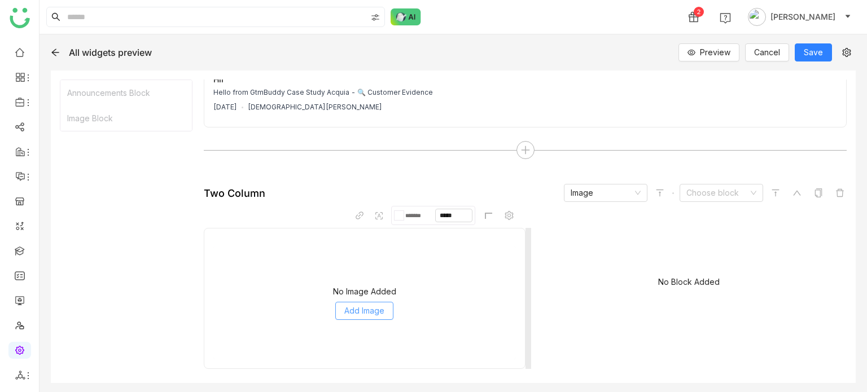
click at [349, 309] on span "Add Image" at bounding box center [364, 311] width 40 height 12
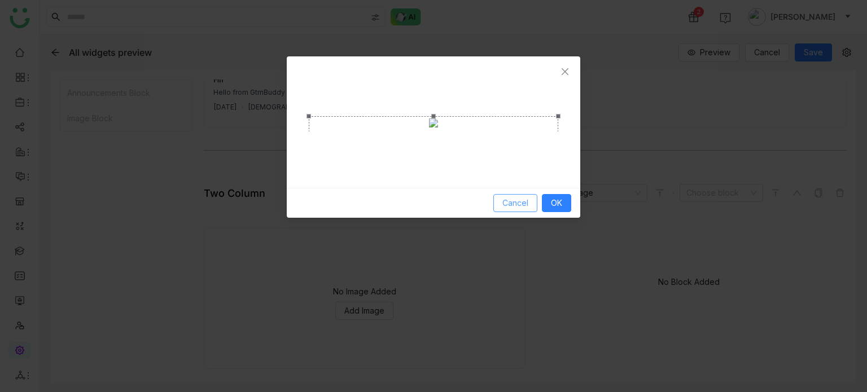
click at [527, 209] on span "Cancel" at bounding box center [515, 203] width 26 height 12
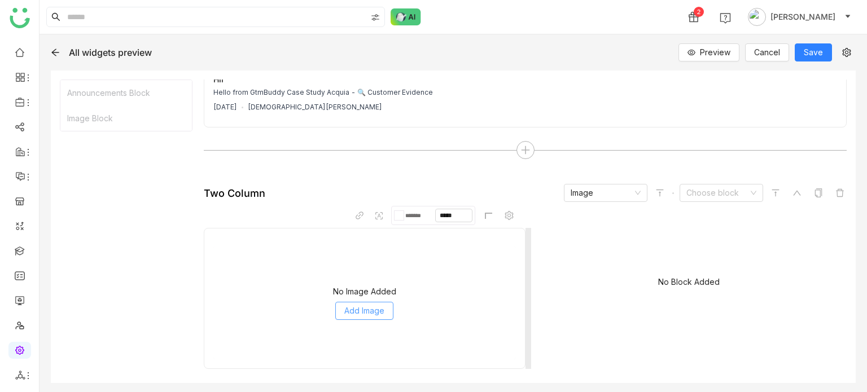
click at [358, 309] on span "Add Image" at bounding box center [364, 311] width 40 height 12
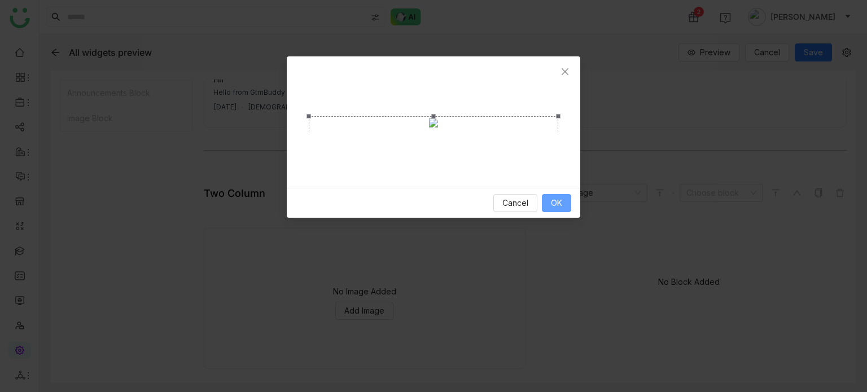
click at [566, 212] on button "OK" at bounding box center [556, 203] width 29 height 18
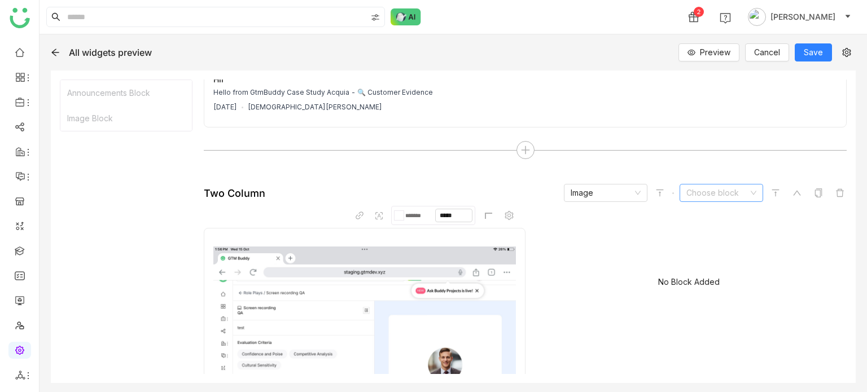
click at [712, 190] on input at bounding box center [717, 193] width 62 height 17
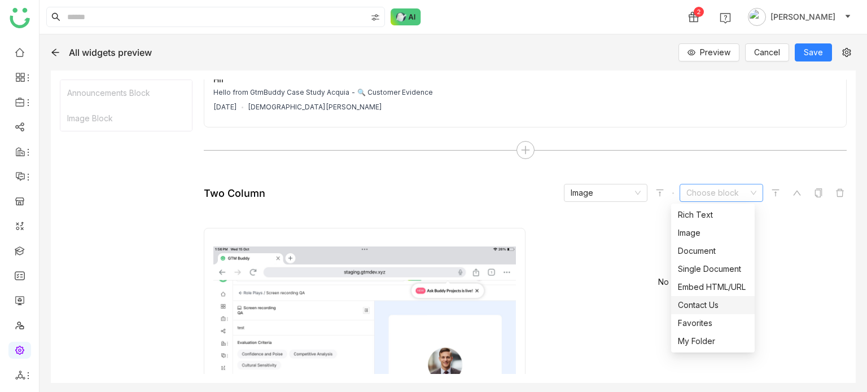
scroll to position [271, 0]
click at [703, 324] on div "Learner" at bounding box center [713, 323] width 70 height 12
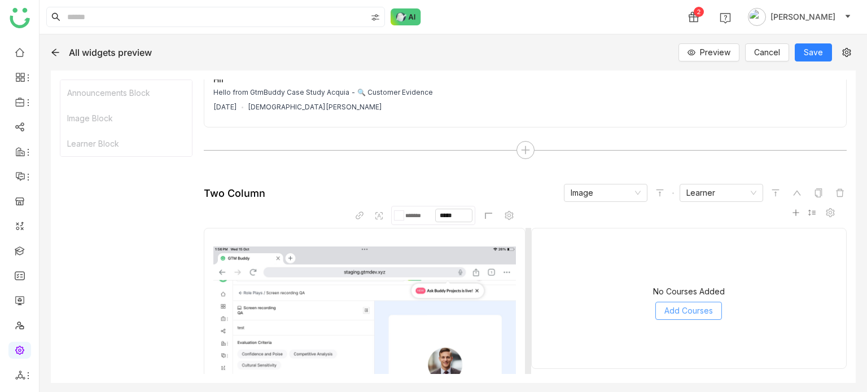
click at [703, 308] on span "Add Courses" at bounding box center [688, 311] width 49 height 12
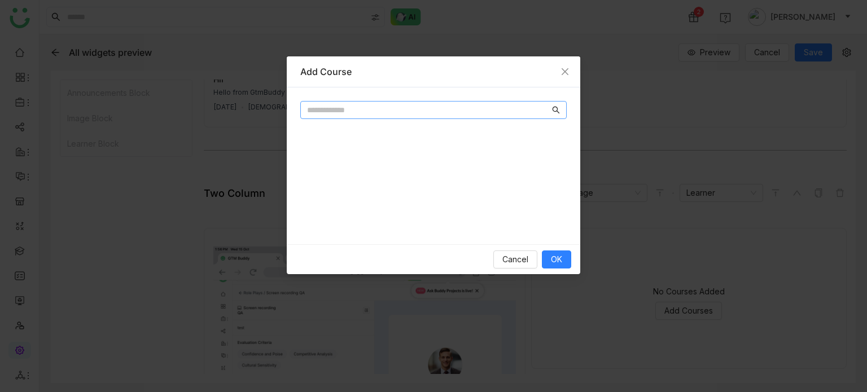
click at [359, 104] on div at bounding box center [433, 113] width 266 height 24
click at [359, 105] on input "text" at bounding box center [428, 110] width 243 height 12
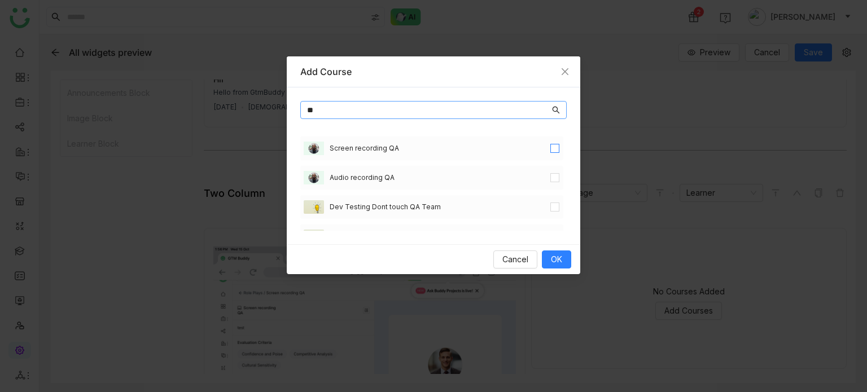
type input "**"
click at [539, 181] on div "Audio recording QA" at bounding box center [431, 178] width 263 height 24
click at [550, 172] on label at bounding box center [554, 178] width 9 height 12
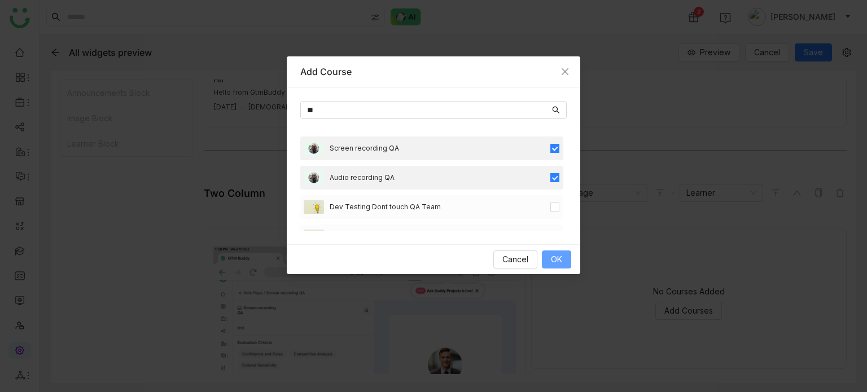
click at [555, 267] on button "OK" at bounding box center [556, 260] width 29 height 18
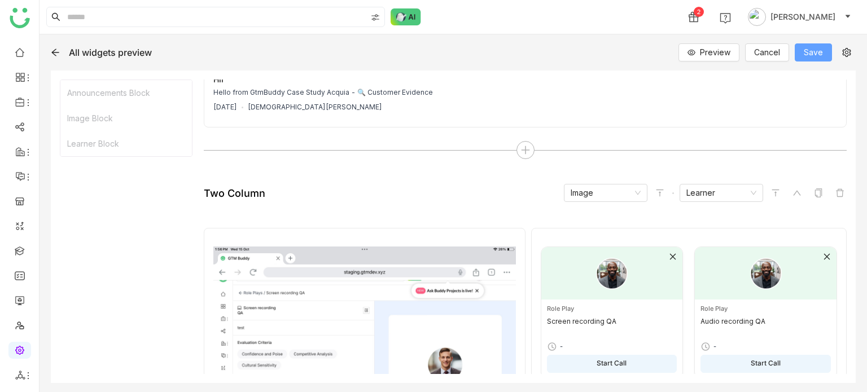
click at [813, 60] on button "Save" at bounding box center [813, 52] width 37 height 18
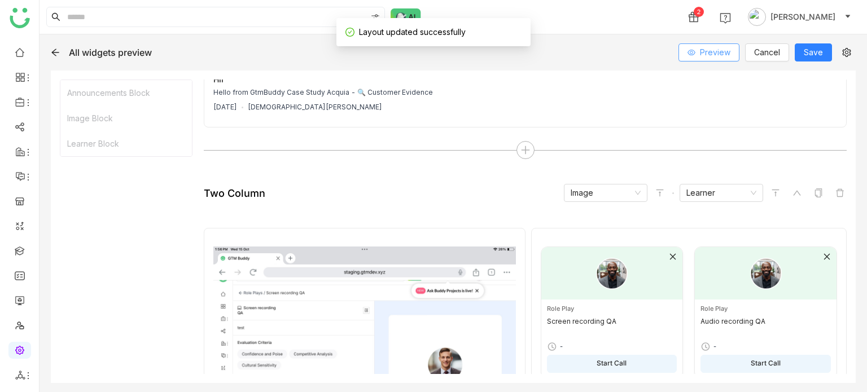
drag, startPoint x: 693, startPoint y: 71, endPoint x: 700, endPoint y: 54, distance: 18.2
click at [694, 67] on div "**********" at bounding box center [453, 213] width 827 height 358
click at [700, 51] on button "Preview" at bounding box center [708, 52] width 61 height 18
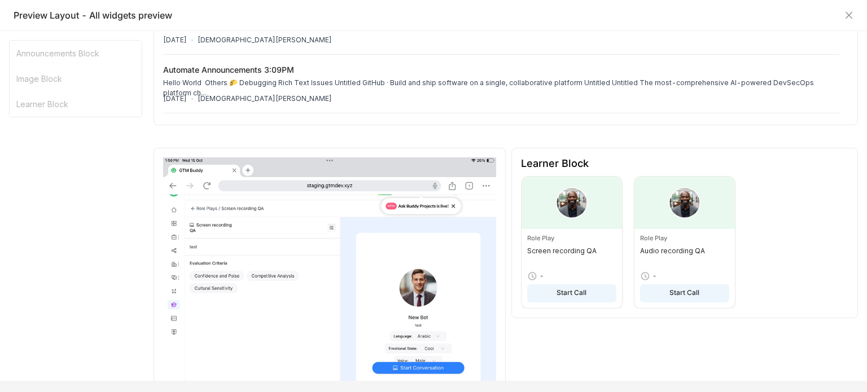
scroll to position [0, 0]
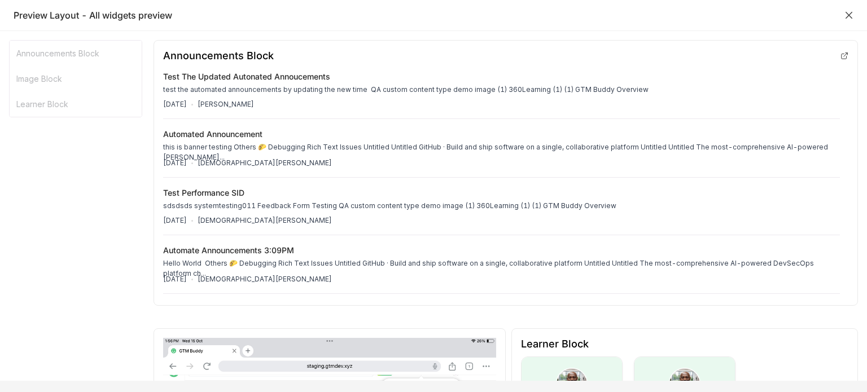
click at [847, 13] on icon "Close" at bounding box center [848, 15] width 7 height 7
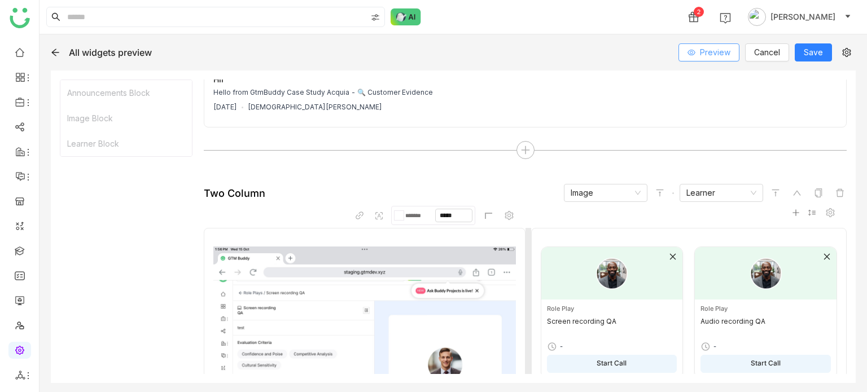
scroll to position [366, 0]
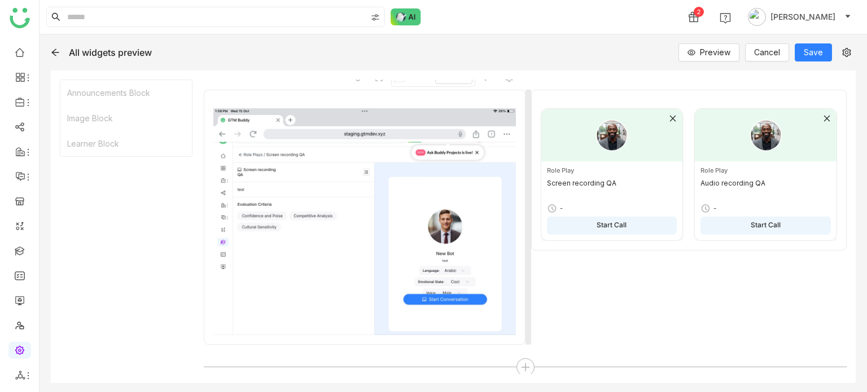
click at [717, 296] on div "Role Play Screen recording QA - Start Call Role Play Audio recording QA - Start…" at bounding box center [688, 217] width 315 height 255
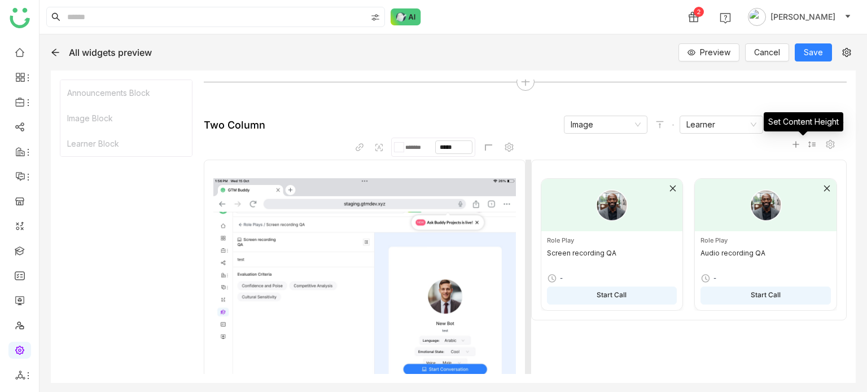
click at [808, 144] on icon at bounding box center [812, 145] width 8 height 8
click at [754, 150] on gtmb-native-column-block "******* ***** Role Play Screen recording QA - Start Call Role Play Audio record…" at bounding box center [525, 279] width 643 height 272
click at [826, 142] on icon at bounding box center [830, 144] width 9 height 9
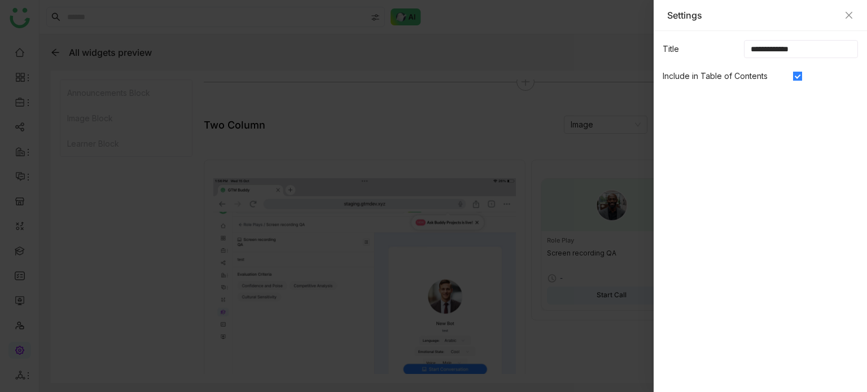
click at [818, 50] on input "**********" at bounding box center [801, 49] width 114 height 18
type input "**********"
click at [853, 14] on icon "Close" at bounding box center [848, 15] width 9 height 9
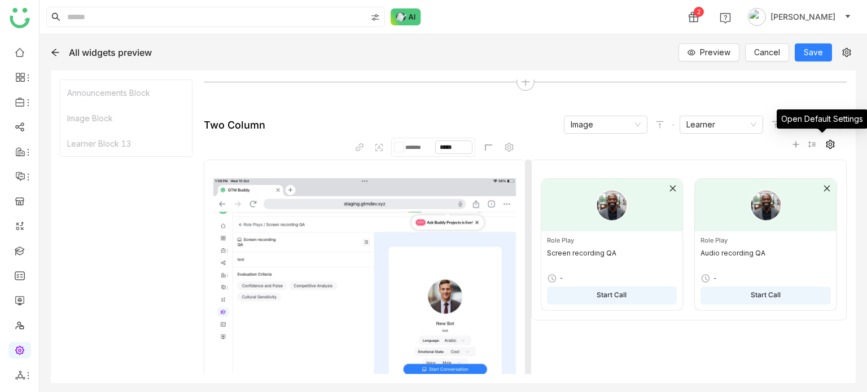
click at [823, 138] on span at bounding box center [830, 145] width 14 height 14
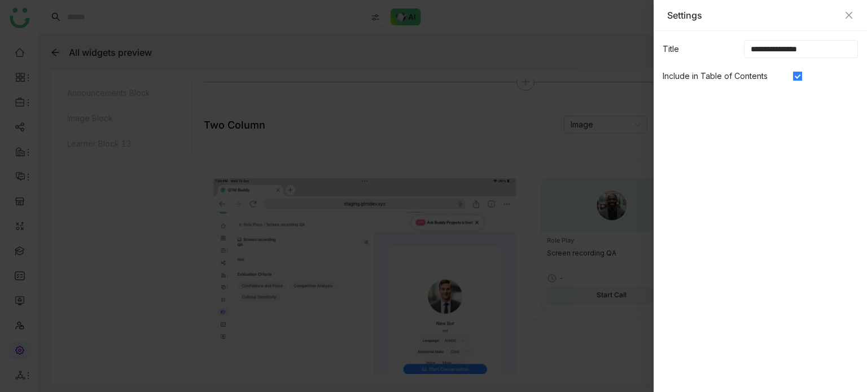
click at [820, 40] on input "**********" at bounding box center [801, 49] width 114 height 18
type input "**********"
click at [844, 16] on div "Settings" at bounding box center [760, 15] width 186 height 12
click at [849, 14] on icon "Close" at bounding box center [848, 15] width 9 height 9
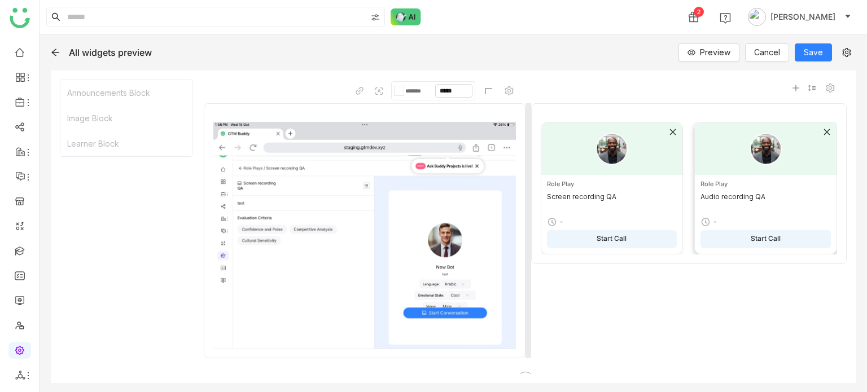
scroll to position [366, 0]
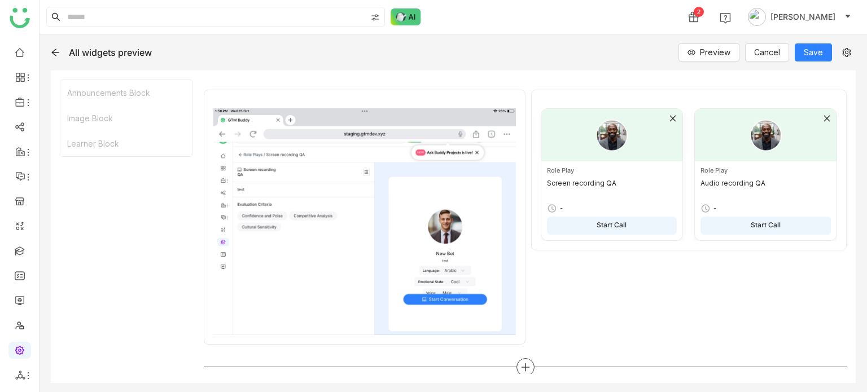
click at [521, 367] on icon at bounding box center [525, 367] width 8 height 1
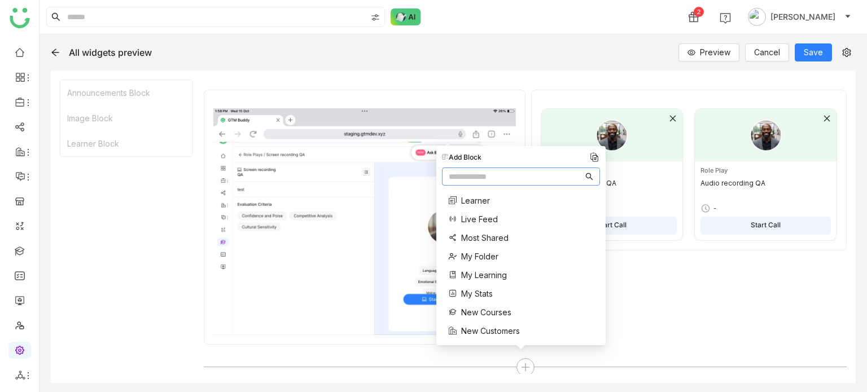
scroll to position [243, 0]
click at [499, 232] on span "New Courses" at bounding box center [486, 238] width 50 height 12
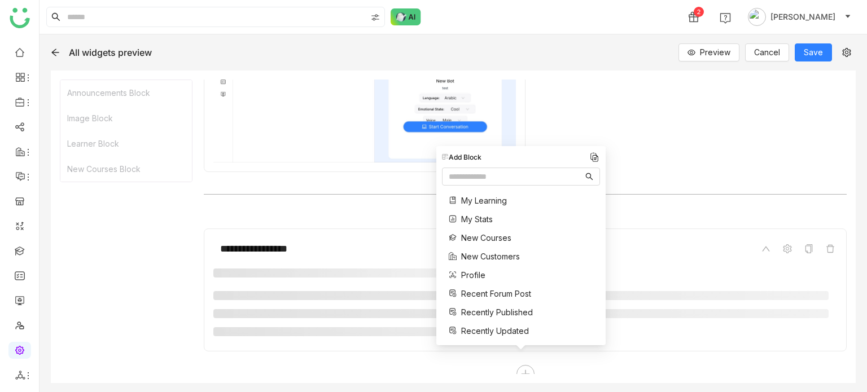
scroll to position [545, 0]
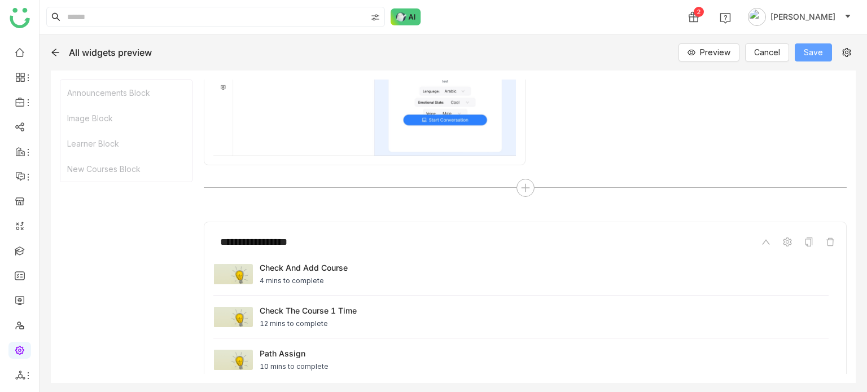
click at [814, 46] on span "Save" at bounding box center [813, 52] width 19 height 12
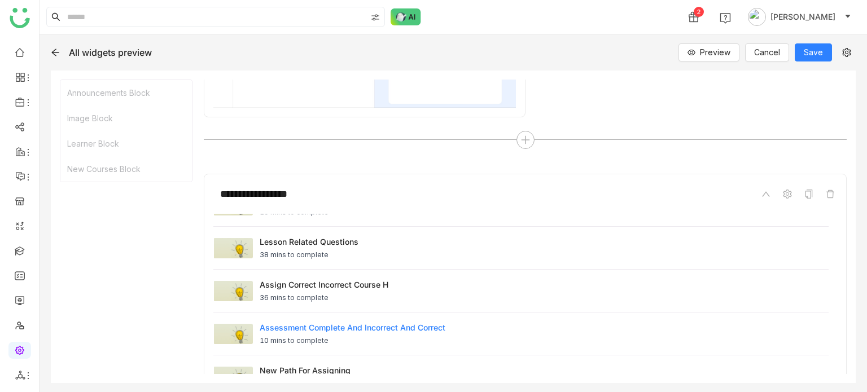
scroll to position [697, 0]
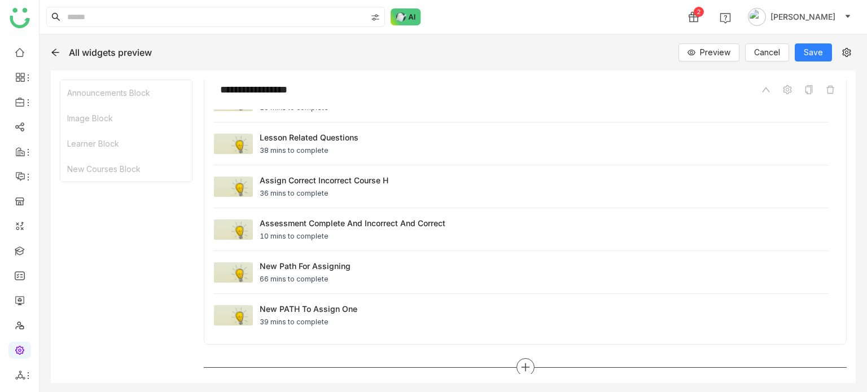
click at [516, 363] on div at bounding box center [525, 367] width 18 height 18
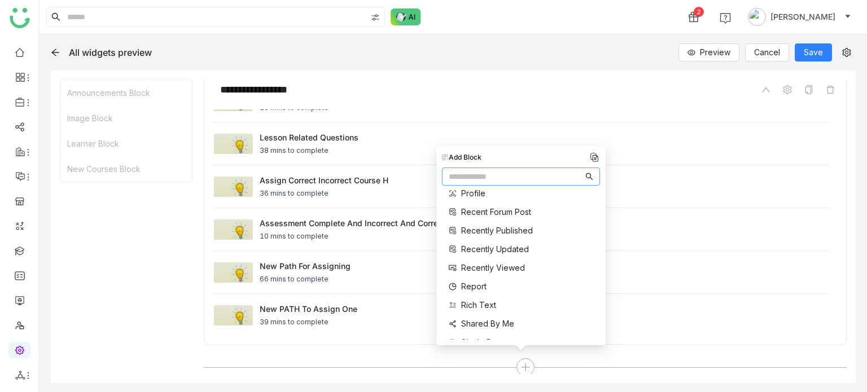
scroll to position [324, 0]
click at [503, 252] on span "Recently Updated" at bounding box center [495, 250] width 68 height 12
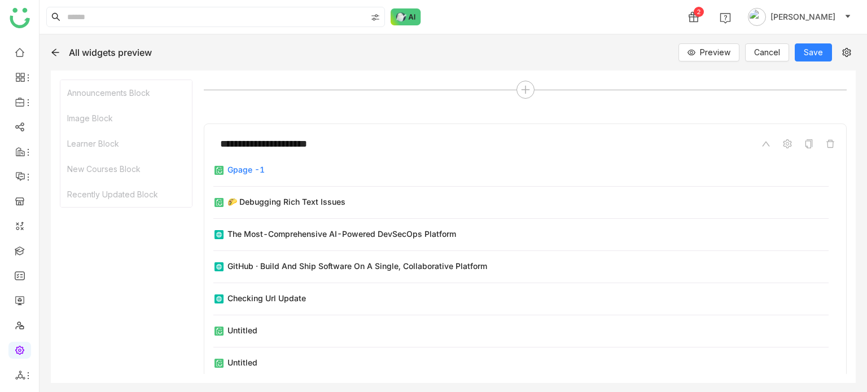
scroll to position [975, 0]
click at [780, 142] on span at bounding box center [787, 145] width 14 height 14
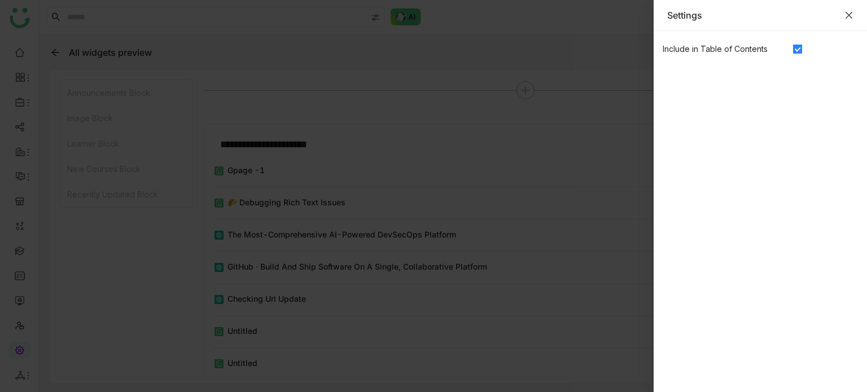
click at [848, 17] on icon "Close" at bounding box center [848, 15] width 9 height 9
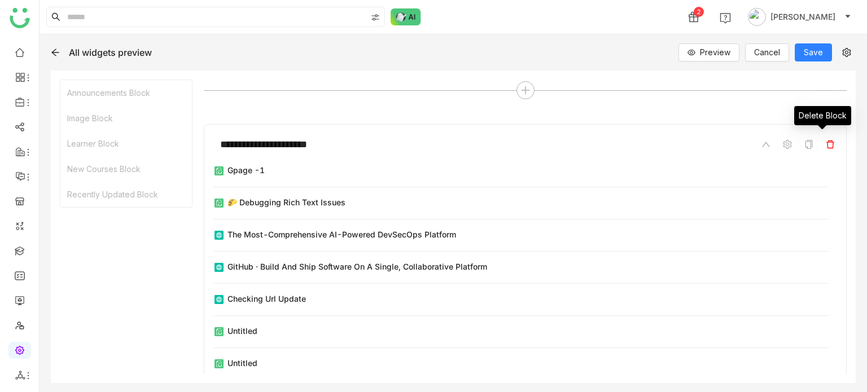
click at [826, 142] on span at bounding box center [830, 145] width 14 height 14
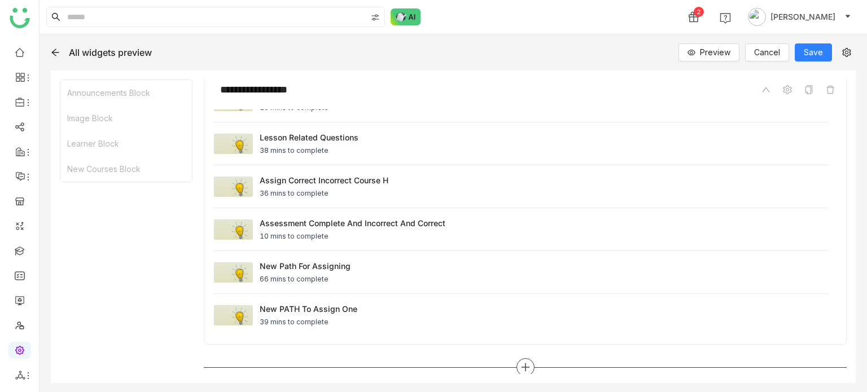
click at [520, 366] on icon at bounding box center [525, 367] width 10 height 10
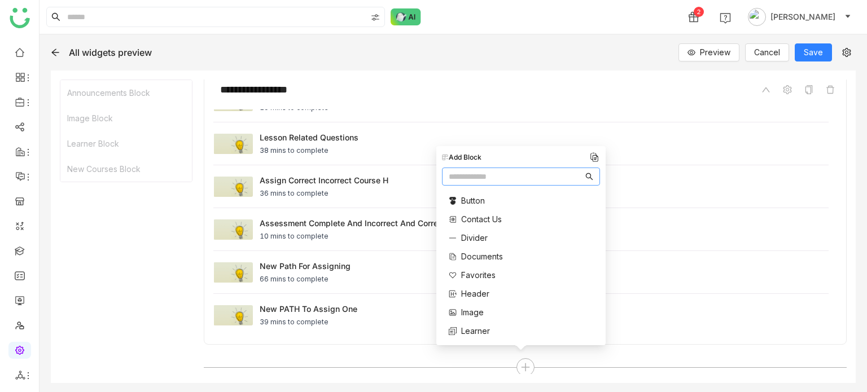
scroll to position [0, 0]
click at [511, 197] on span "Announcements" at bounding box center [491, 202] width 60 height 12
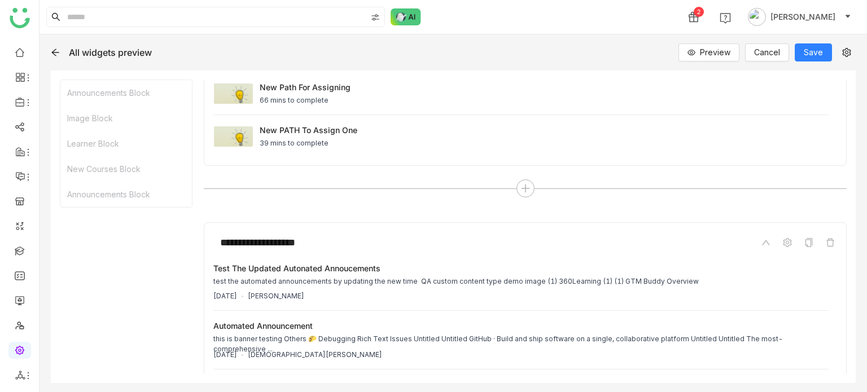
scroll to position [975, 0]
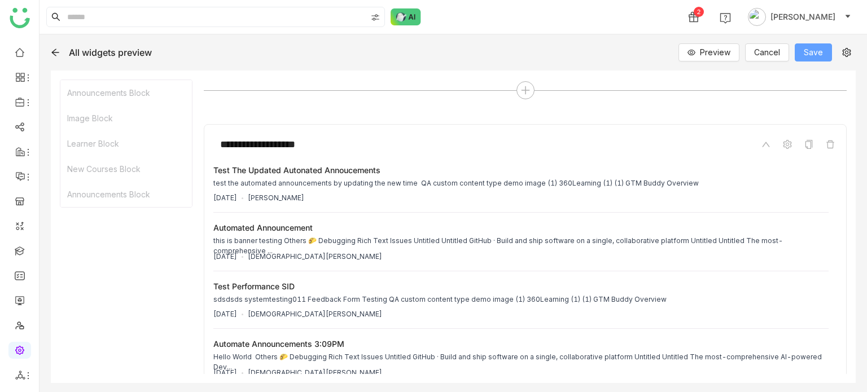
click at [818, 58] on span "Save" at bounding box center [813, 52] width 19 height 12
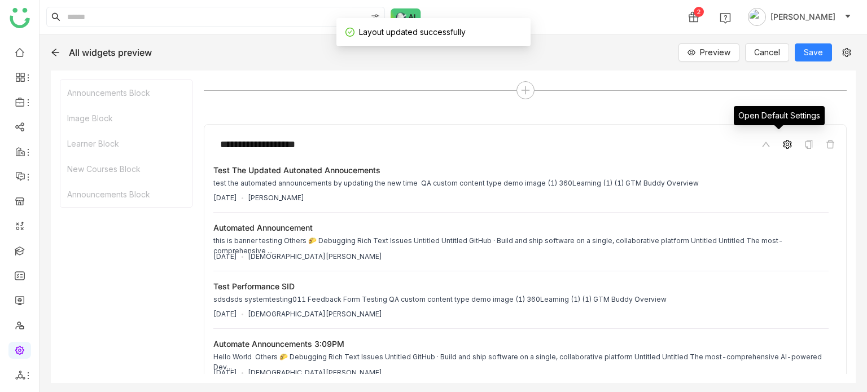
click at [783, 140] on icon at bounding box center [787, 144] width 9 height 9
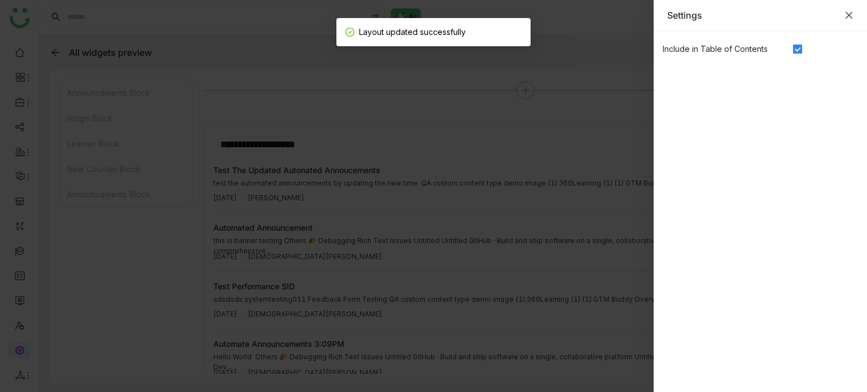
click at [846, 15] on icon "Close" at bounding box center [848, 15] width 9 height 9
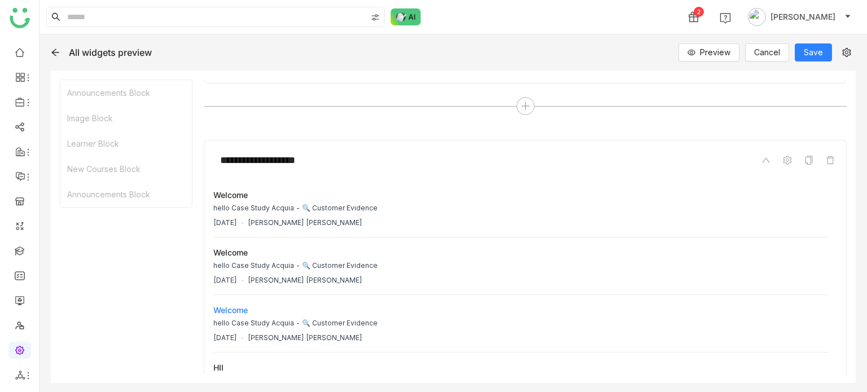
scroll to position [1029, 0]
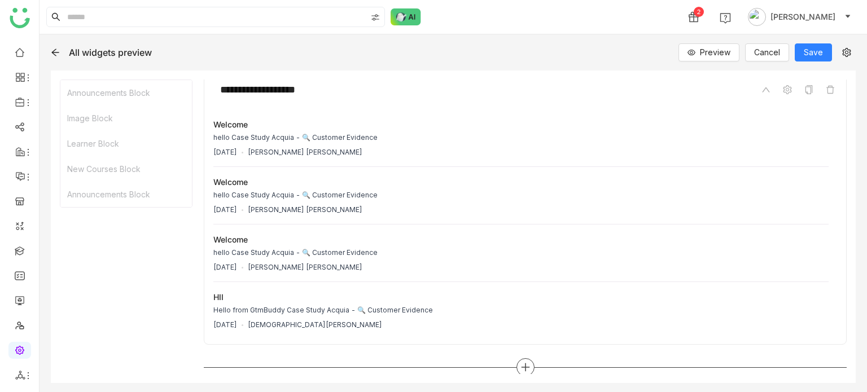
click at [516, 367] on div at bounding box center [525, 367] width 18 height 18
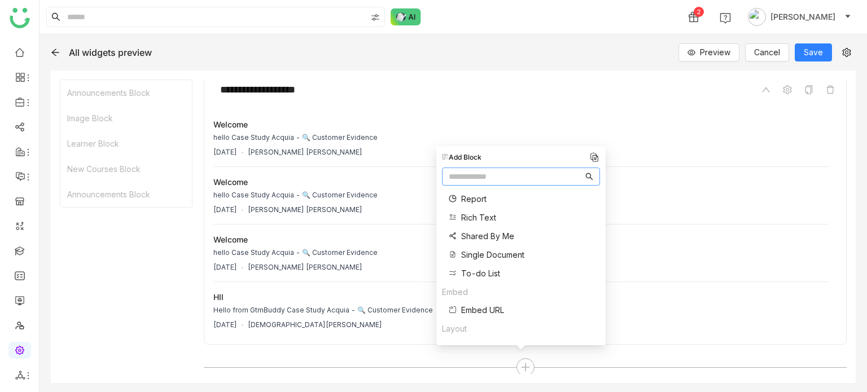
scroll to position [470, 0]
click at [486, 315] on div "Layout Tabs Three Column Two Column" at bounding box center [478, 303] width 72 height 74
click at [490, 309] on span "Three Column" at bounding box center [487, 308] width 53 height 12
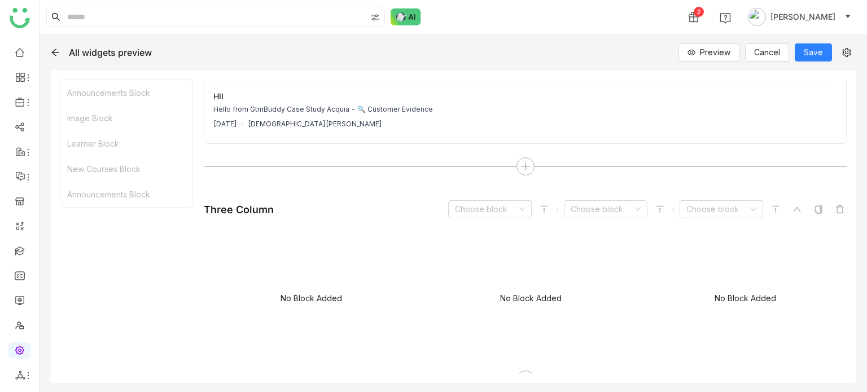
scroll to position [1242, 0]
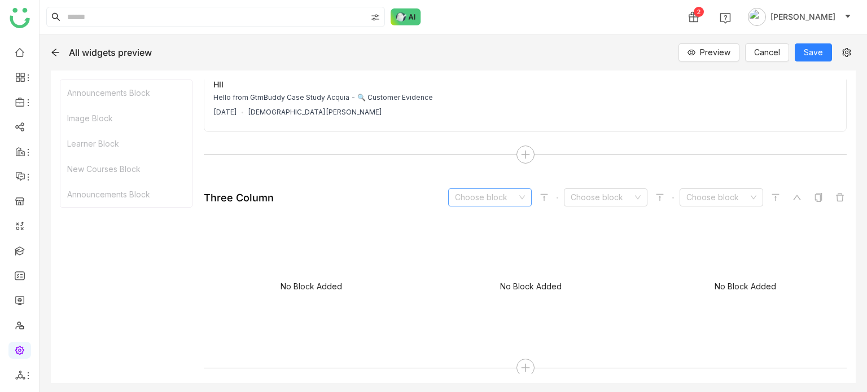
click at [506, 191] on input at bounding box center [486, 197] width 62 height 17
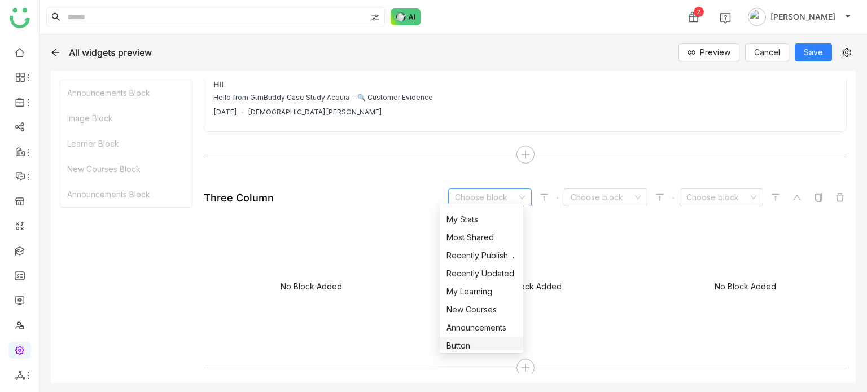
scroll to position [271, 0]
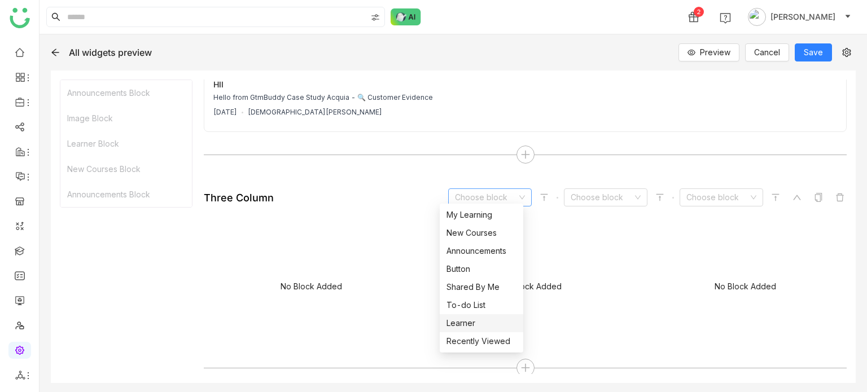
click at [489, 324] on div "Learner" at bounding box center [481, 323] width 70 height 12
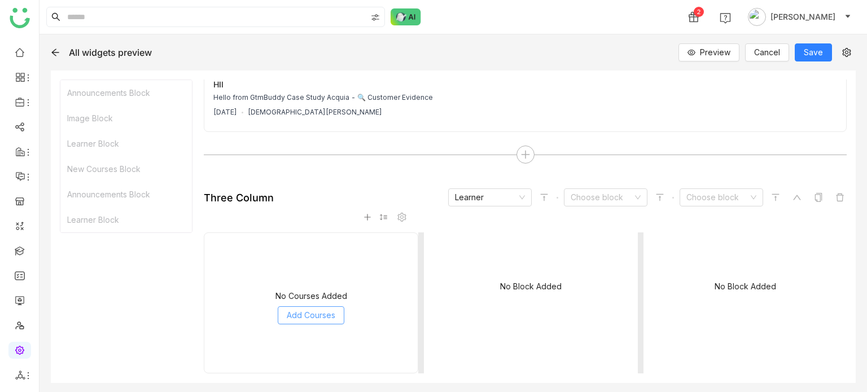
click at [310, 313] on span "Add Courses" at bounding box center [311, 315] width 49 height 12
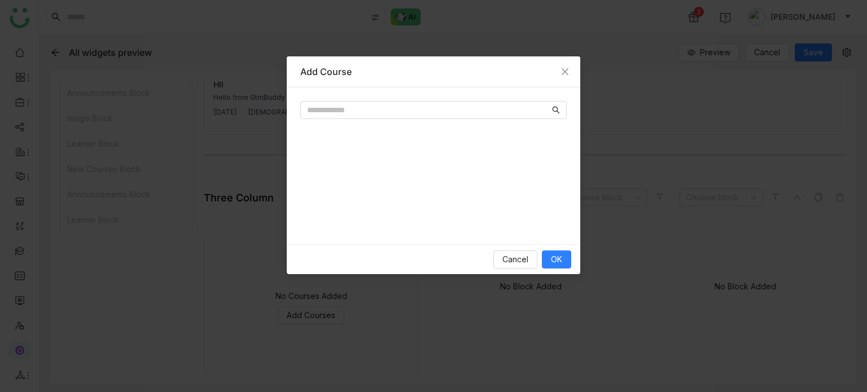
click at [396, 99] on div at bounding box center [433, 165] width 293 height 157
click at [396, 104] on input "text" at bounding box center [428, 110] width 243 height 12
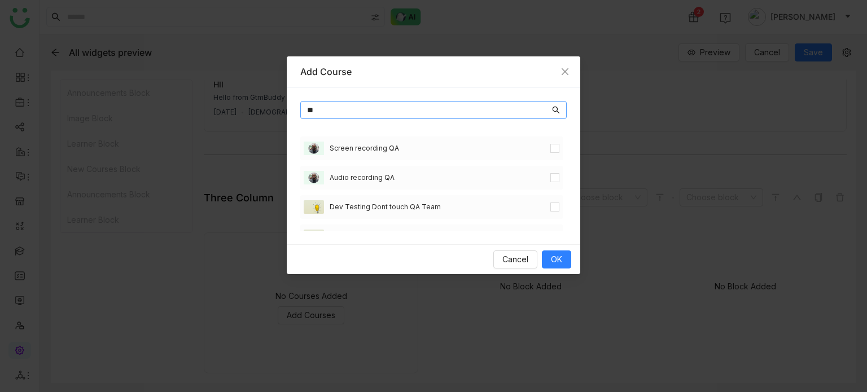
type input "**"
click at [550, 172] on label at bounding box center [554, 178] width 9 height 12
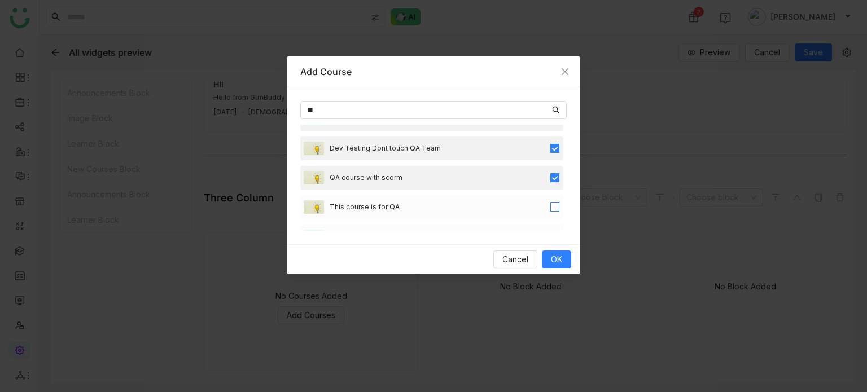
click at [550, 200] on div "This course is for QA" at bounding box center [431, 207] width 263 height 24
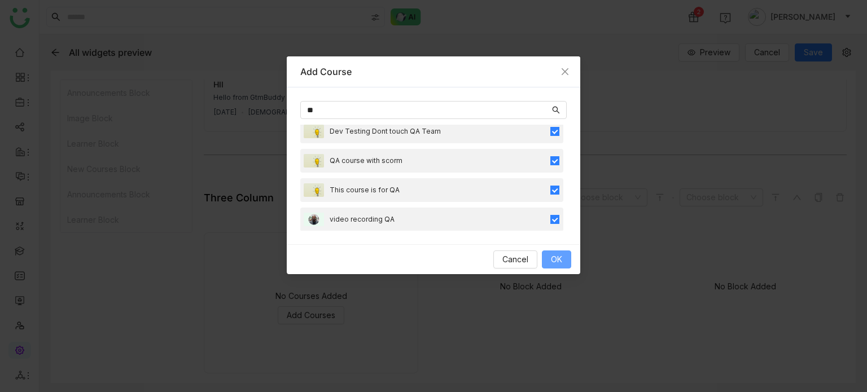
click at [550, 257] on button "OK" at bounding box center [556, 260] width 29 height 18
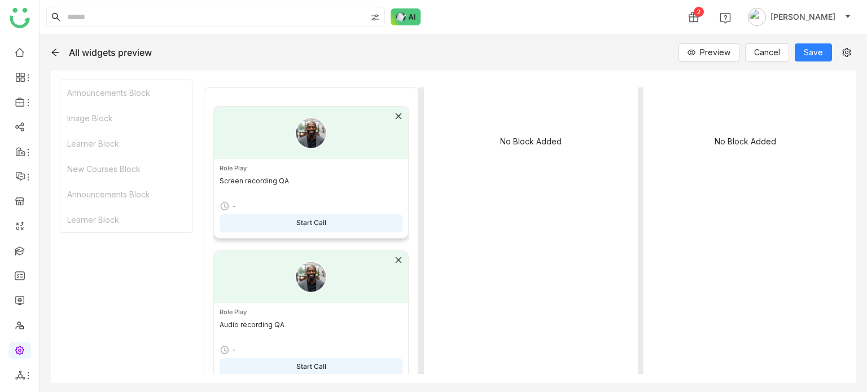
scroll to position [1305, 0]
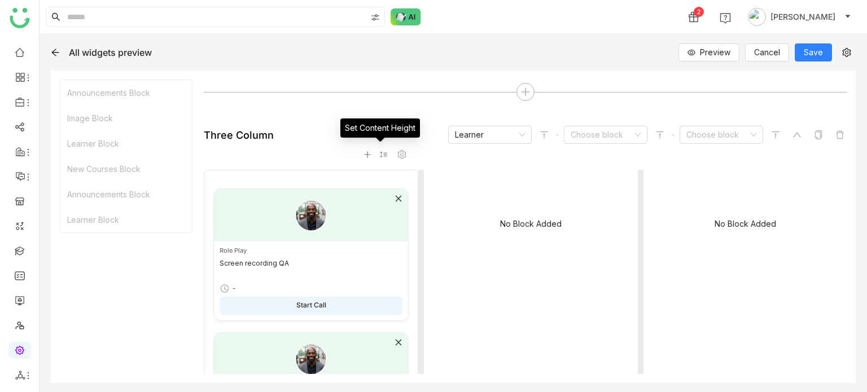
click at [380, 152] on icon at bounding box center [383, 155] width 7 height 6
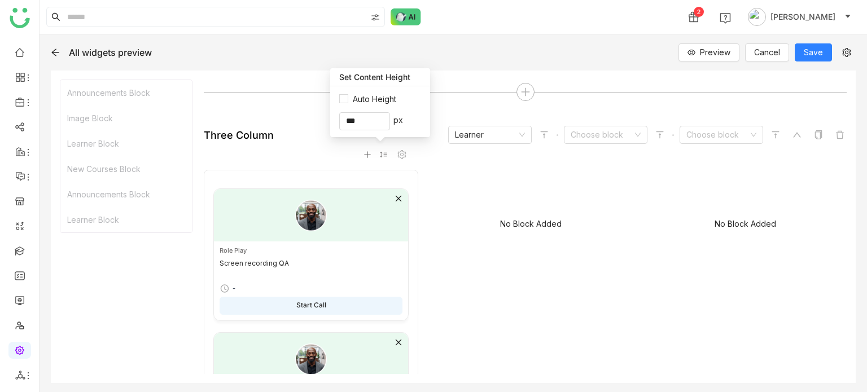
drag, startPoint x: 316, startPoint y: 119, endPoint x: 307, endPoint y: 121, distance: 9.2
click at [307, 121] on body "**********" at bounding box center [433, 196] width 867 height 392
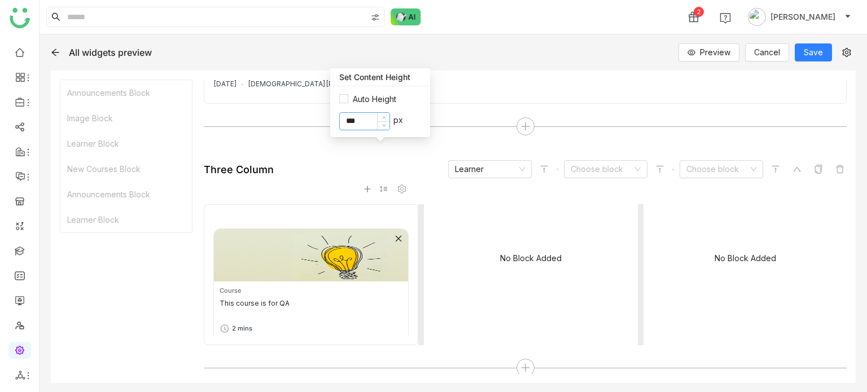
scroll to position [739, 0]
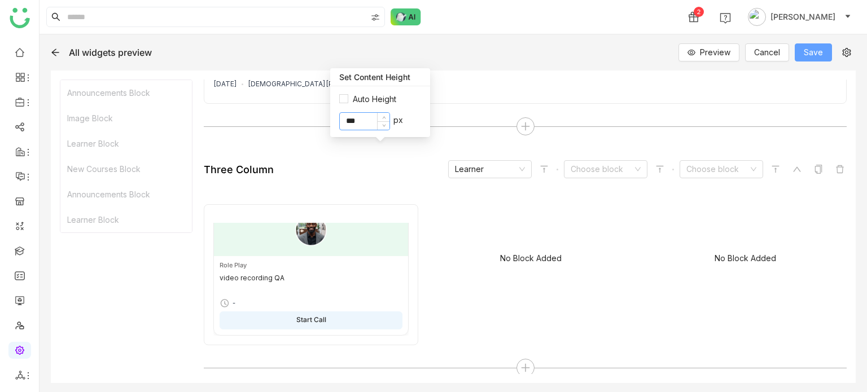
type input "***"
click at [813, 56] on span "Save" at bounding box center [813, 52] width 19 height 12
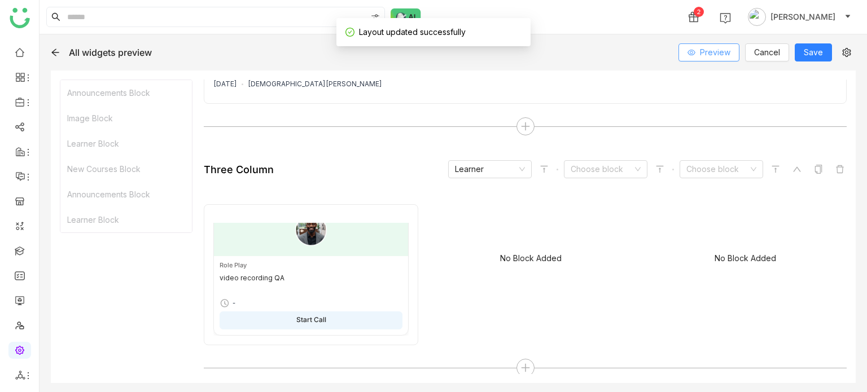
click at [710, 50] on span "Preview" at bounding box center [715, 52] width 30 height 12
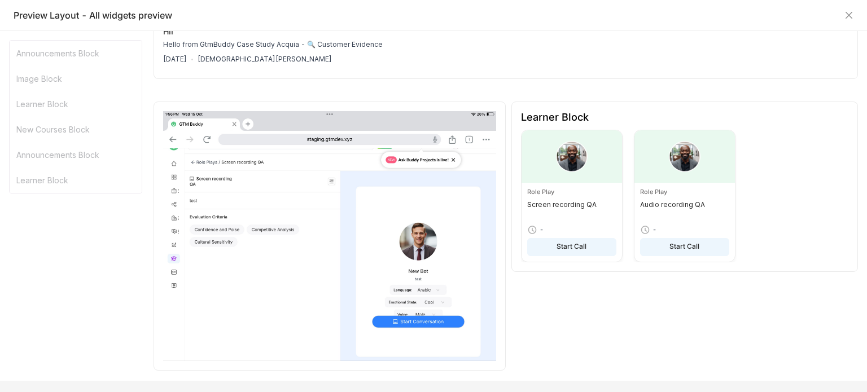
scroll to position [0, 0]
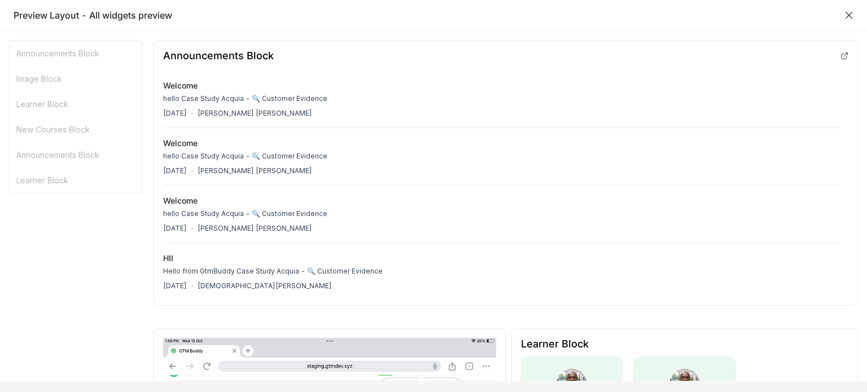
click at [847, 16] on icon "Close" at bounding box center [848, 15] width 7 height 7
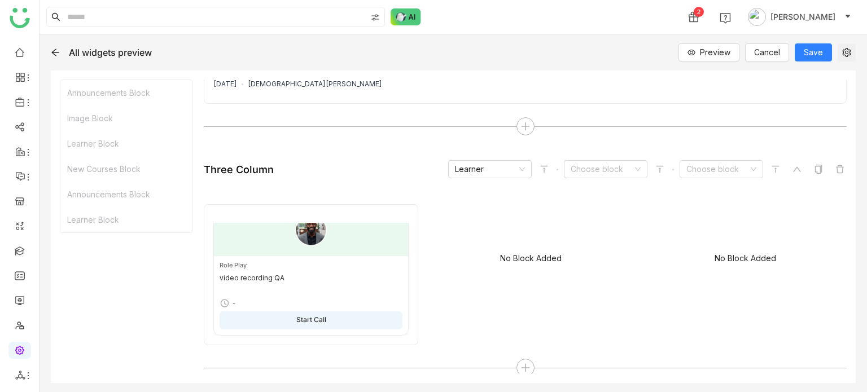
click at [845, 52] on icon at bounding box center [846, 52] width 8 height 9
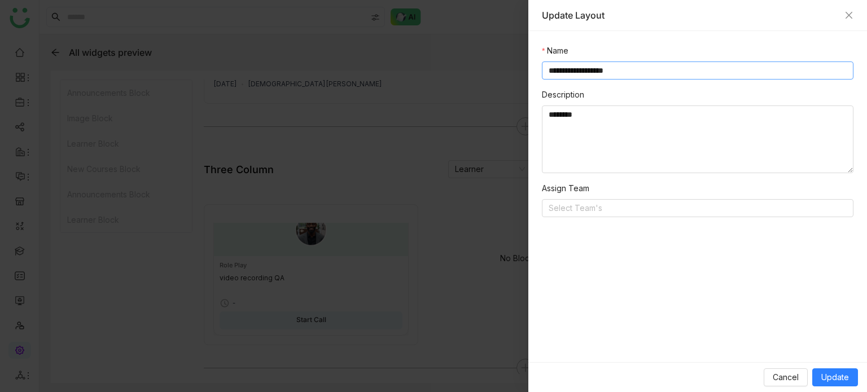
click at [738, 69] on input "**********" at bounding box center [698, 71] width 312 height 18
type input "**********"
click at [845, 376] on span "Update" at bounding box center [835, 377] width 28 height 12
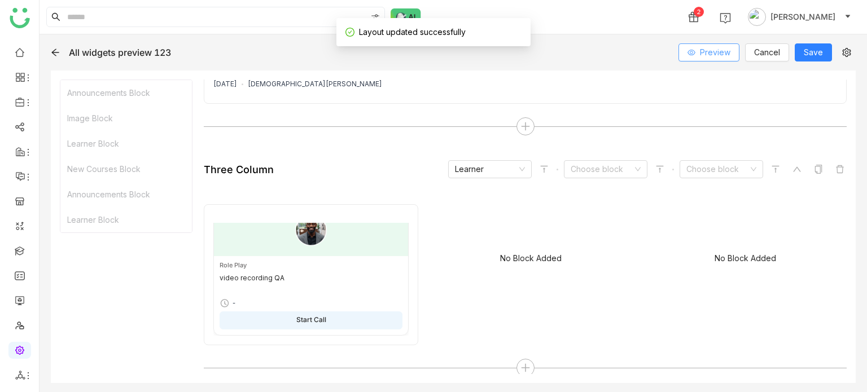
click at [703, 57] on span "Preview" at bounding box center [715, 52] width 30 height 12
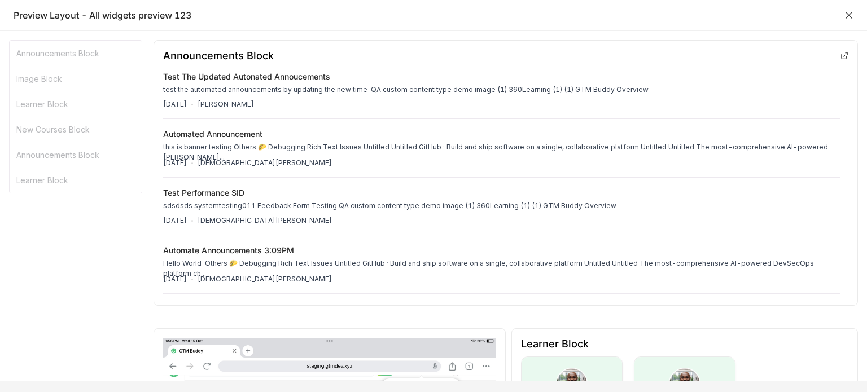
click at [850, 13] on icon "Close" at bounding box center [848, 15] width 7 height 7
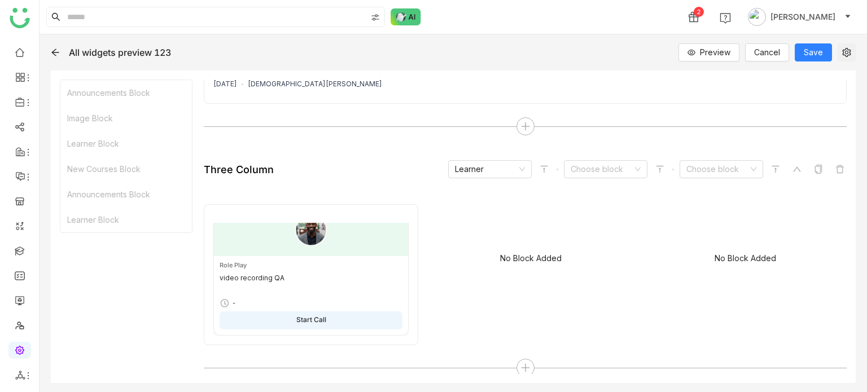
click at [848, 49] on icon at bounding box center [846, 52] width 8 height 9
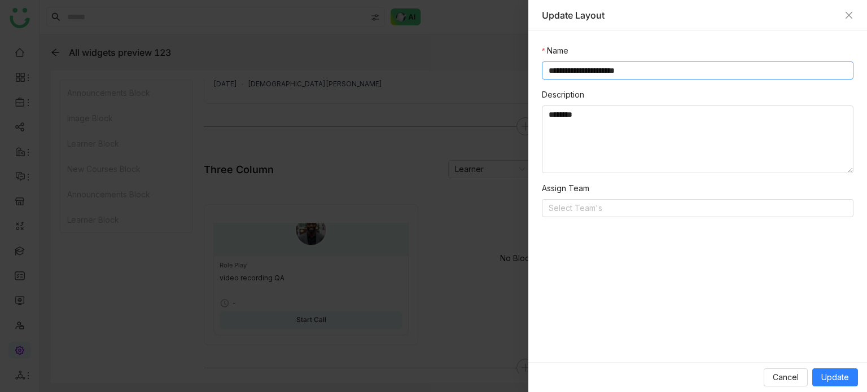
click at [747, 74] on input "**********" at bounding box center [698, 71] width 312 height 18
type input "**********"
click at [844, 379] on span "Update" at bounding box center [835, 377] width 28 height 12
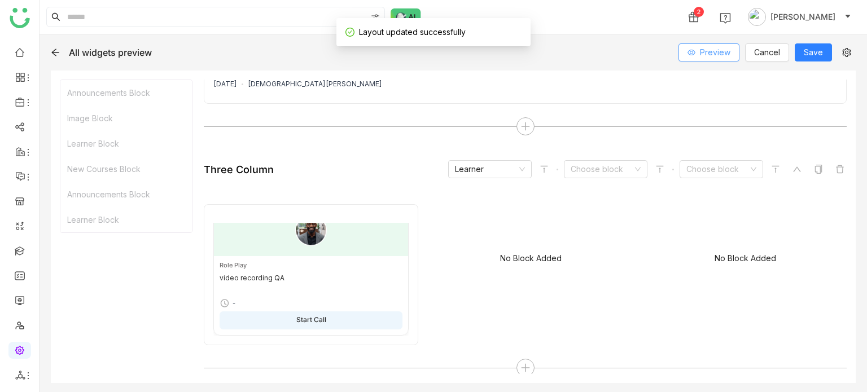
click at [707, 57] on span "Preview" at bounding box center [715, 52] width 30 height 12
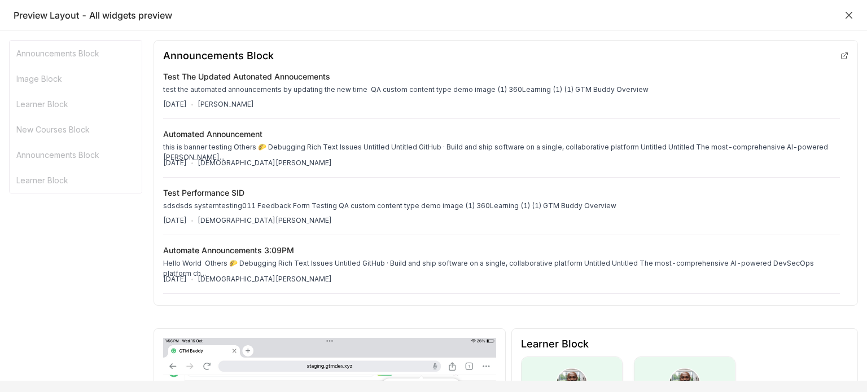
click at [852, 13] on icon "Close" at bounding box center [848, 15] width 9 height 9
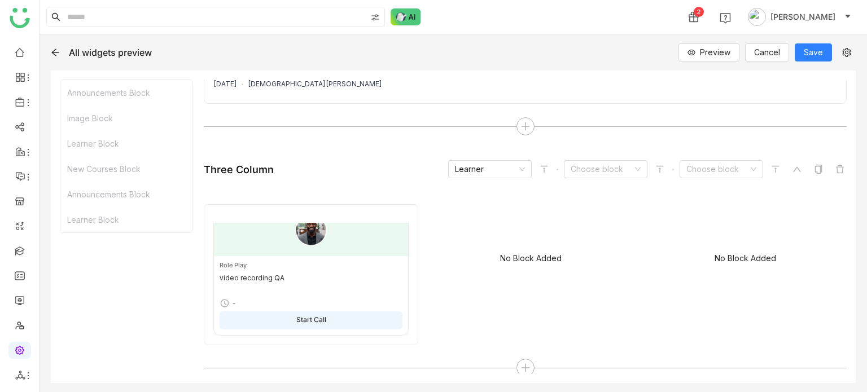
click at [55, 50] on icon at bounding box center [55, 52] width 9 height 9
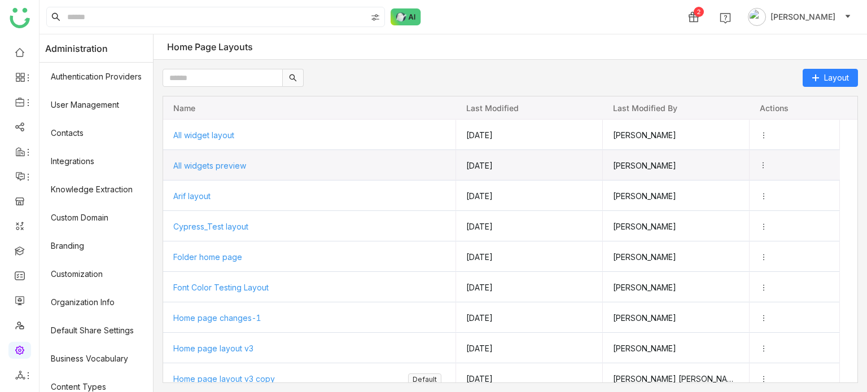
click at [767, 164] on icon "Press SPACE to select this row." at bounding box center [763, 165] width 8 height 8
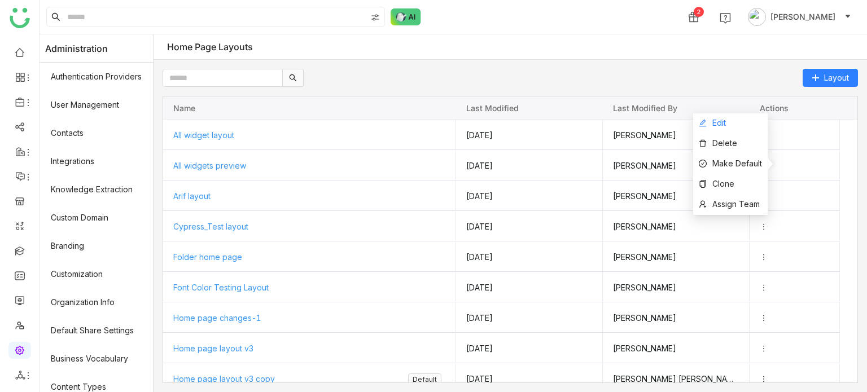
click at [729, 120] on li "Edit" at bounding box center [730, 123] width 74 height 20
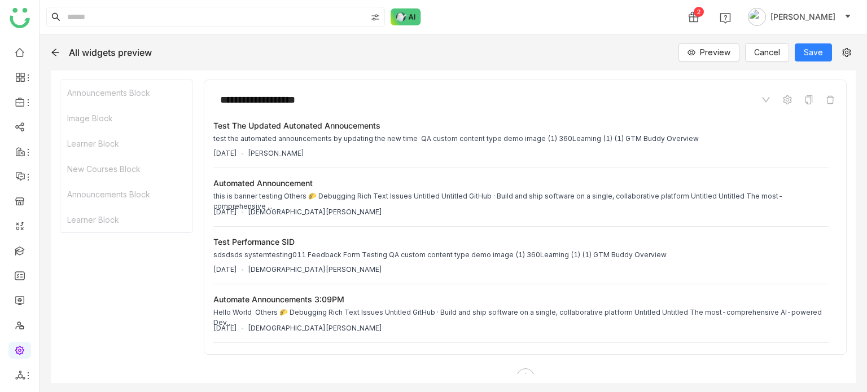
click at [55, 51] on icon at bounding box center [55, 52] width 9 height 9
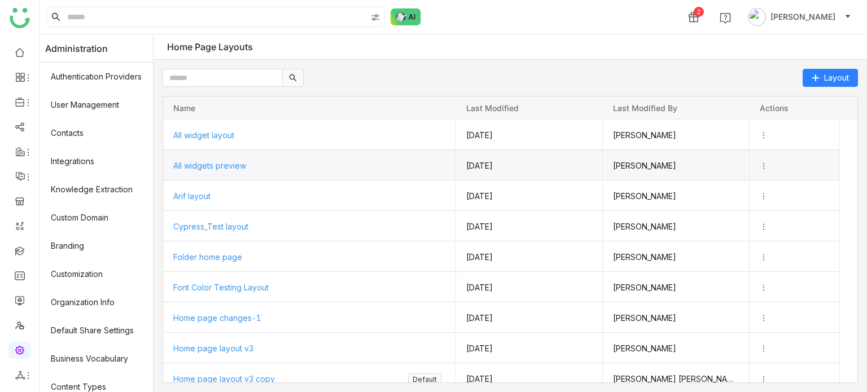
click at [767, 163] on icon "Press SPACE to select this row." at bounding box center [764, 166] width 8 height 8
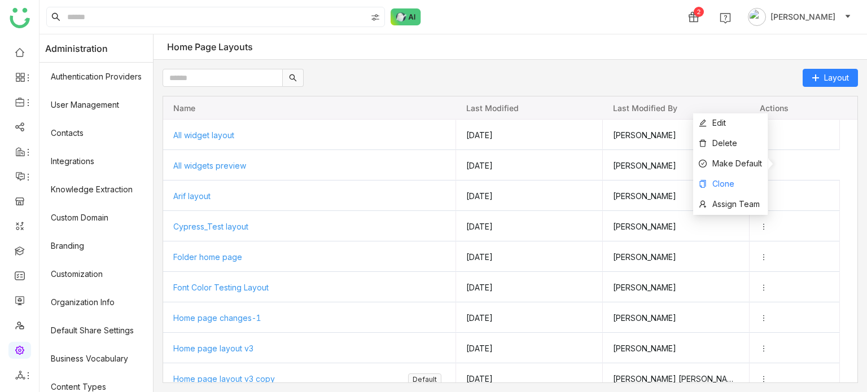
click at [755, 180] on li "Clone" at bounding box center [730, 184] width 74 height 20
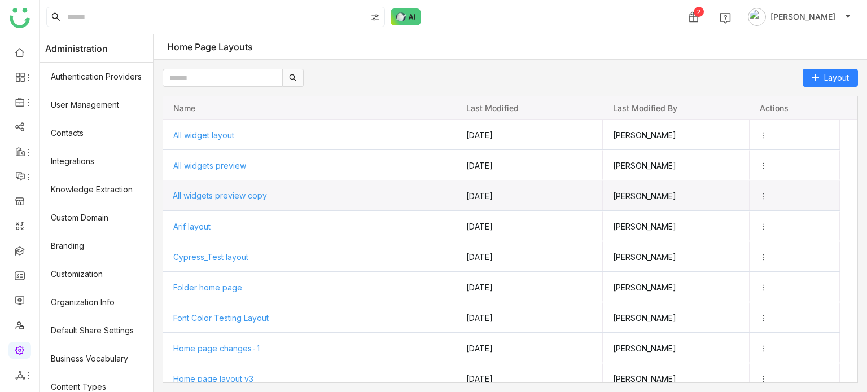
click at [264, 199] on div "All widgets preview copy" at bounding box center [310, 196] width 274 height 30
click at [210, 194] on span "All widgets preview copy" at bounding box center [220, 196] width 94 height 10
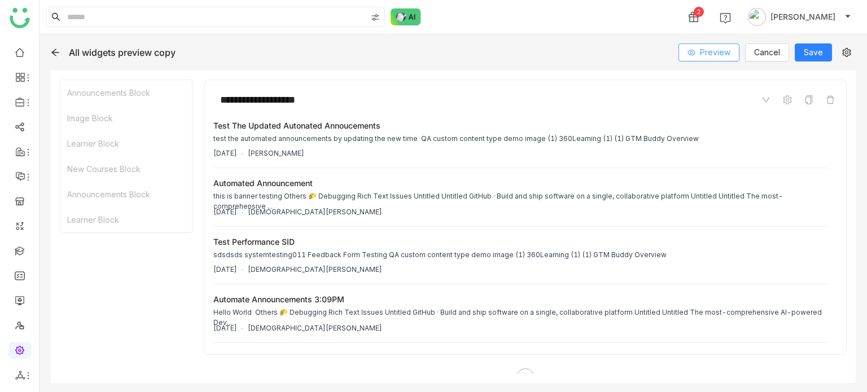
click at [730, 54] on span "Preview" at bounding box center [715, 52] width 30 height 12
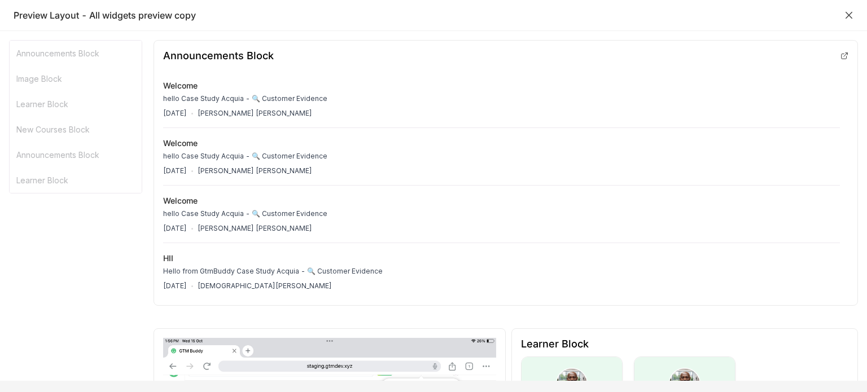
click at [846, 13] on icon "Close" at bounding box center [848, 15] width 9 height 9
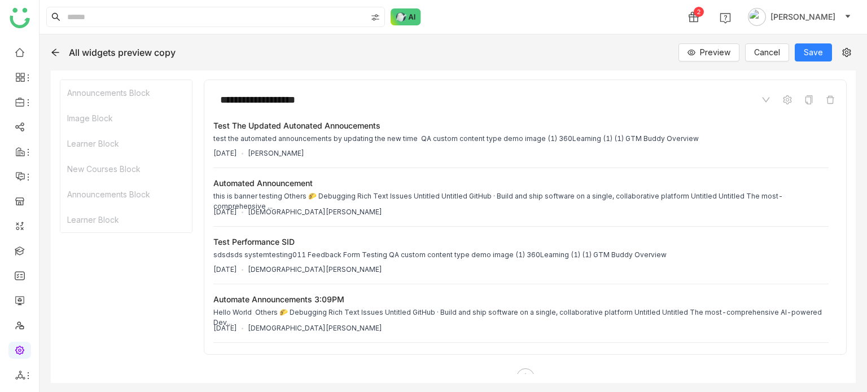
click at [52, 54] on icon at bounding box center [55, 52] width 9 height 9
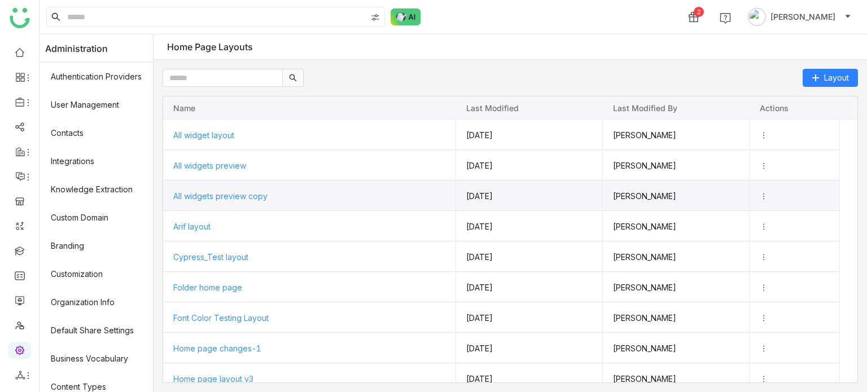
click at [767, 195] on icon "Press SPACE to select this row." at bounding box center [764, 196] width 8 height 8
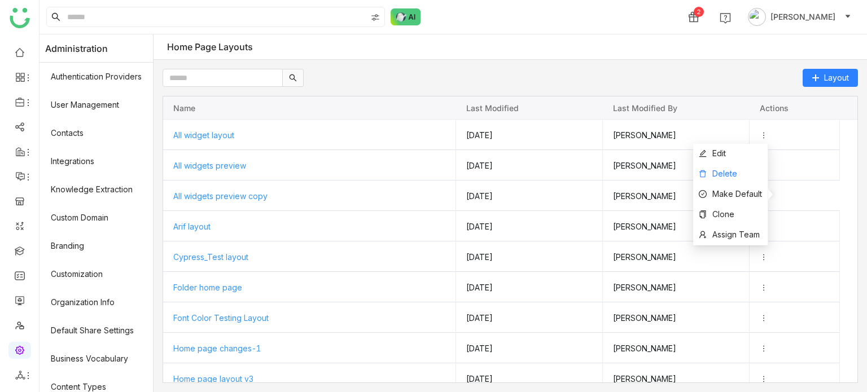
click at [748, 176] on li "Delete" at bounding box center [730, 174] width 74 height 20
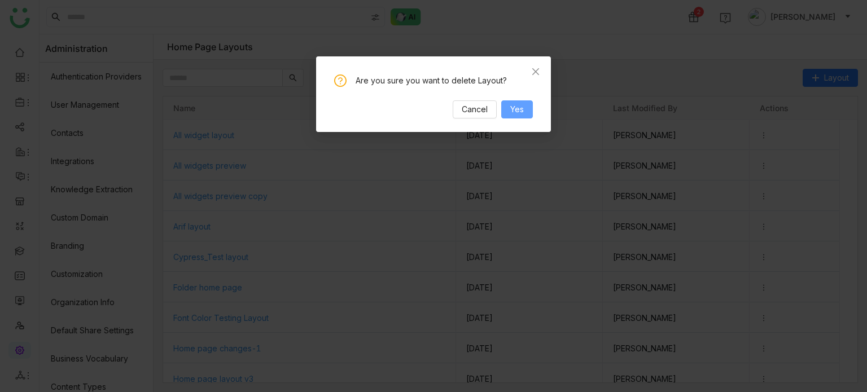
click at [511, 108] on span "Yes" at bounding box center [517, 109] width 14 height 12
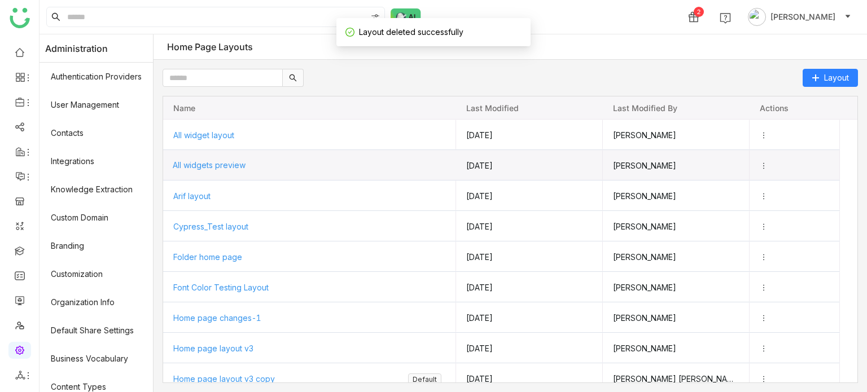
click at [203, 161] on span "All widgets preview" at bounding box center [209, 165] width 73 height 10
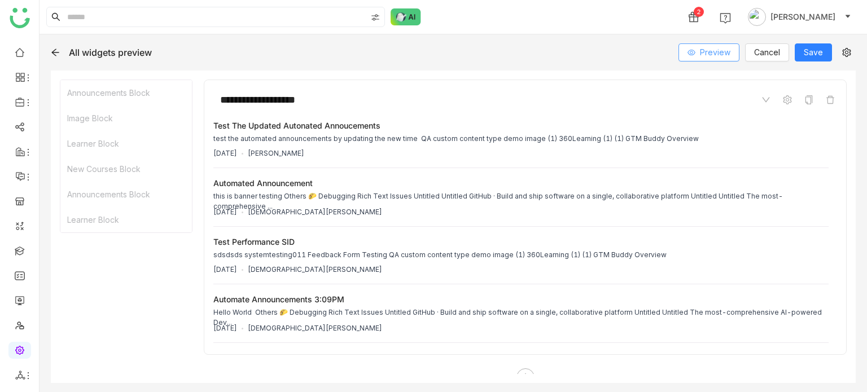
click at [717, 51] on span "Preview" at bounding box center [715, 52] width 30 height 12
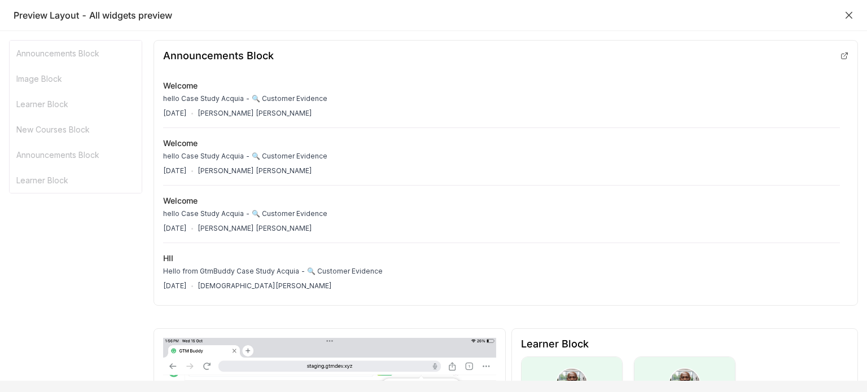
click at [847, 19] on icon "Close" at bounding box center [848, 15] width 9 height 9
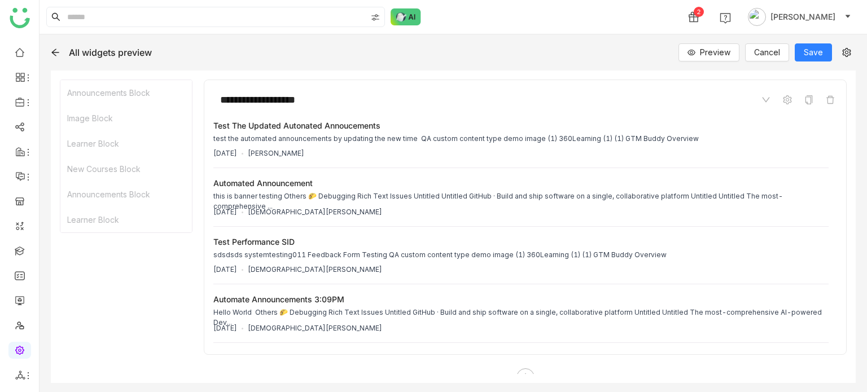
click at [54, 49] on icon at bounding box center [55, 52] width 9 height 9
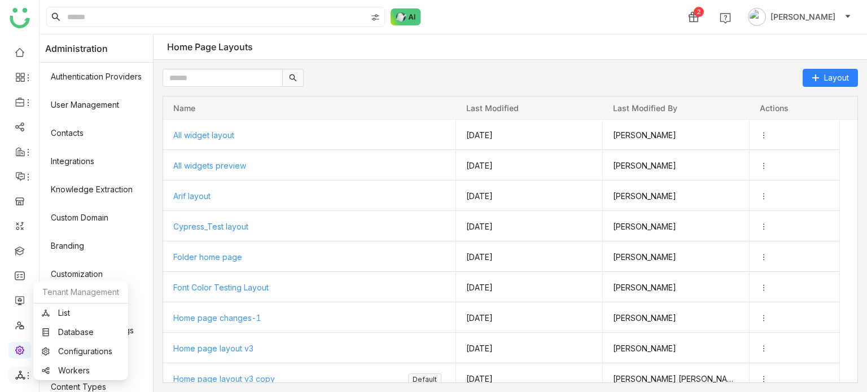
click at [12, 379] on div at bounding box center [19, 375] width 23 height 10
click at [91, 310] on link "List" at bounding box center [81, 313] width 78 height 8
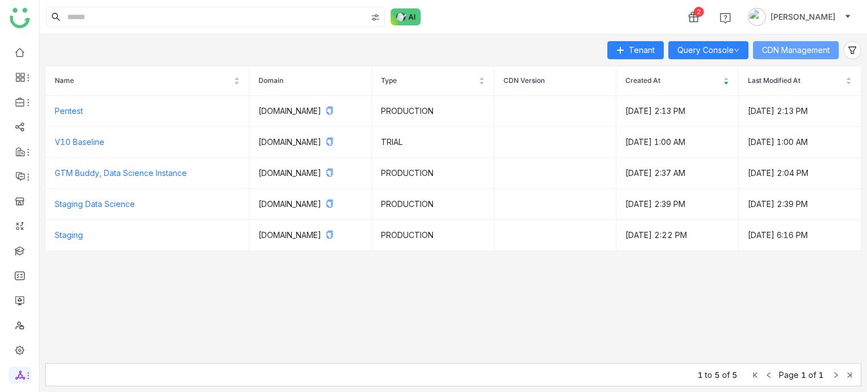
click at [786, 47] on span "CDN Management" at bounding box center [796, 50] width 68 height 12
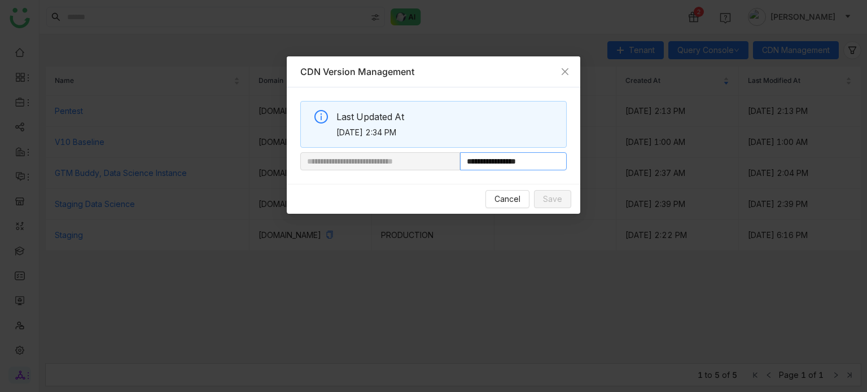
drag, startPoint x: 530, startPoint y: 161, endPoint x: 501, endPoint y: 166, distance: 30.3
click at [501, 166] on input "**********" at bounding box center [513, 161] width 107 height 18
paste input "**********"
type input "**********"
click at [553, 201] on span "Save" at bounding box center [552, 199] width 19 height 12
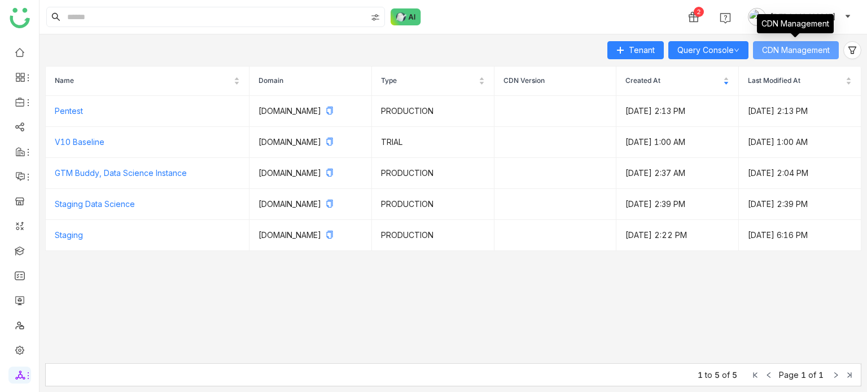
click at [817, 50] on span "CDN Management" at bounding box center [796, 50] width 68 height 12
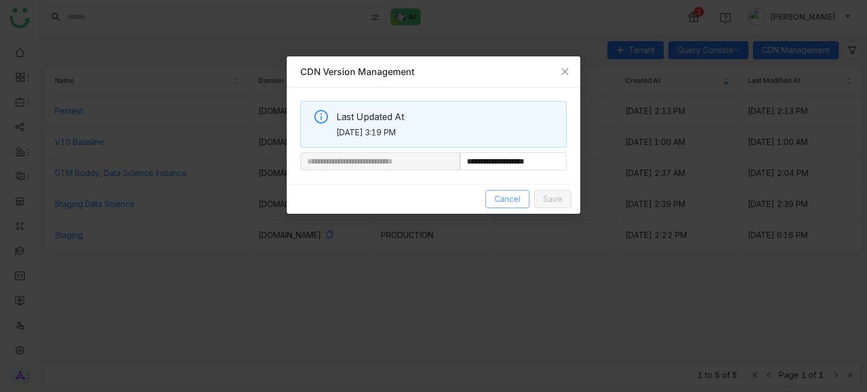
click at [501, 190] on button "Cancel" at bounding box center [507, 199] width 44 height 18
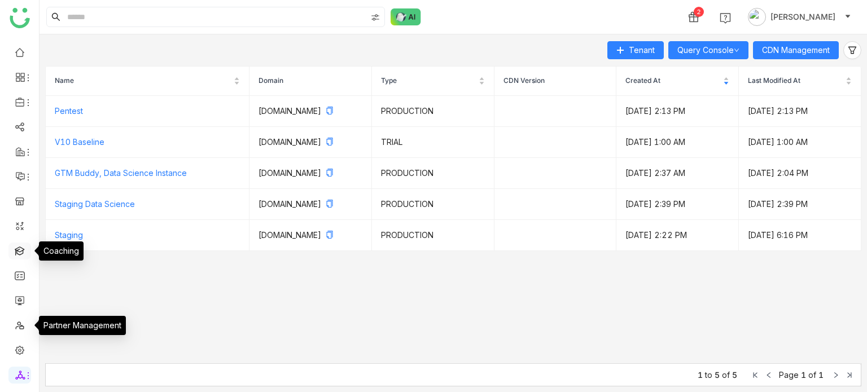
click at [21, 247] on link at bounding box center [20, 250] width 10 height 10
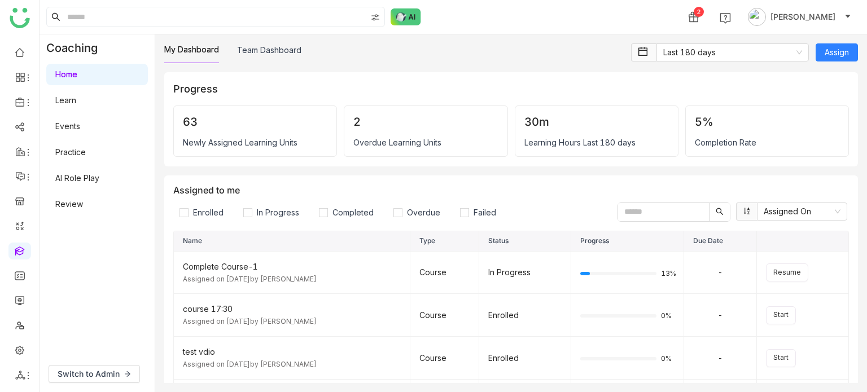
click at [99, 174] on link "AI Role Play" at bounding box center [77, 178] width 44 height 10
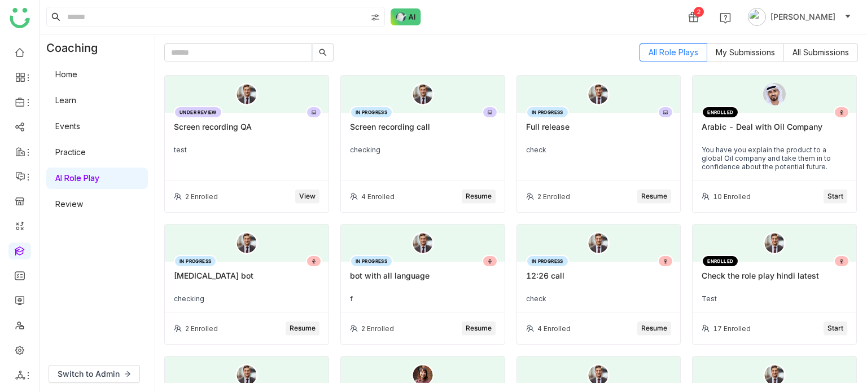
click at [466, 194] on span "Resume" at bounding box center [479, 196] width 26 height 11
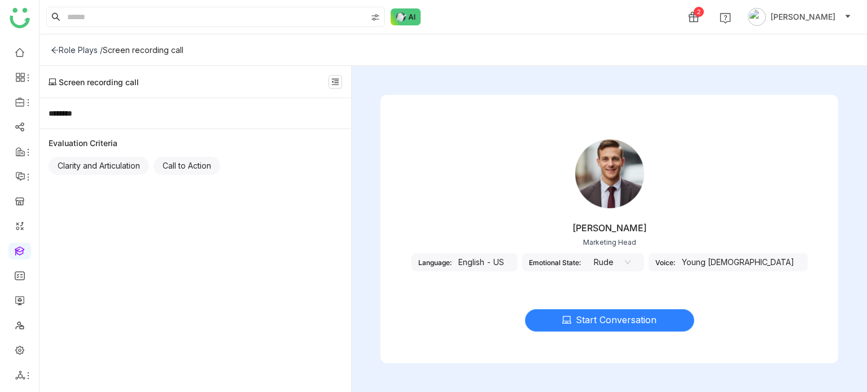
click at [559, 312] on button "Start Conversation" at bounding box center [609, 320] width 169 height 23
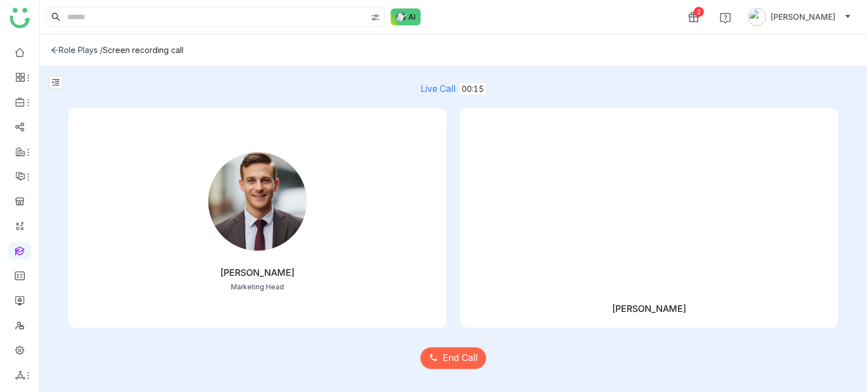
click at [51, 51] on icon at bounding box center [55, 50] width 8 height 8
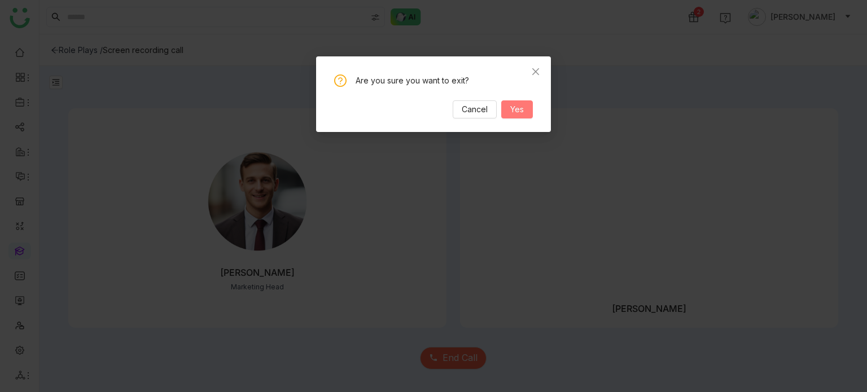
click at [524, 113] on button "Yes" at bounding box center [517, 109] width 32 height 18
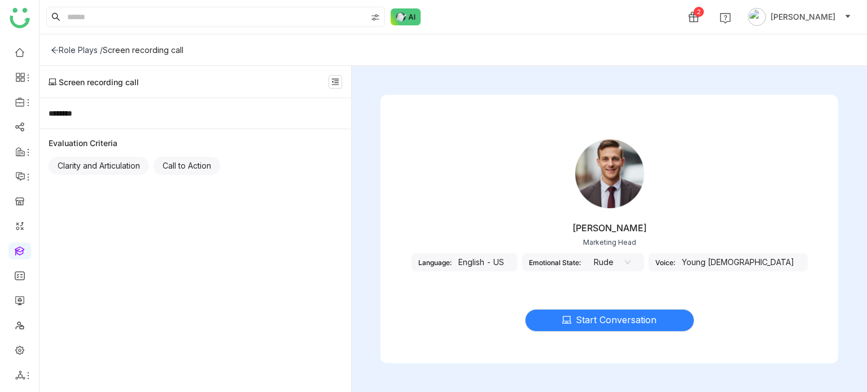
click at [58, 49] on div "Role Plays /" at bounding box center [77, 50] width 52 height 10
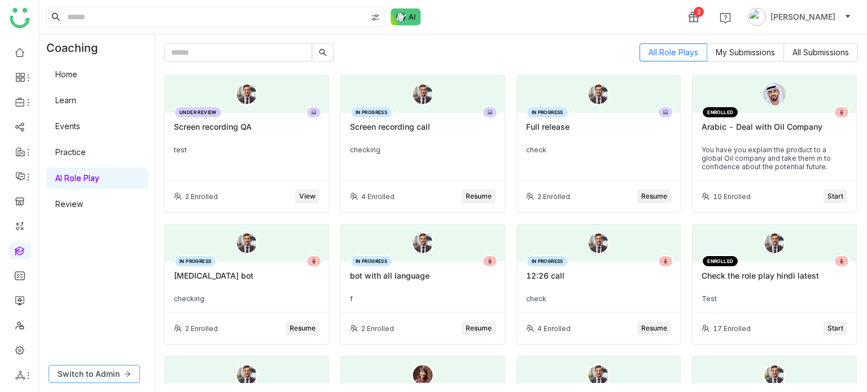
click at [93, 372] on span "Switch to Admin" at bounding box center [89, 374] width 62 height 12
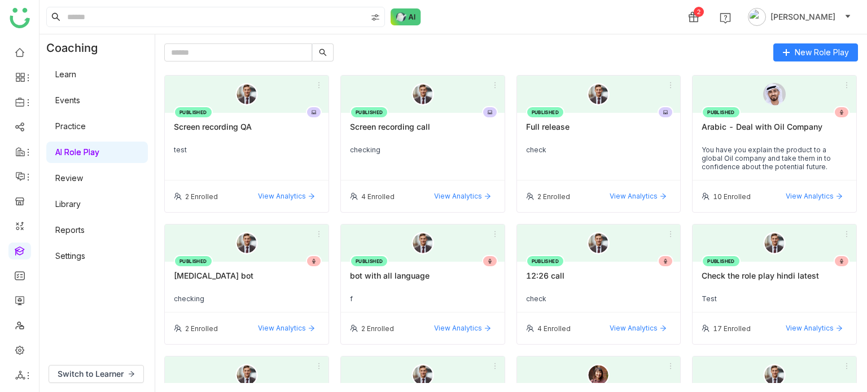
click at [402, 124] on div "Screen recording call" at bounding box center [423, 131] width 146 height 19
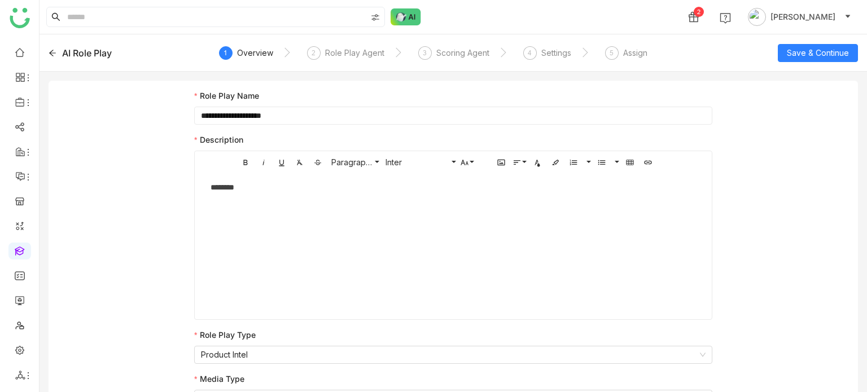
click at [489, 55] on nz-step "3 Scoring Agent" at bounding box center [453, 56] width 71 height 20
click at [466, 47] on div "Scoring Agent" at bounding box center [462, 53] width 53 height 14
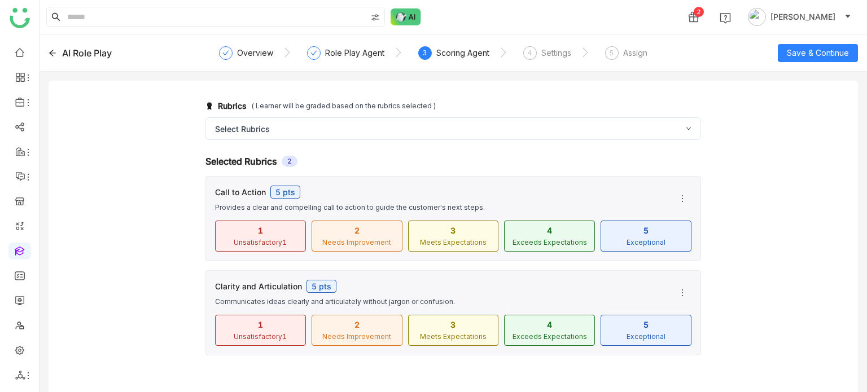
click at [489, 189] on div "Call to Action 5 pts" at bounding box center [439, 192] width 449 height 13
click at [686, 199] on icon at bounding box center [682, 198] width 9 height 9
click at [697, 243] on span "Edit" at bounding box center [693, 242] width 27 height 12
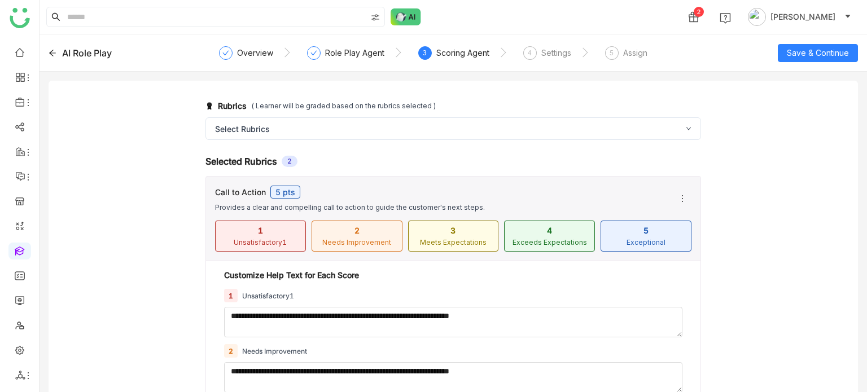
scroll to position [363, 0]
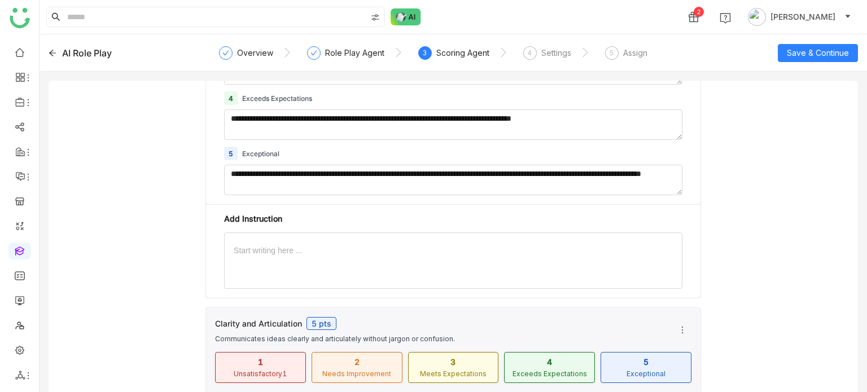
click at [495, 247] on div at bounding box center [453, 250] width 439 height 8
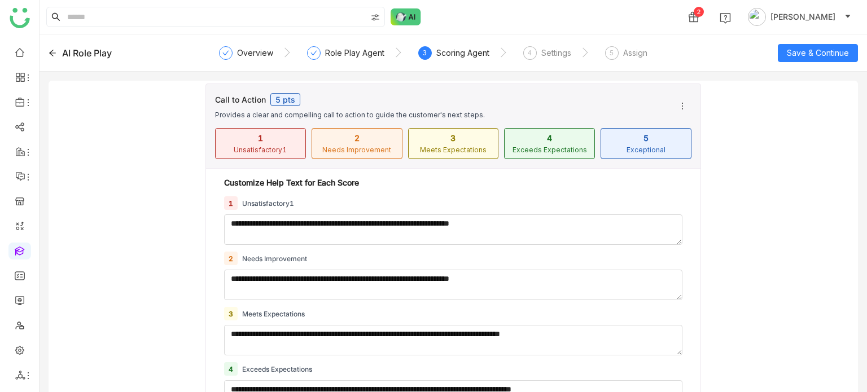
scroll to position [30, 0]
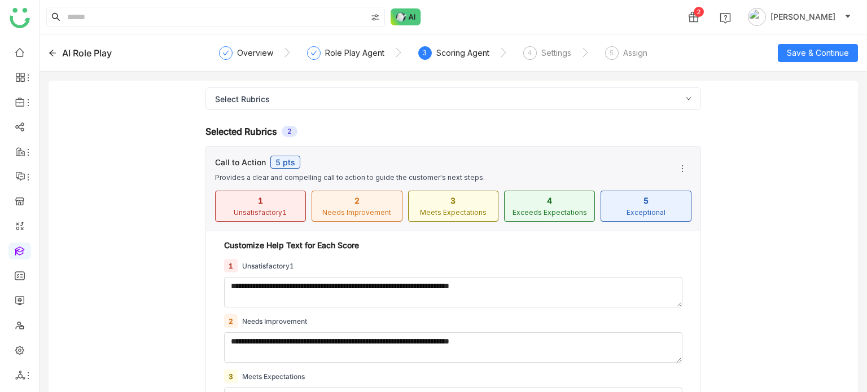
click at [743, 146] on div "**********" at bounding box center [453, 394] width 809 height 687
click at [370, 47] on div "Role Play Agent" at bounding box center [354, 53] width 59 height 14
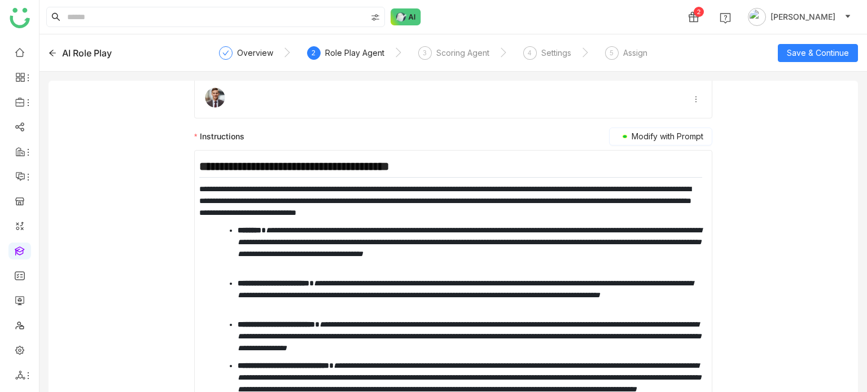
scroll to position [32, 0]
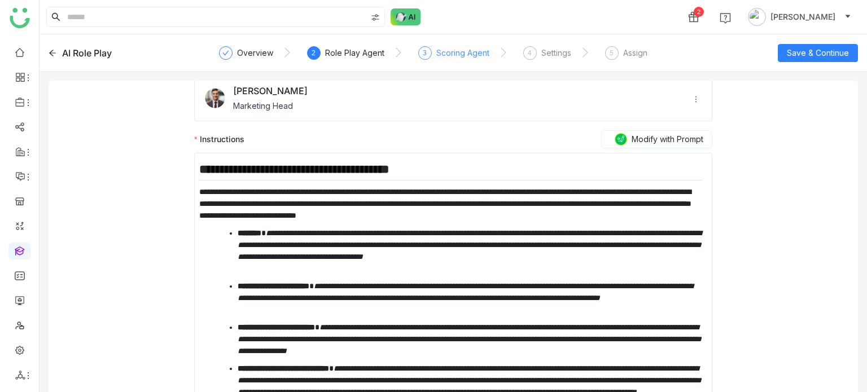
click at [430, 54] on div "3 Scoring Agent" at bounding box center [453, 56] width 71 height 20
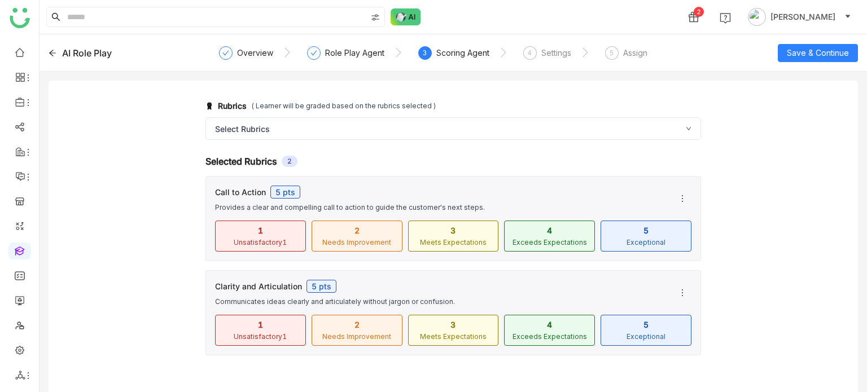
scroll to position [0, 0]
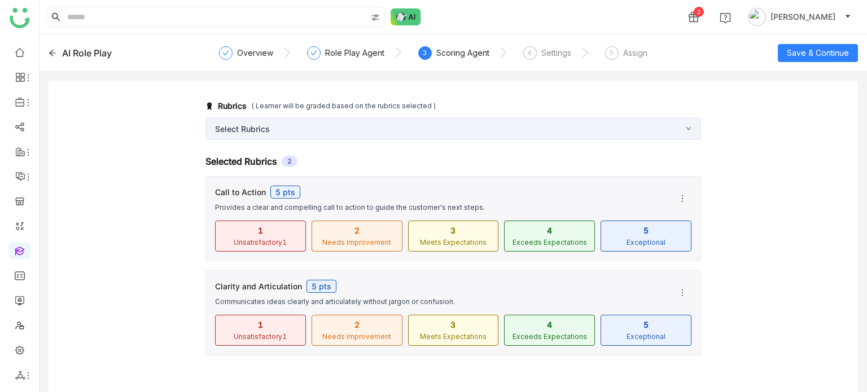
click at [683, 124] on div "Select Rubrics" at bounding box center [452, 128] width 495 height 23
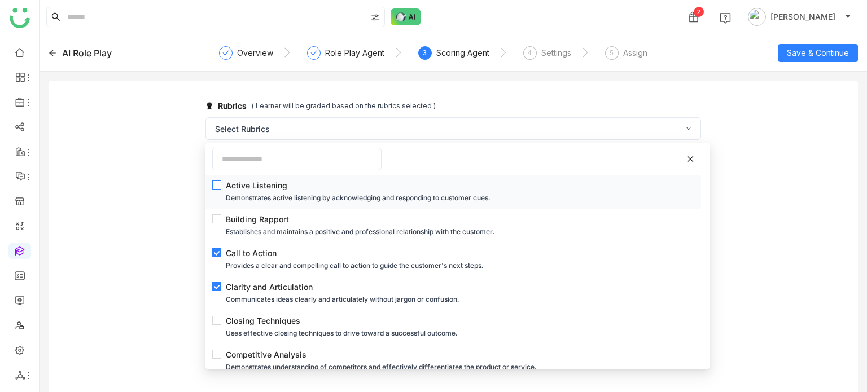
click at [320, 203] on div "Demonstrates active listening by acknowledging and responding to customer cues." at bounding box center [457, 198] width 462 height 12
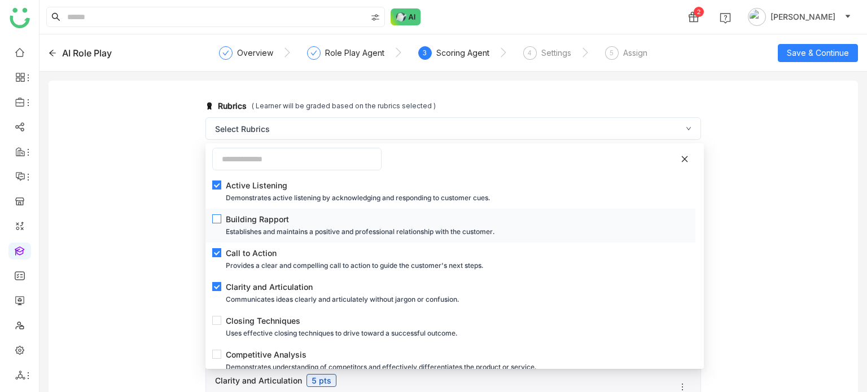
click at [304, 232] on div "Establishes and maintains a positive and professional relationship with the cus…" at bounding box center [454, 232] width 456 height 12
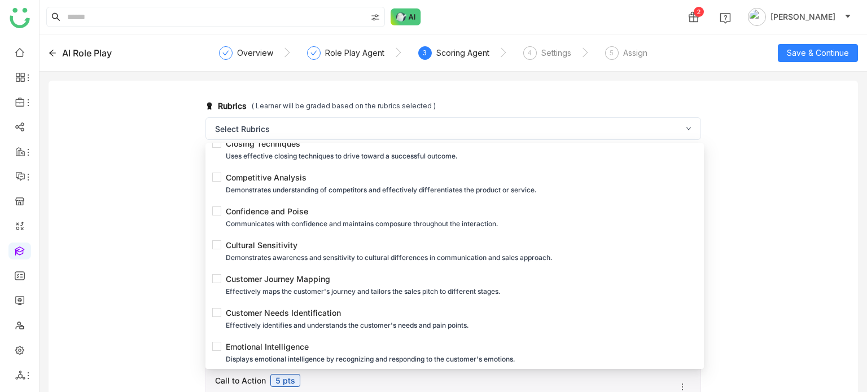
scroll to position [193, 0]
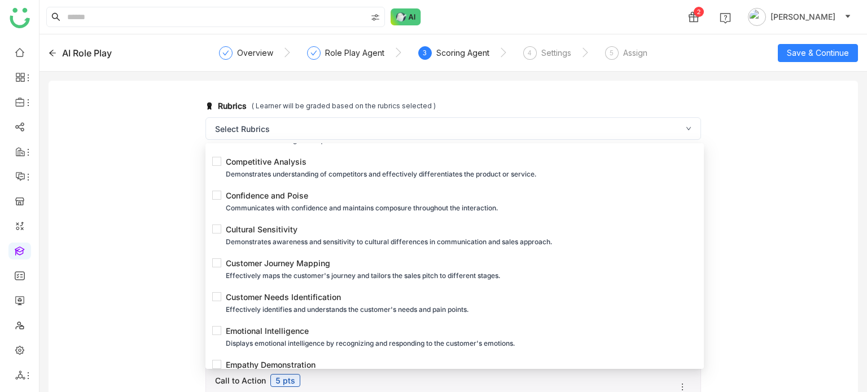
click at [304, 232] on div "Cultural Sensitivity" at bounding box center [454, 229] width 456 height 12
click at [300, 279] on div "Effectively maps the customer's journey and tailors the sales pitch to differen…" at bounding box center [454, 276] width 456 height 12
click at [295, 304] on div "Effectively identifies and understands the customer's needs and pain points." at bounding box center [454, 310] width 456 height 12
click at [301, 215] on li "Confidence and [PERSON_NAME] Communicates with confidence and maintains composu…" at bounding box center [450, 202] width 490 height 34
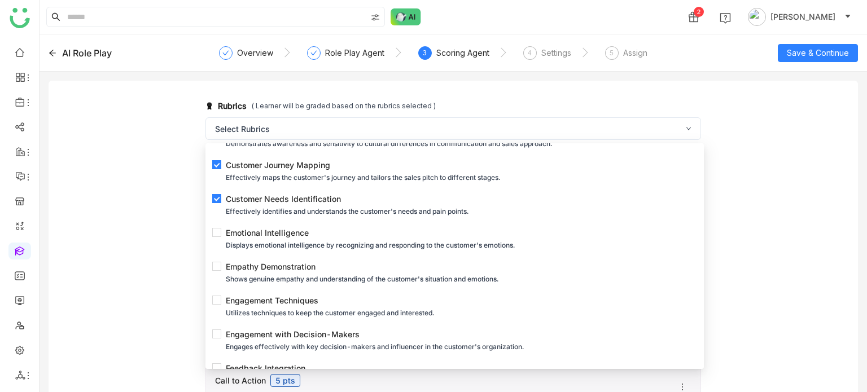
scroll to position [293, 0]
click at [301, 215] on div "Effectively identifies and understands the customer's needs and pain points." at bounding box center [454, 210] width 456 height 12
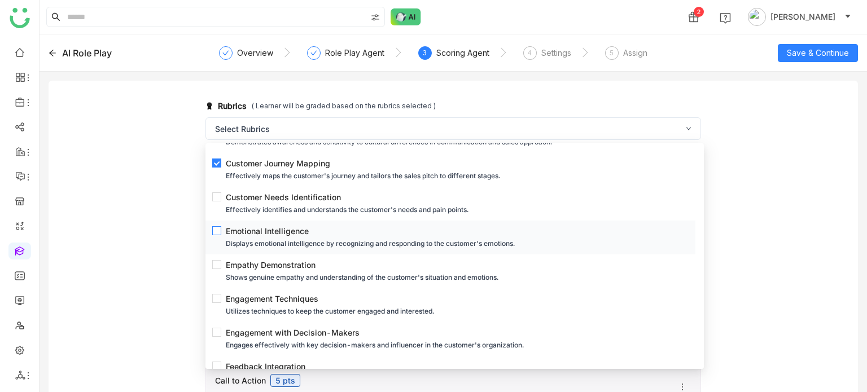
click at [297, 235] on div "Emotional Intelligence" at bounding box center [454, 231] width 456 height 12
click at [300, 197] on div "Customer Needs Identification" at bounding box center [454, 197] width 456 height 12
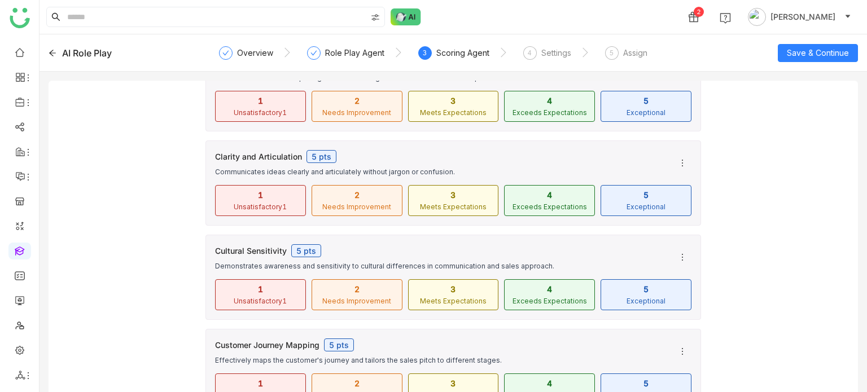
scroll to position [319, 0]
click at [682, 253] on icon at bounding box center [682, 256] width 1 height 7
click at [695, 301] on span "Edit" at bounding box center [686, 297] width 27 height 12
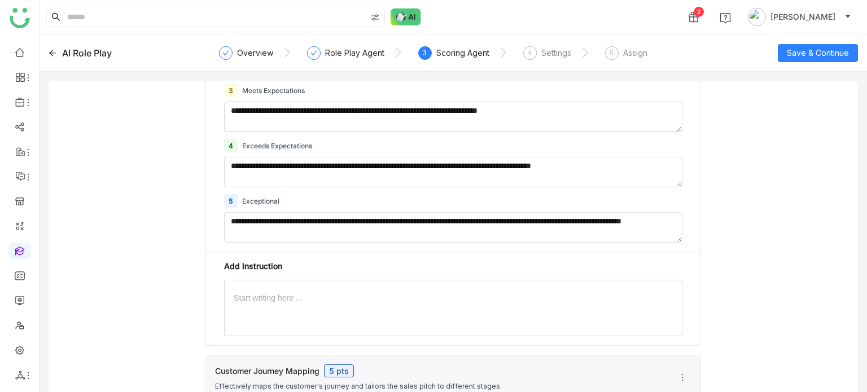
scroll to position [692, 0]
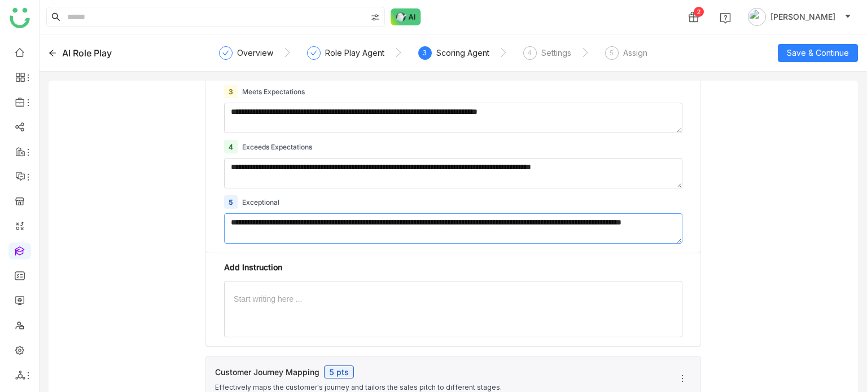
click at [616, 218] on textarea "**********" at bounding box center [453, 228] width 458 height 30
click at [606, 230] on textarea "**********" at bounding box center [453, 228] width 458 height 30
click at [558, 295] on div at bounding box center [453, 299] width 439 height 8
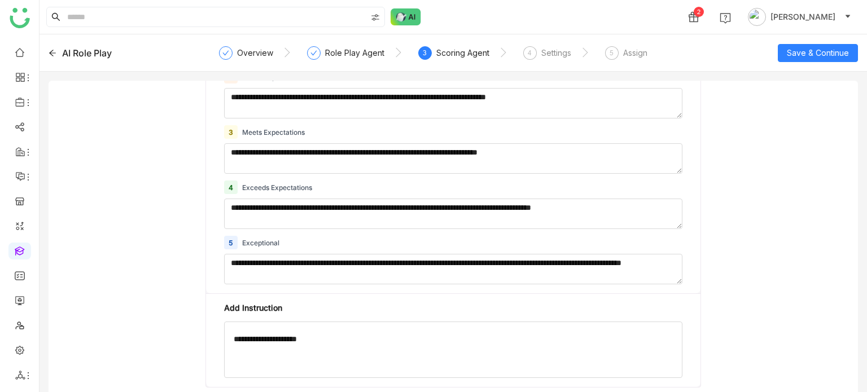
scroll to position [604, 0]
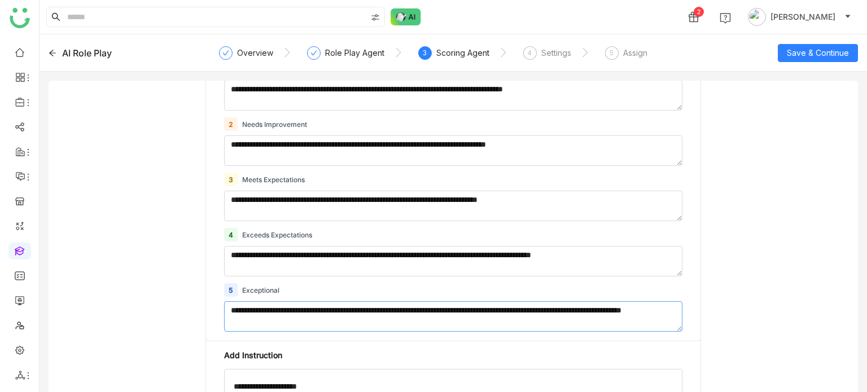
click at [655, 313] on textarea "**********" at bounding box center [453, 316] width 458 height 30
type textarea "**********"
click at [609, 246] on textarea "**********" at bounding box center [453, 261] width 458 height 30
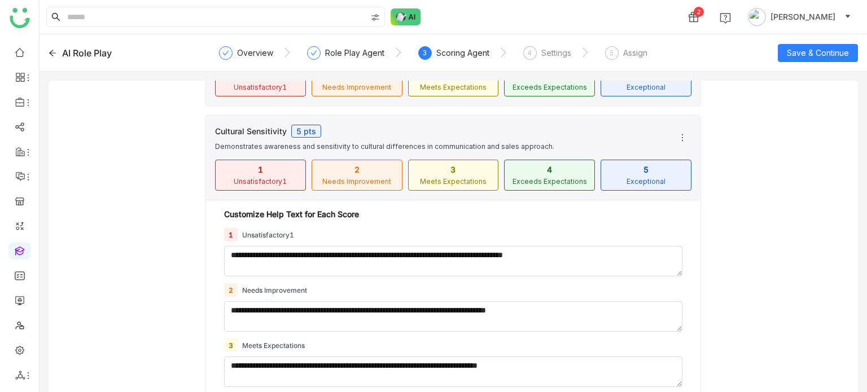
scroll to position [456, 0]
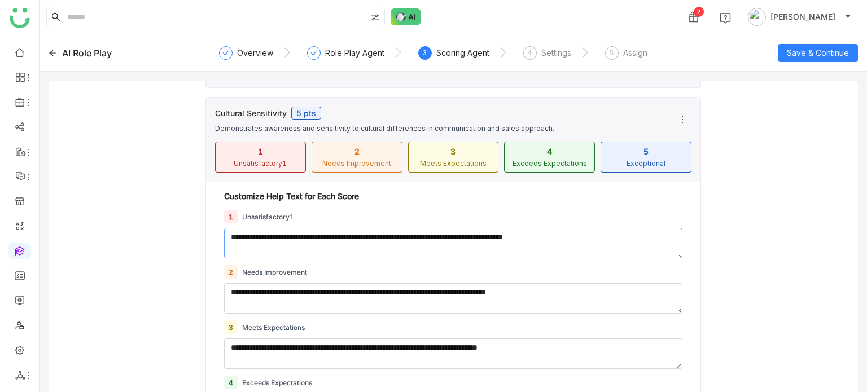
click at [624, 234] on textarea "**********" at bounding box center [453, 243] width 458 height 30
type textarea "**********"
click at [602, 124] on div "Demonstrates awareness and sensitivity to cultural differences in communication…" at bounding box center [439, 128] width 449 height 8
click at [678, 118] on icon at bounding box center [682, 119] width 9 height 9
click at [691, 163] on span "Edit" at bounding box center [686, 161] width 27 height 12
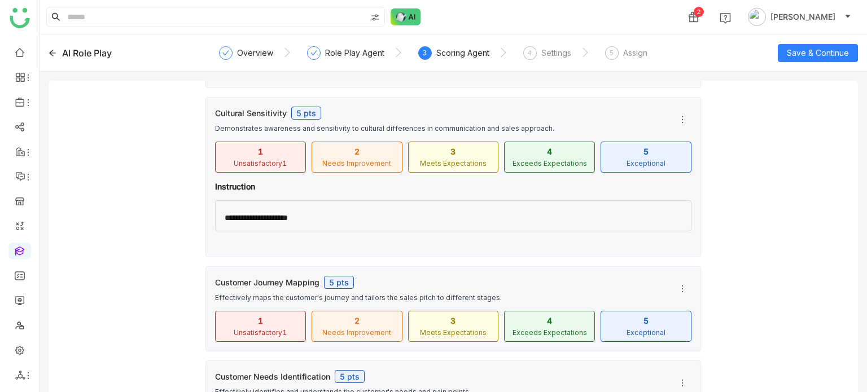
click at [451, 217] on div "**********" at bounding box center [451, 219] width 452 height 10
click at [675, 111] on button at bounding box center [682, 120] width 18 height 18
click at [677, 162] on icon at bounding box center [677, 161] width 8 height 8
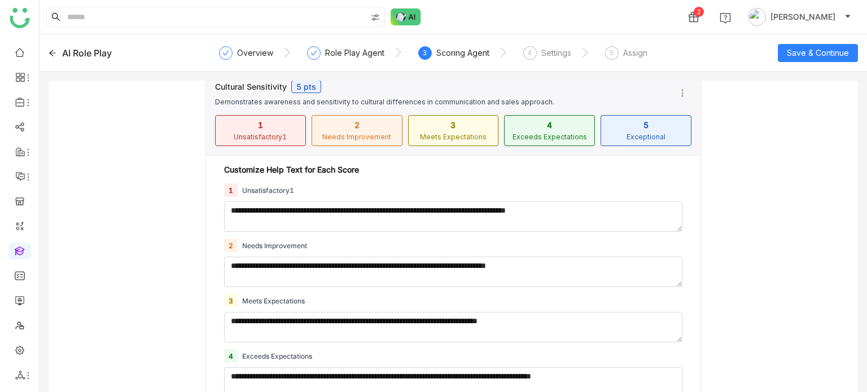
scroll to position [411, 0]
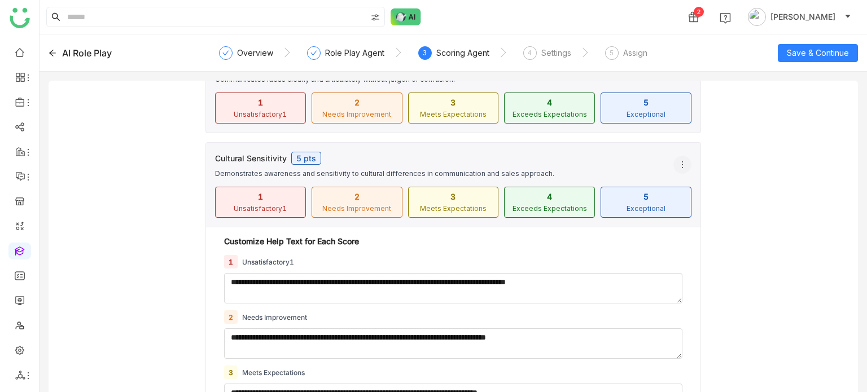
click at [678, 160] on icon at bounding box center [682, 164] width 9 height 9
click at [678, 198] on li "Edit" at bounding box center [711, 205] width 90 height 21
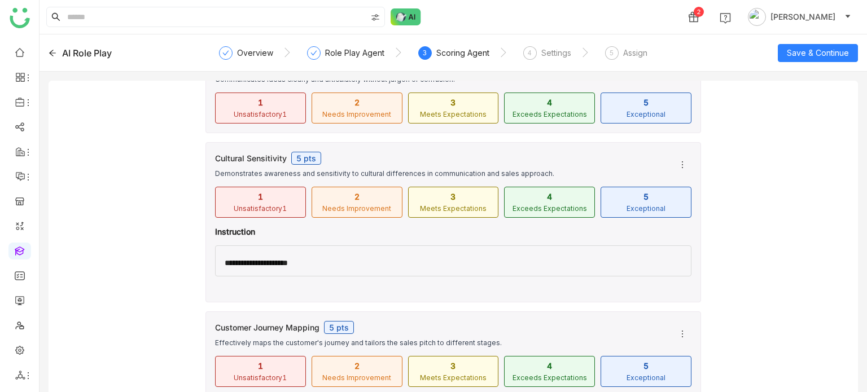
click at [440, 259] on div "**********" at bounding box center [451, 264] width 452 height 10
click at [678, 163] on icon at bounding box center [682, 164] width 9 height 9
click at [683, 202] on span "Edit" at bounding box center [686, 206] width 27 height 12
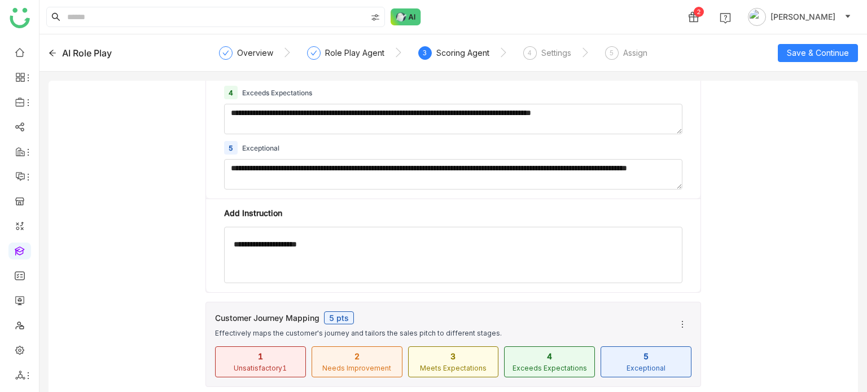
click at [420, 255] on div "**********" at bounding box center [453, 259] width 439 height 38
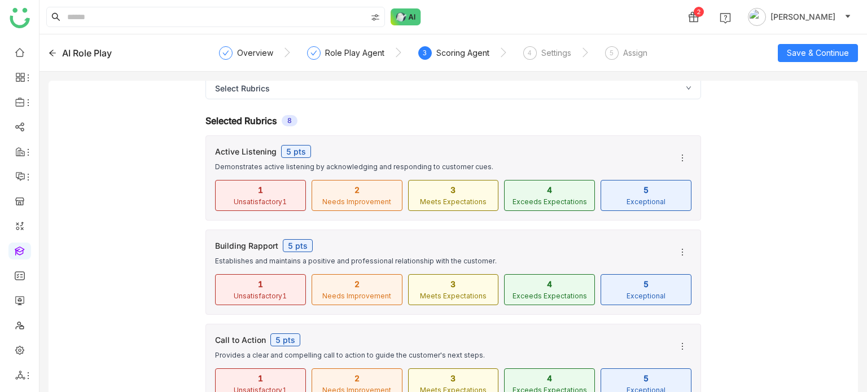
scroll to position [0, 0]
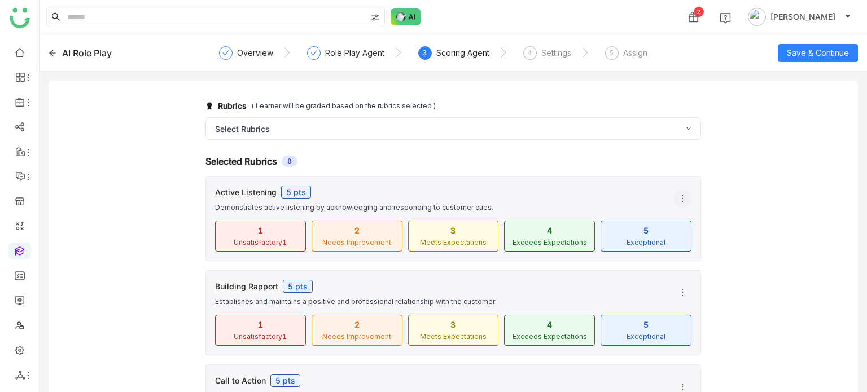
click at [679, 200] on icon at bounding box center [682, 198] width 9 height 9
click at [686, 241] on span "Edit" at bounding box center [686, 242] width 27 height 12
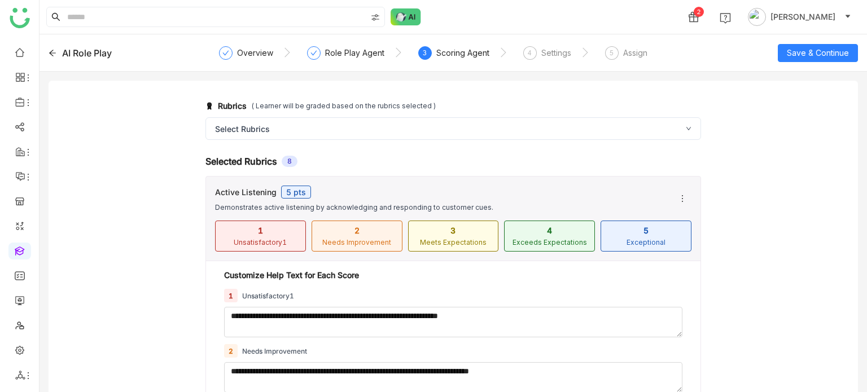
scroll to position [372, 0]
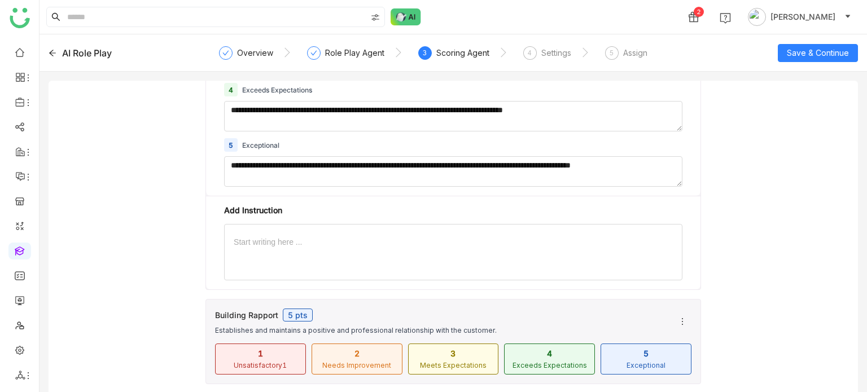
click at [389, 238] on div at bounding box center [453, 242] width 439 height 8
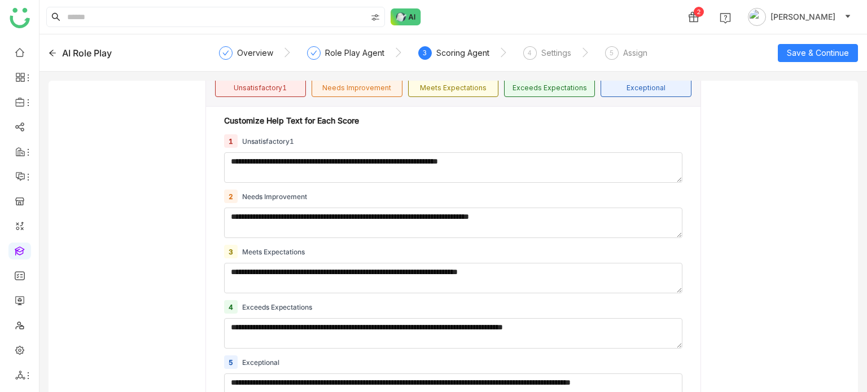
scroll to position [0, 0]
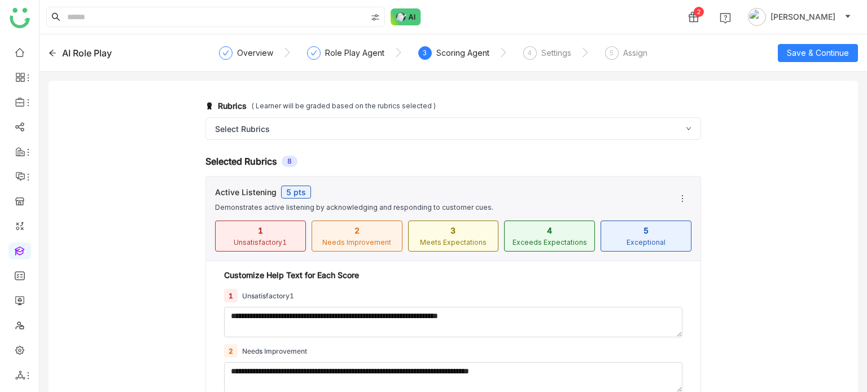
click at [363, 56] on div "Role Play Agent" at bounding box center [354, 53] width 59 height 14
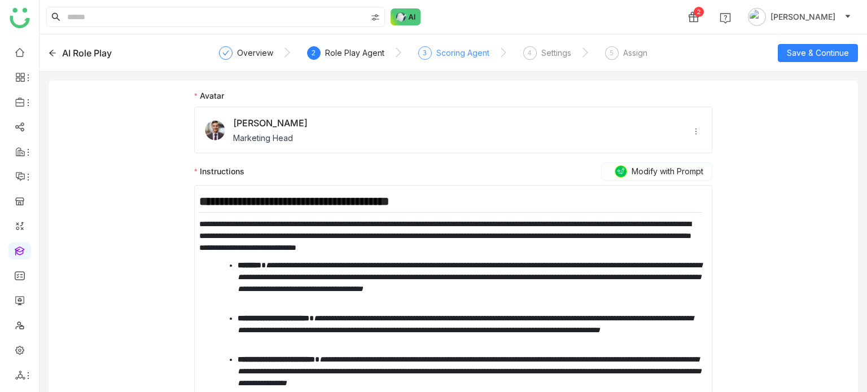
click at [438, 55] on div "Scoring Agent" at bounding box center [462, 53] width 53 height 14
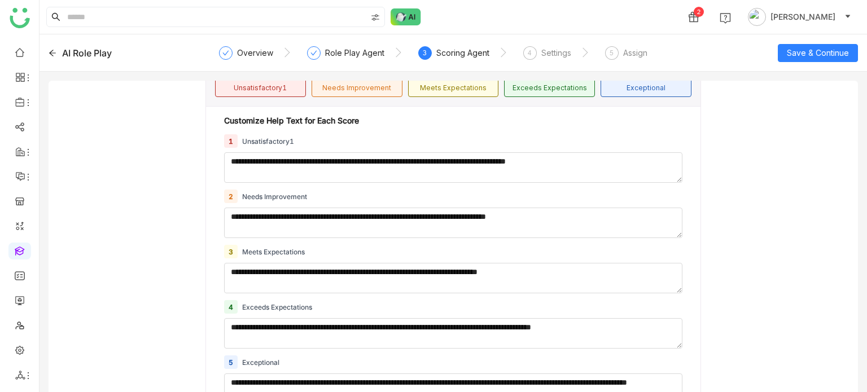
scroll to position [852, 0]
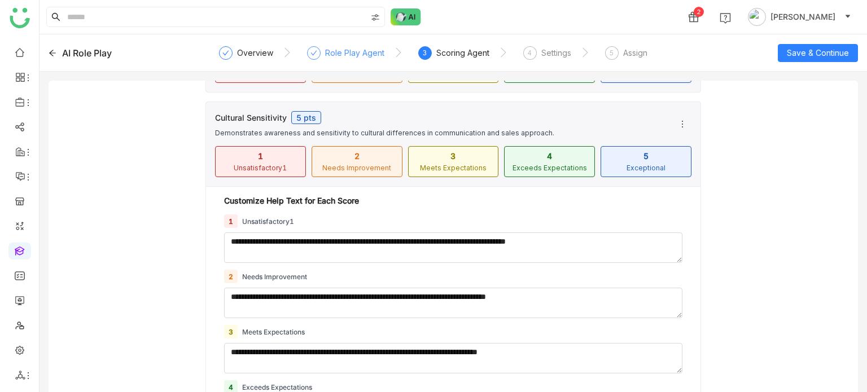
click at [370, 65] on div "Role Play Agent" at bounding box center [345, 56] width 77 height 20
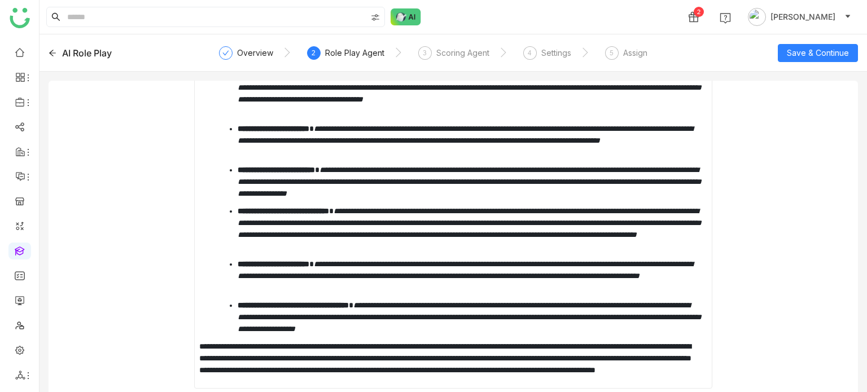
scroll to position [194, 0]
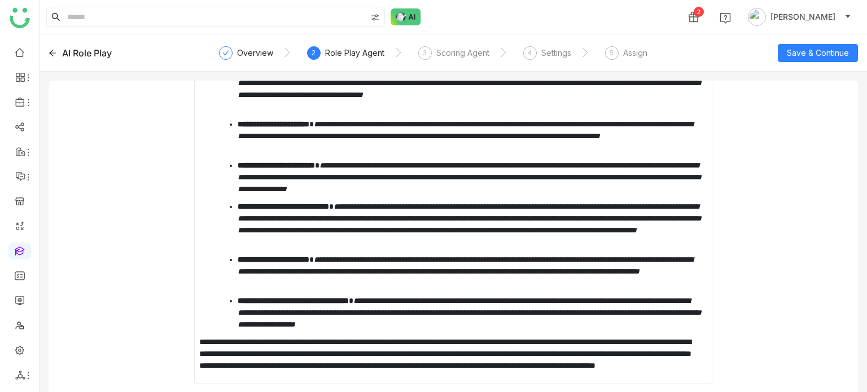
click at [370, 65] on div "2 Role Play Agent" at bounding box center [345, 56] width 77 height 20
click at [423, 55] on span "3" at bounding box center [425, 53] width 4 height 8
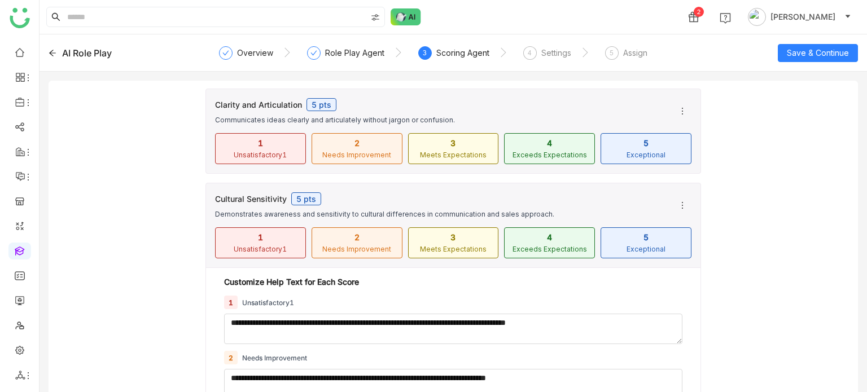
scroll to position [770, 0]
click at [832, 60] on div "AI Role Play Overview Role Play Agent 3 Scoring Agent 4 Settings 5 Assign Save …" at bounding box center [453, 52] width 827 height 37
click at [806, 50] on span "Save & Continue" at bounding box center [818, 53] width 62 height 12
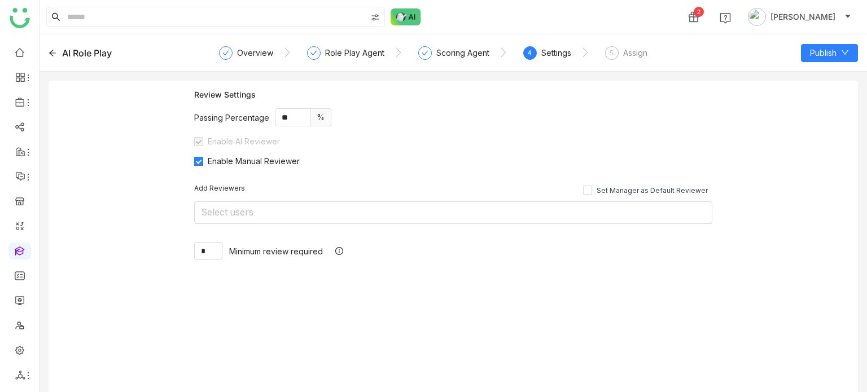
scroll to position [0, 0]
click at [467, 49] on div "Scoring Agent" at bounding box center [462, 53] width 53 height 14
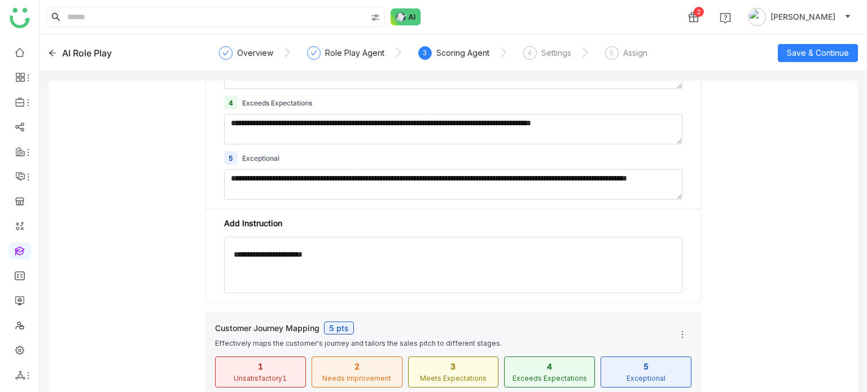
scroll to position [1169, 0]
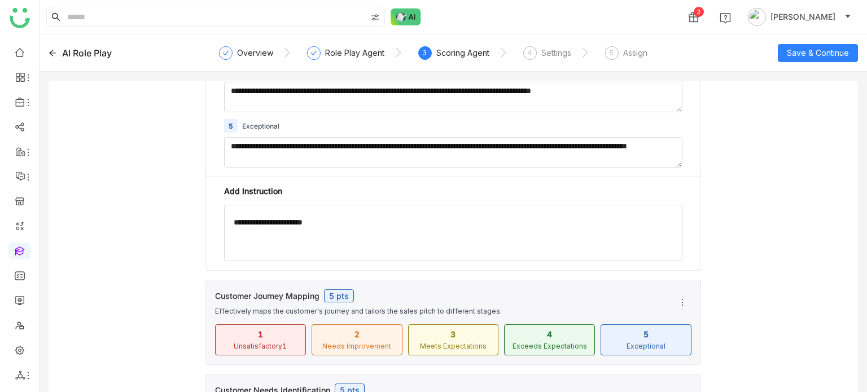
click at [375, 227] on div "**********" at bounding box center [453, 237] width 439 height 38
click at [17, 245] on link at bounding box center [20, 250] width 10 height 10
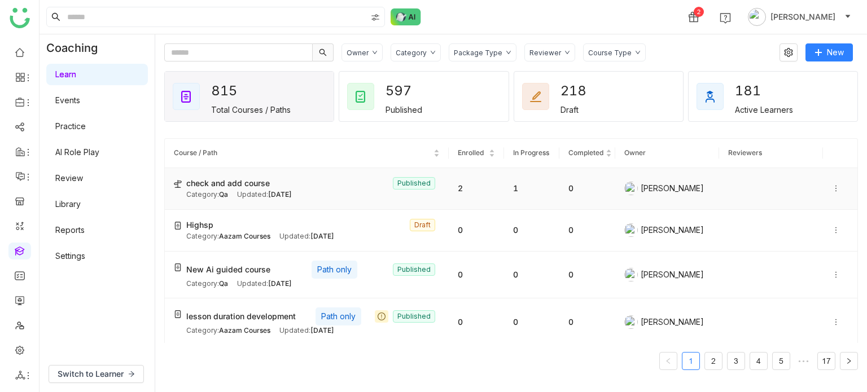
click at [271, 187] on div "check and add course Published" at bounding box center [312, 183] width 253 height 12
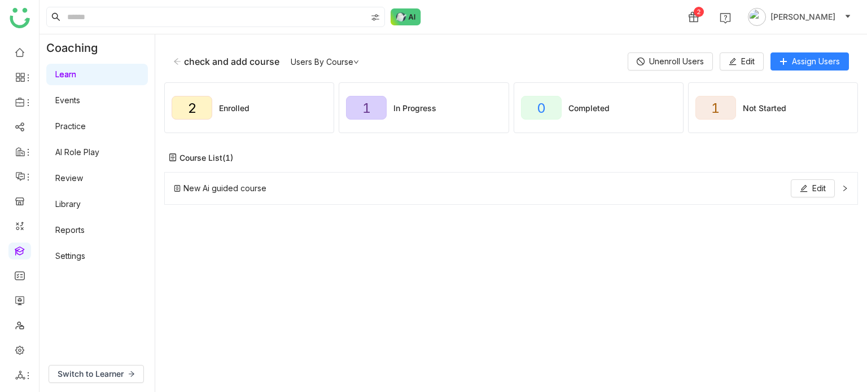
click at [176, 60] on icon at bounding box center [177, 61] width 7 height 6
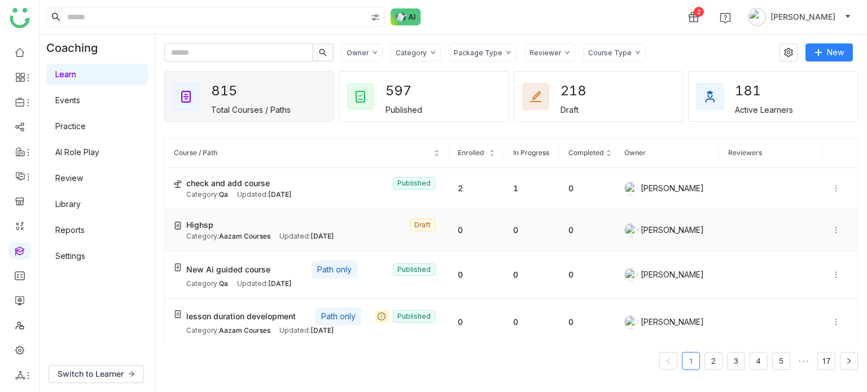
click at [232, 234] on span "Aazam Courses" at bounding box center [244, 236] width 51 height 8
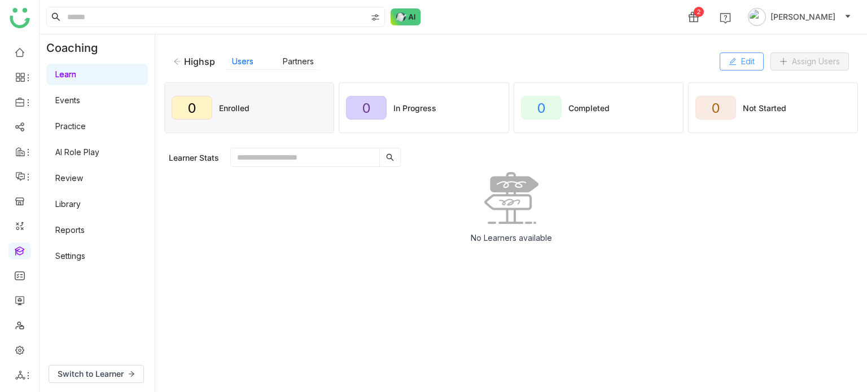
click at [746, 58] on span "Edit" at bounding box center [748, 61] width 14 height 12
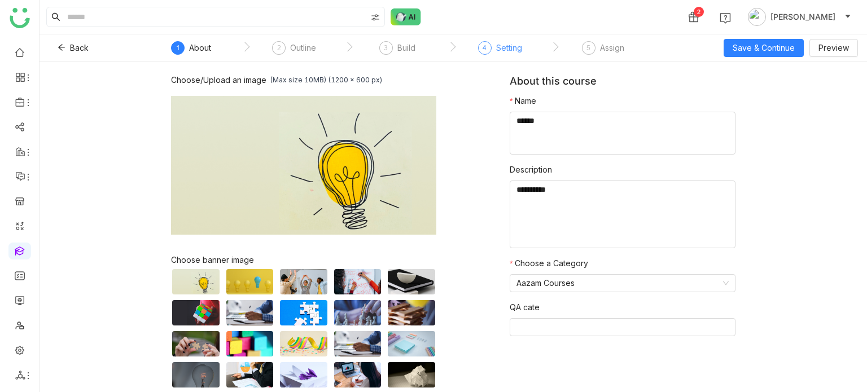
click at [506, 48] on div "Setting" at bounding box center [509, 48] width 26 height 14
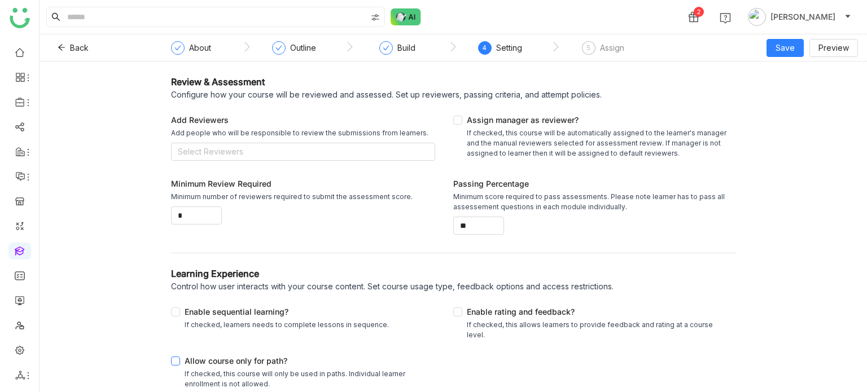
click at [187, 355] on div "Allow course only for path?" at bounding box center [308, 362] width 246 height 14
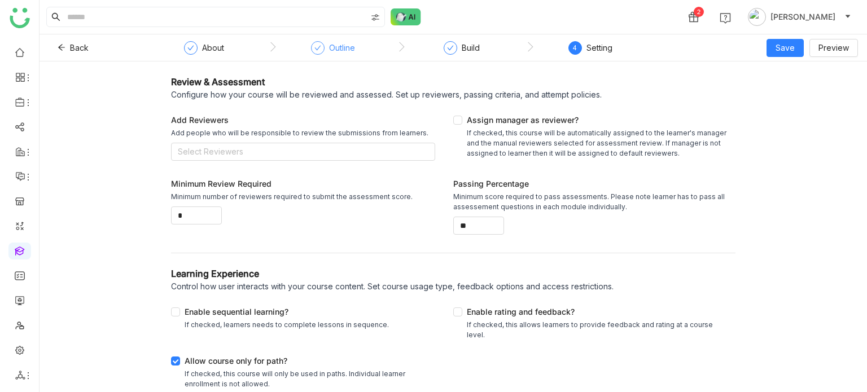
click at [346, 58] on div "Outline" at bounding box center [333, 51] width 44 height 20
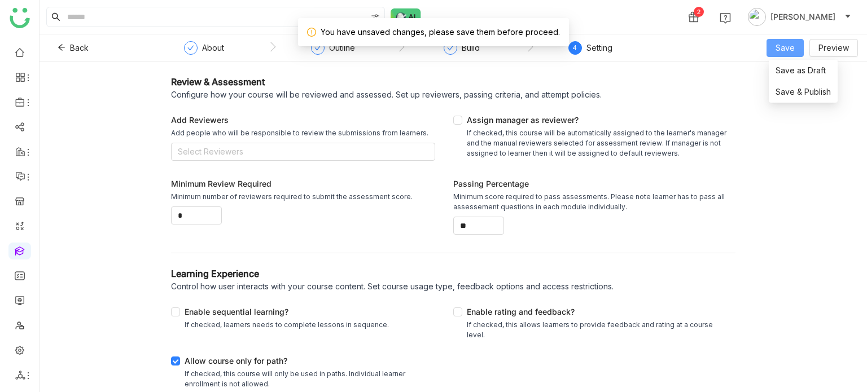
click at [783, 50] on span "Save" at bounding box center [784, 48] width 19 height 12
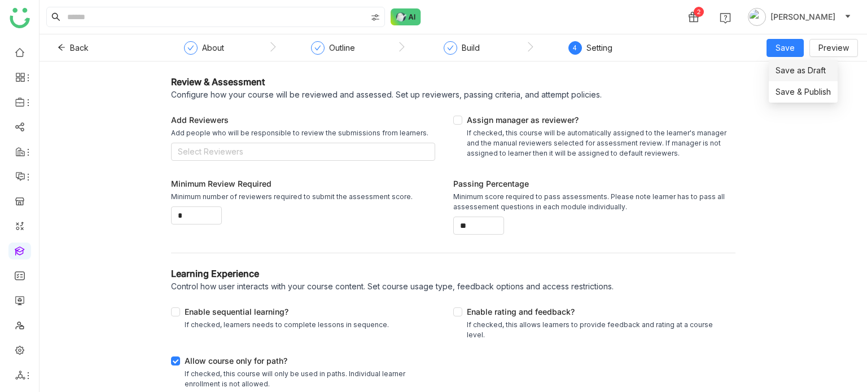
click at [804, 76] on span "Save as Draft" at bounding box center [800, 70] width 50 height 12
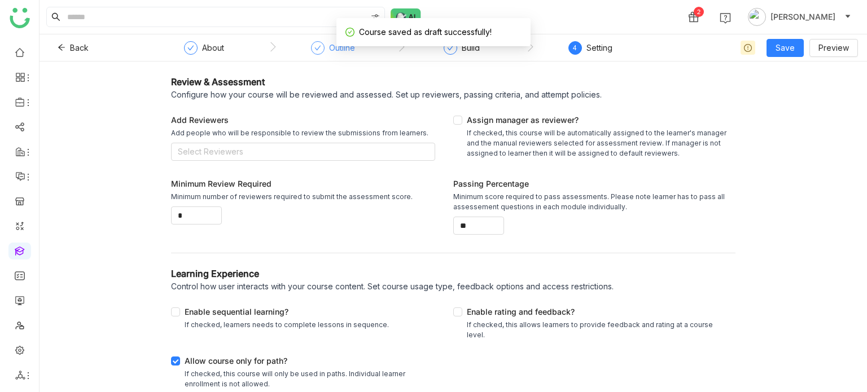
click at [337, 49] on div "Outline" at bounding box center [342, 48] width 26 height 14
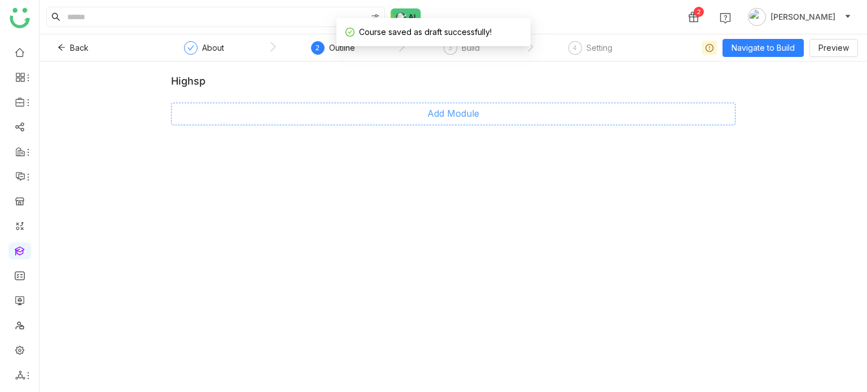
click at [440, 106] on button "Add Module" at bounding box center [453, 114] width 564 height 23
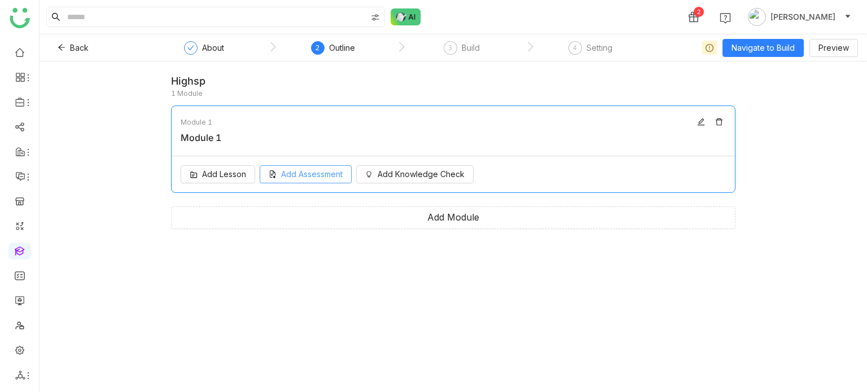
click at [297, 178] on span "Add Assessment" at bounding box center [312, 174] width 62 height 12
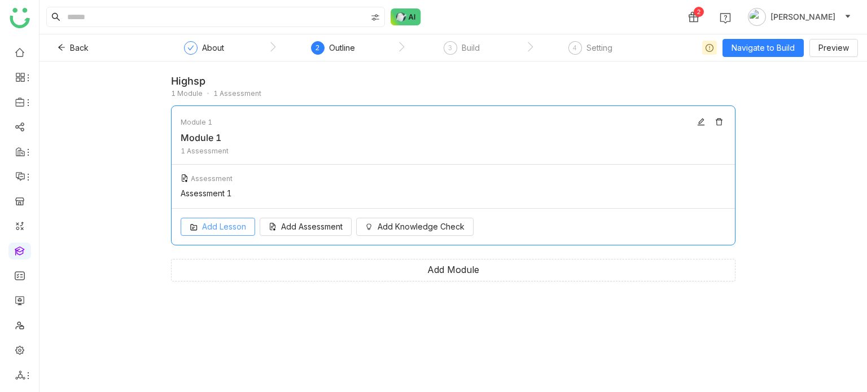
click at [230, 235] on button "Add Lesson" at bounding box center [218, 227] width 74 height 18
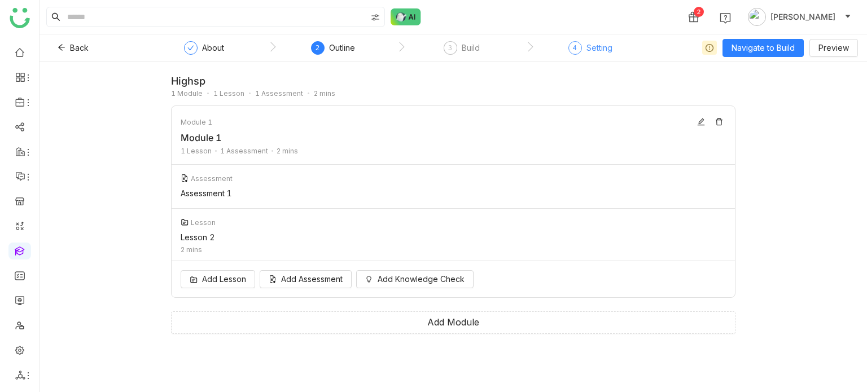
click at [578, 42] on div "4 Setting" at bounding box center [590, 51] width 44 height 20
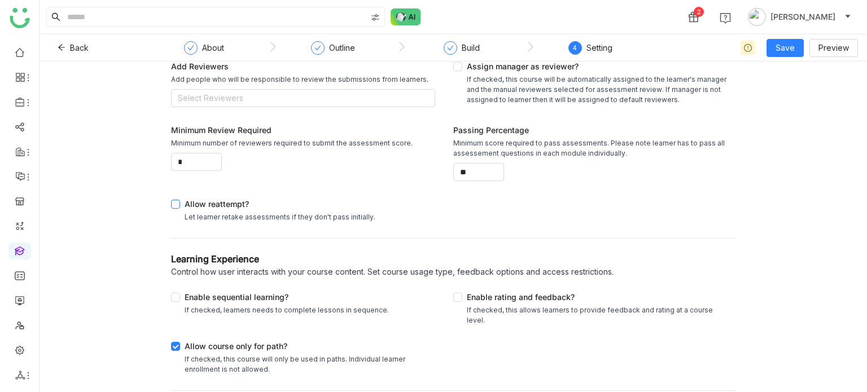
scroll to position [54, 0]
click at [221, 341] on div "Allow course only for path?" at bounding box center [308, 347] width 246 height 14
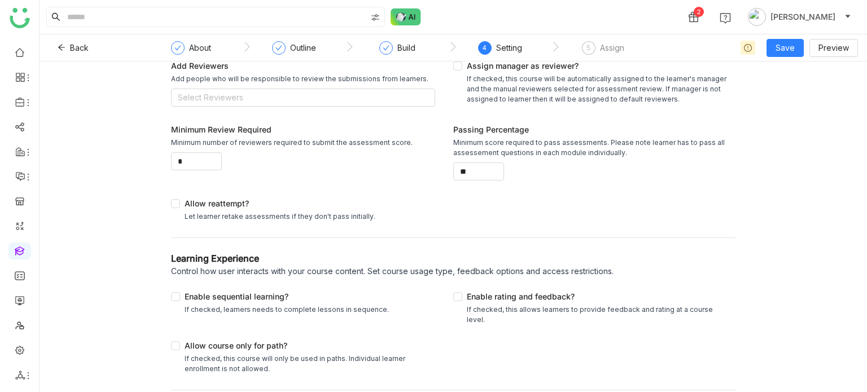
click at [788, 56] on div "Back ` About ` Outline ` Build ` 4 Setting ` 5 Assign Save Preview" at bounding box center [453, 47] width 827 height 27
click at [788, 54] on span "Save" at bounding box center [784, 48] width 19 height 12
click at [788, 96] on span "Save & Publish" at bounding box center [802, 92] width 55 height 12
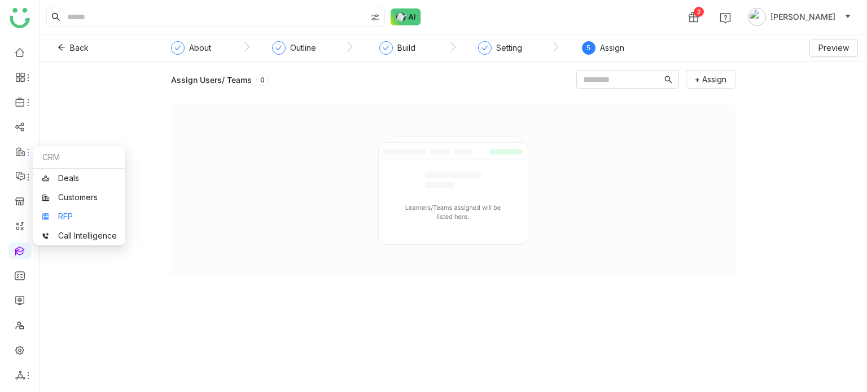
click at [56, 214] on link "RFP" at bounding box center [79, 217] width 75 height 8
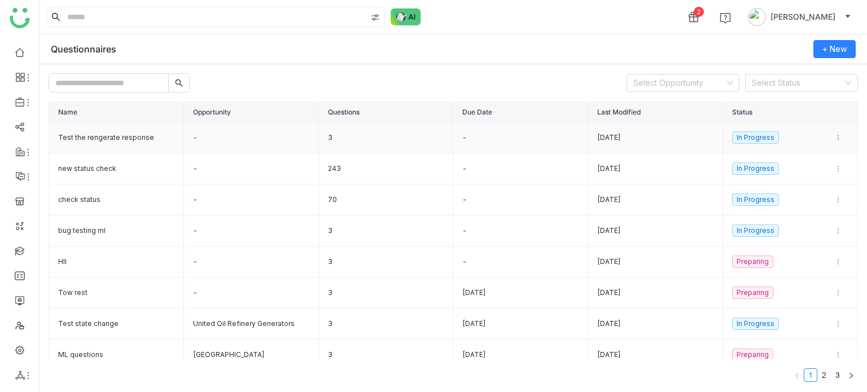
click at [133, 146] on td "Test the rengerate response" at bounding box center [116, 137] width 135 height 31
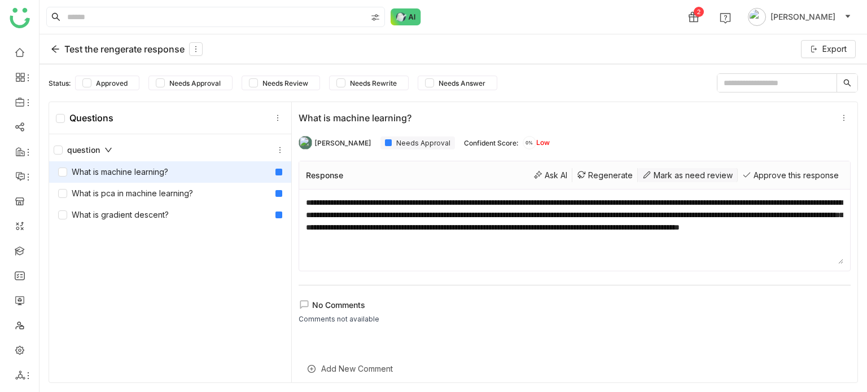
click at [702, 180] on div "Mark as need review" at bounding box center [688, 175] width 100 height 14
click at [773, 172] on div "Approve this response" at bounding box center [791, 175] width 106 height 14
click at [688, 180] on div "Mark as need review" at bounding box center [688, 175] width 100 height 14
click at [787, 171] on div "Approve this response" at bounding box center [791, 175] width 106 height 14
click at [169, 173] on div "What is machine learning?" at bounding box center [170, 171] width 242 height 21
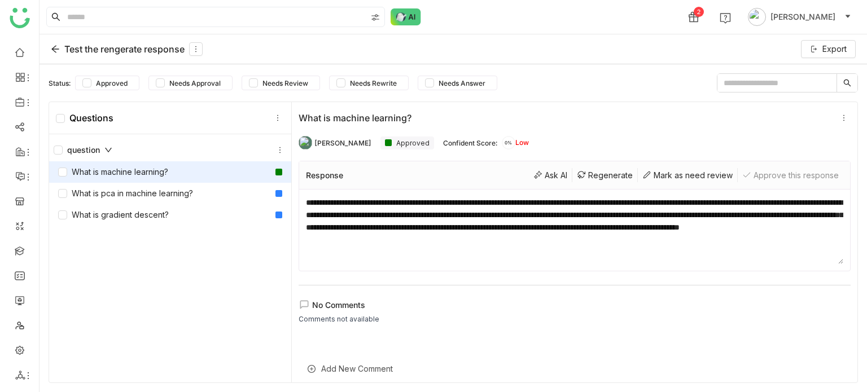
click at [54, 54] on div "Test the rengerate response" at bounding box center [127, 49] width 152 height 14
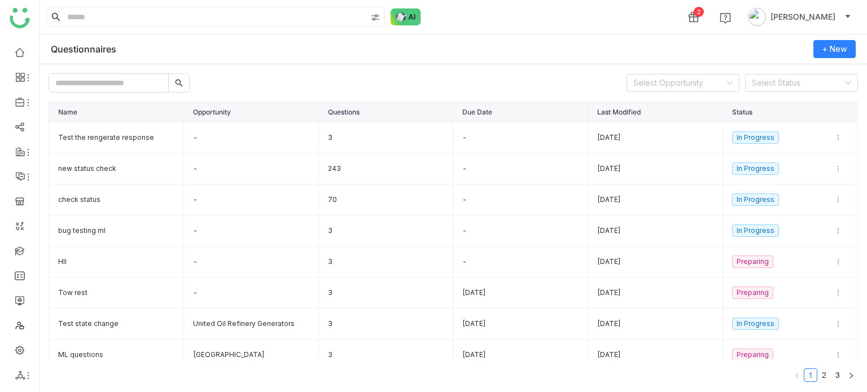
click at [839, 59] on div "Questionnaires + New" at bounding box center [453, 49] width 827 height 30
click at [843, 54] on span "+ New" at bounding box center [834, 49] width 24 height 12
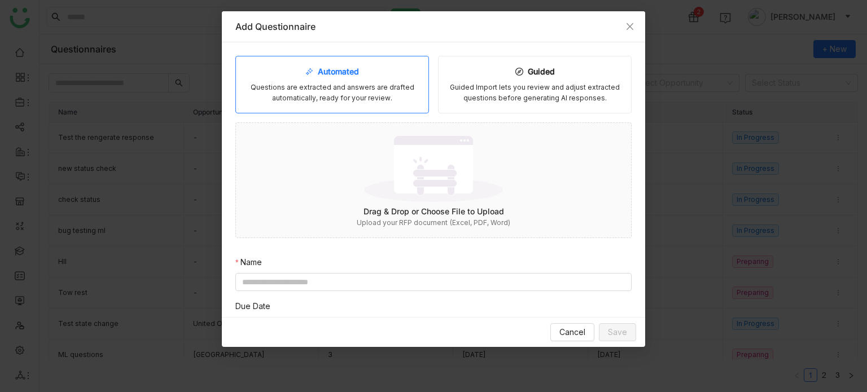
click at [427, 297] on div "Automated Questions are extracted and answers are drafted automatically, ready …" at bounding box center [433, 291] width 396 height 471
click at [435, 282] on input at bounding box center [433, 282] width 396 height 18
click at [445, 184] on img at bounding box center [433, 168] width 139 height 73
click at [361, 283] on div "Automated Questions are extracted and answers are drafted automatically, ready …" at bounding box center [433, 305] width 396 height 499
click at [359, 304] on input at bounding box center [433, 310] width 396 height 18
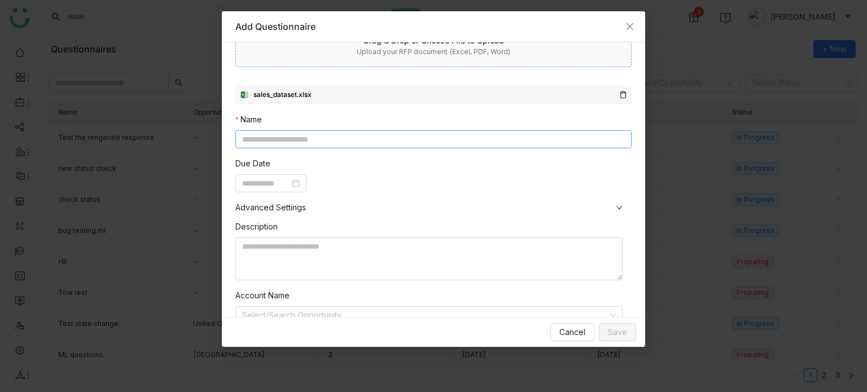
scroll to position [205, 0]
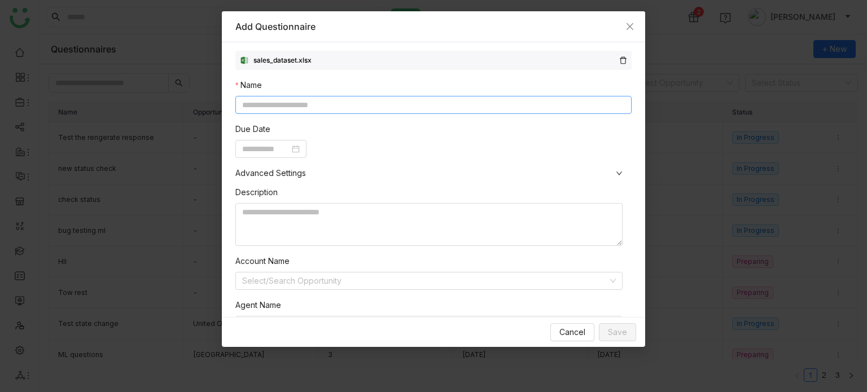
click at [371, 107] on input at bounding box center [433, 105] width 396 height 18
type input "**********"
click at [618, 326] on span "Save" at bounding box center [617, 332] width 19 height 12
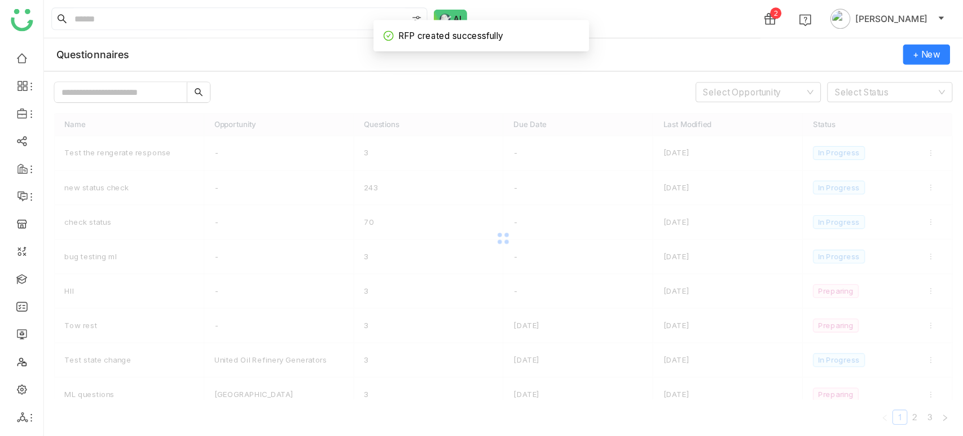
scroll to position [176, 0]
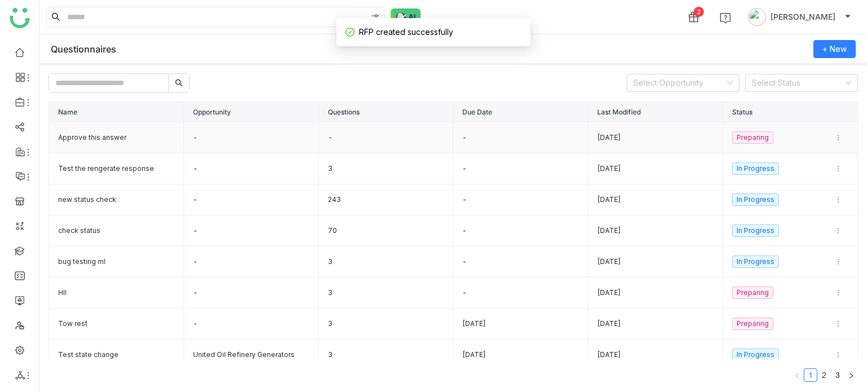
click at [120, 135] on td "Approve this answer" at bounding box center [116, 137] width 135 height 31
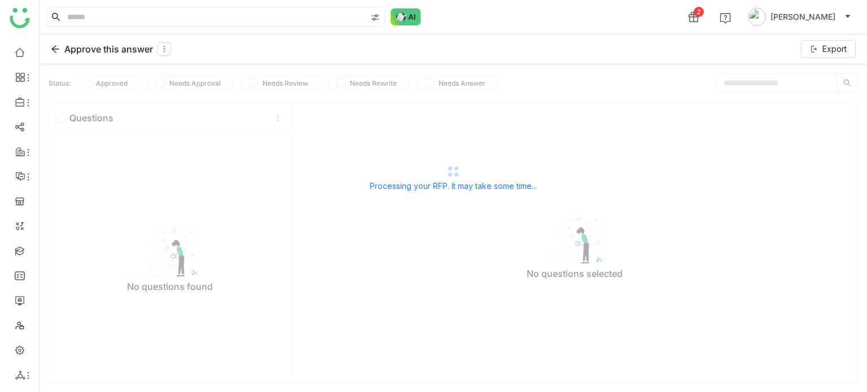
click at [278, 115] on div "Processing your RFP. It may take some time..." at bounding box center [453, 177] width 827 height 226
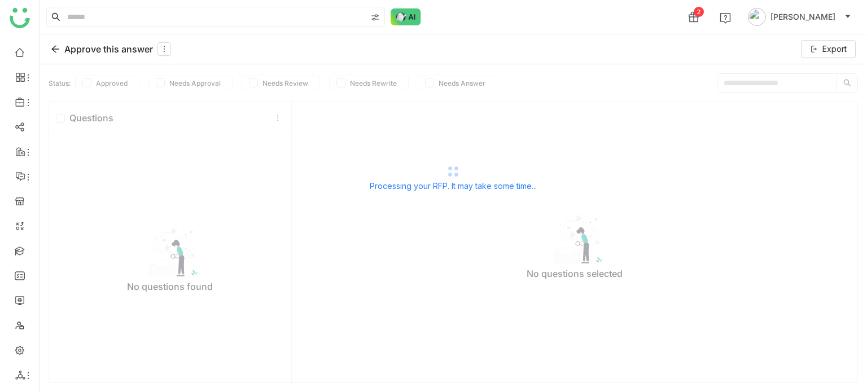
click at [278, 115] on div "Processing your RFP. It may take some time..." at bounding box center [453, 177] width 827 height 226
click at [20, 251] on link at bounding box center [20, 250] width 10 height 10
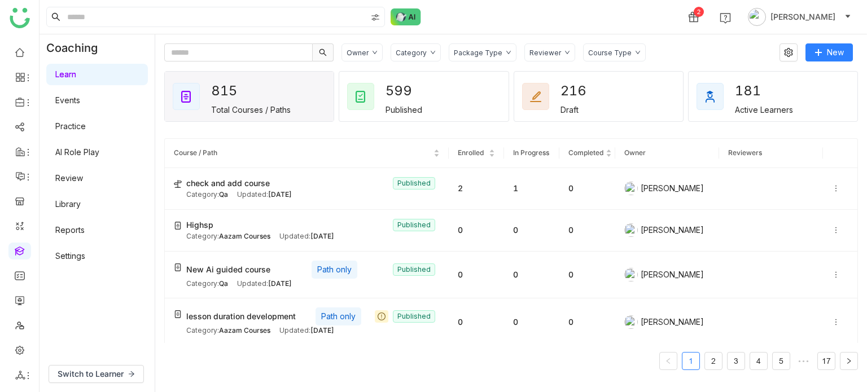
click at [96, 147] on link "AI Role Play" at bounding box center [77, 152] width 44 height 10
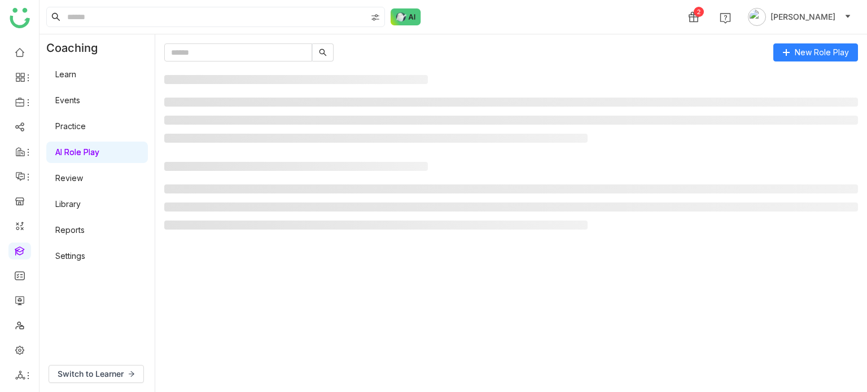
click at [96, 147] on link "AI Role Play" at bounding box center [77, 152] width 44 height 10
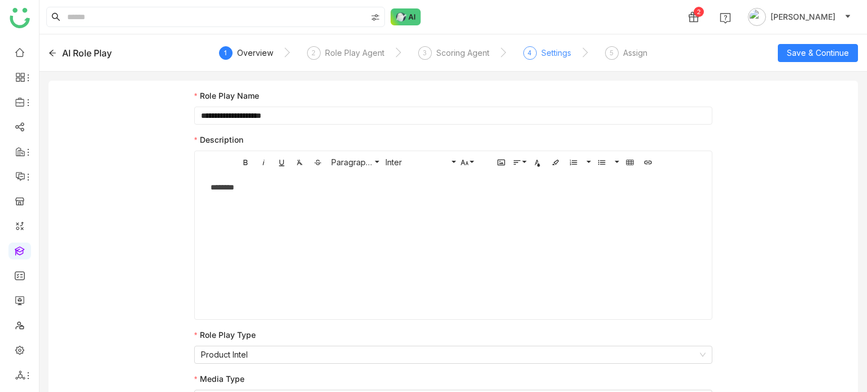
click at [546, 50] on div "Settings" at bounding box center [556, 53] width 30 height 14
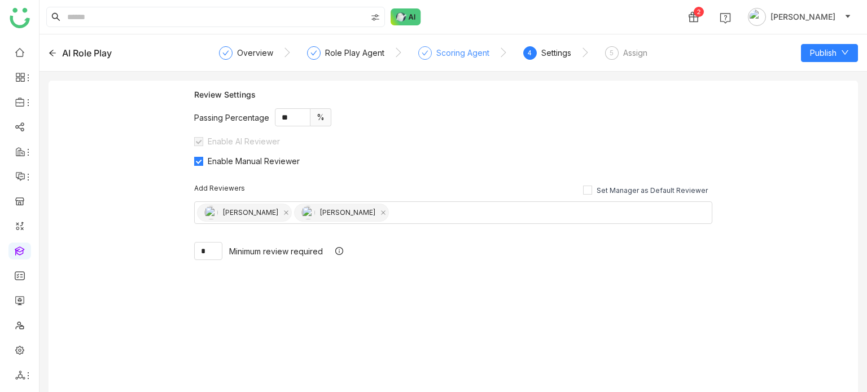
click at [448, 48] on div "Scoring Agent" at bounding box center [462, 53] width 53 height 14
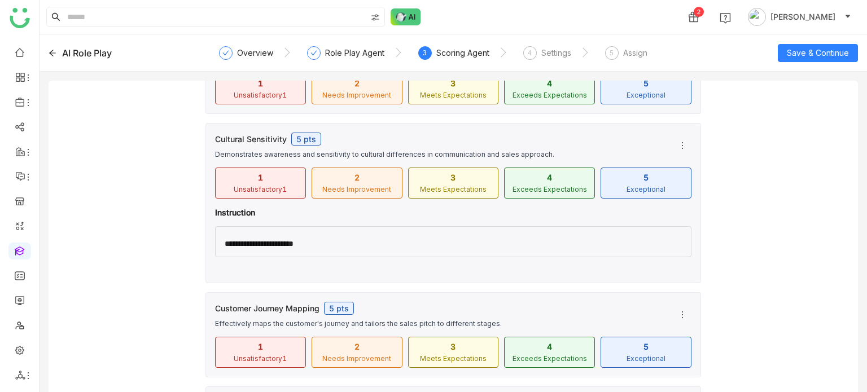
scroll to position [468, 0]
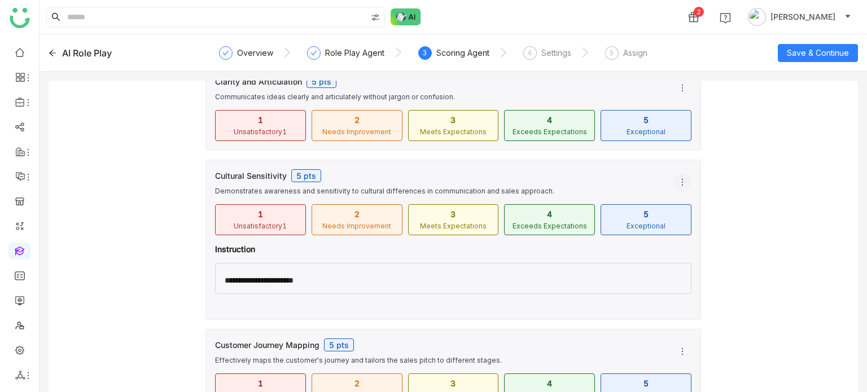
click at [679, 178] on span at bounding box center [682, 182] width 17 height 9
click at [689, 223] on span "Edit" at bounding box center [686, 223] width 27 height 12
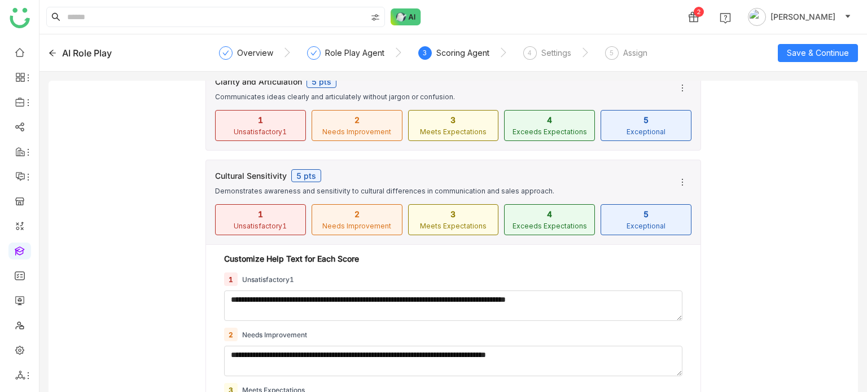
scroll to position [821, 0]
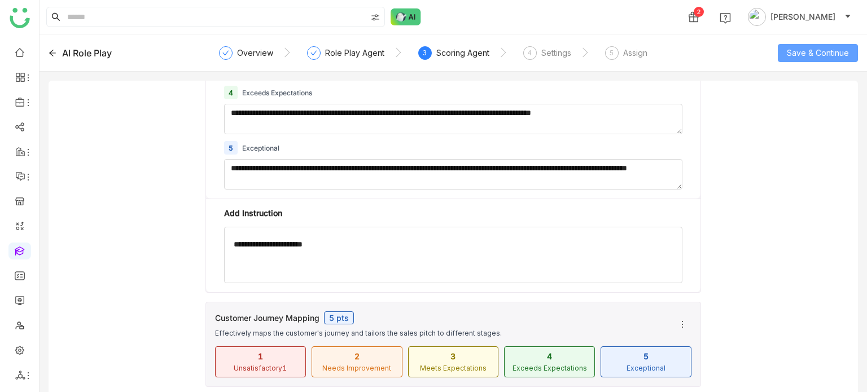
click at [824, 53] on span "Save & Continue" at bounding box center [818, 53] width 62 height 12
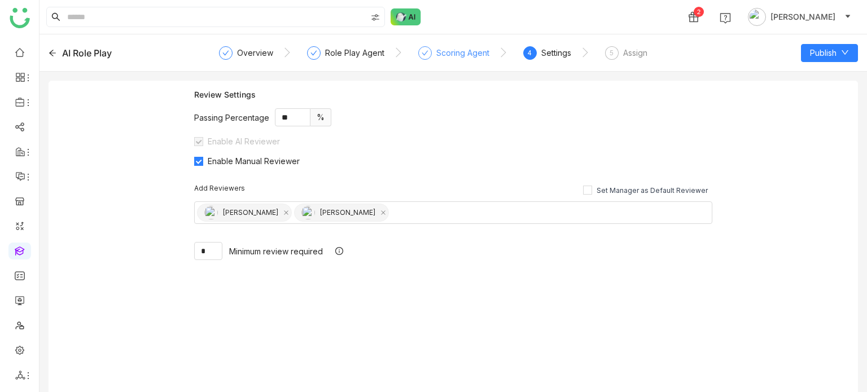
click at [464, 55] on div "Scoring Agent" at bounding box center [462, 53] width 53 height 14
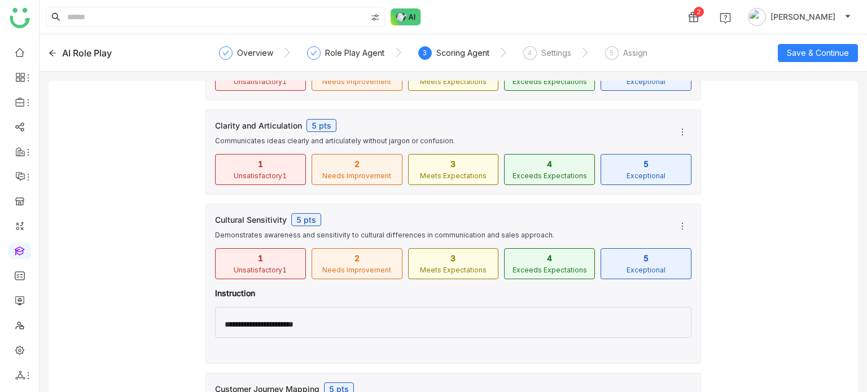
scroll to position [376, 0]
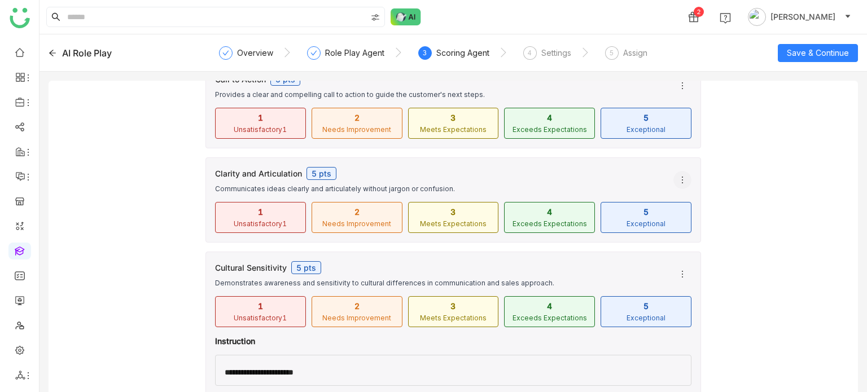
click at [678, 178] on icon at bounding box center [682, 180] width 9 height 9
click at [697, 222] on span "Edit" at bounding box center [686, 222] width 27 height 12
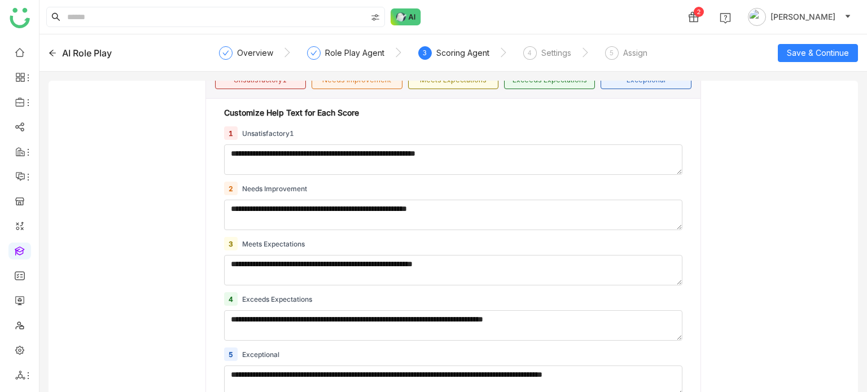
scroll to position [519, 0]
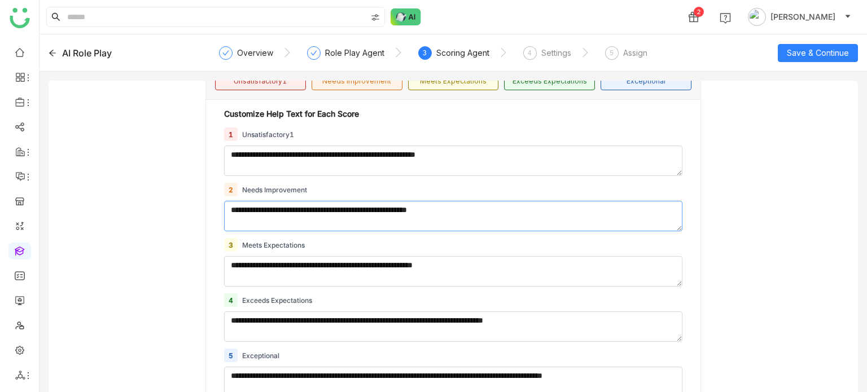
click at [544, 216] on textarea "**********" at bounding box center [453, 216] width 458 height 30
type textarea "**********"
click at [804, 49] on span "Save & Continue" at bounding box center [818, 53] width 62 height 12
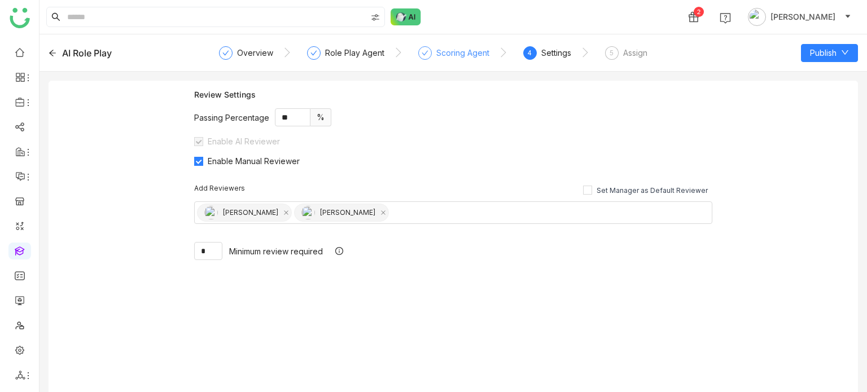
click at [463, 51] on div "Scoring Agent" at bounding box center [462, 53] width 53 height 14
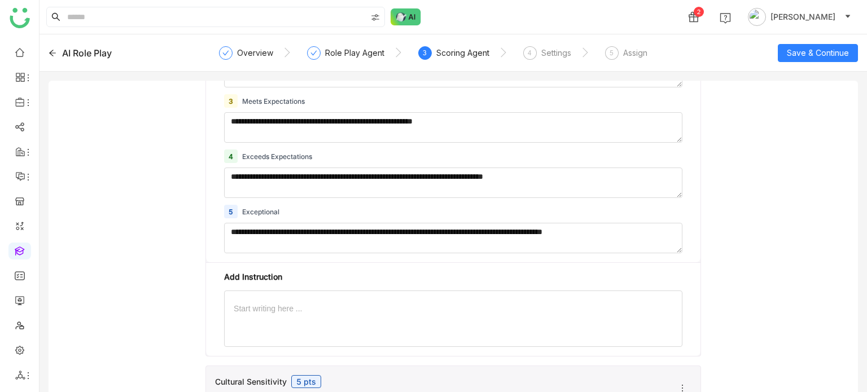
scroll to position [669, 0]
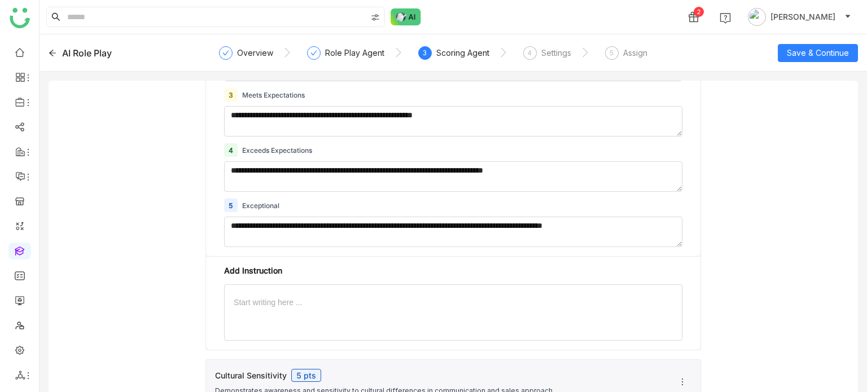
click at [410, 299] on div at bounding box center [453, 302] width 439 height 8
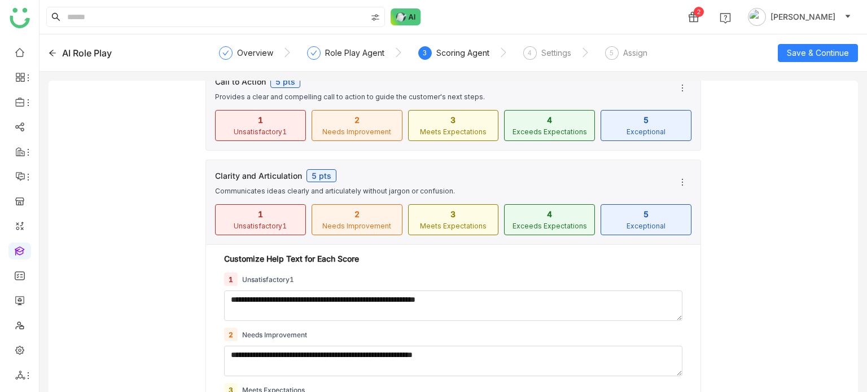
scroll to position [374, 0]
click at [618, 163] on div "Clarity and Articulation 5 pts Communicates ideas clearly and articulately with…" at bounding box center [453, 183] width 494 height 44
click at [617, 177] on div "Clarity and Articulation 5 pts" at bounding box center [439, 176] width 449 height 13
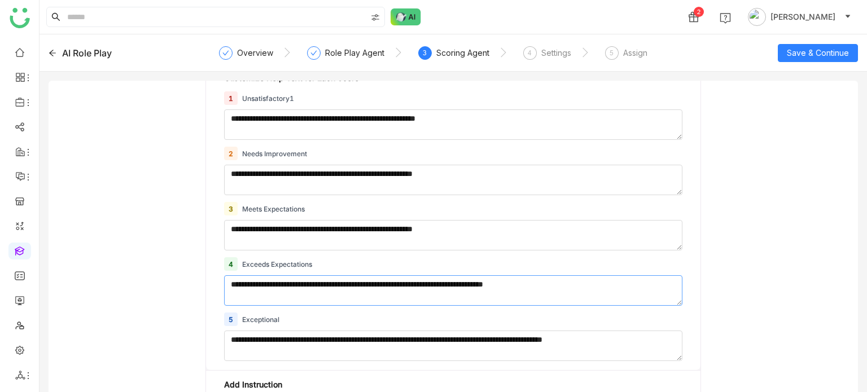
scroll to position [503, 0]
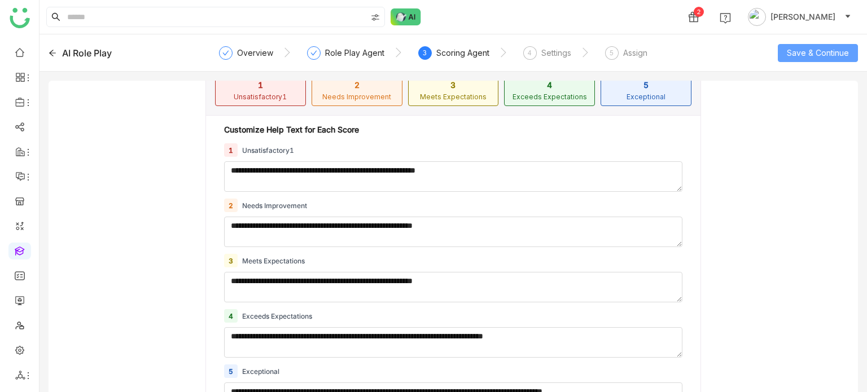
click at [823, 44] on button "Save & Continue" at bounding box center [818, 53] width 80 height 18
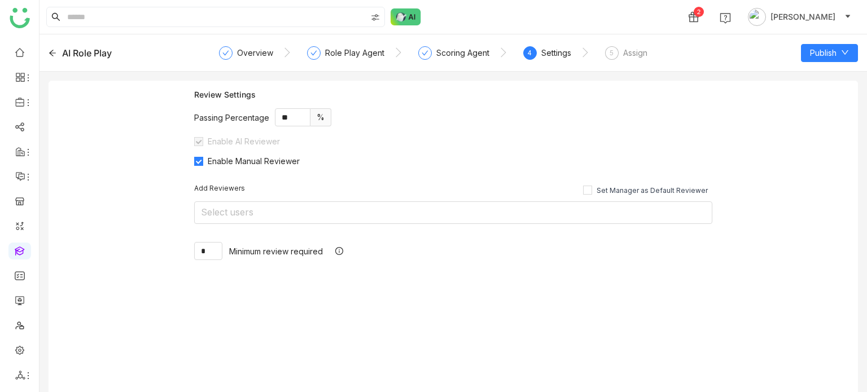
scroll to position [0, 0]
click at [461, 47] on div "Scoring Agent" at bounding box center [462, 53] width 53 height 14
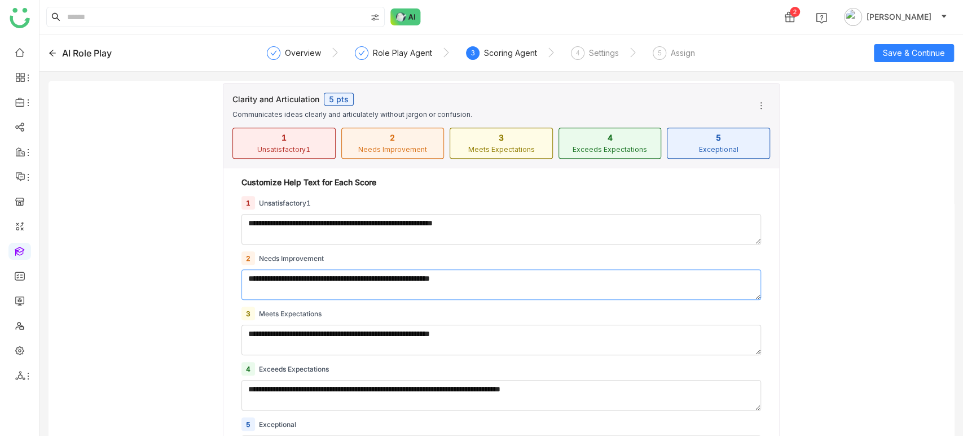
scroll to position [451, 0]
click at [46, 49] on div "AI Role Play Overview Role Play Agent 3 Scoring Agent 4 Settings 5 Assign Save …" at bounding box center [502, 52] width 924 height 37
click at [52, 50] on icon at bounding box center [53, 53] width 8 height 8
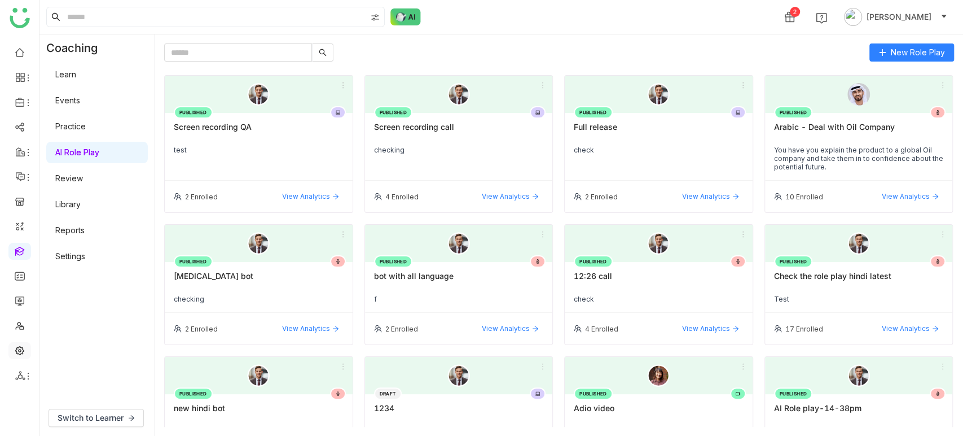
click at [17, 349] on link at bounding box center [20, 350] width 10 height 10
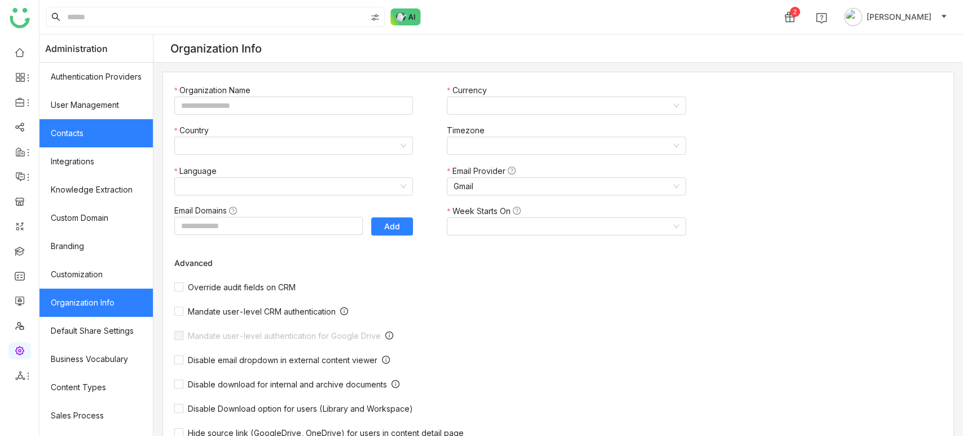
type input "*******"
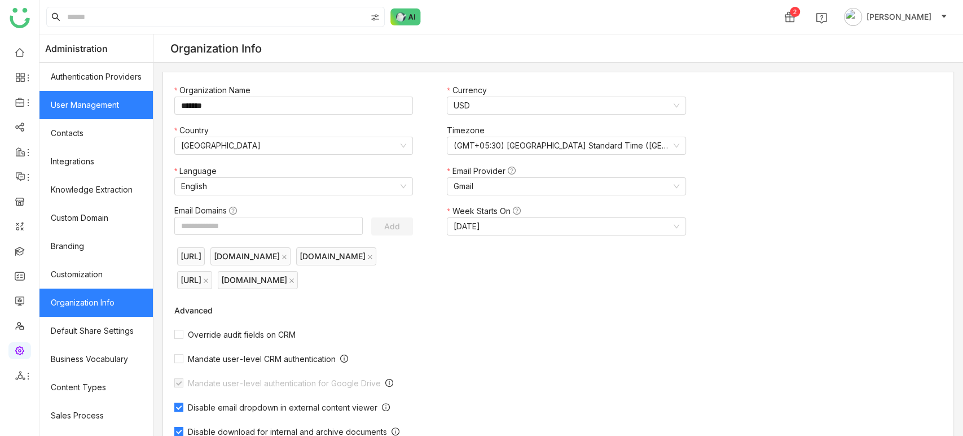
click at [100, 107] on link "User Management" at bounding box center [96, 105] width 113 height 28
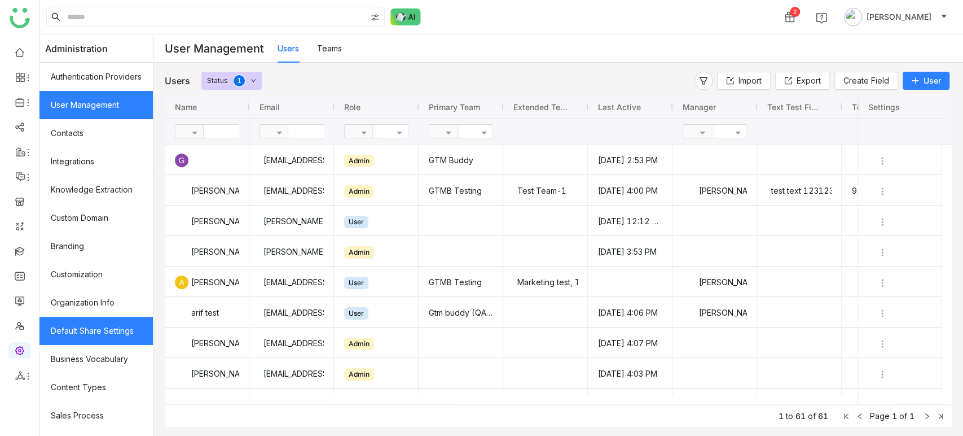
scroll to position [163, 0]
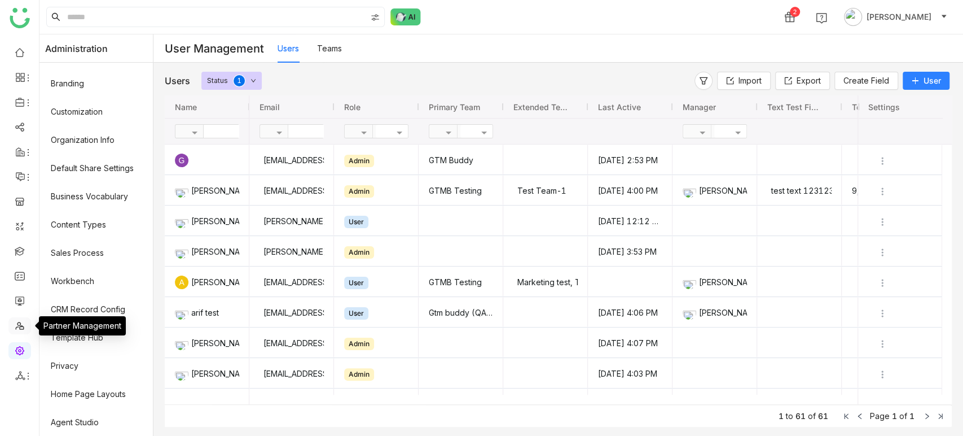
click at [22, 323] on link at bounding box center [20, 325] width 10 height 10
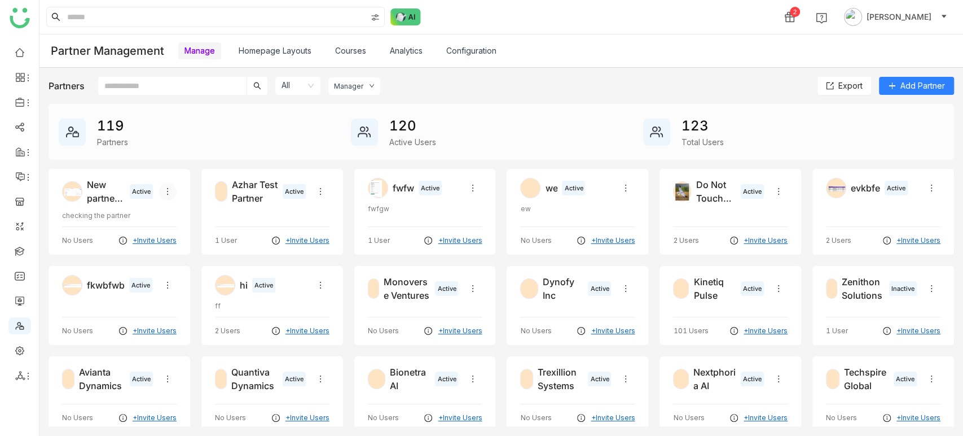
click at [172, 190] on icon at bounding box center [167, 191] width 9 height 9
click at [215, 213] on span "Edit" at bounding box center [214, 214] width 14 height 10
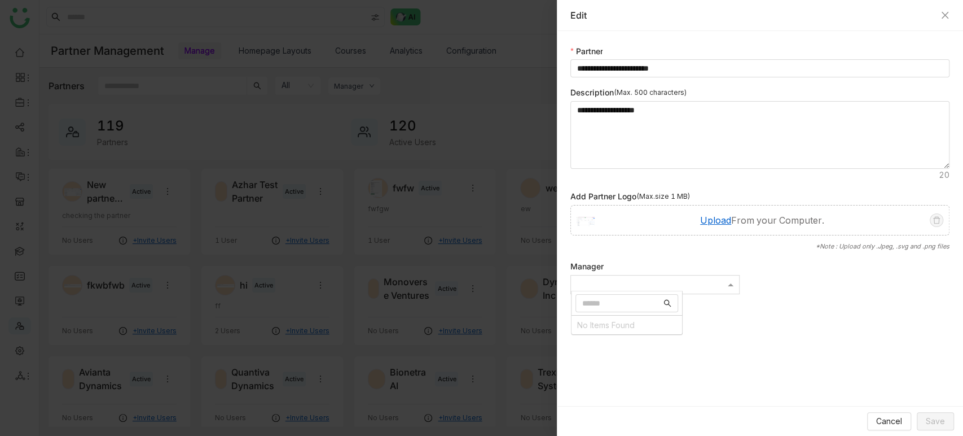
click at [643, 282] on div at bounding box center [655, 285] width 168 height 10
click at [866, 14] on icon "Close" at bounding box center [945, 15] width 9 height 9
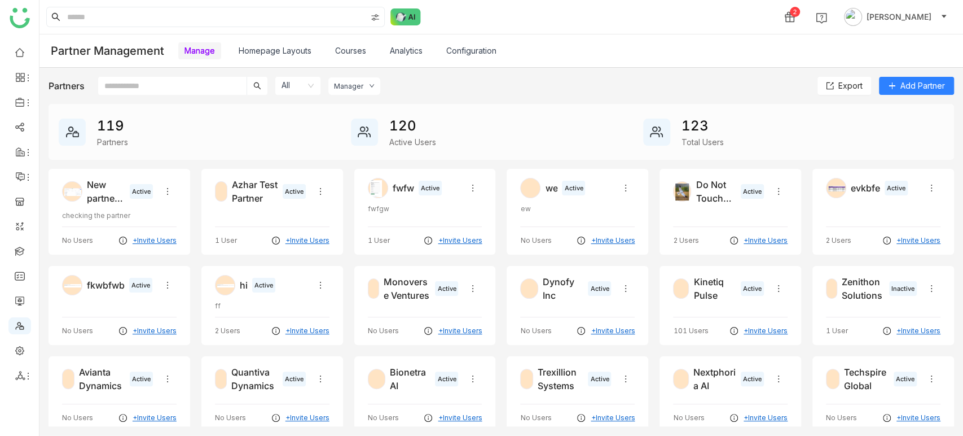
click at [157, 90] on input "text" at bounding box center [172, 86] width 148 height 18
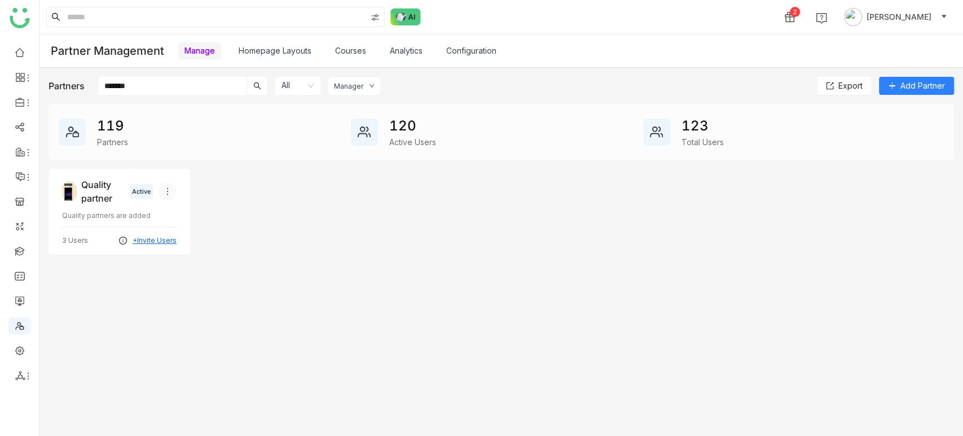
type input "*******"
click at [167, 190] on icon at bounding box center [167, 191] width 9 height 9
click at [182, 221] on li "Edit" at bounding box center [191, 214] width 65 height 21
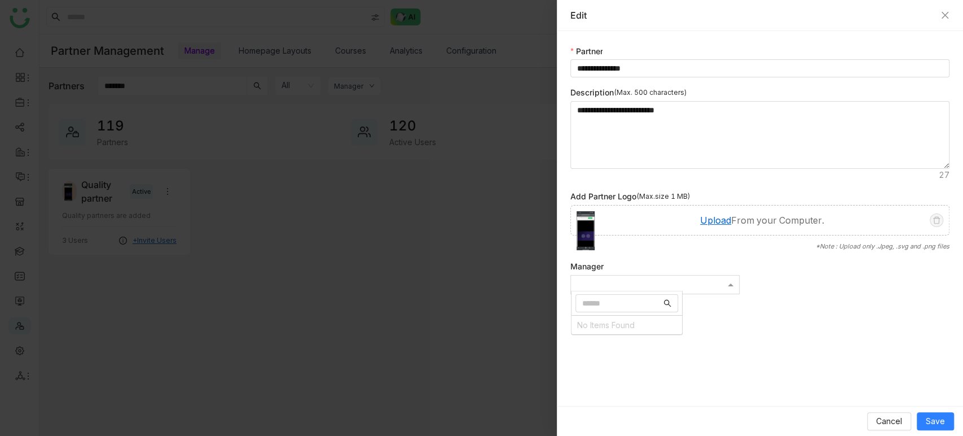
click at [681, 284] on div at bounding box center [655, 285] width 168 height 10
type input "*"
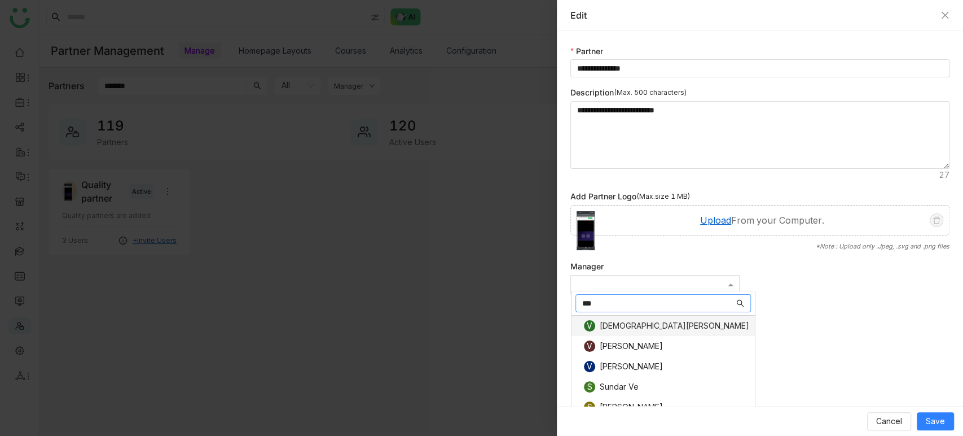
type input "****"
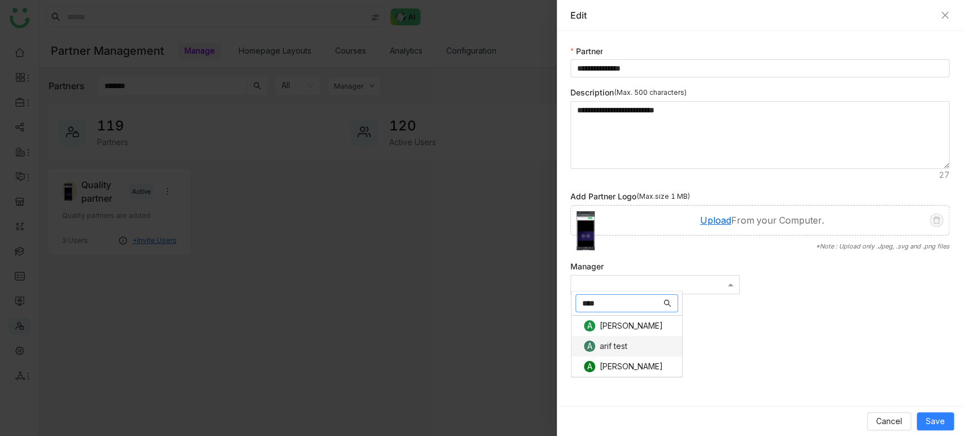
click at [639, 344] on div "A arif test" at bounding box center [630, 345] width 93 height 11
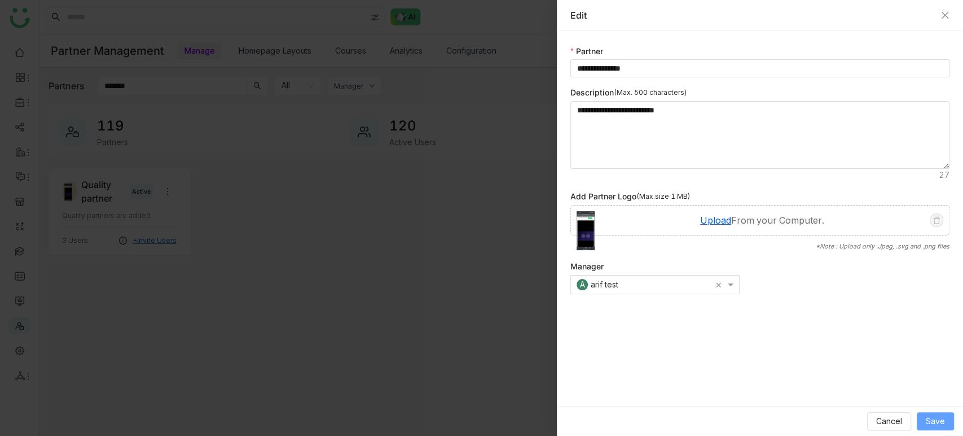
click at [866, 392] on span "Save" at bounding box center [935, 421] width 19 height 12
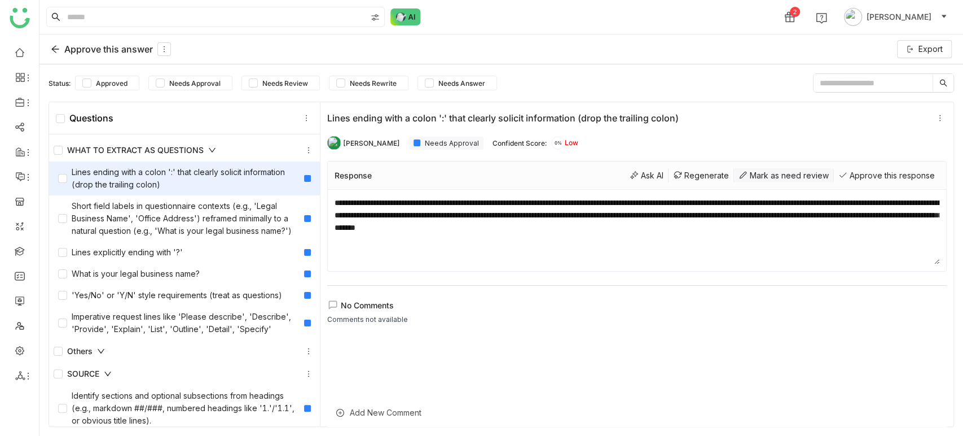
click at [787, 174] on div "Mark as need review" at bounding box center [784, 175] width 100 height 14
click at [885, 179] on div "Approve this response" at bounding box center [887, 175] width 106 height 14
click at [792, 172] on div "Mark as need review" at bounding box center [784, 175] width 100 height 14
click at [894, 175] on div "Approve this response" at bounding box center [887, 175] width 106 height 14
click at [802, 176] on div "Mark as need review" at bounding box center [784, 175] width 100 height 14
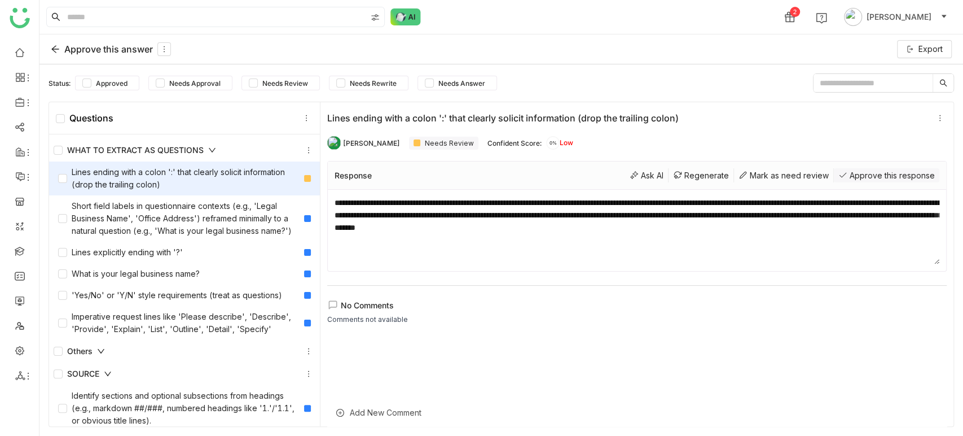
click at [872, 176] on div "Approve this response" at bounding box center [887, 175] width 106 height 14
click at [60, 48] on div "Approve this answer" at bounding box center [111, 49] width 120 height 14
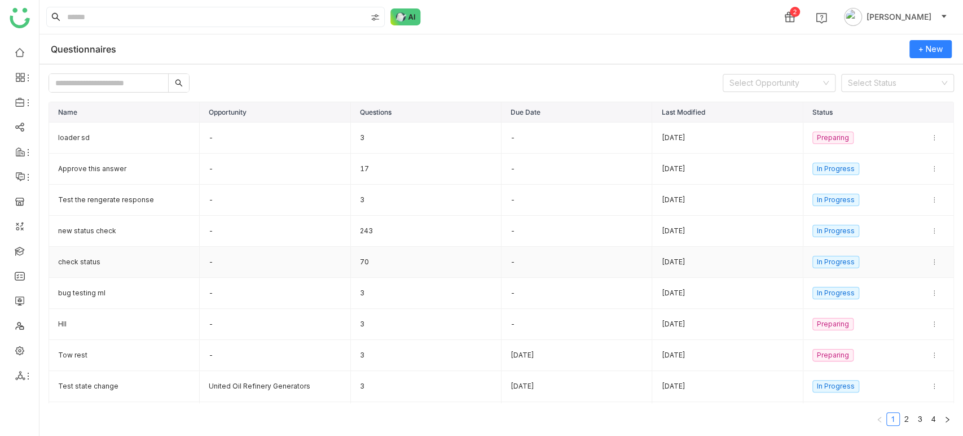
click at [72, 272] on td "check status" at bounding box center [124, 262] width 151 height 31
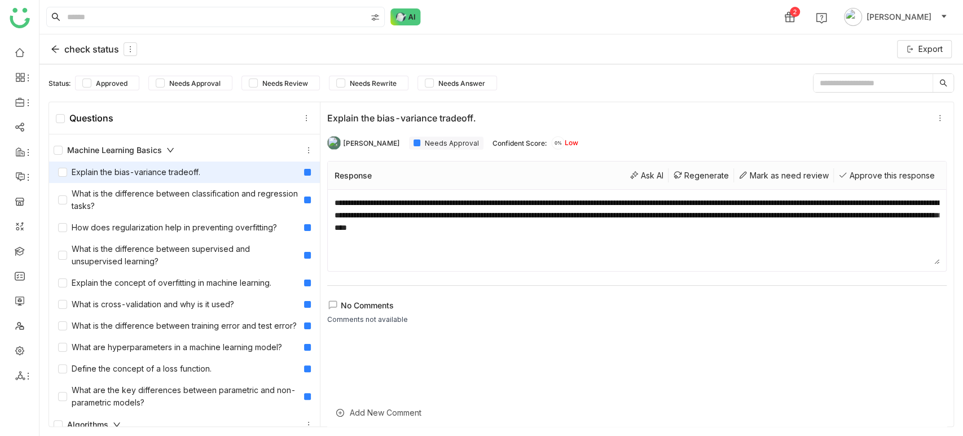
click at [55, 50] on icon at bounding box center [55, 49] width 9 height 9
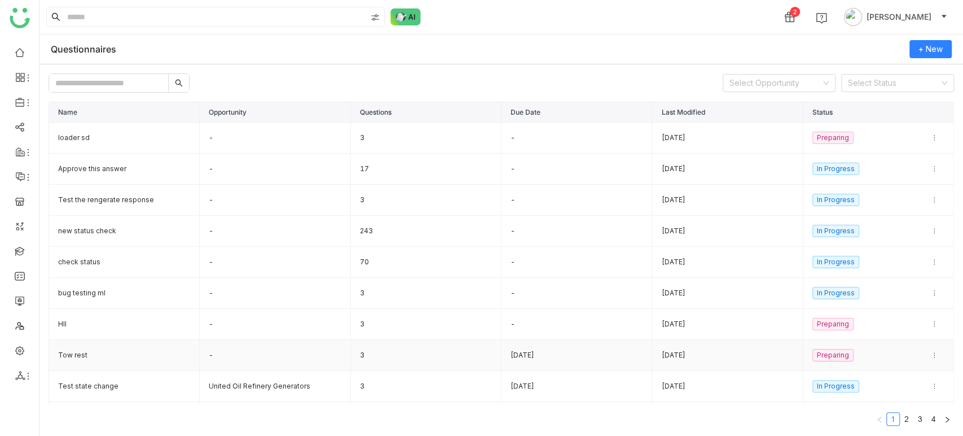
click at [81, 352] on td "Tow rest" at bounding box center [124, 355] width 151 height 31
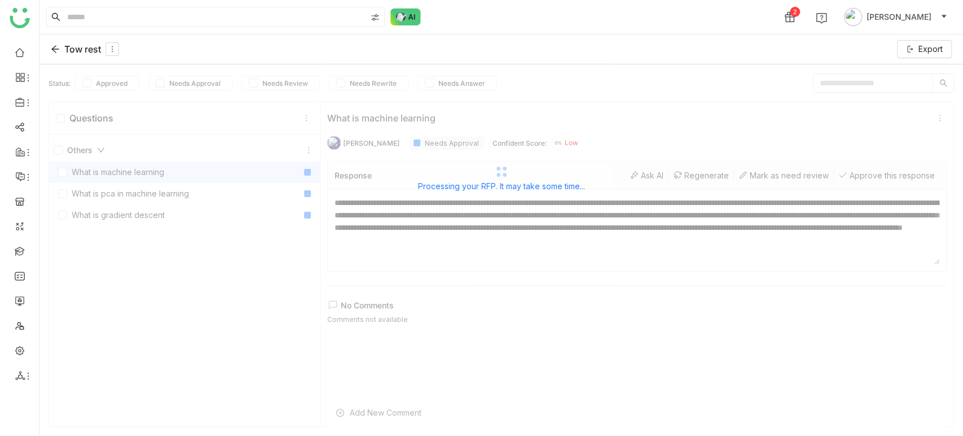
click at [50, 51] on div "Tow rest Export" at bounding box center [502, 49] width 924 height 30
click at [57, 51] on icon at bounding box center [55, 49] width 9 height 9
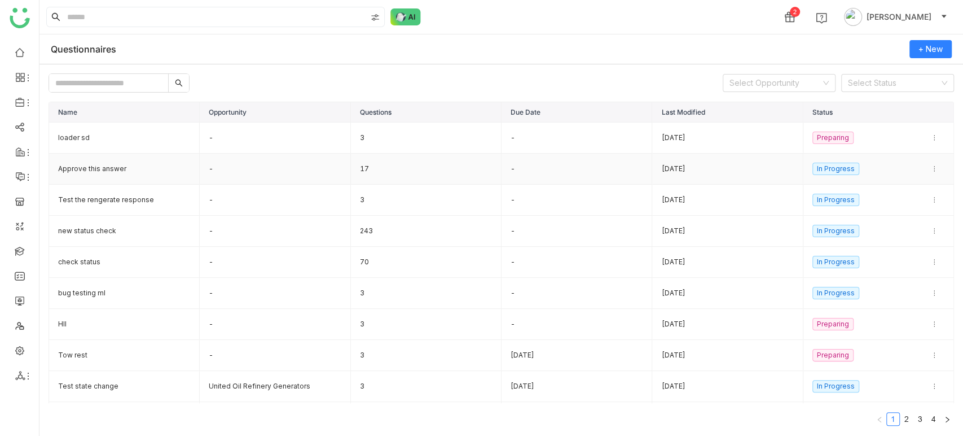
click at [109, 161] on td "Approve this answer" at bounding box center [124, 168] width 151 height 31
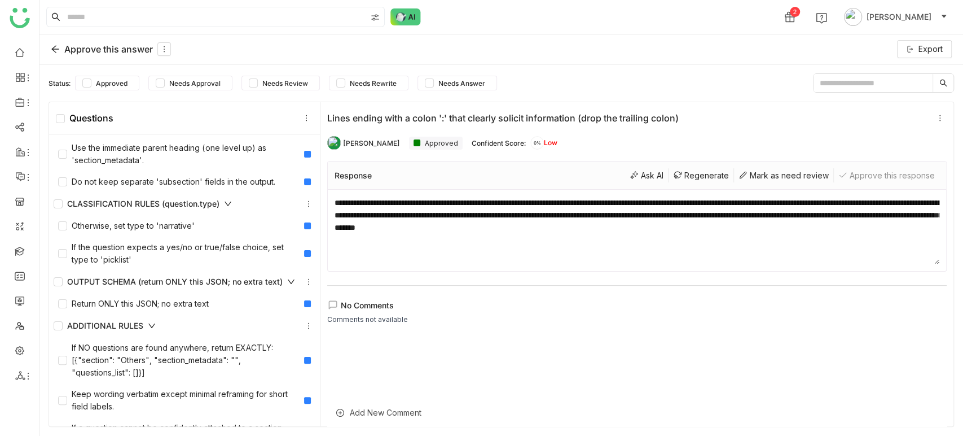
scroll to position [438, 0]
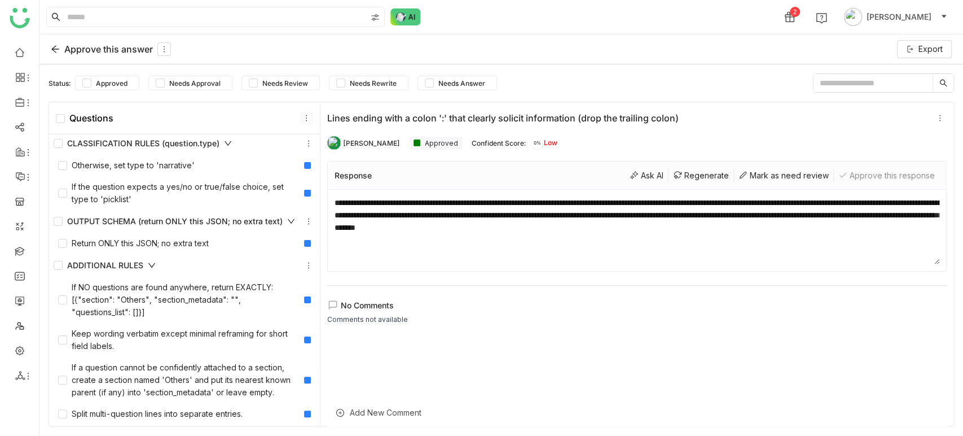
click at [307, 114] on icon at bounding box center [306, 118] width 8 height 8
click at [319, 161] on div "Add Question" at bounding box center [306, 165] width 81 height 21
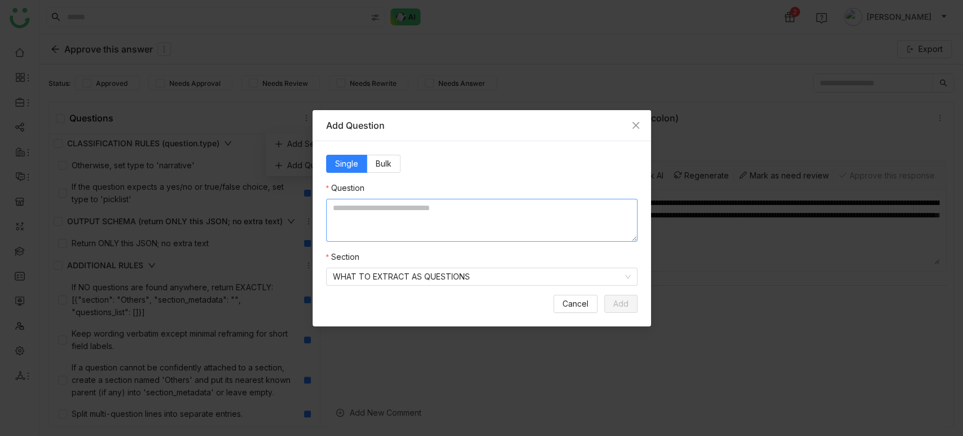
click at [445, 212] on textarea at bounding box center [482, 220] width 312 height 43
type textarea "********"
click at [628, 300] on span "Add" at bounding box center [620, 303] width 15 height 12
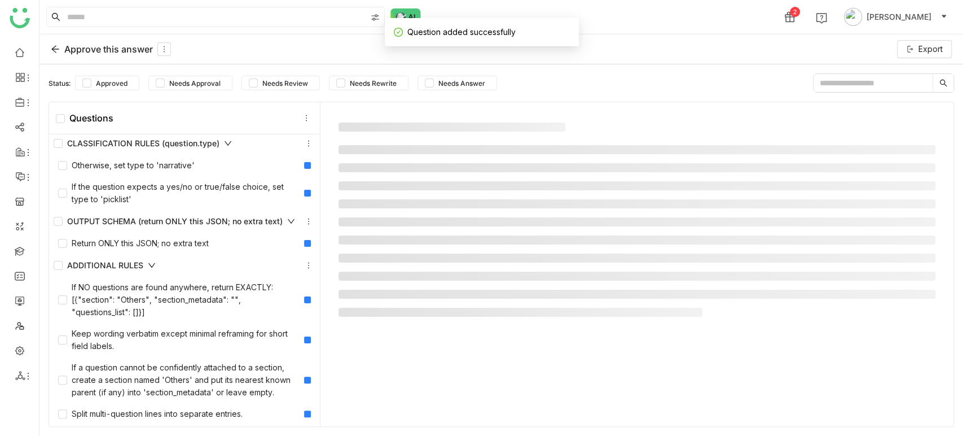
scroll to position [459, 0]
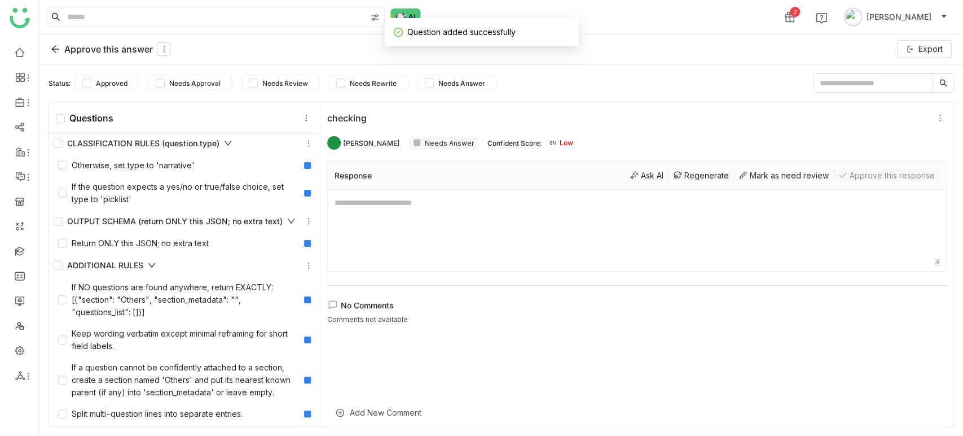
click at [870, 166] on div "Response Ask AI Regenerate Mark as need review Approve this response" at bounding box center [637, 175] width 618 height 28
click at [806, 173] on div "Mark as need review" at bounding box center [784, 175] width 100 height 14
click at [864, 178] on div "Approve this response" at bounding box center [887, 175] width 106 height 14
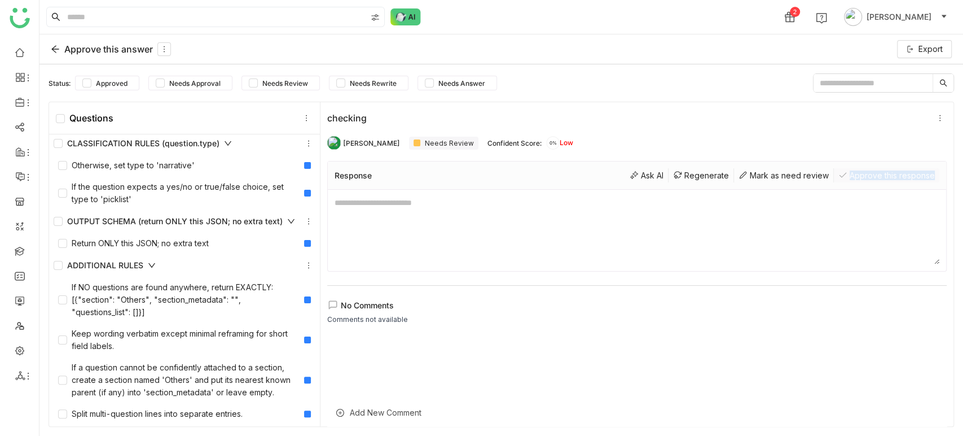
click at [864, 178] on div "Approve this response" at bounding box center [887, 175] width 106 height 14
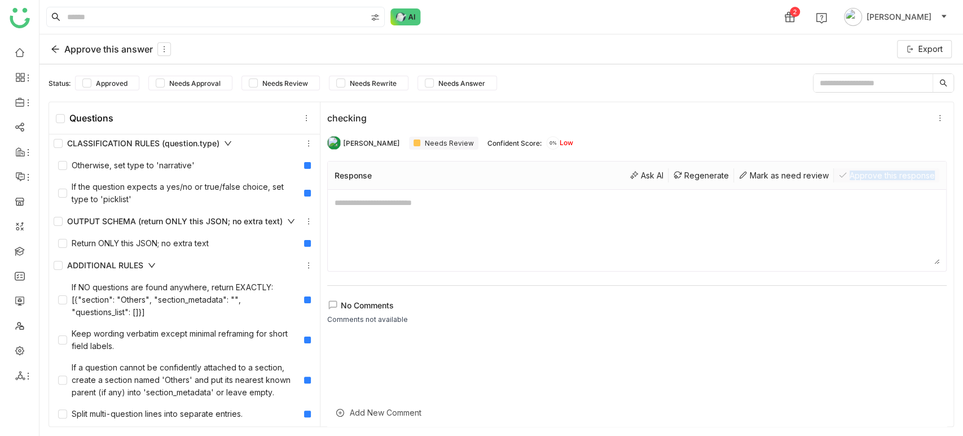
click at [864, 178] on div "Approve this response" at bounding box center [887, 175] width 106 height 14
click at [808, 172] on div "Mark as need review" at bounding box center [784, 175] width 100 height 14
click at [850, 171] on div "Approve this response" at bounding box center [887, 175] width 106 height 14
click at [851, 172] on div "Approve this response" at bounding box center [887, 175] width 106 height 14
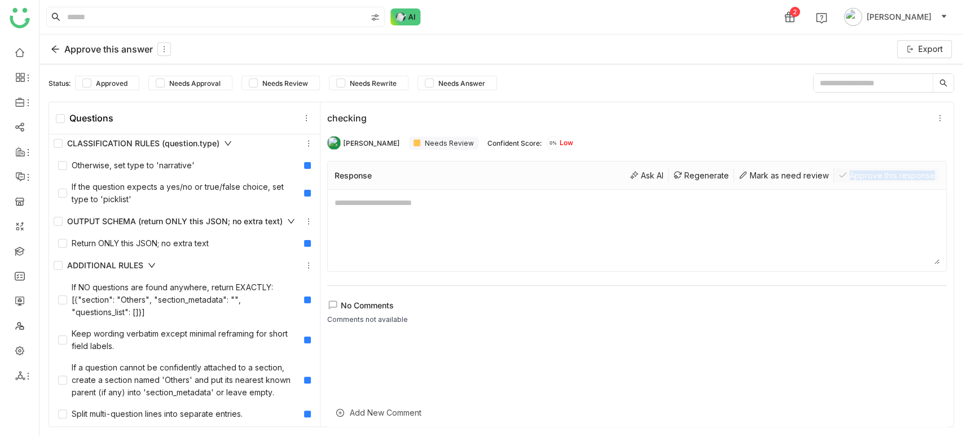
click at [851, 172] on div "Approve this response" at bounding box center [887, 175] width 106 height 14
click at [853, 179] on div "Approve this response" at bounding box center [887, 175] width 106 height 14
click at [25, 55] on link at bounding box center [20, 52] width 10 height 10
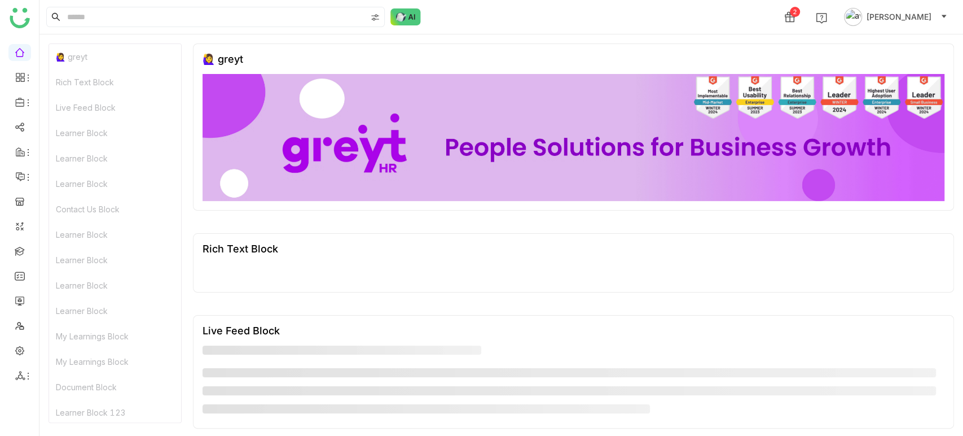
click at [907, 15] on span "[PERSON_NAME]" at bounding box center [899, 17] width 65 height 12
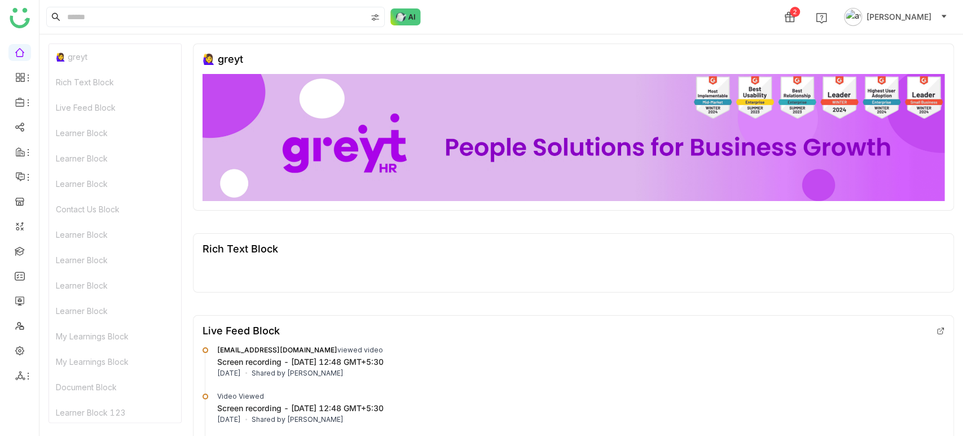
click at [907, 15] on span "[PERSON_NAME]" at bounding box center [899, 17] width 65 height 12
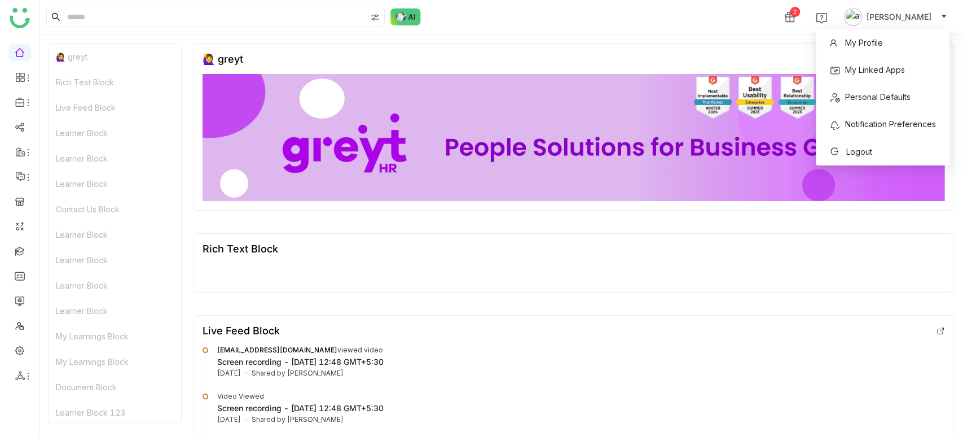
click at [896, 45] on li "My Profile" at bounding box center [883, 42] width 134 height 27
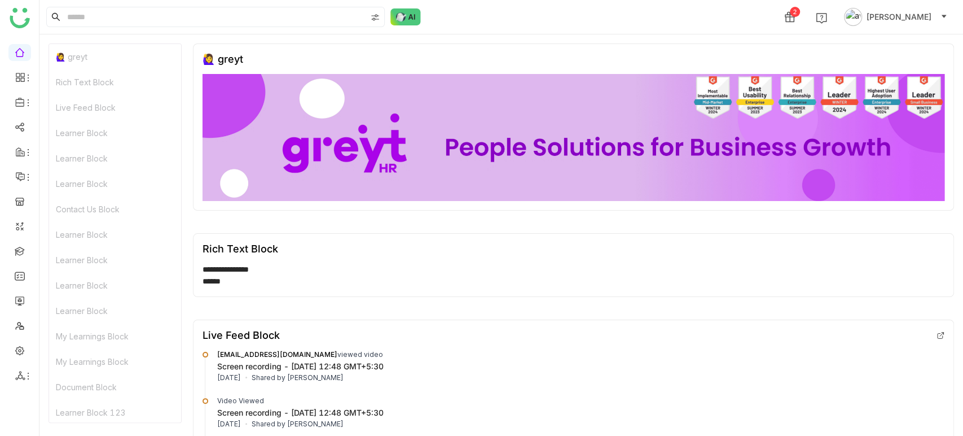
click at [932, 19] on button "[PERSON_NAME]" at bounding box center [896, 17] width 108 height 18
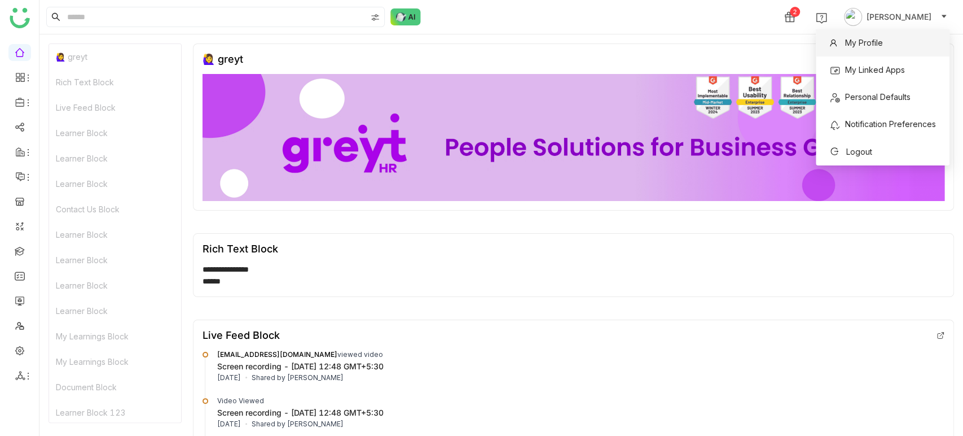
click at [862, 40] on span "My Profile" at bounding box center [864, 43] width 38 height 10
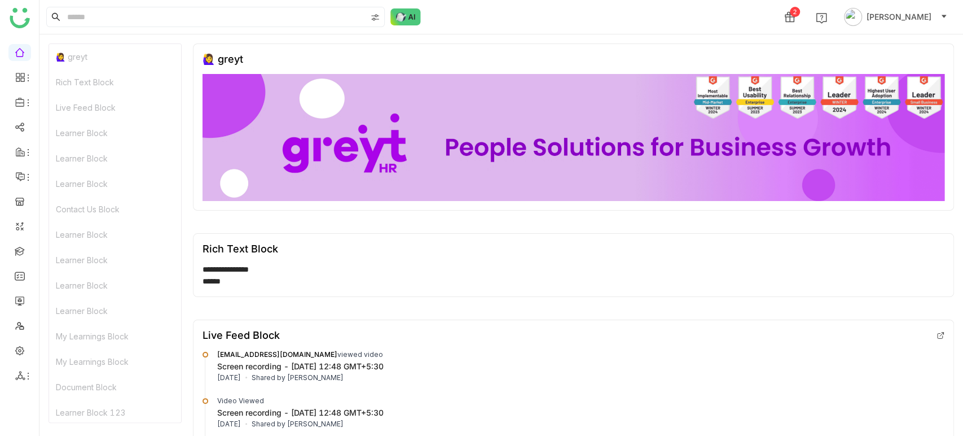
click at [862, 40] on body "2 Arif uddin 🙋‍♀️ greyt Rich Text Block Live Feed Block Learner Block Learner B…" at bounding box center [481, 218] width 963 height 436
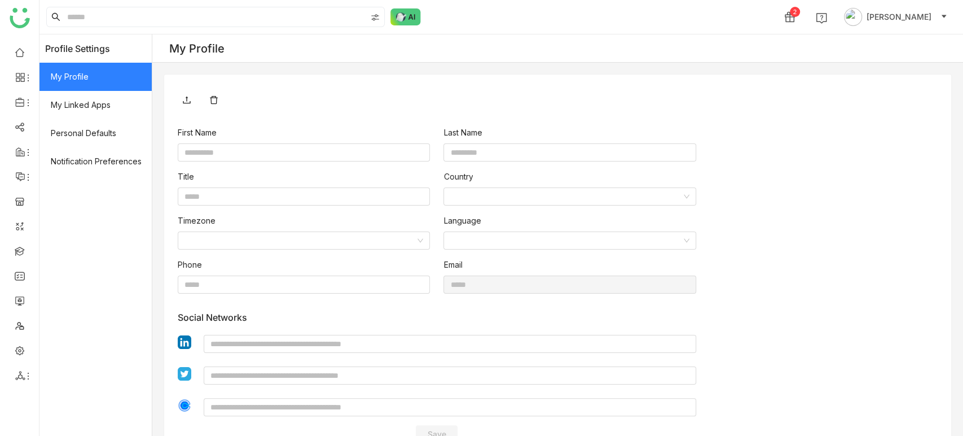
type input "****"
type input "*****"
type input "**********"
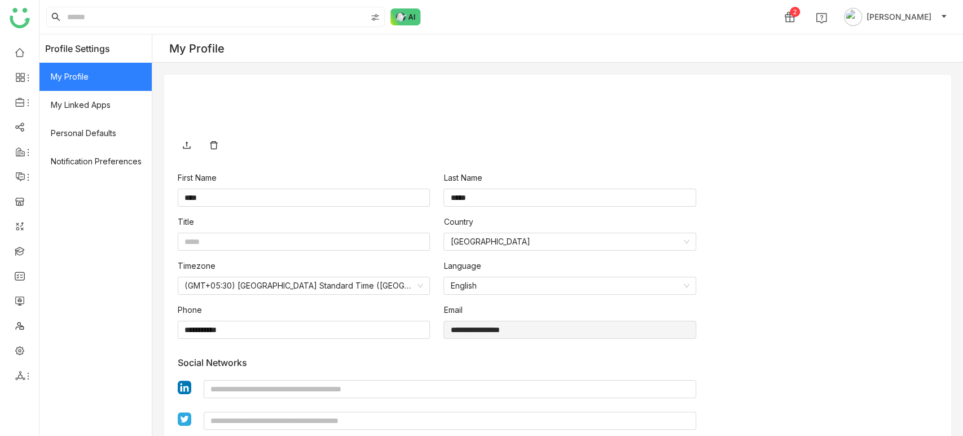
scroll to position [77, 0]
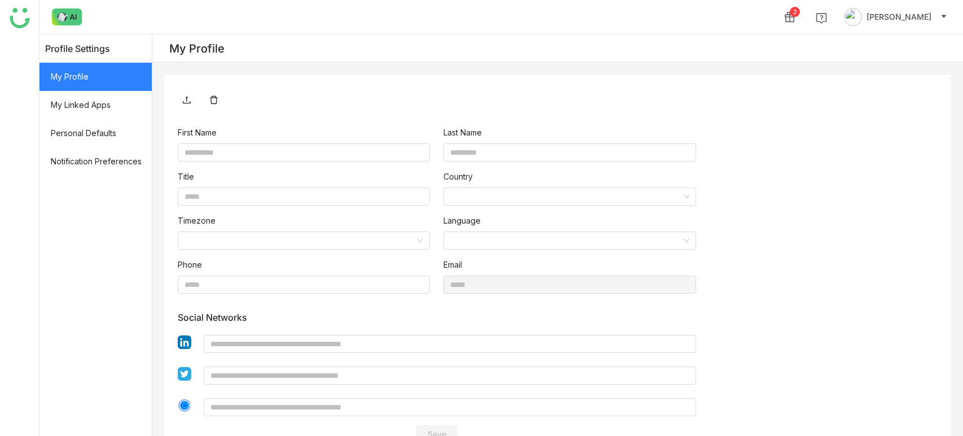
type input "****"
type input "*****"
type input "**********"
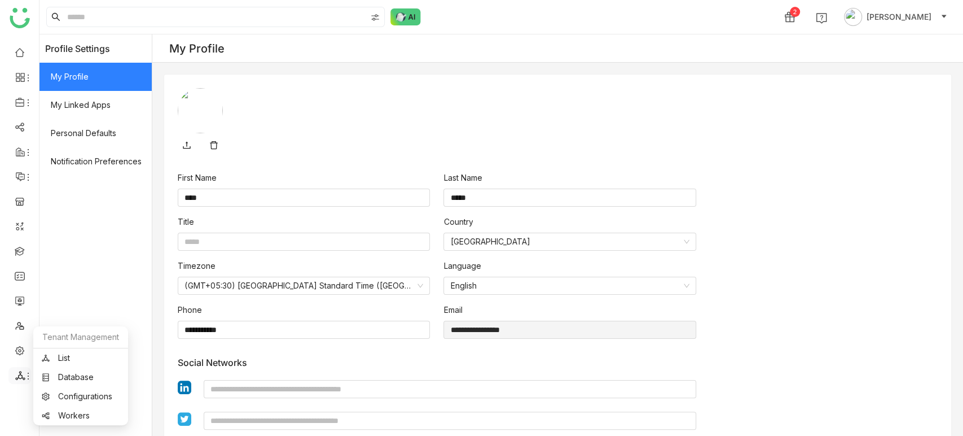
click at [25, 371] on icon at bounding box center [28, 375] width 9 height 9
click at [71, 356] on link "List" at bounding box center [81, 358] width 78 height 8
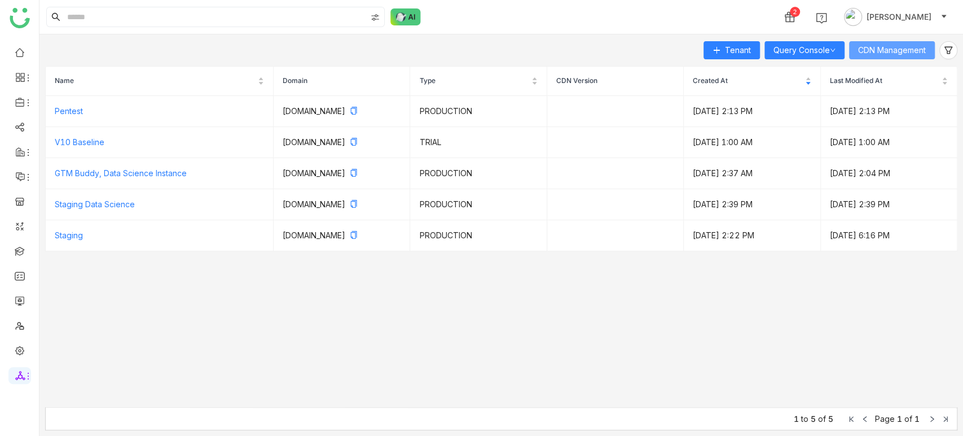
click at [905, 45] on span "CDN Management" at bounding box center [892, 50] width 68 height 12
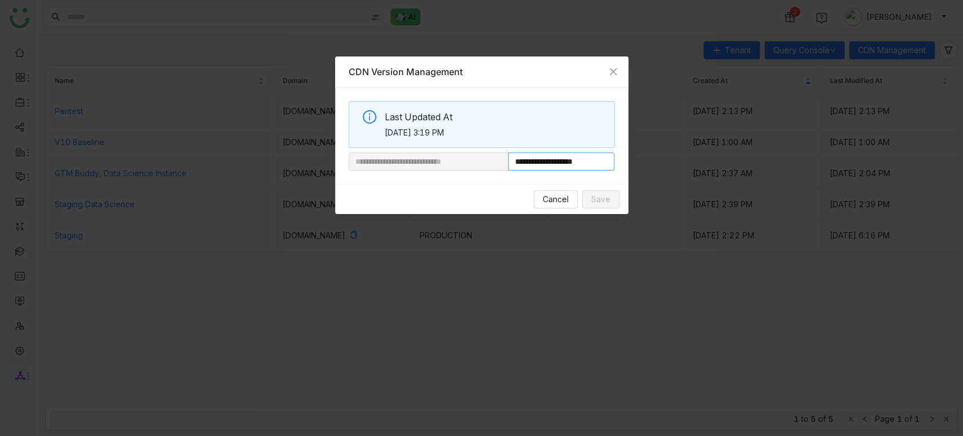
drag, startPoint x: 549, startPoint y: 166, endPoint x: 611, endPoint y: 163, distance: 62.7
click at [611, 163] on input "**********" at bounding box center [561, 161] width 107 height 18
paste input "**********"
type input "**********"
click at [604, 199] on span "Save" at bounding box center [600, 199] width 19 height 12
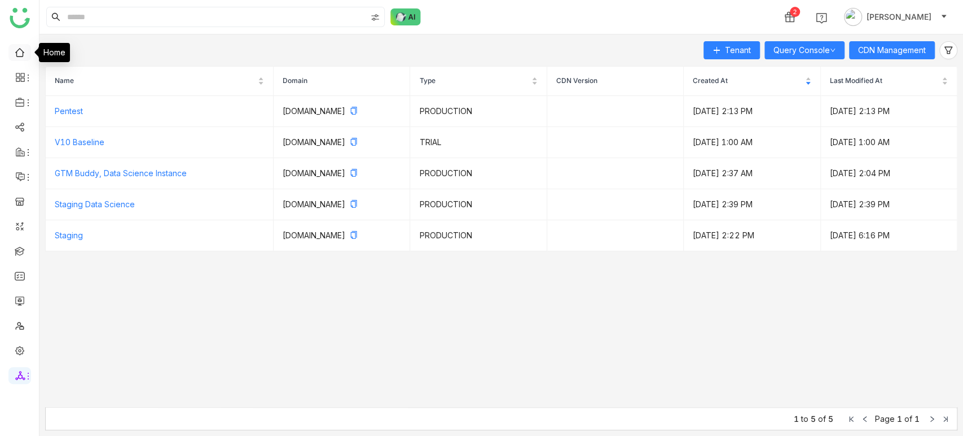
click at [18, 55] on link at bounding box center [20, 52] width 10 height 10
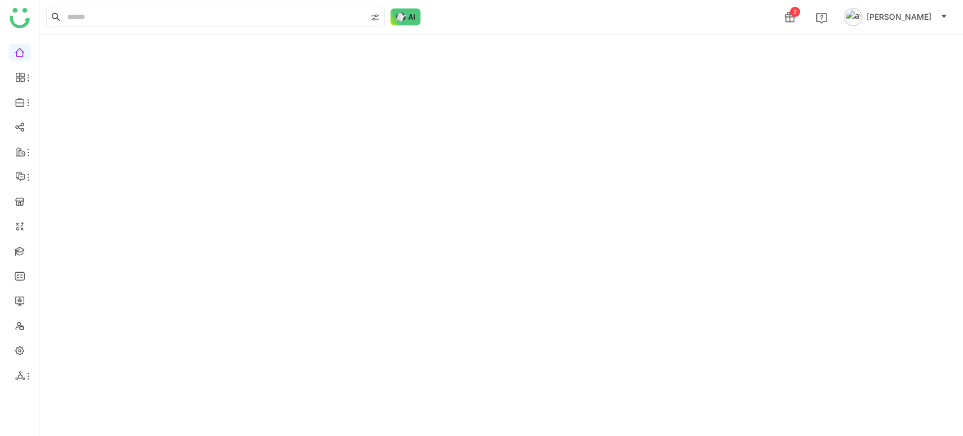
click at [925, 25] on button "[PERSON_NAME]" at bounding box center [896, 17] width 108 height 18
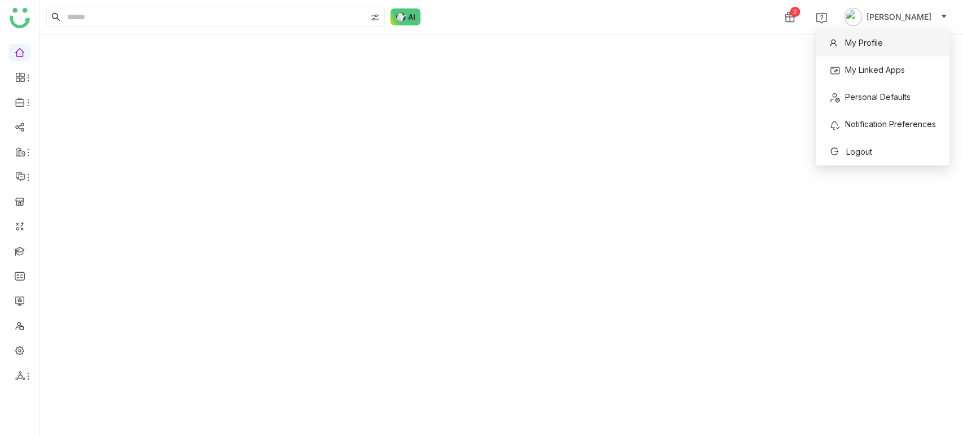
click at [912, 44] on li "My Profile" at bounding box center [883, 42] width 134 height 27
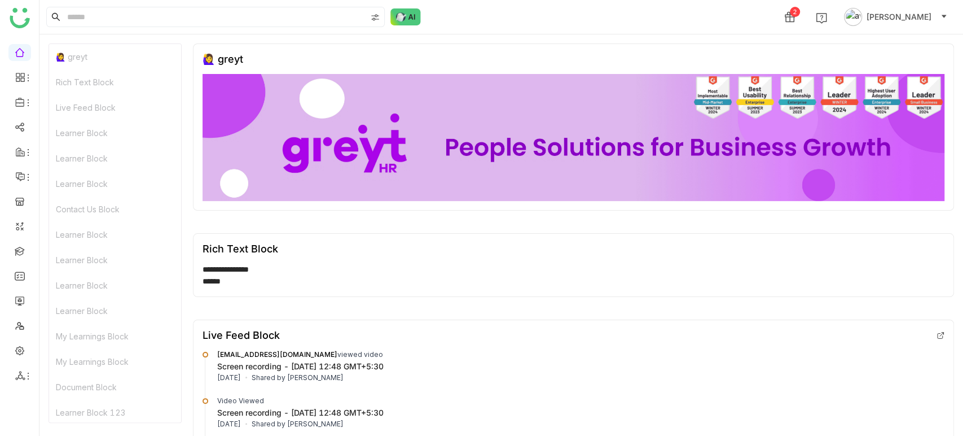
click at [912, 13] on span "[PERSON_NAME]" at bounding box center [899, 17] width 65 height 12
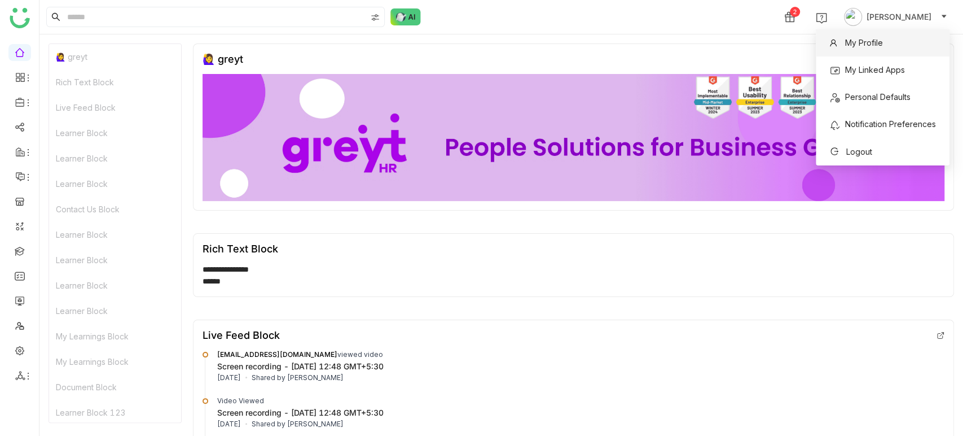
click at [901, 37] on li "My Profile" at bounding box center [883, 42] width 134 height 27
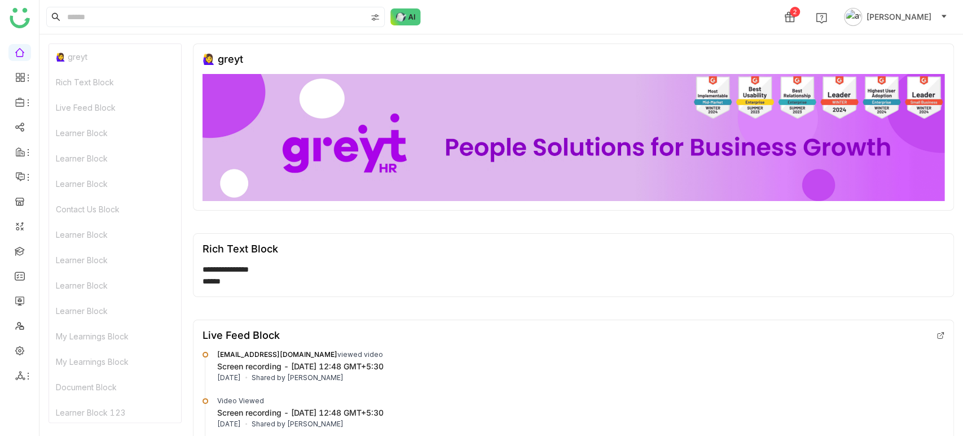
click at [893, 16] on button "[PERSON_NAME]" at bounding box center [896, 17] width 108 height 18
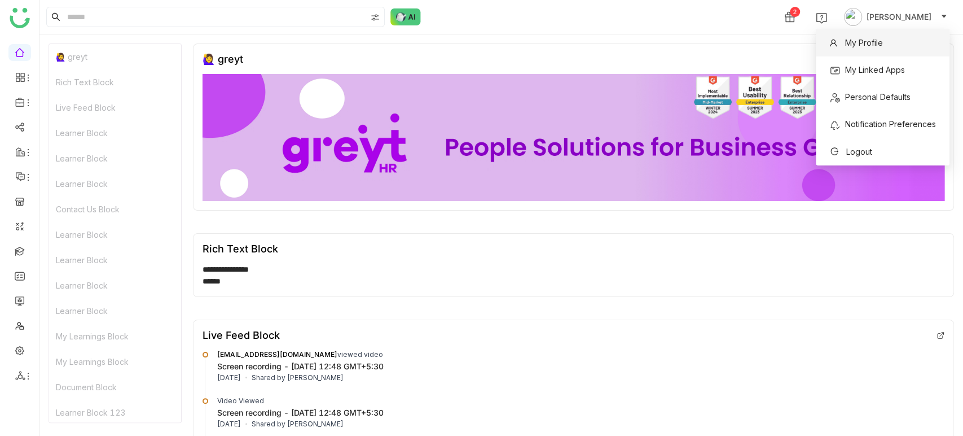
click at [866, 39] on span "My Profile" at bounding box center [864, 43] width 38 height 10
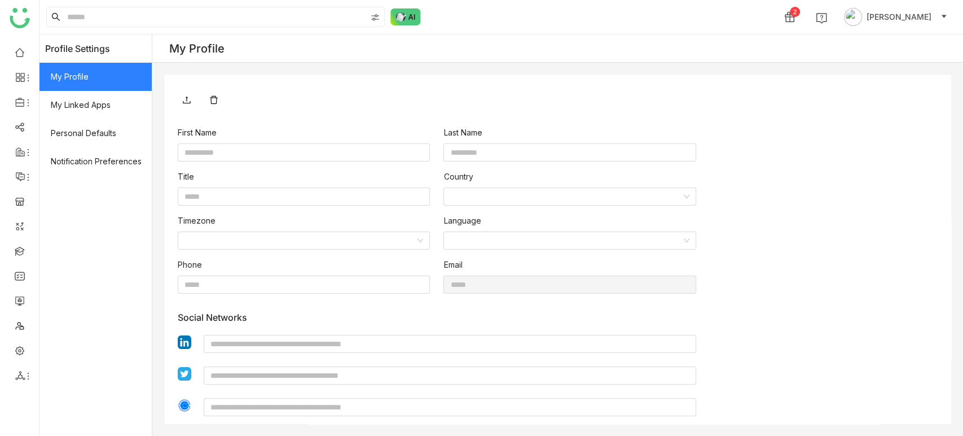
type input "****"
type input "*****"
type input "**********"
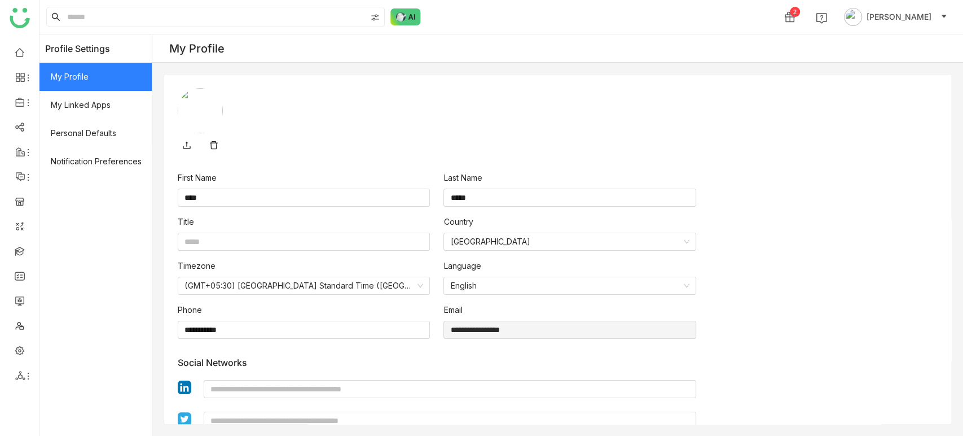
scroll to position [77, 0]
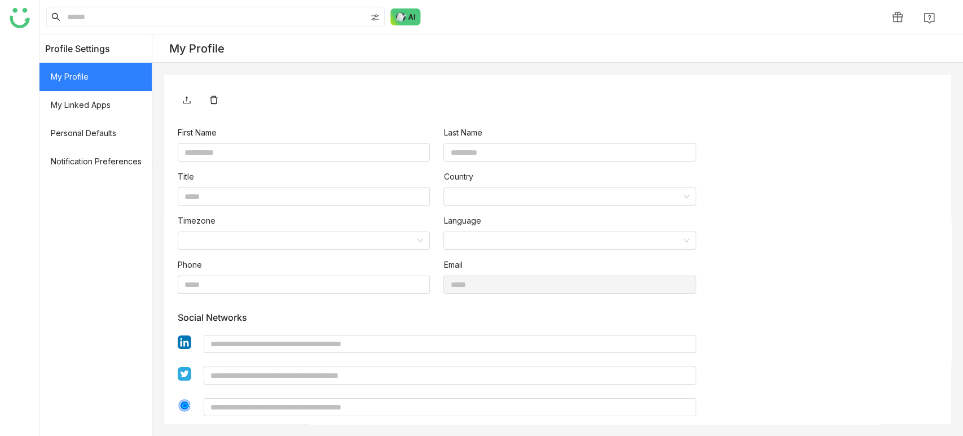
type input "****"
type input "*****"
type input "**********"
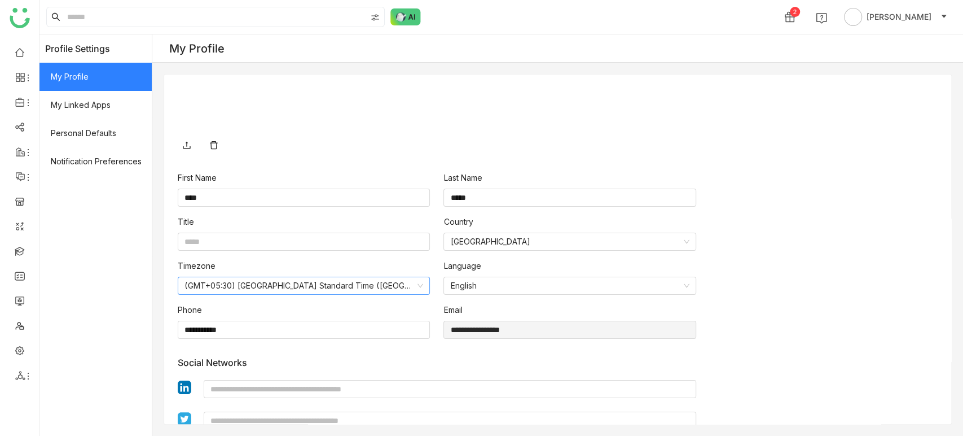
scroll to position [77, 0]
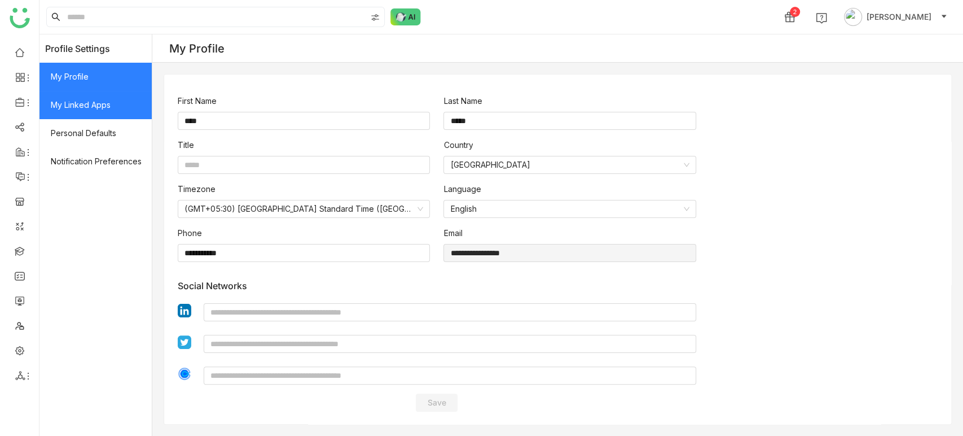
click at [99, 91] on span "My Linked Apps" at bounding box center [96, 105] width 112 height 28
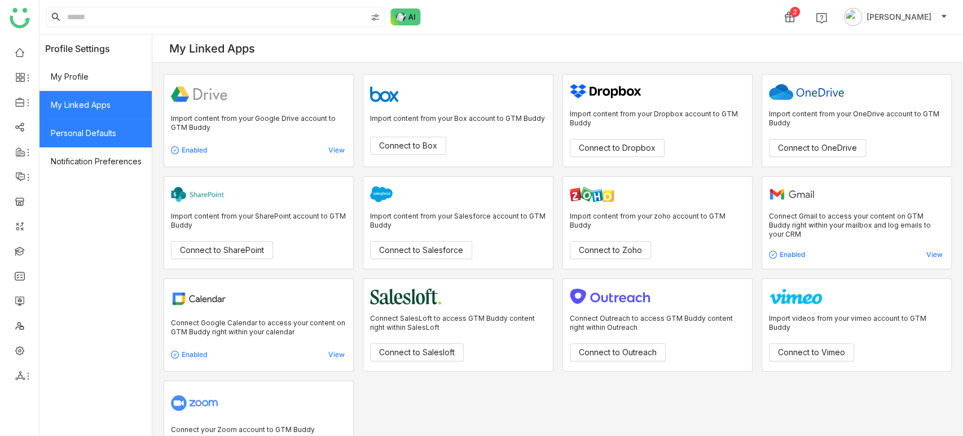
click at [109, 128] on span "Personal Defaults" at bounding box center [96, 133] width 112 height 28
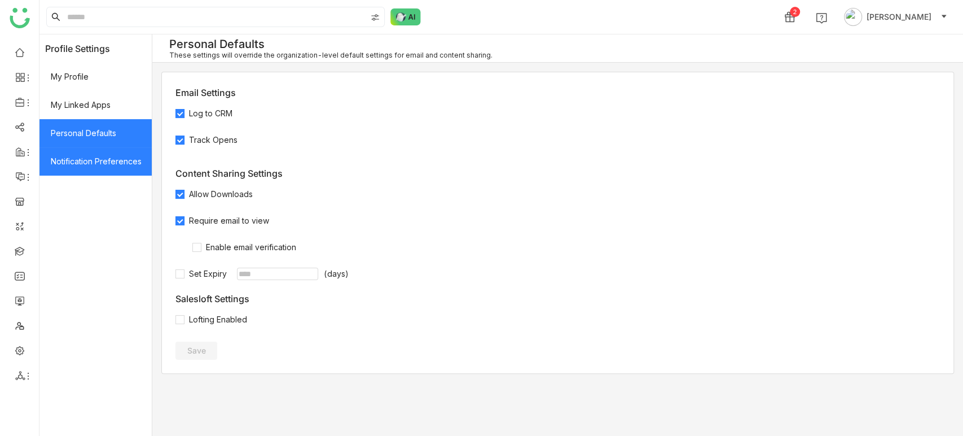
click at [113, 166] on span "Notification Preferences" at bounding box center [96, 161] width 112 height 28
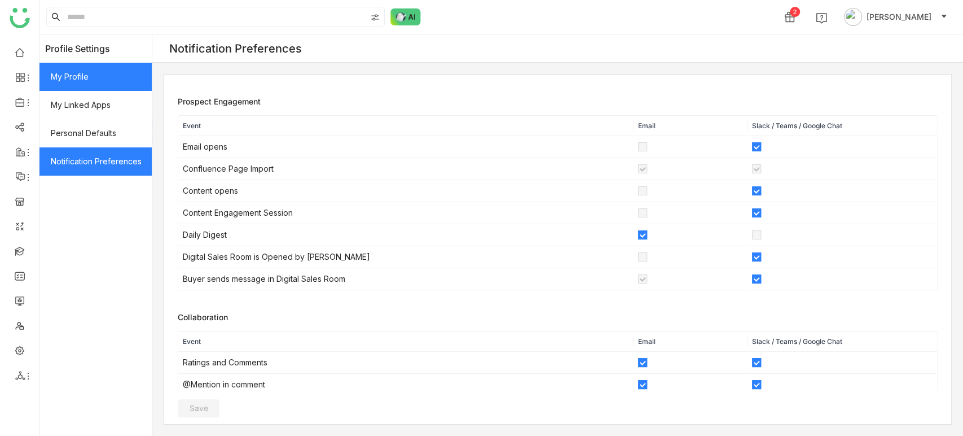
click at [100, 78] on span "My Profile" at bounding box center [96, 77] width 112 height 28
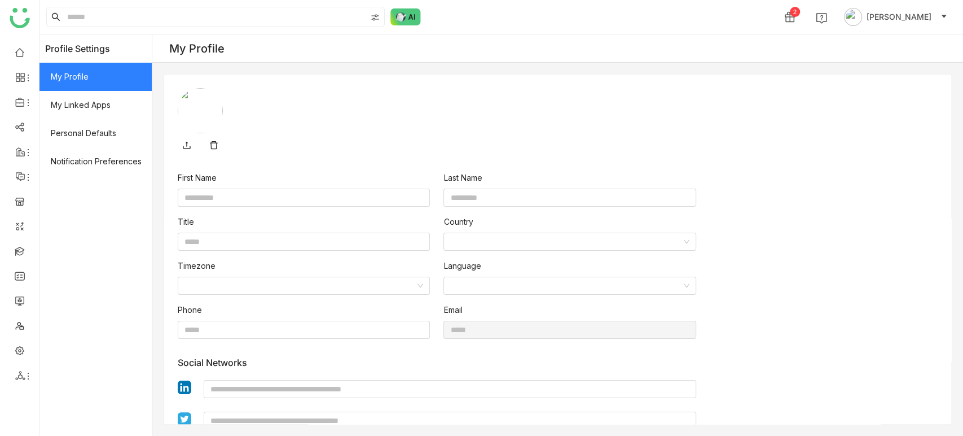
type input "****"
type input "*****"
type input "**********"
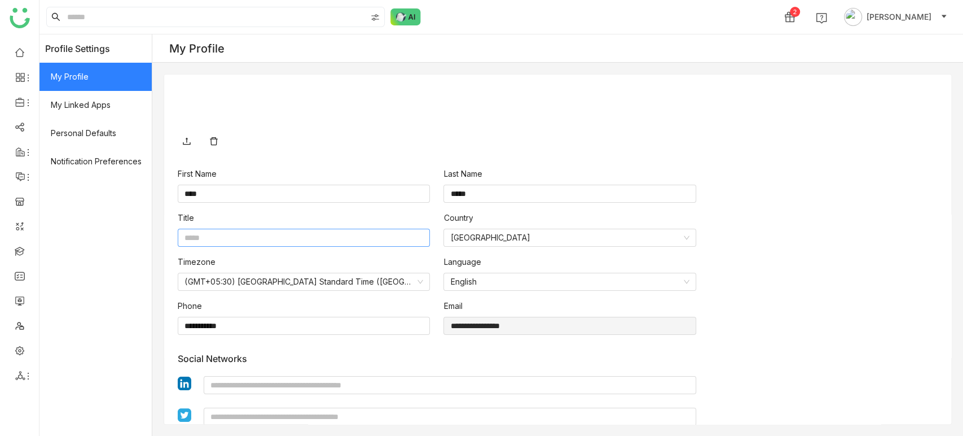
scroll to position [2, 0]
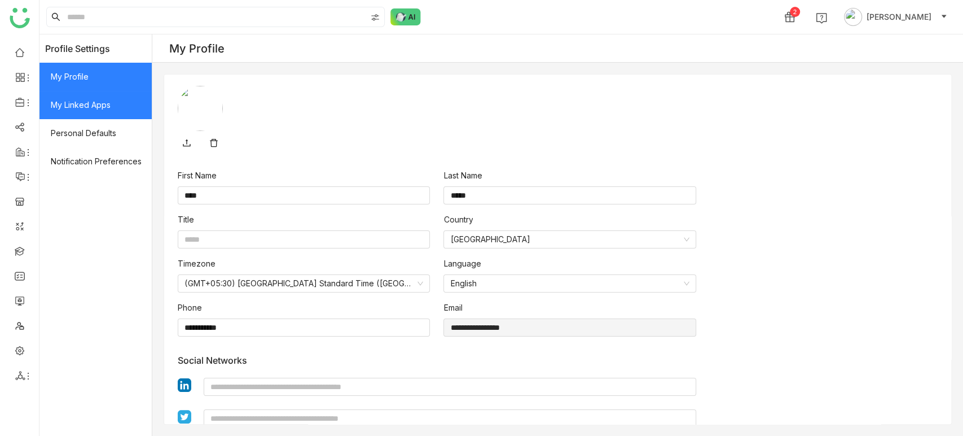
click at [85, 110] on span "My Linked Apps" at bounding box center [96, 105] width 112 height 28
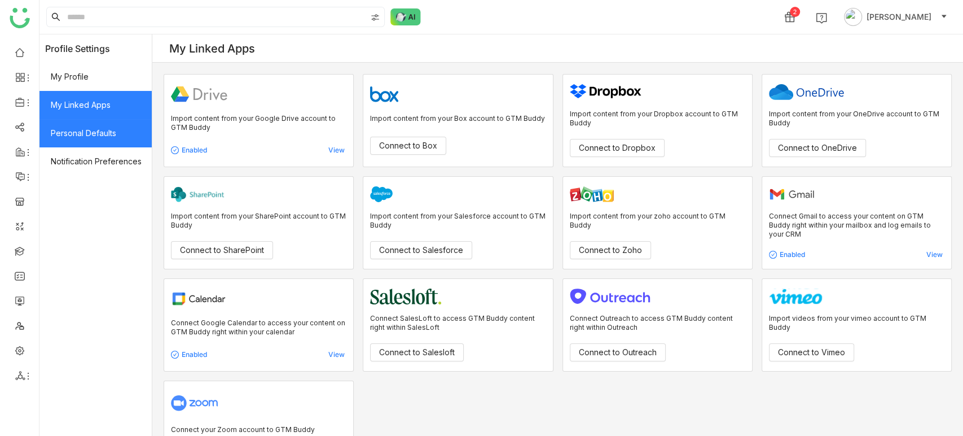
click at [98, 144] on span "Personal Defaults" at bounding box center [96, 133] width 112 height 28
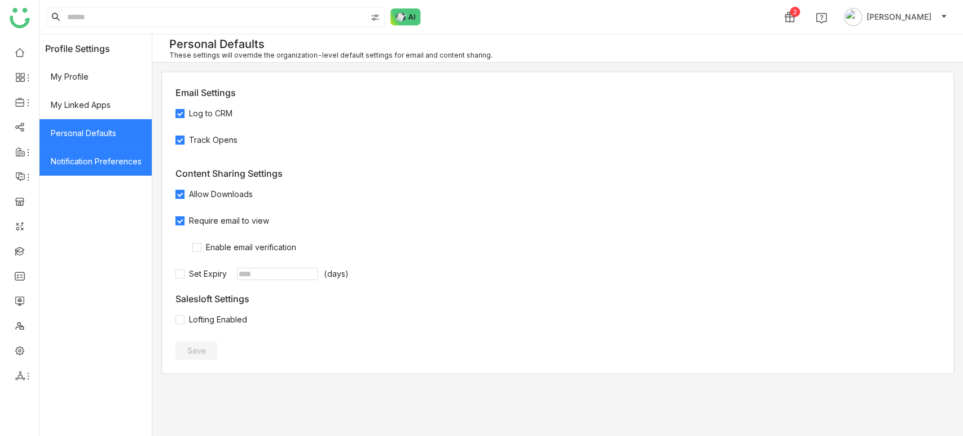
click at [102, 157] on span "Notification Preferences" at bounding box center [96, 161] width 112 height 28
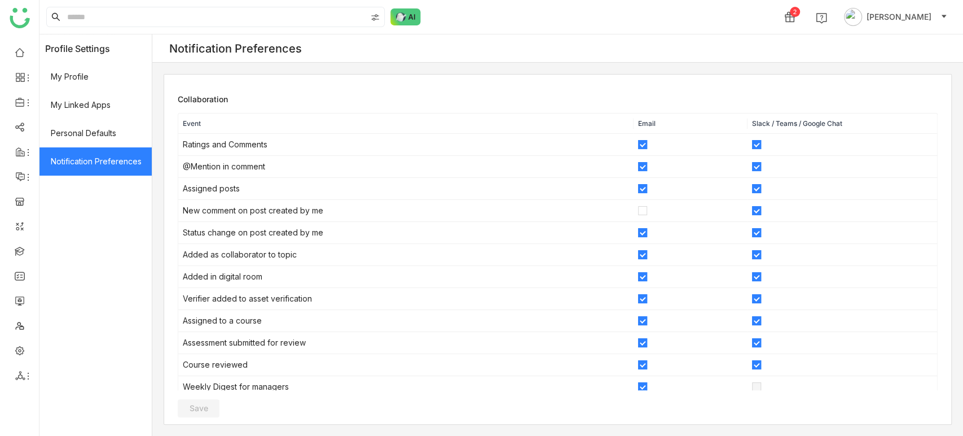
scroll to position [256, 0]
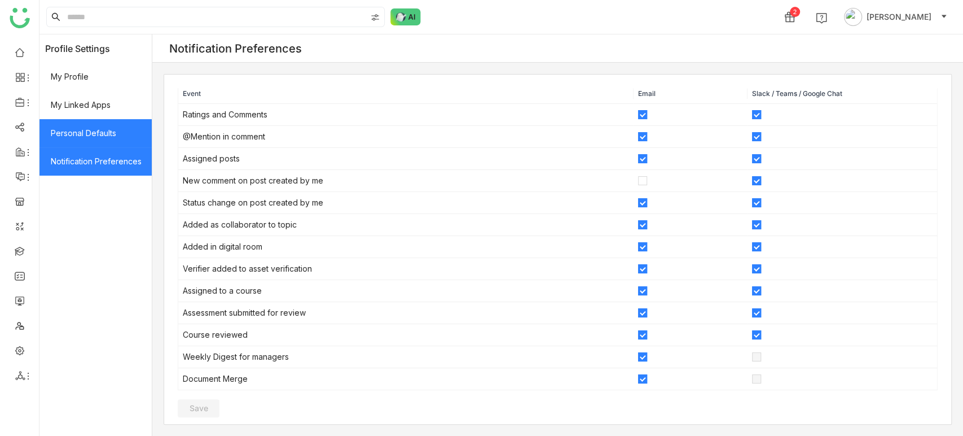
click at [100, 137] on span "Personal Defaults" at bounding box center [96, 133] width 112 height 28
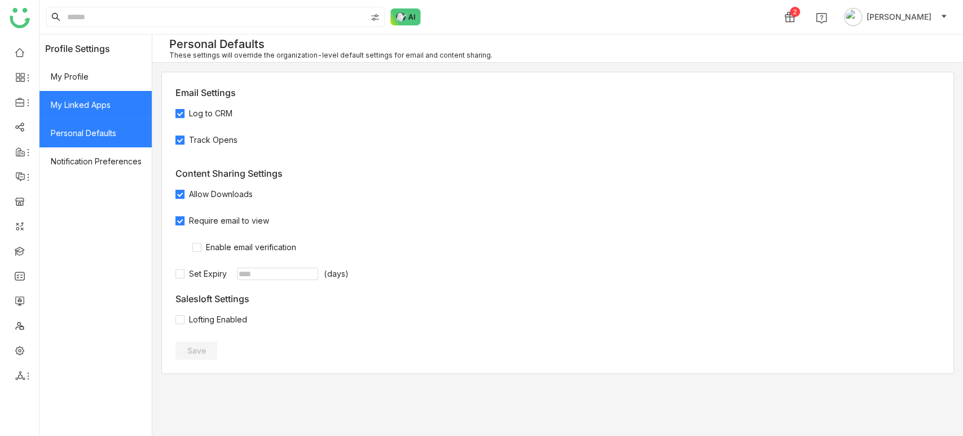
click at [96, 103] on span "My Linked Apps" at bounding box center [96, 105] width 112 height 28
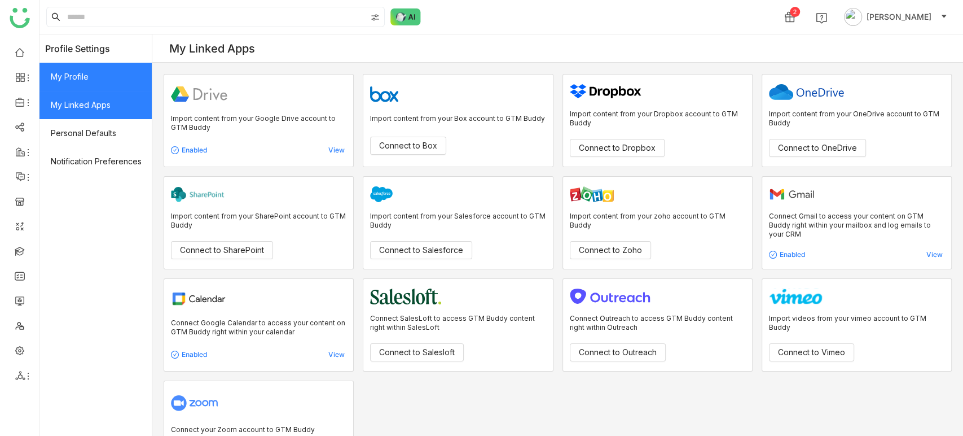
click at [113, 84] on span "My Profile" at bounding box center [96, 77] width 112 height 28
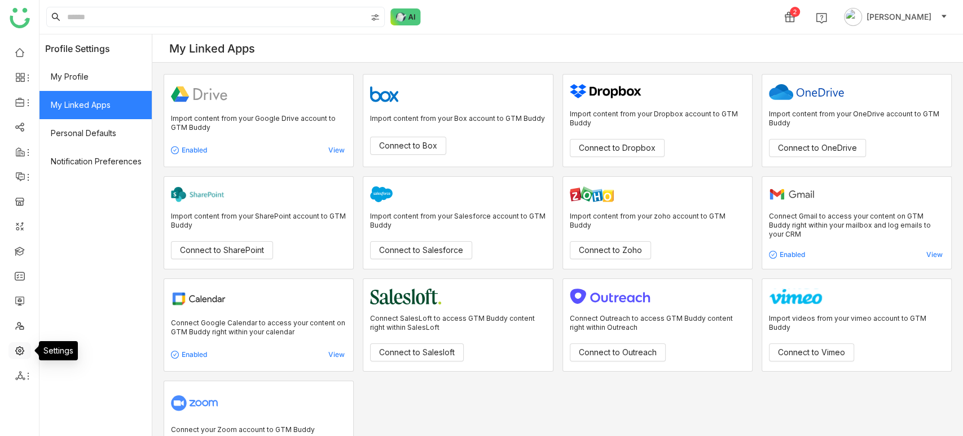
click at [22, 347] on link at bounding box center [20, 350] width 10 height 10
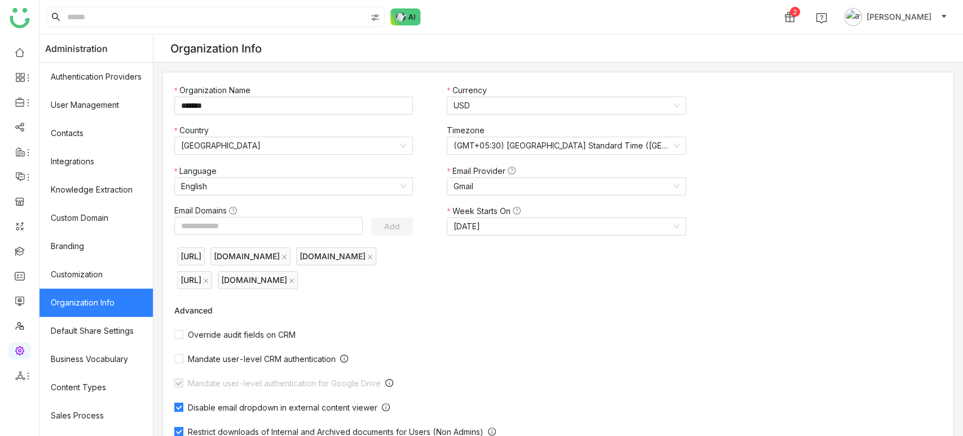
click at [931, 17] on button "[PERSON_NAME]" at bounding box center [896, 17] width 108 height 18
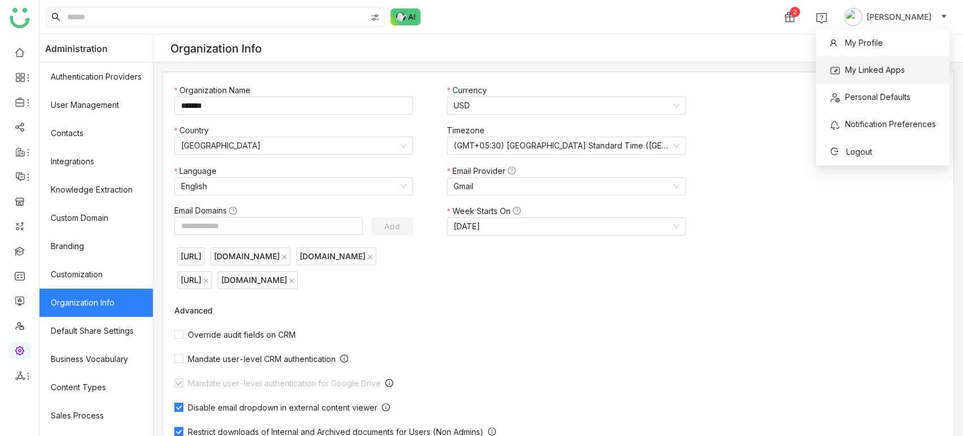
click at [889, 68] on span "My Linked Apps" at bounding box center [875, 70] width 60 height 10
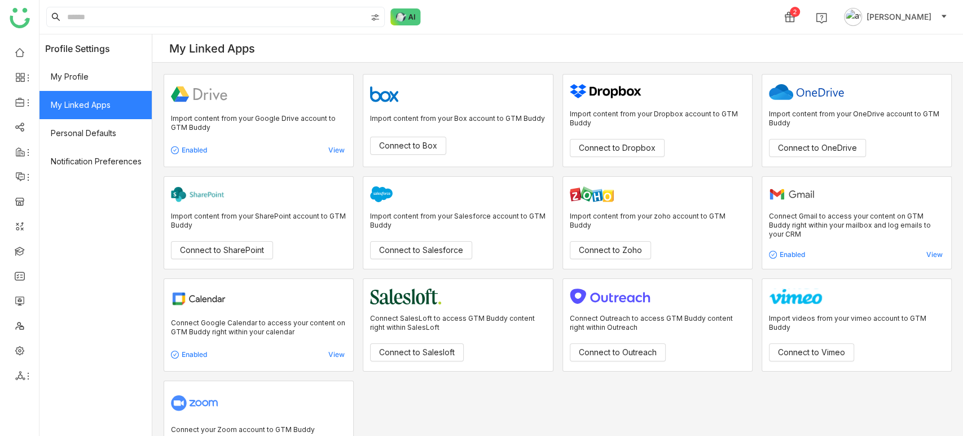
click at [911, 21] on span "[PERSON_NAME]" at bounding box center [899, 17] width 65 height 12
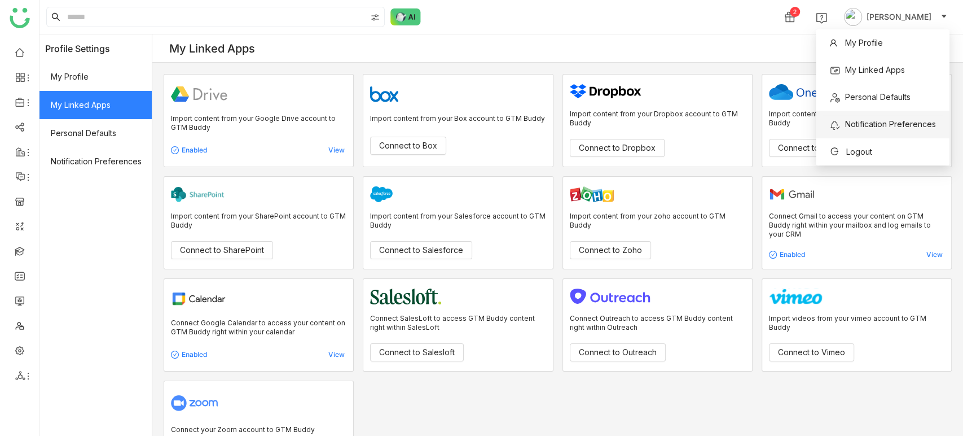
click at [880, 130] on span "Notification Preferences" at bounding box center [883, 124] width 107 height 12
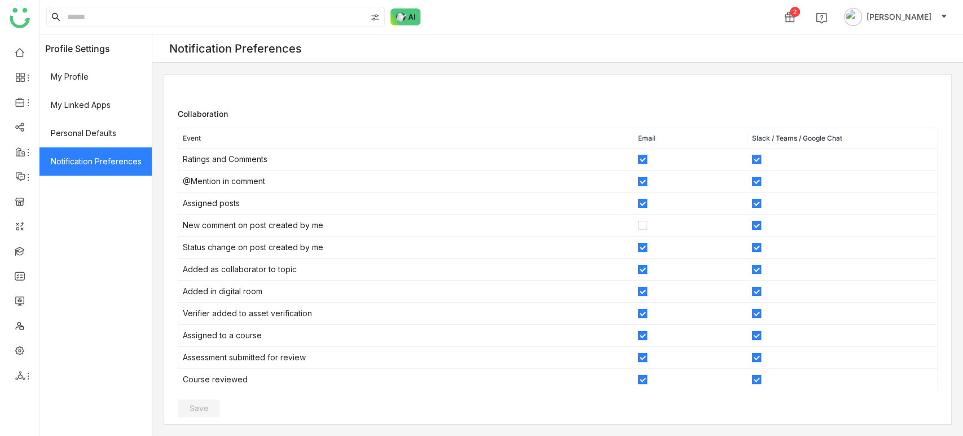
scroll to position [240, 0]
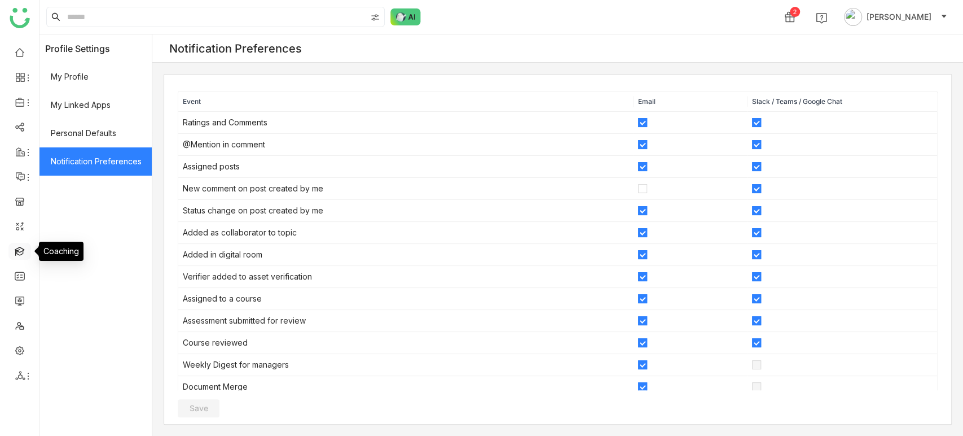
click at [25, 252] on link at bounding box center [20, 250] width 10 height 10
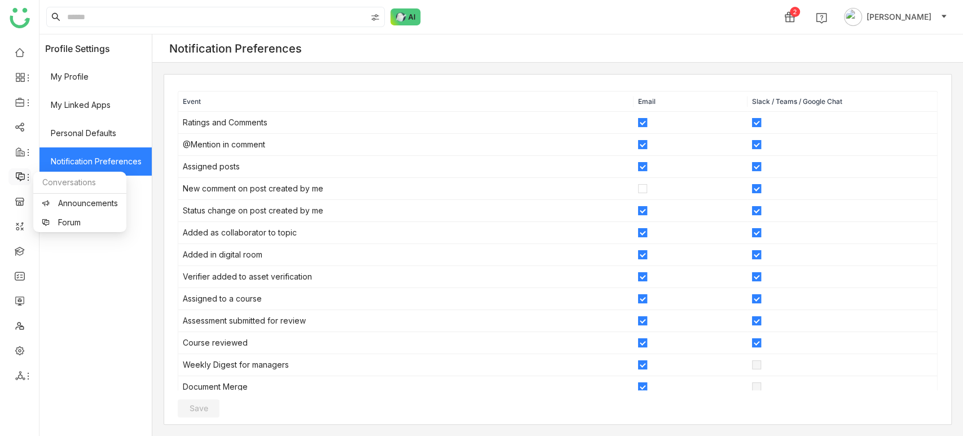
click at [28, 174] on icon at bounding box center [28, 177] width 9 height 9
click at [69, 202] on link "Announcements" at bounding box center [80, 203] width 76 height 8
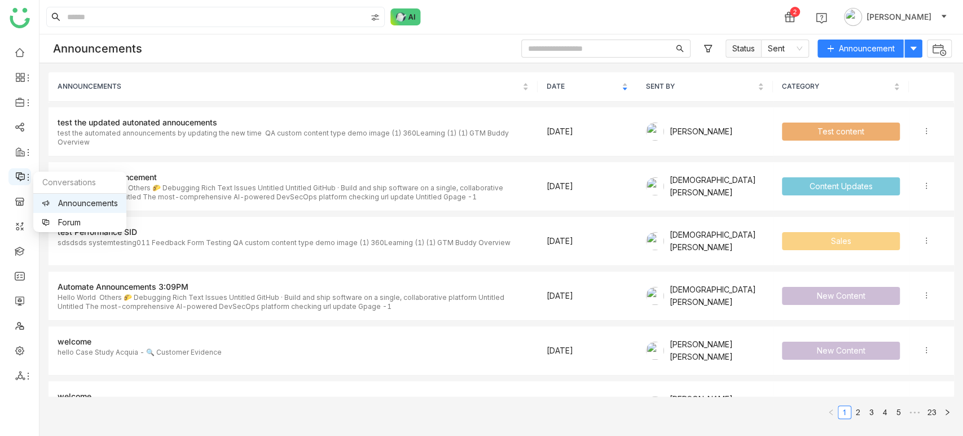
click at [21, 177] on icon at bounding box center [20, 177] width 10 height 10
click at [65, 225] on link "Forum" at bounding box center [80, 222] width 76 height 8
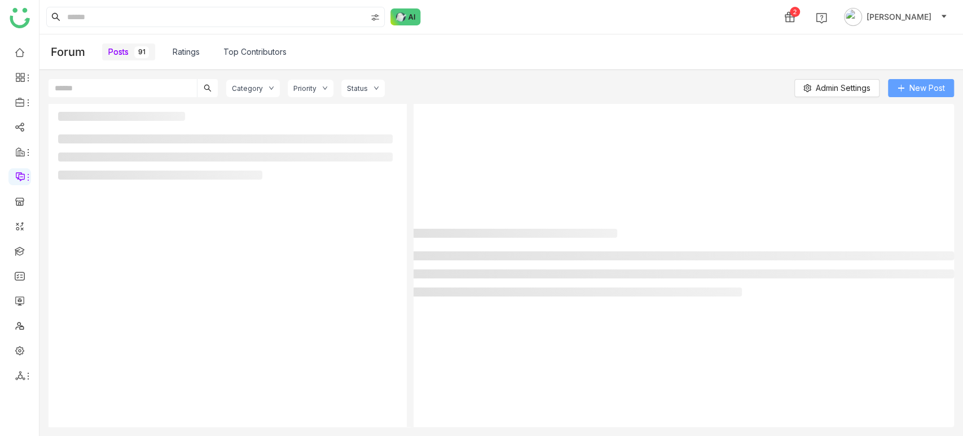
click at [917, 91] on span "New Post" at bounding box center [928, 88] width 36 height 12
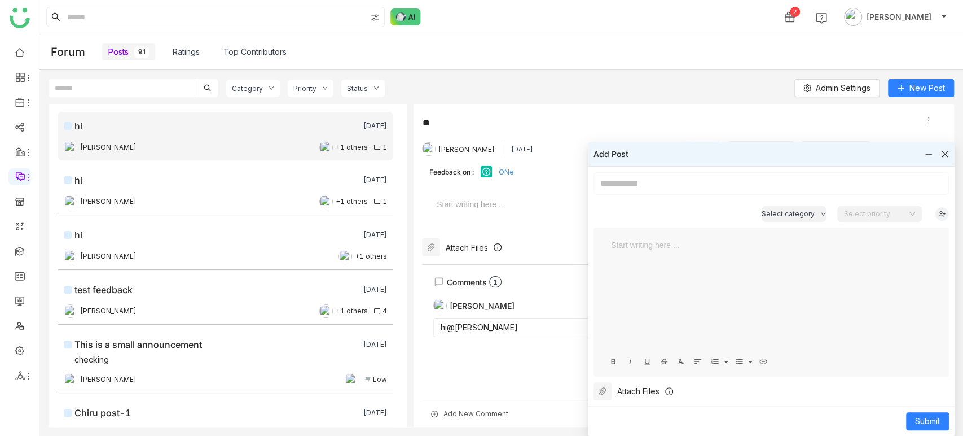
click at [690, 261] on div at bounding box center [771, 295] width 333 height 113
click at [685, 188] on input at bounding box center [772, 183] width 356 height 23
type input "*"
type input "**********"
click at [673, 258] on div at bounding box center [771, 295] width 333 height 113
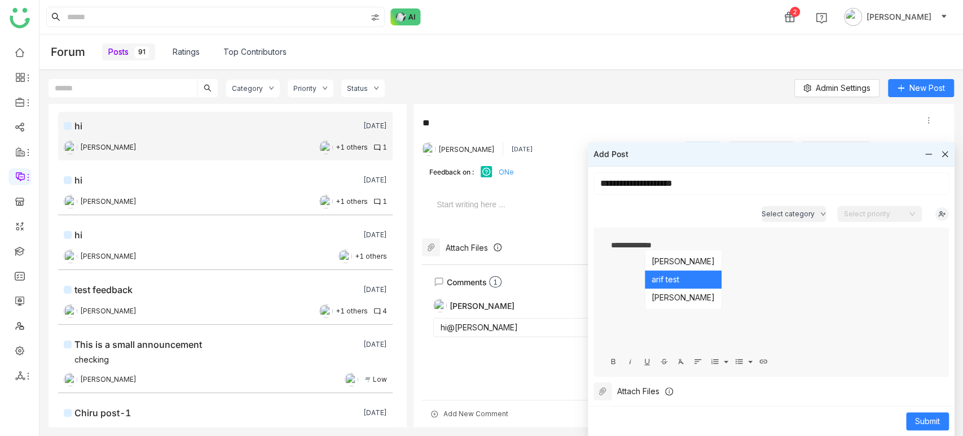
click at [678, 279] on body "2 [PERSON_NAME] Forum Posts 91 Ratings Top Contributors Category Priority Statu…" at bounding box center [481, 218] width 963 height 436
click at [942, 420] on button "Submit" at bounding box center [927, 421] width 43 height 18
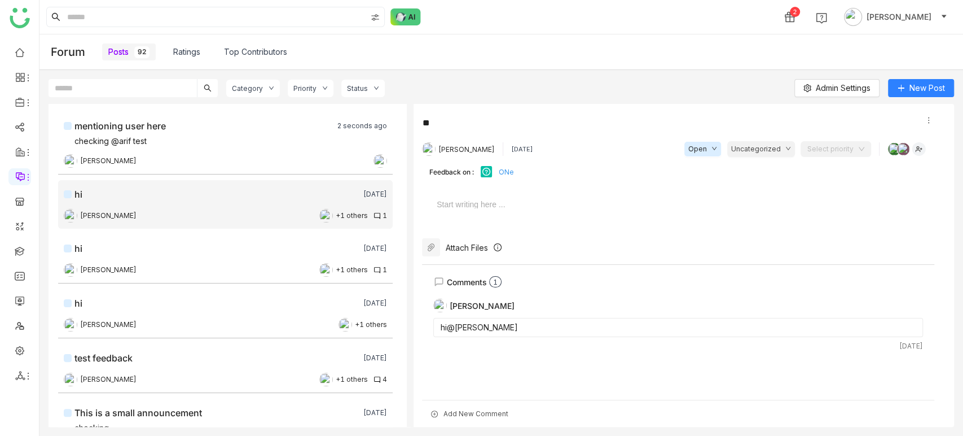
click at [483, 414] on div "Add New Comment" at bounding box center [678, 413] width 512 height 27
click at [497, 352] on div "*" at bounding box center [678, 368] width 490 height 84
click at [499, 299] on div "[PERSON_NAME]" at bounding box center [678, 306] width 490 height 14
click at [484, 414] on div "Add New Comment" at bounding box center [678, 413] width 512 height 27
click at [473, 291] on body "2 [PERSON_NAME] Forum Posts 92 Ratings Top Contributors Category Priority Statu…" at bounding box center [481, 218] width 963 height 436
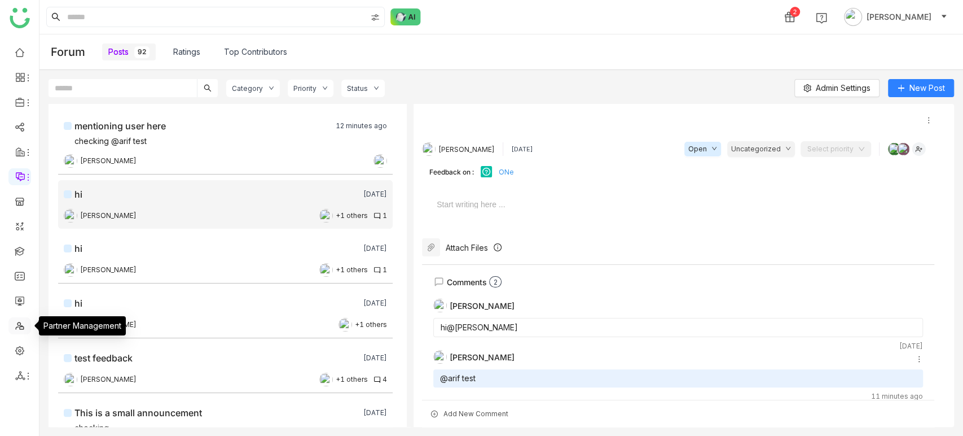
click at [15, 320] on link at bounding box center [20, 325] width 10 height 10
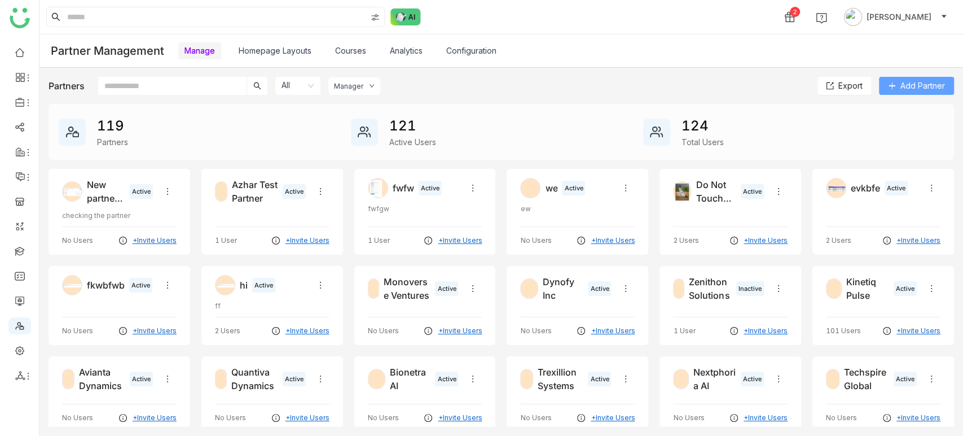
click at [925, 85] on span "Add Partner" at bounding box center [923, 86] width 45 height 12
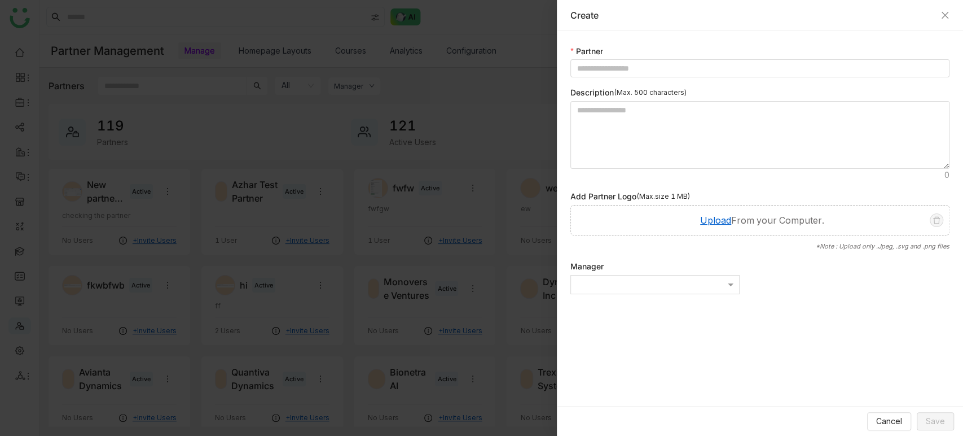
click at [823, 78] on form "Partner Description (Max. 500 characters) Add Partner Logo (Max.size 1 MB) Uplo…" at bounding box center [760, 169] width 379 height 249
click at [944, 7] on div "Create" at bounding box center [760, 15] width 406 height 31
click at [945, 19] on div "Create" at bounding box center [760, 15] width 379 height 12
click at [944, 13] on icon "Close" at bounding box center [945, 15] width 7 height 7
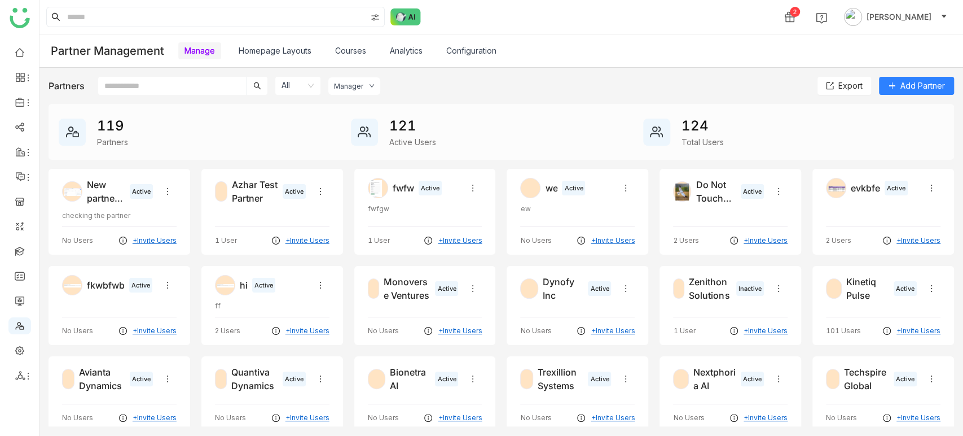
click at [165, 89] on input "text" at bounding box center [172, 86] width 148 height 18
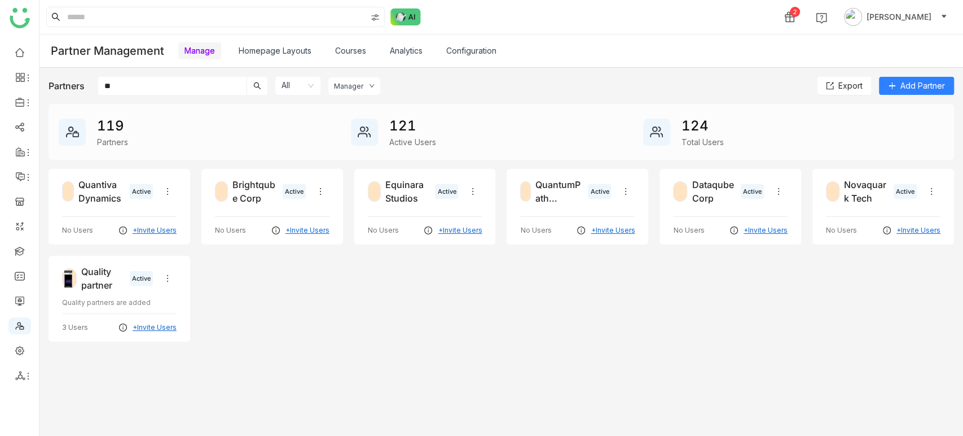
type input "**"
click at [95, 293] on div "Quality partner Active Quality partners are added 3 Users +Invite Users" at bounding box center [120, 299] width 142 height 86
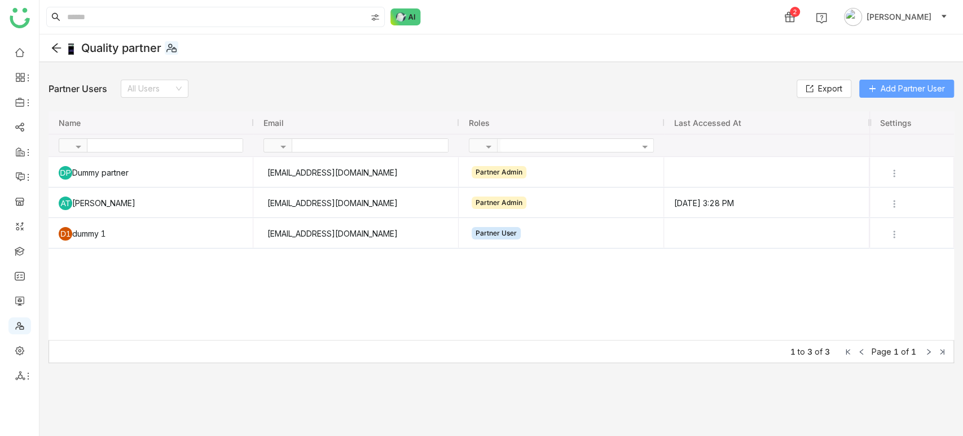
click at [918, 80] on button "Add Partner User" at bounding box center [906, 89] width 95 height 18
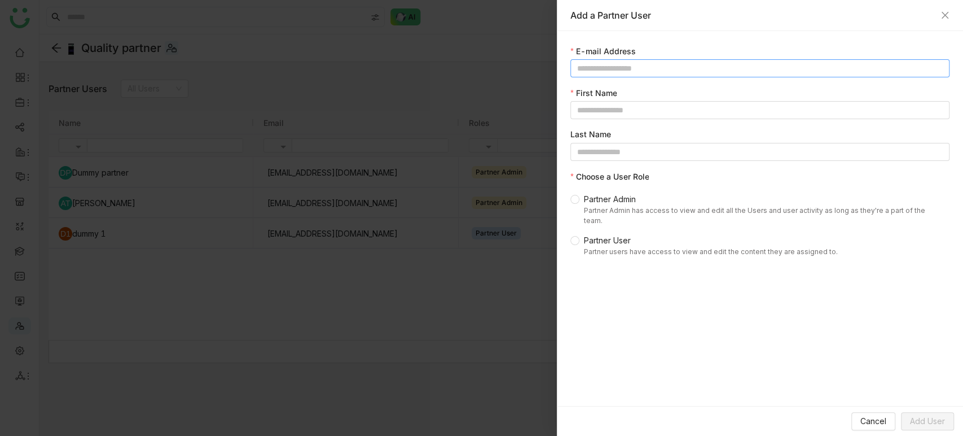
click at [681, 65] on input at bounding box center [760, 68] width 379 height 18
type input "**********"
type input "*****"
type input "*******"
click at [603, 205] on span "Partner Admin has access to view and edit all the Users and user activity as lo…" at bounding box center [762, 215] width 357 height 20
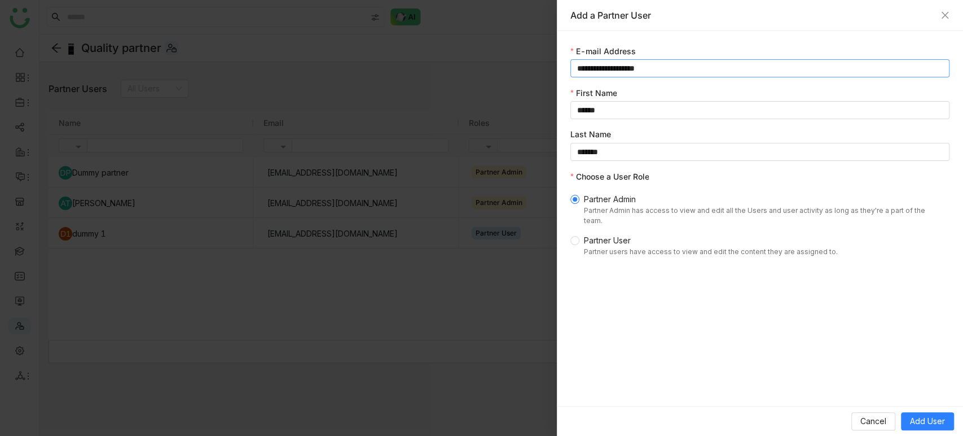
click at [688, 71] on input "**********" at bounding box center [760, 68] width 379 height 18
click at [925, 417] on span "Add User" at bounding box center [927, 421] width 35 height 12
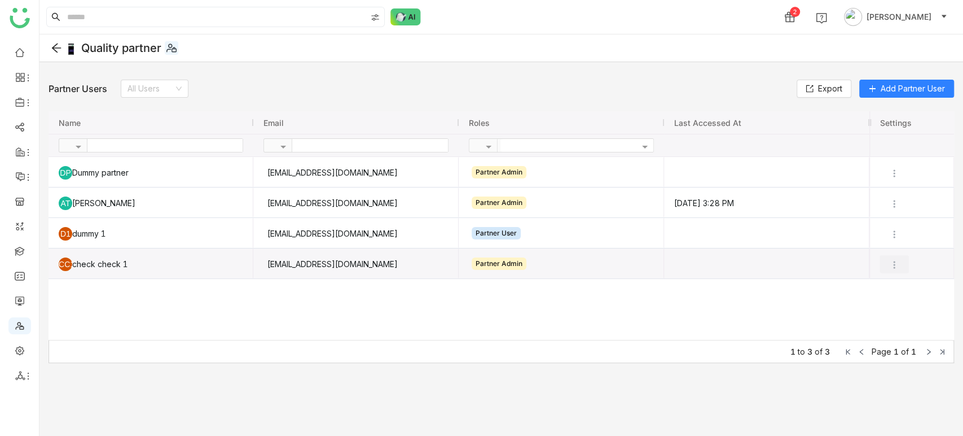
click at [898, 264] on img at bounding box center [894, 264] width 11 height 11
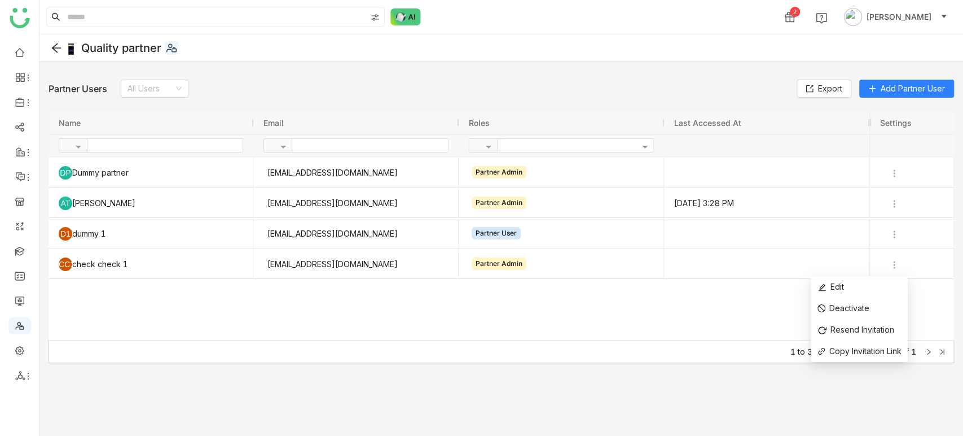
click at [60, 43] on icon at bounding box center [56, 47] width 11 height 11
